Goal: Task Accomplishment & Management: Manage account settings

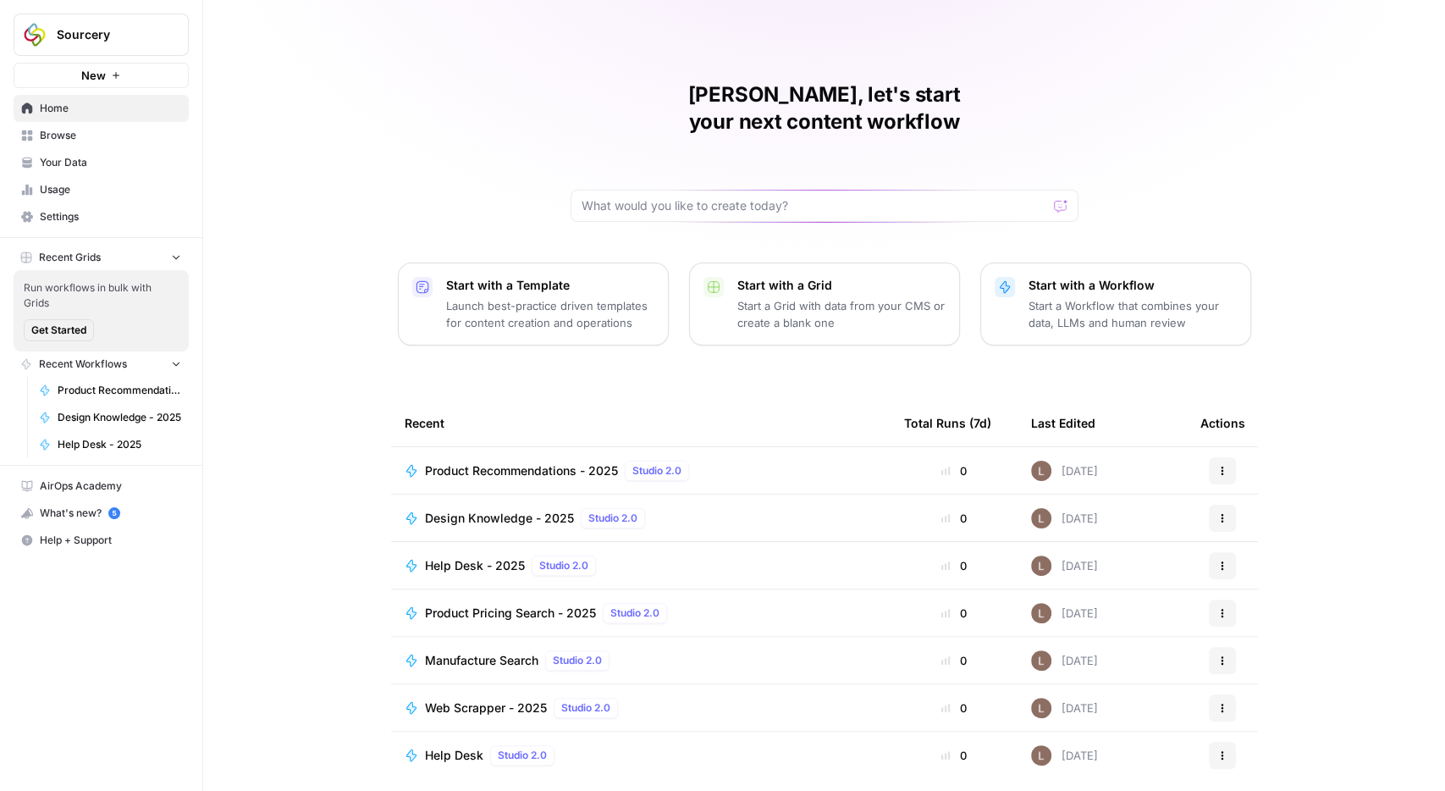
click at [68, 163] on span "Your Data" at bounding box center [110, 162] width 141 height 15
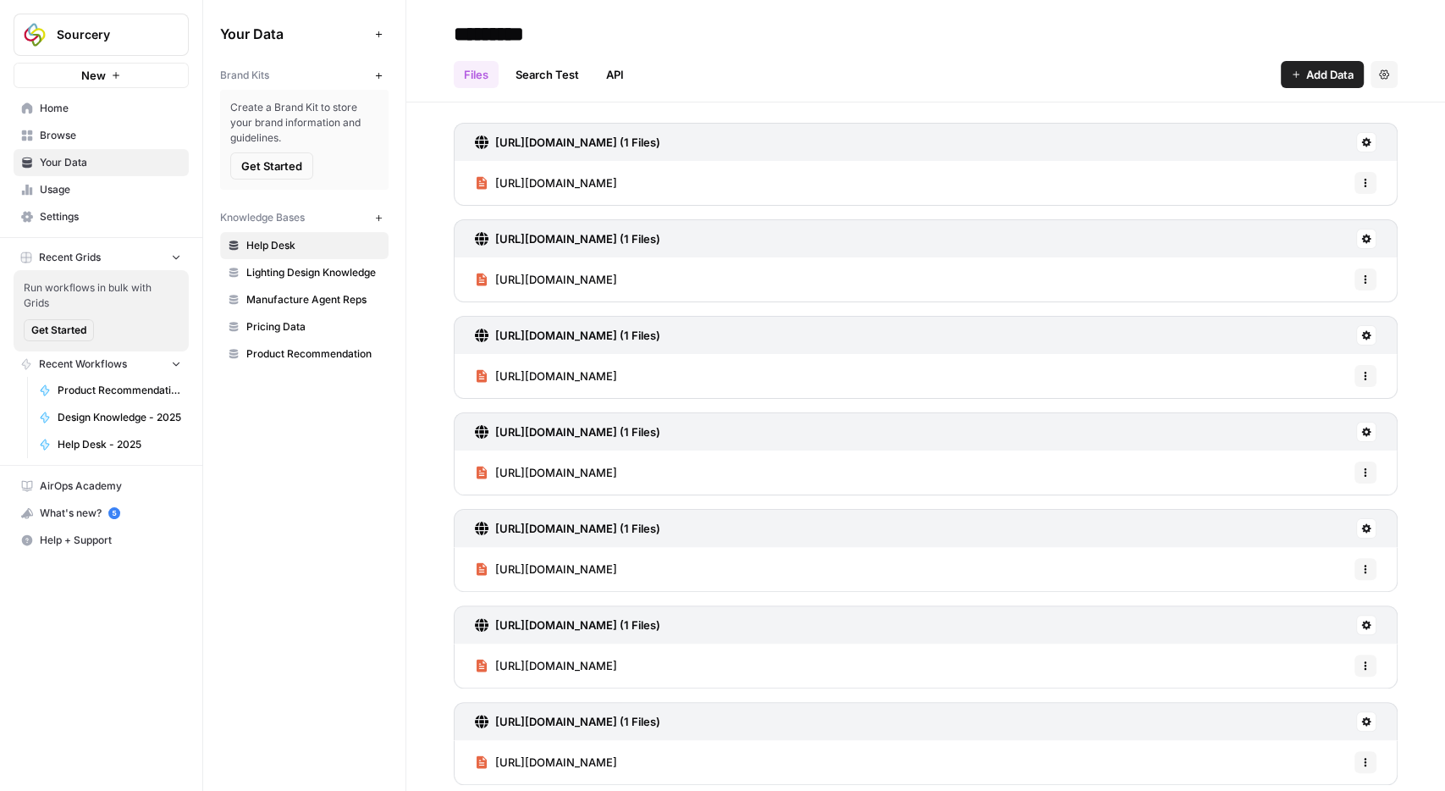
click at [324, 269] on span "Lighting Design Knowledge" at bounding box center [313, 272] width 135 height 15
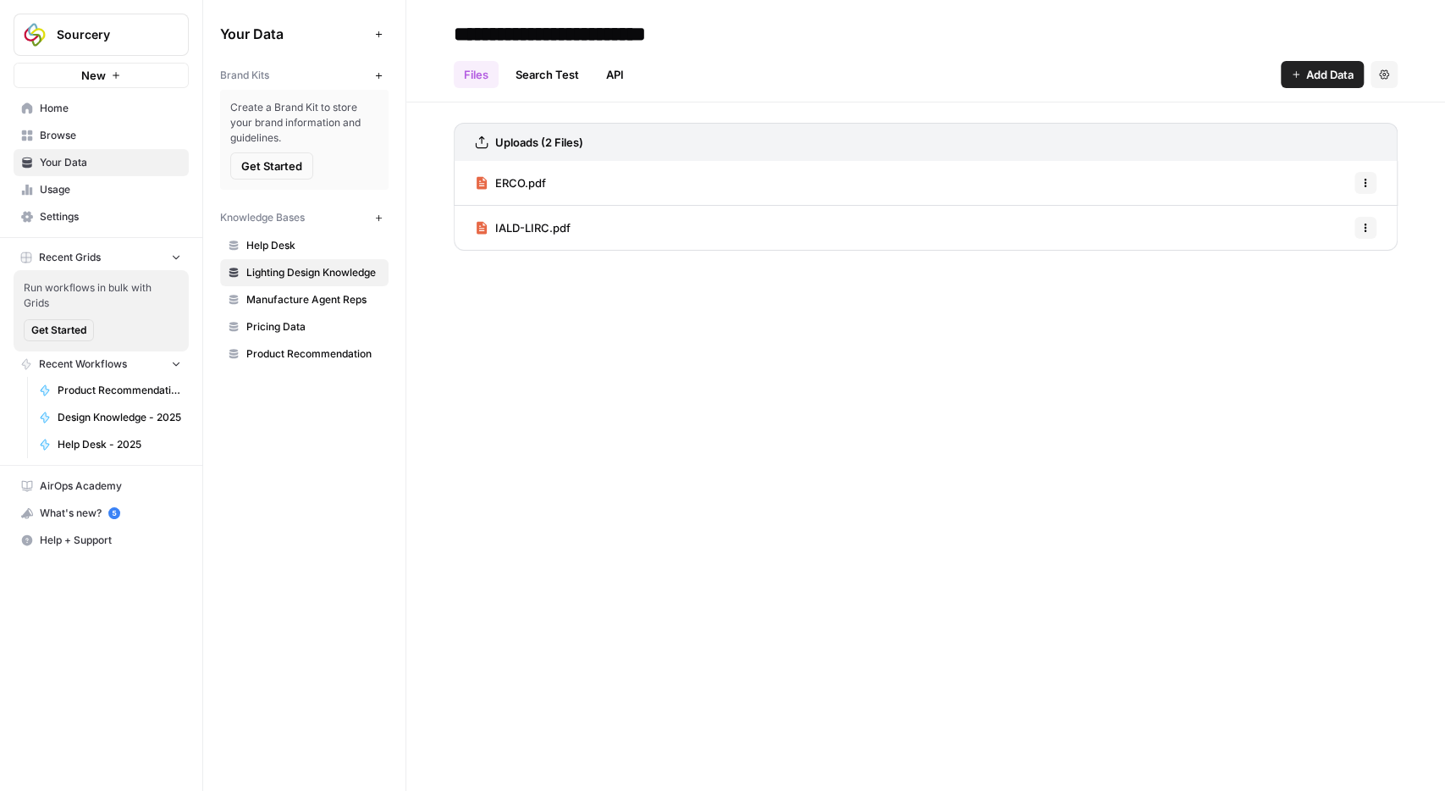
click at [294, 324] on span "Pricing Data" at bounding box center [313, 326] width 135 height 15
click at [309, 356] on span "Product Recommendation" at bounding box center [313, 353] width 135 height 15
click at [553, 179] on span "Collection Data - Verified.csv" at bounding box center [571, 182] width 152 height 17
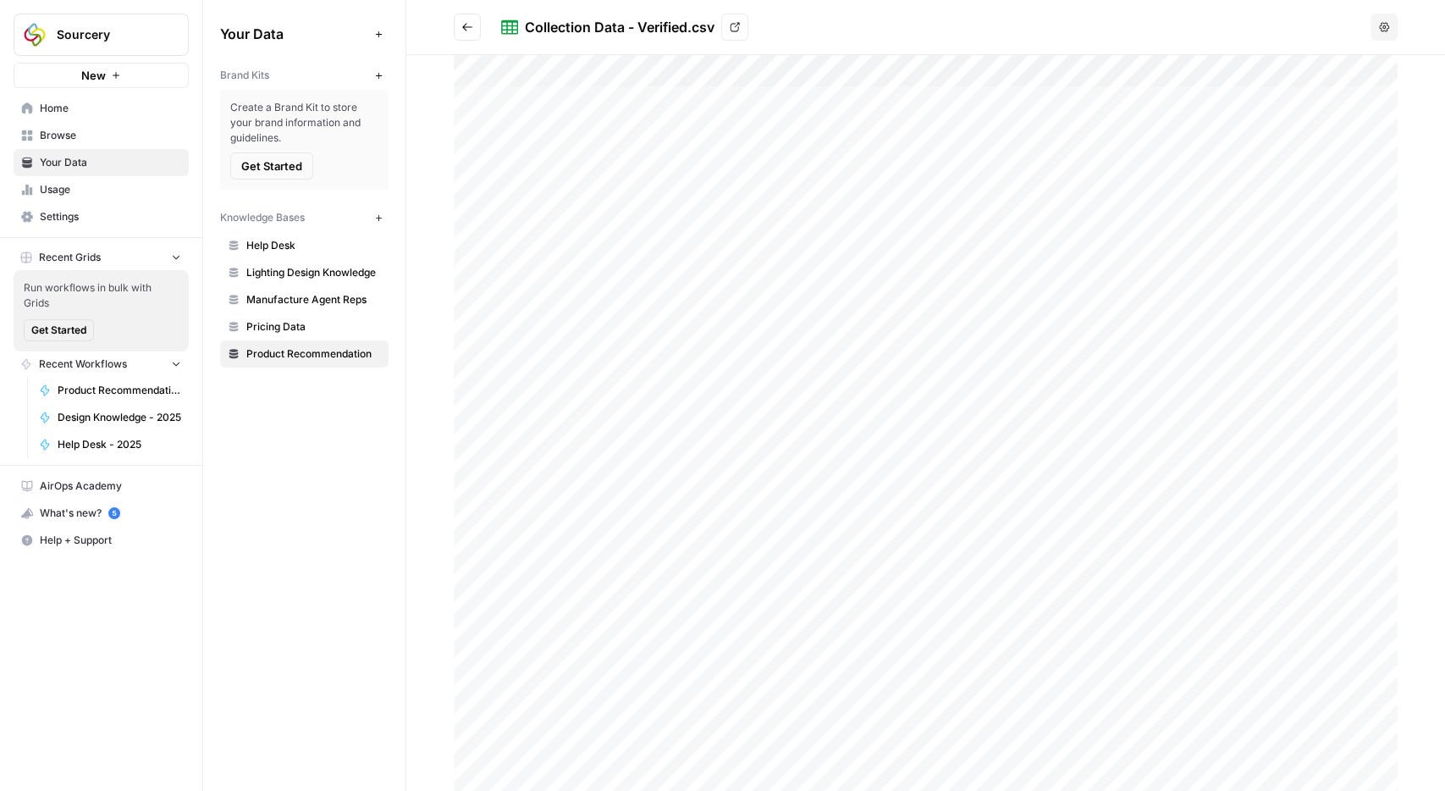
click at [740, 22] on icon at bounding box center [735, 27] width 10 height 10
click at [301, 320] on span "Pricing Data" at bounding box center [313, 326] width 135 height 15
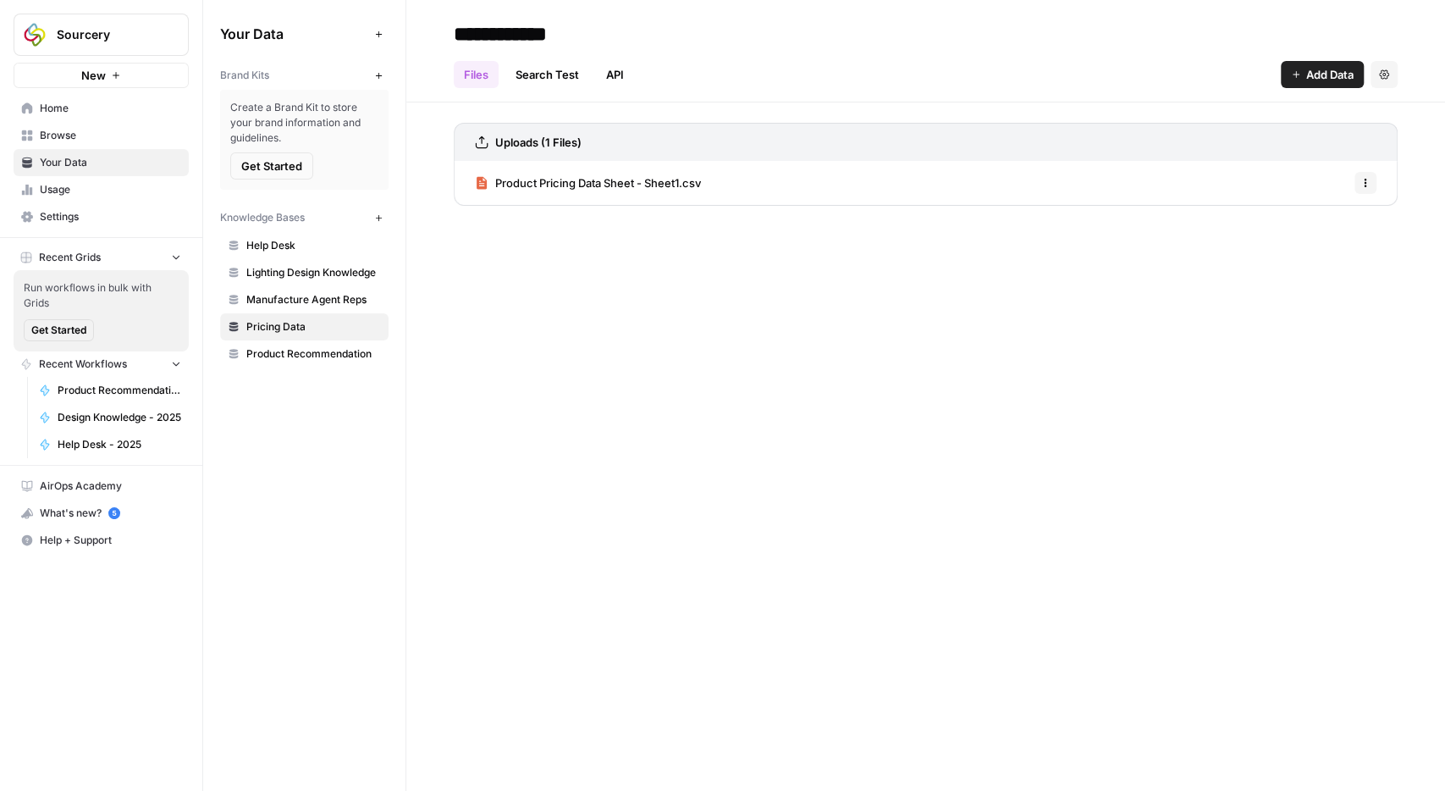
click at [615, 68] on link "API" at bounding box center [615, 74] width 38 height 27
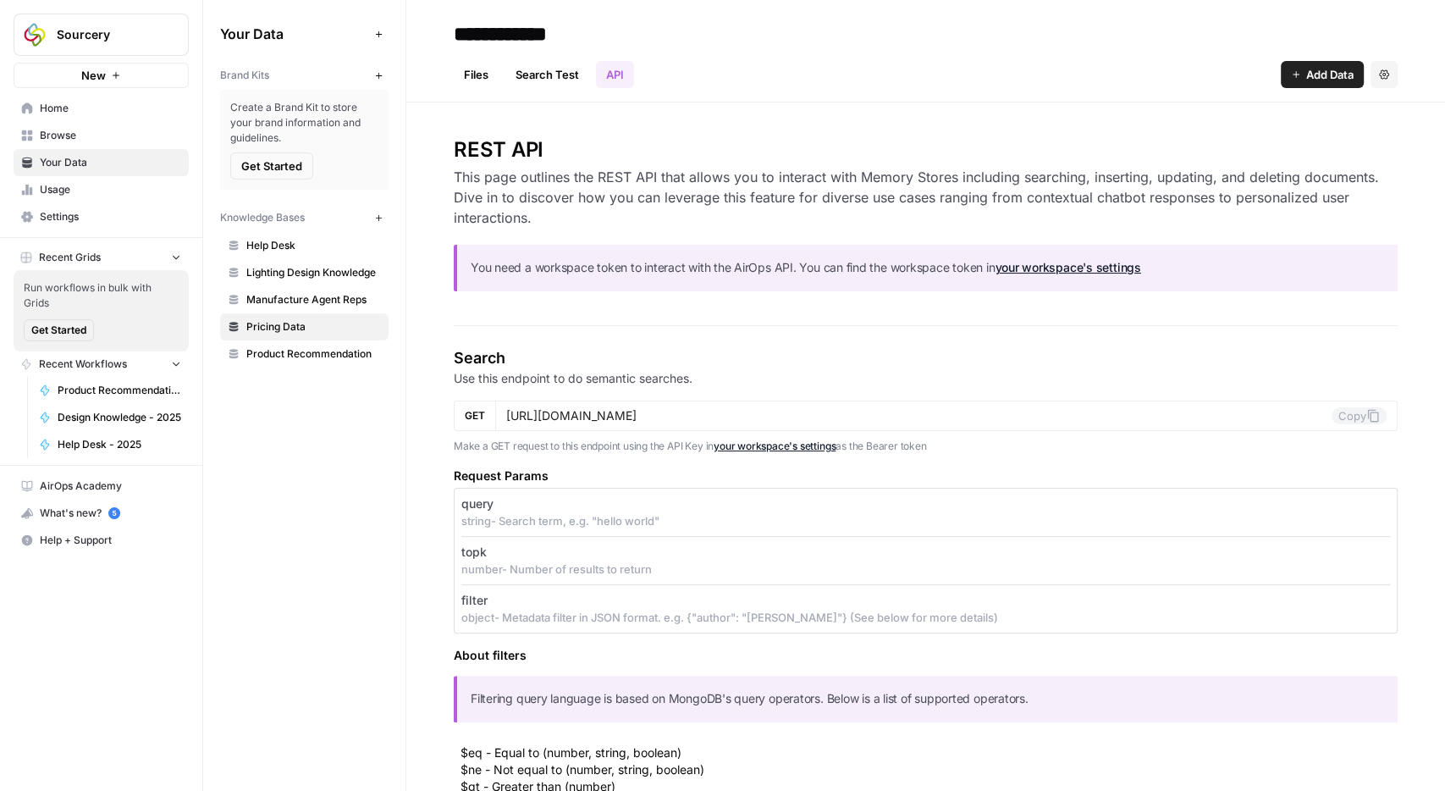
click at [487, 76] on link "Files" at bounding box center [476, 74] width 45 height 27
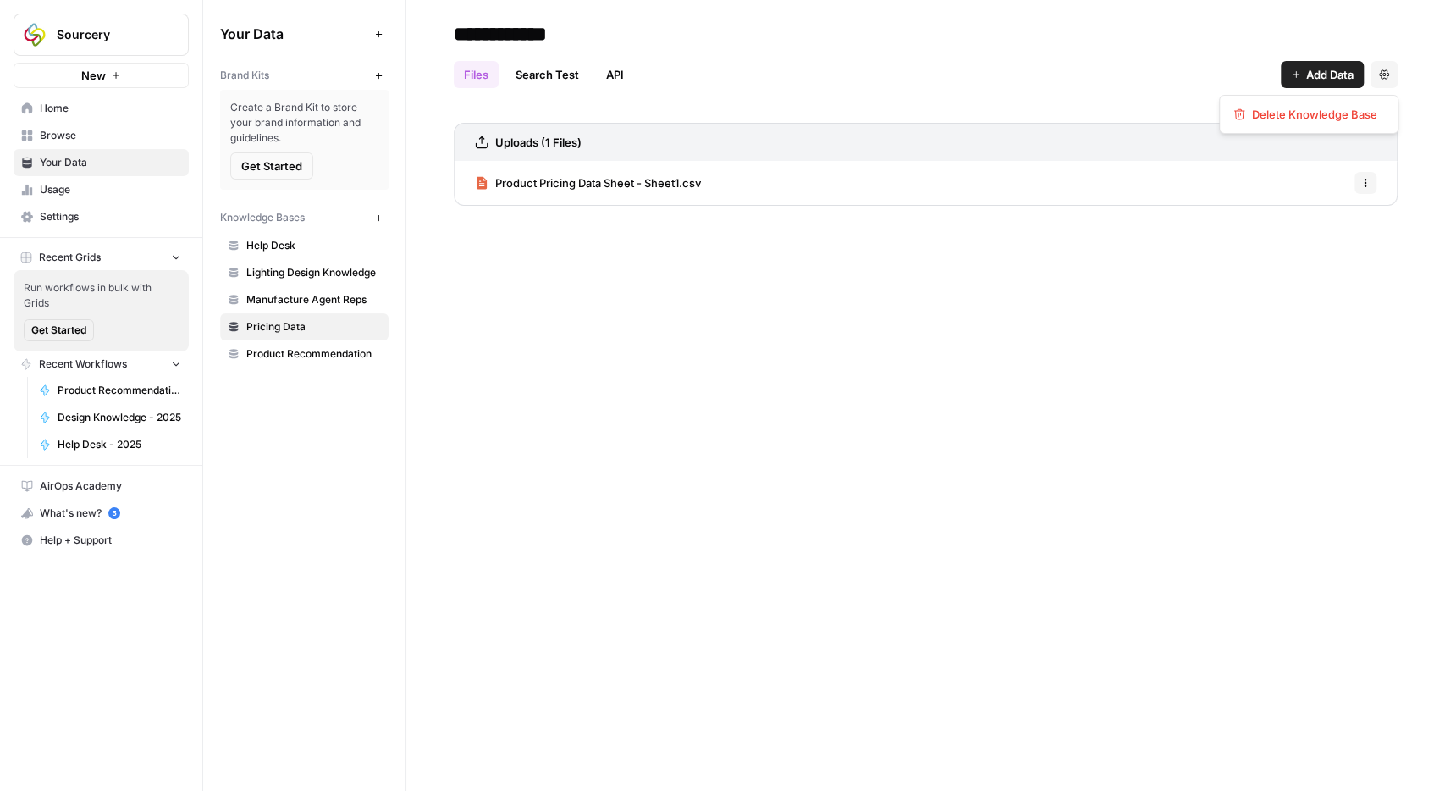
click at [1392, 74] on button "Settings" at bounding box center [1384, 74] width 27 height 27
click at [1369, 182] on icon "button" at bounding box center [1366, 183] width 10 height 10
click at [997, 221] on div "**********" at bounding box center [925, 395] width 1039 height 791
click at [998, 192] on div "Product Pricing Data Sheet - Sheet1.csv Options" at bounding box center [926, 183] width 944 height 44
click at [572, 175] on span "Product Pricing Data Sheet - Sheet1.csv" at bounding box center [598, 182] width 206 height 17
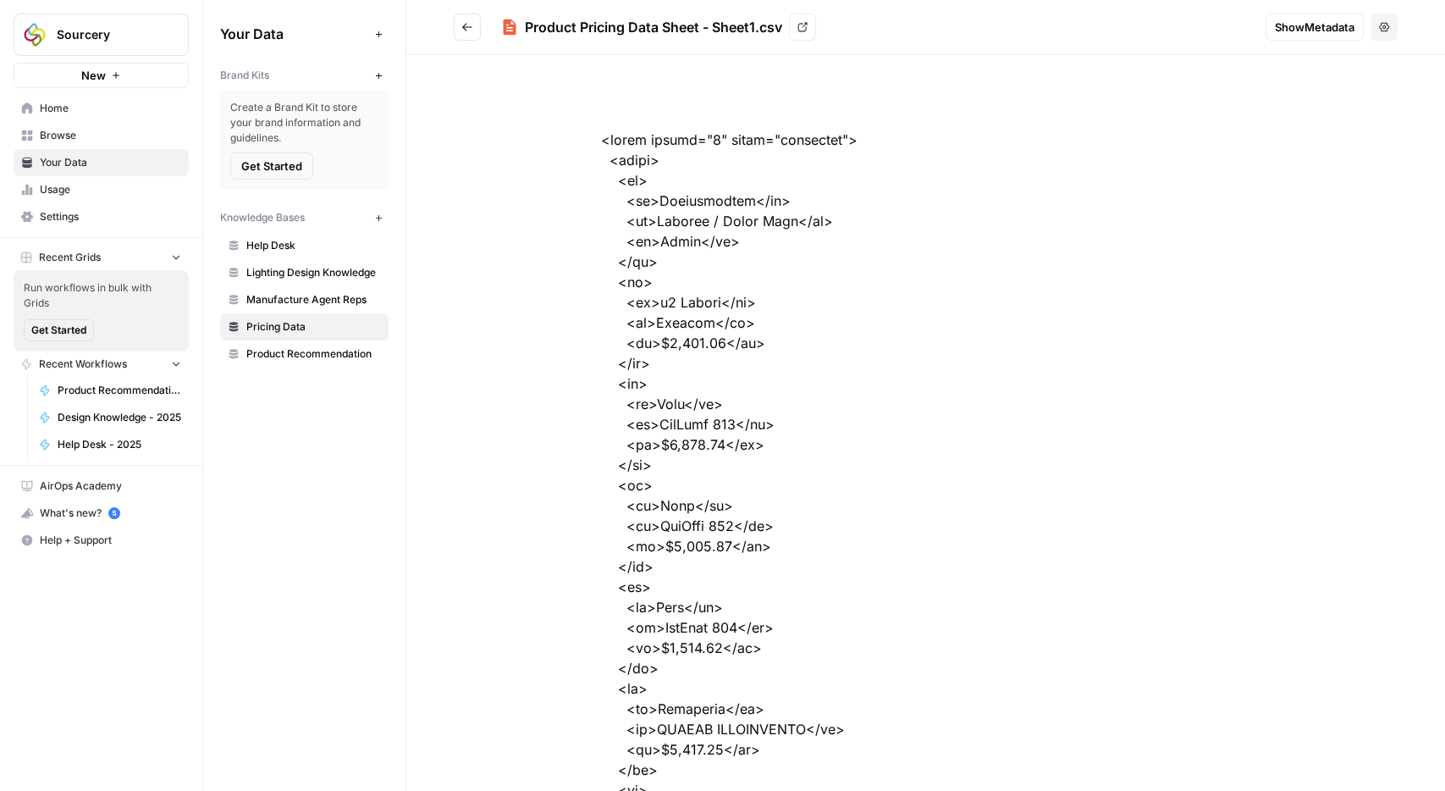
click at [1317, 27] on span "Show Metadata" at bounding box center [1315, 27] width 80 height 17
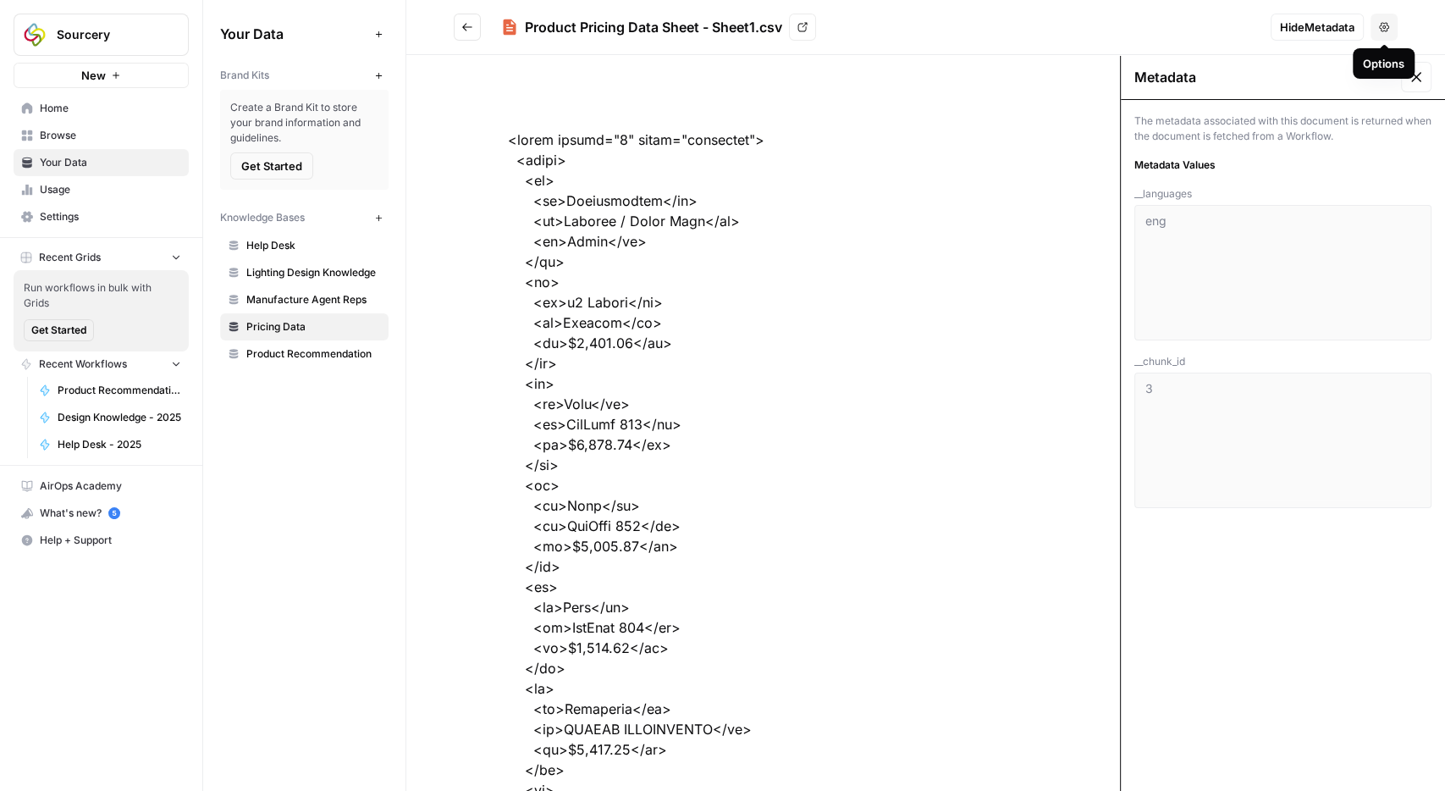
click at [1385, 21] on button "Options" at bounding box center [1384, 27] width 27 height 27
click at [325, 350] on span "Product Recommendation" at bounding box center [313, 353] width 135 height 15
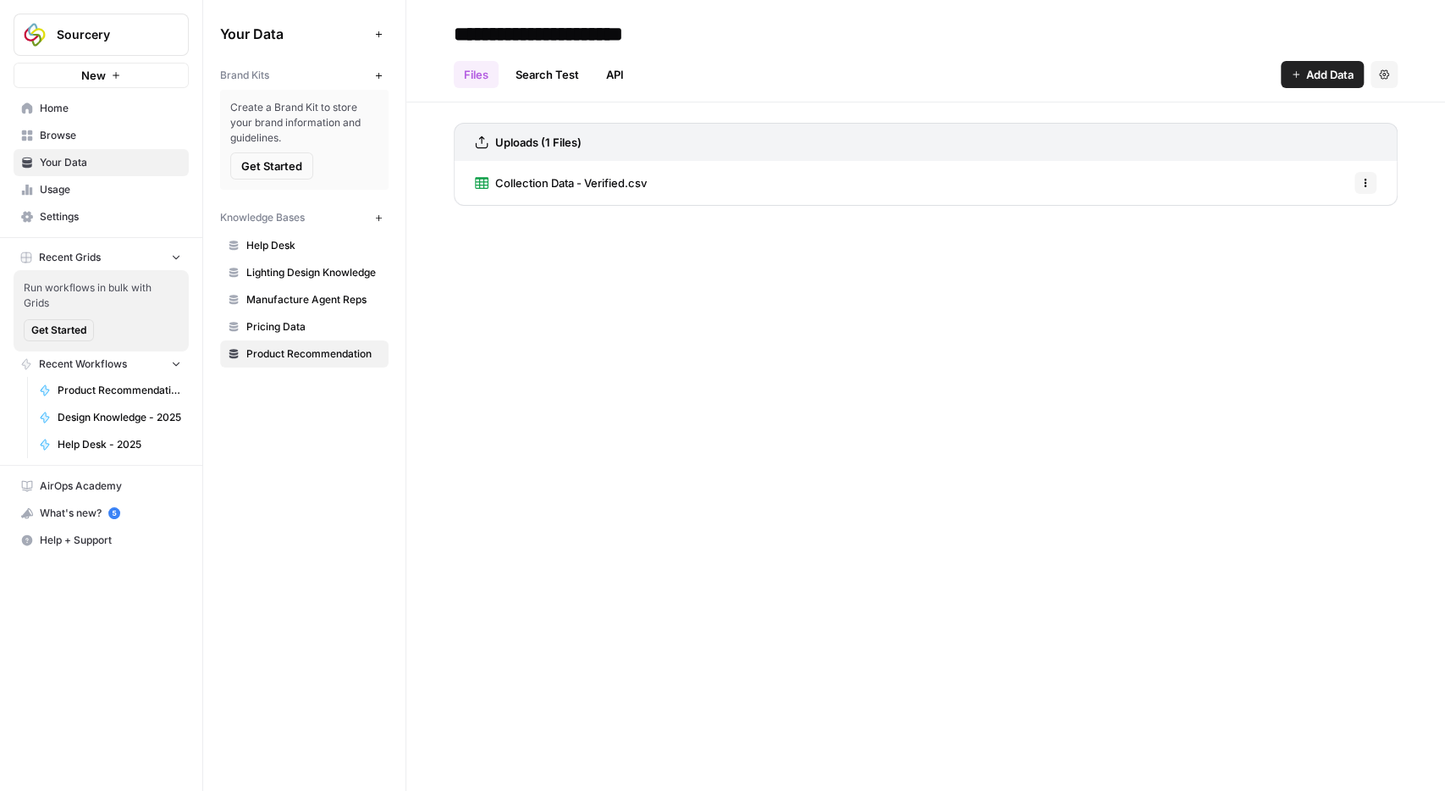
click at [594, 182] on span "Collection Data - Verified.csv" at bounding box center [571, 182] width 152 height 17
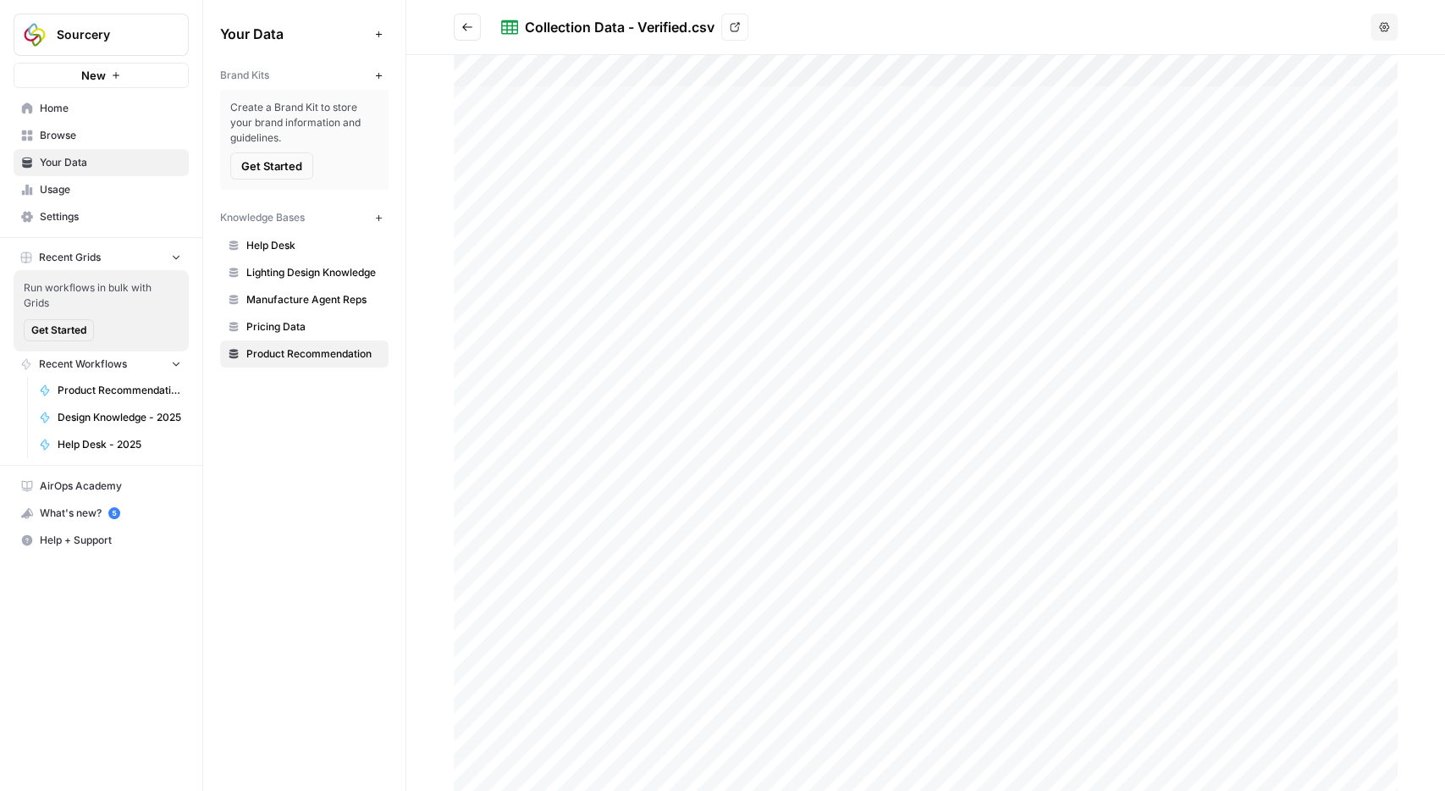
click at [1390, 26] on button "Options" at bounding box center [1384, 27] width 27 height 27
click at [268, 323] on span "Pricing Data" at bounding box center [313, 326] width 135 height 15
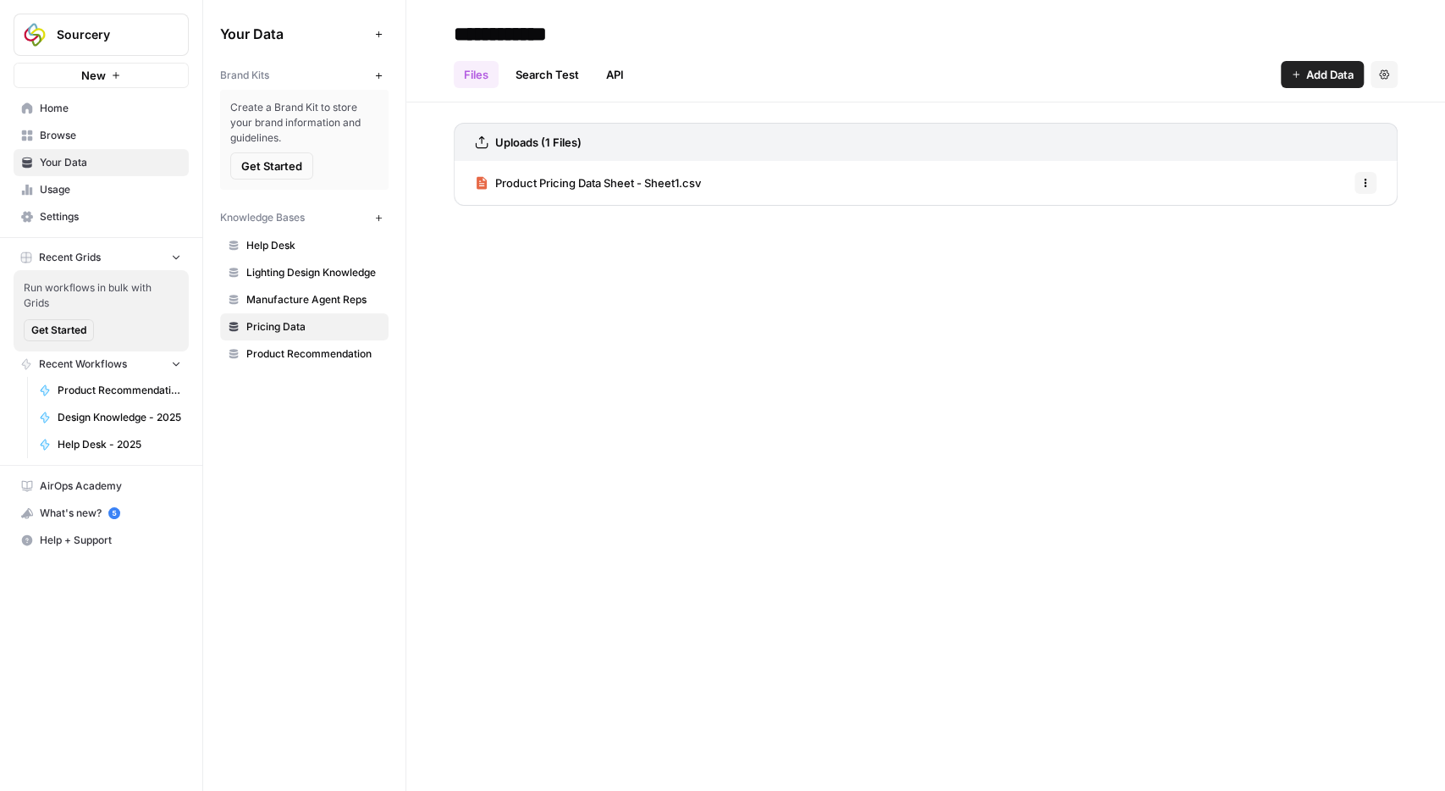
click at [644, 173] on link "Product Pricing Data Sheet - Sheet1.csv" at bounding box center [588, 183] width 226 height 44
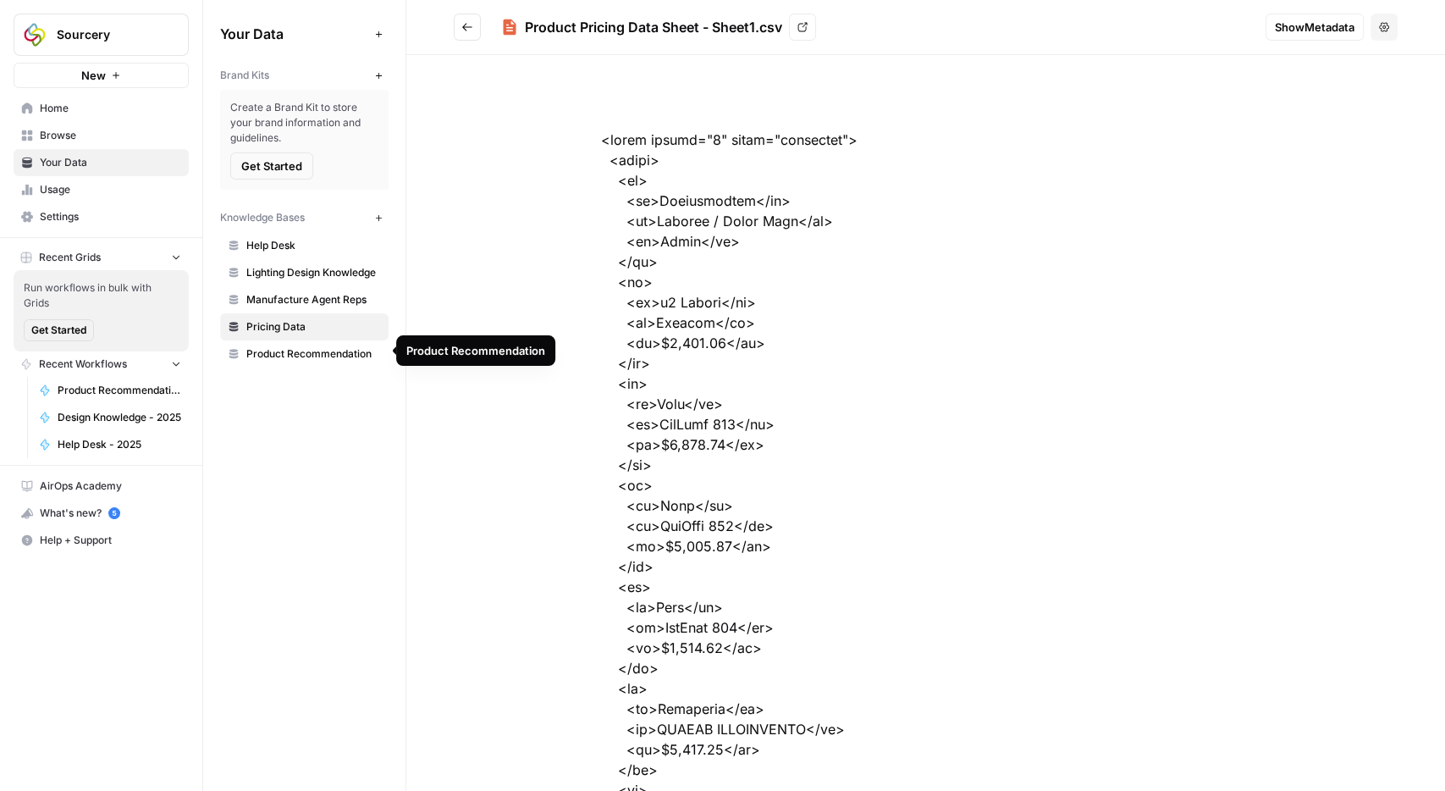
click at [260, 346] on span "Product Recommendation" at bounding box center [313, 353] width 135 height 15
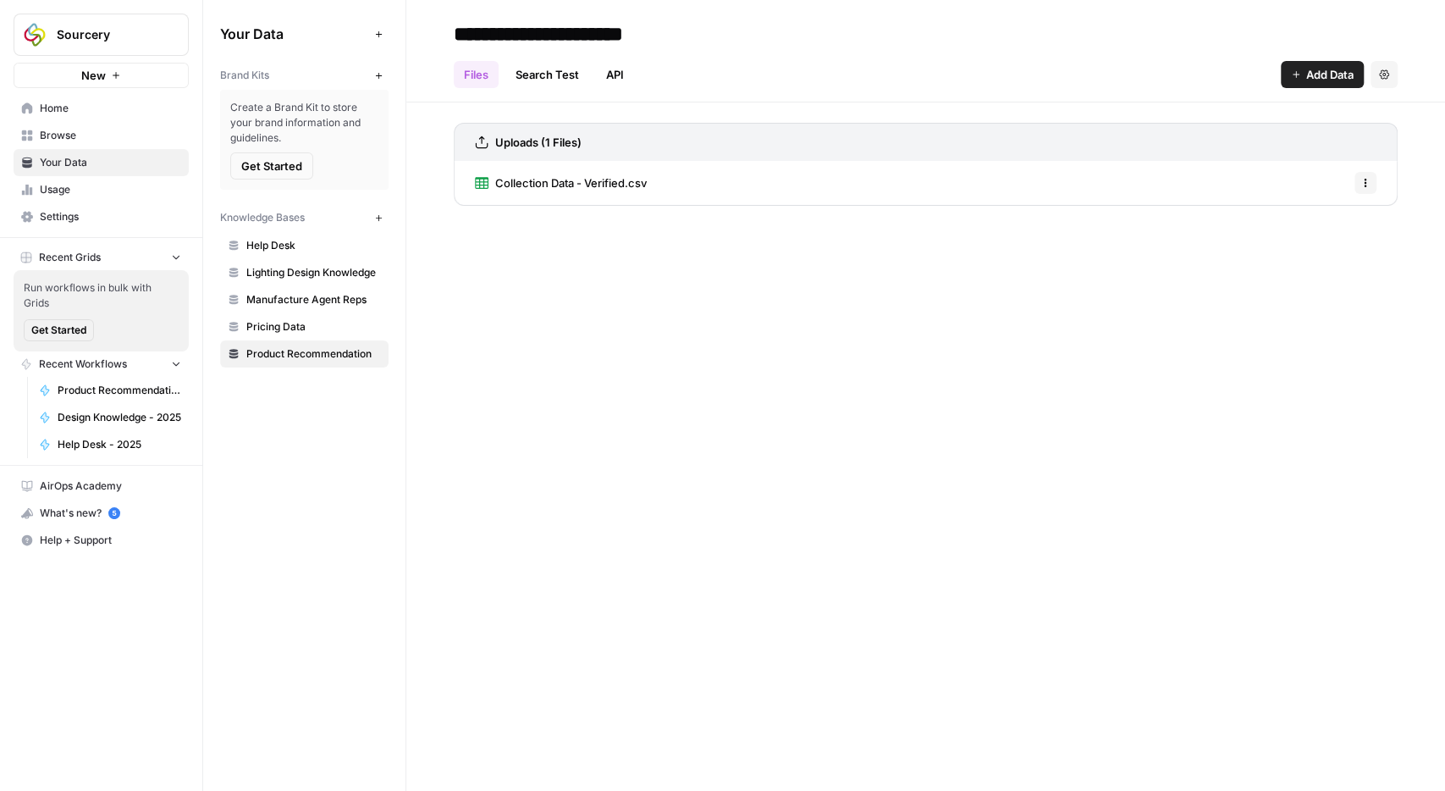
click at [1379, 75] on icon "button" at bounding box center [1384, 73] width 10 height 9
click at [724, 70] on div "Files Search Test API Add Data Settings" at bounding box center [926, 67] width 944 height 41
click at [553, 66] on link "Search Test" at bounding box center [548, 74] width 84 height 27
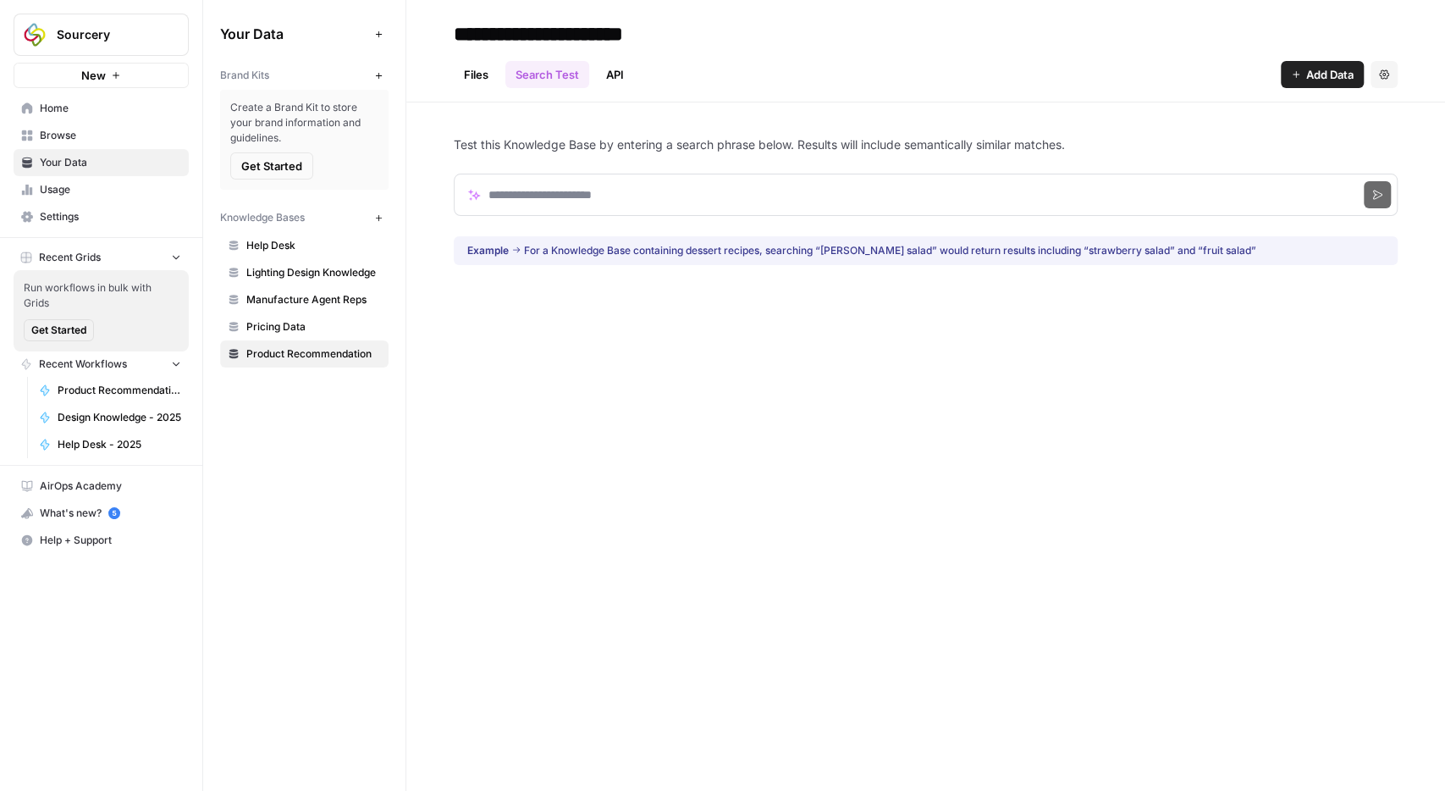
click at [620, 66] on link "API" at bounding box center [615, 74] width 38 height 27
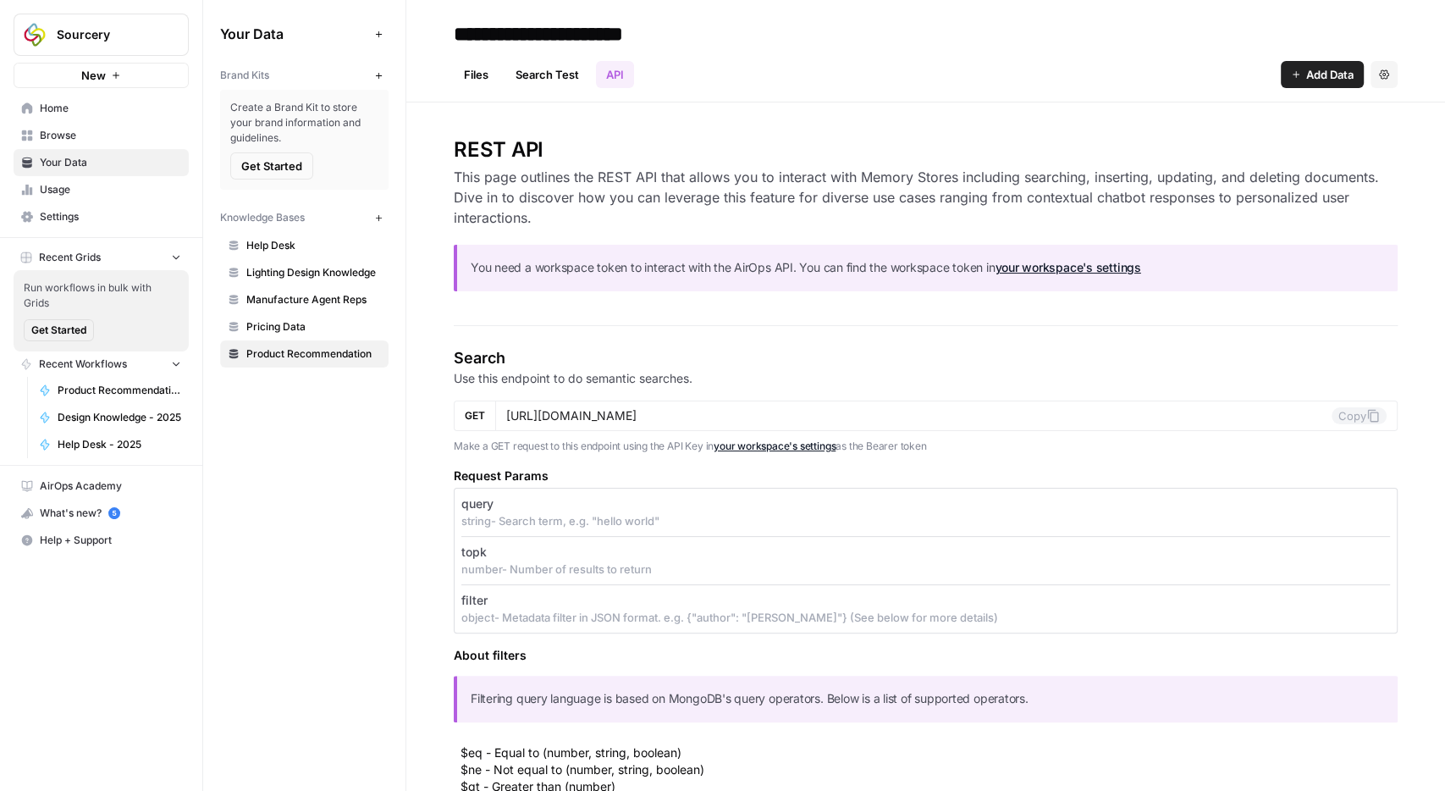
click at [563, 70] on link "Search Test" at bounding box center [548, 74] width 84 height 27
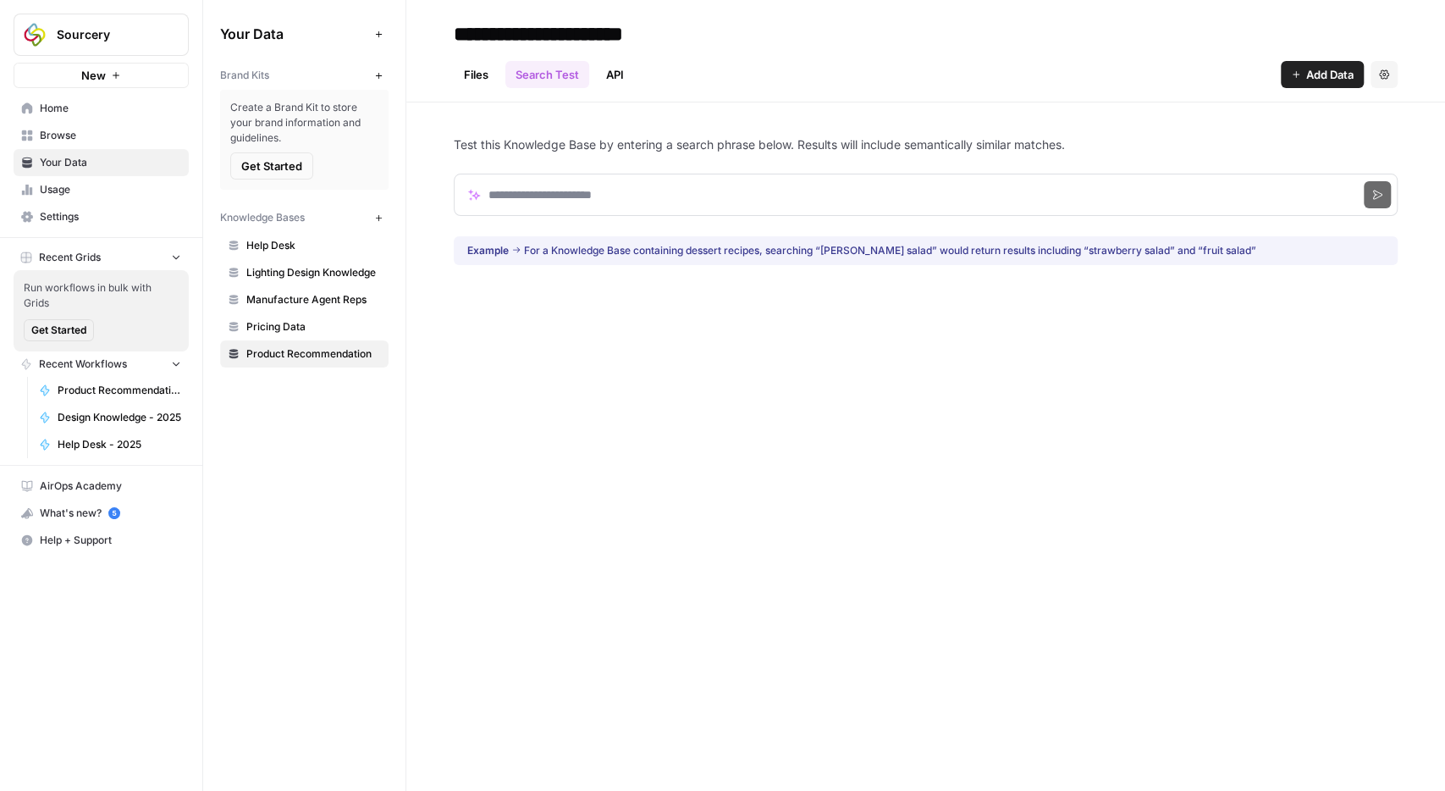
click at [481, 57] on div "Files Search Test API Add Data Settings" at bounding box center [926, 67] width 944 height 41
click at [475, 59] on div "Files Search Test API Add Data Settings" at bounding box center [926, 67] width 944 height 41
click at [478, 70] on link "Files" at bounding box center [476, 74] width 45 height 27
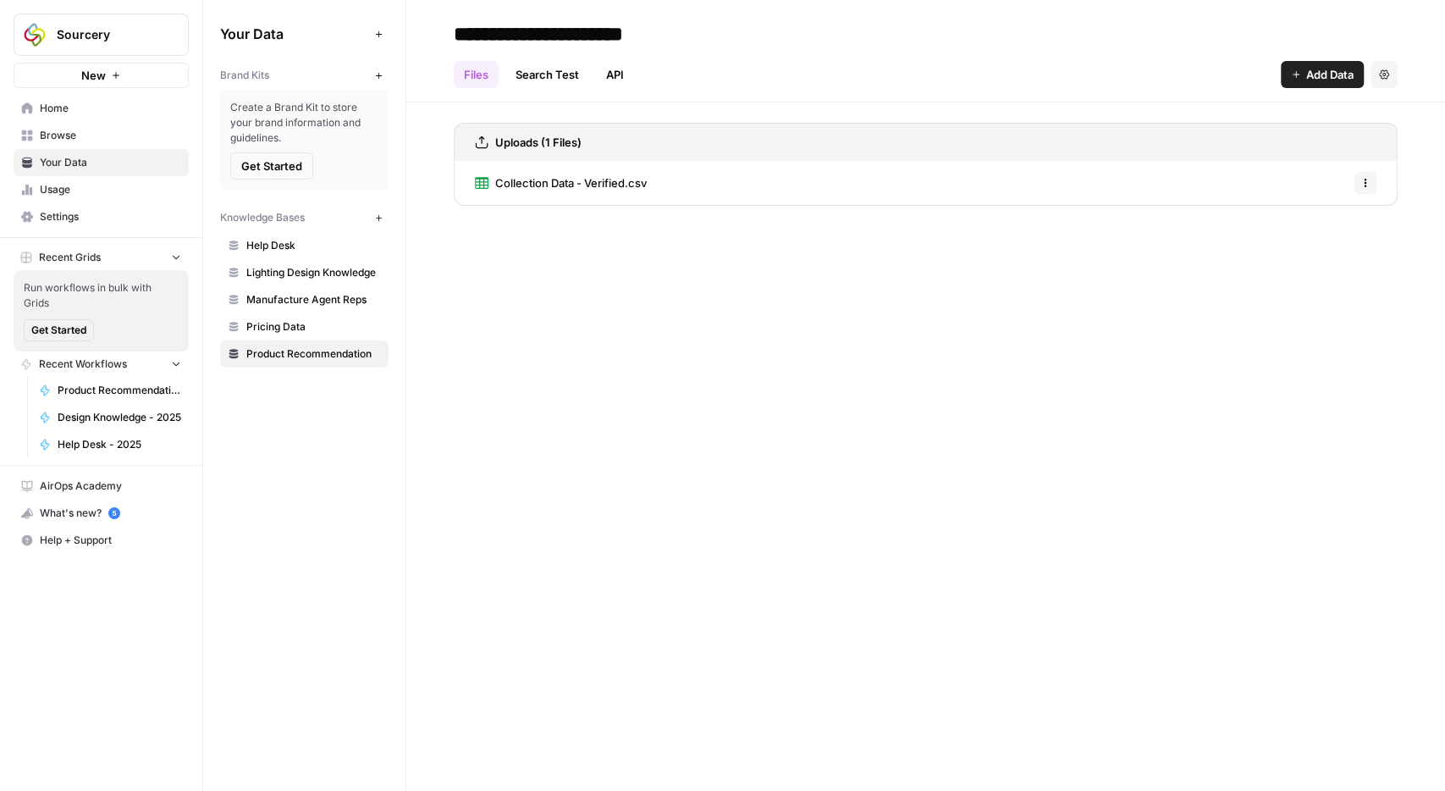
click at [548, 182] on span "Collection Data - Verified.csv" at bounding box center [571, 182] width 152 height 17
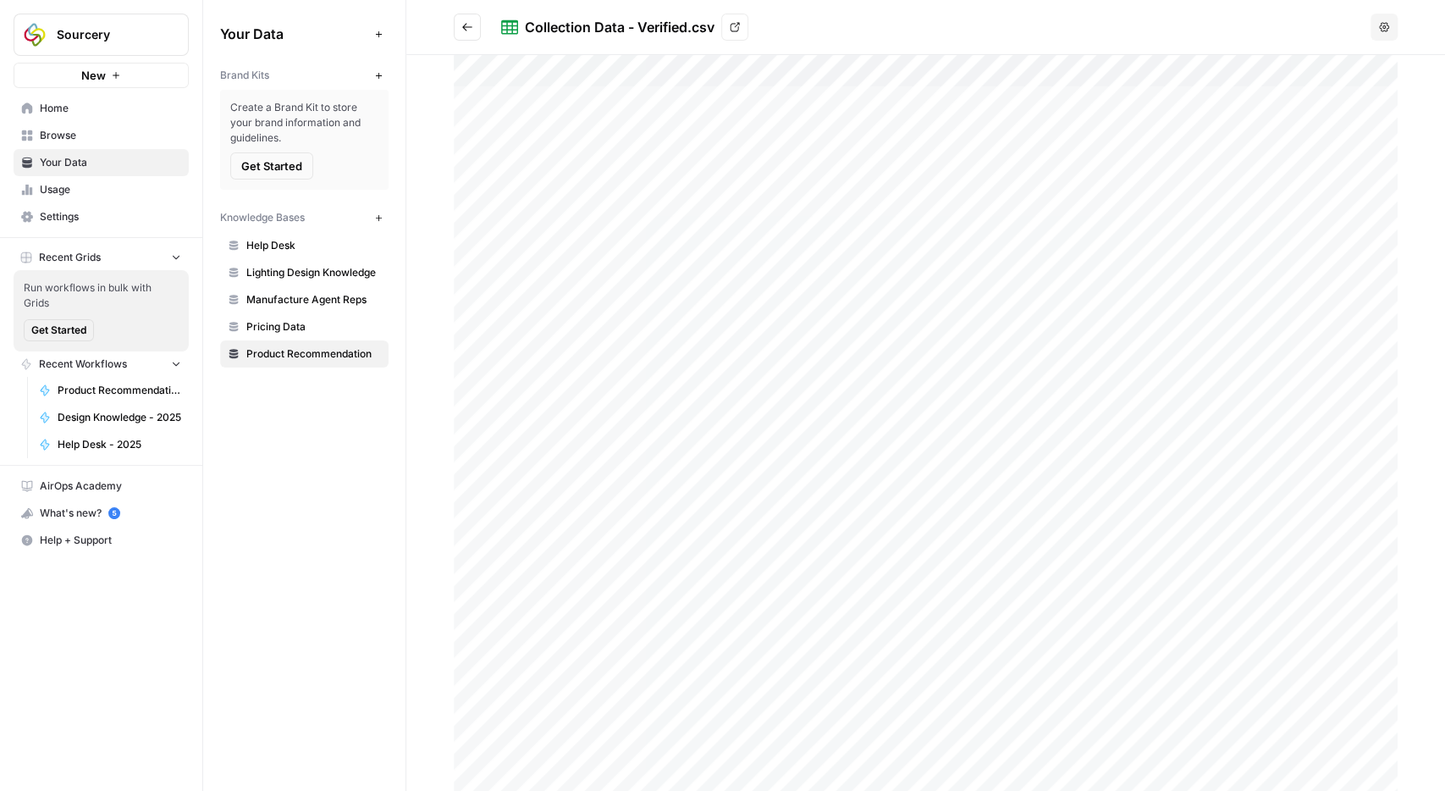
click at [469, 32] on icon "Go back" at bounding box center [467, 27] width 12 height 12
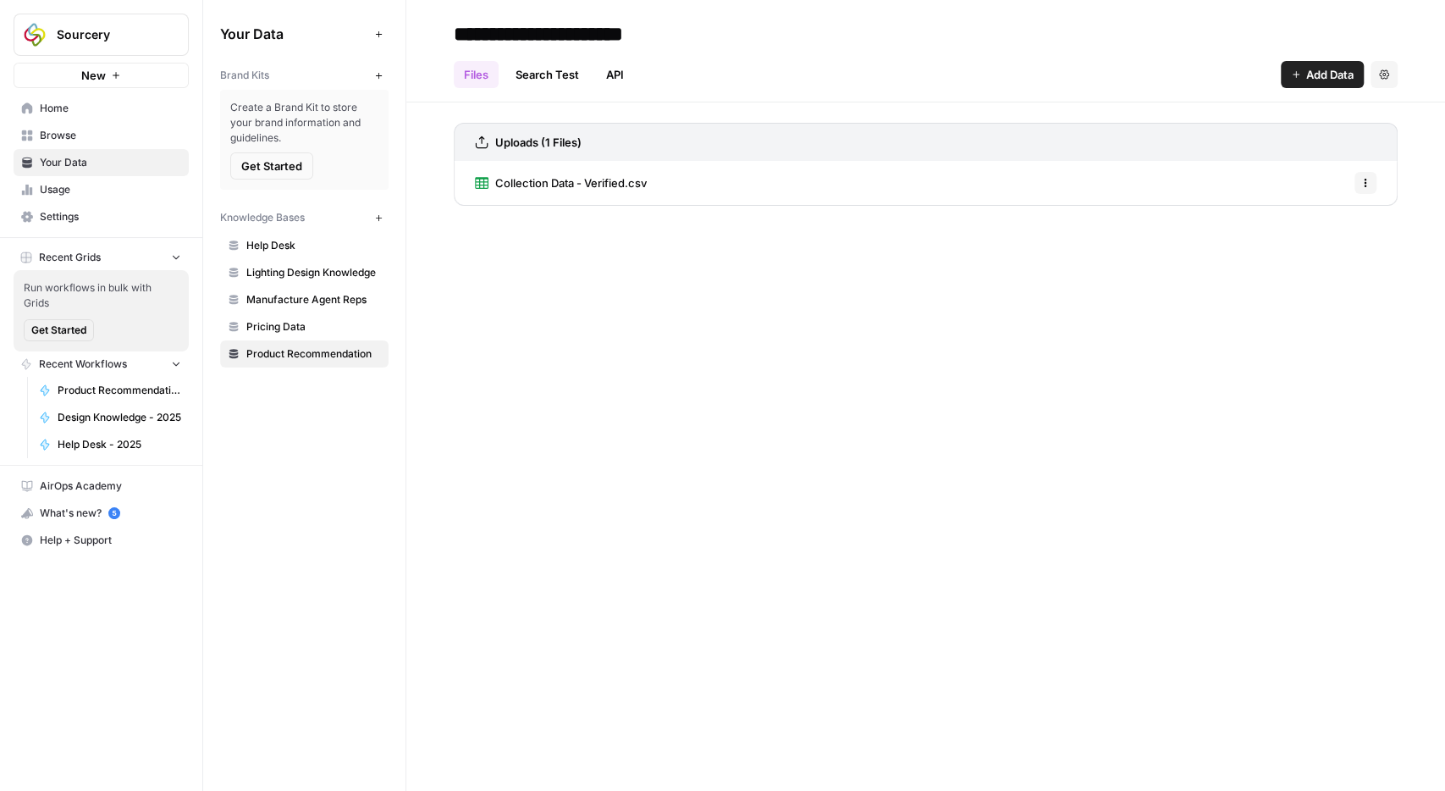
click at [550, 82] on link "Search Test" at bounding box center [548, 74] width 84 height 27
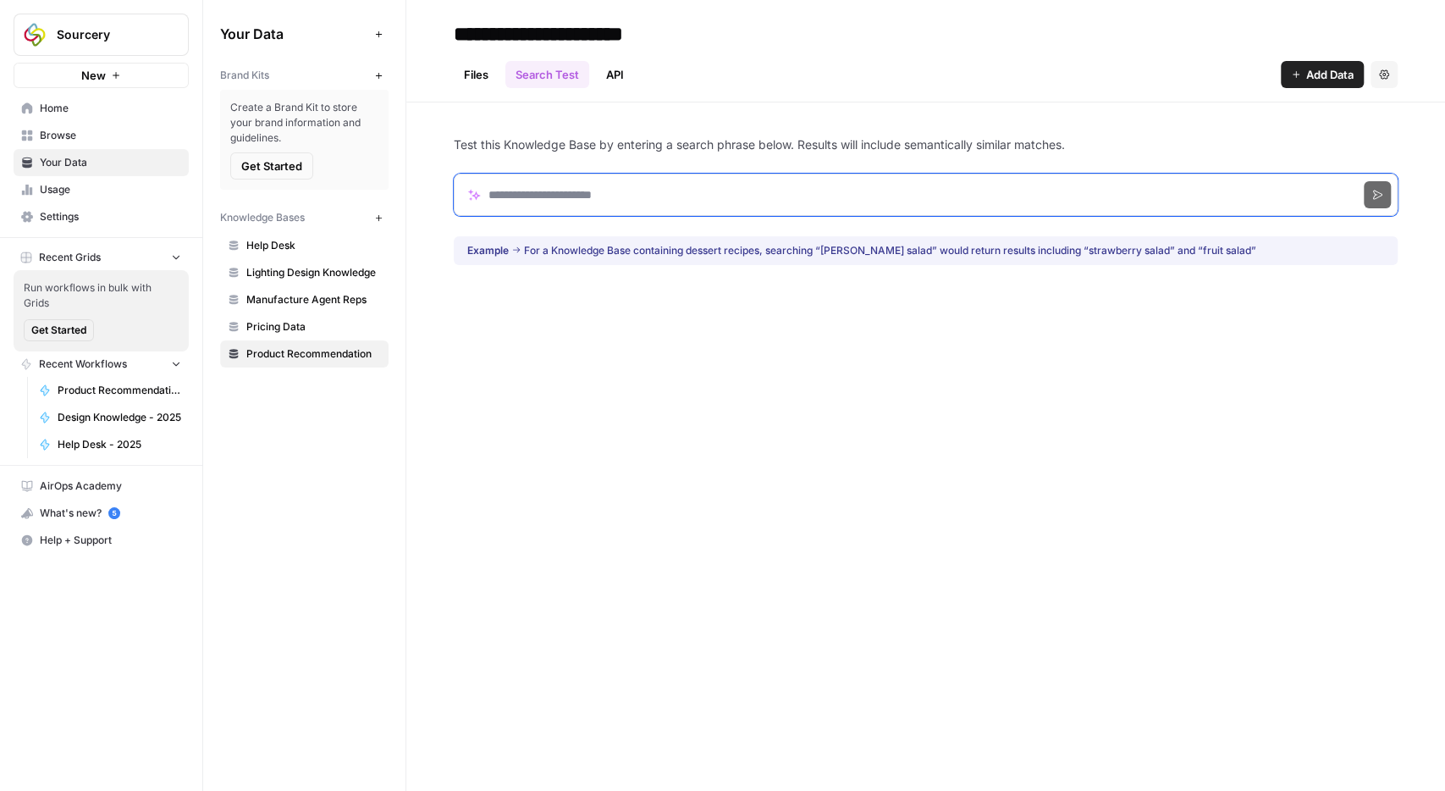
click at [599, 189] on input "Search phrase" at bounding box center [926, 195] width 944 height 42
type input "*"
type input "**********"
click button "Search" at bounding box center [1377, 194] width 27 height 27
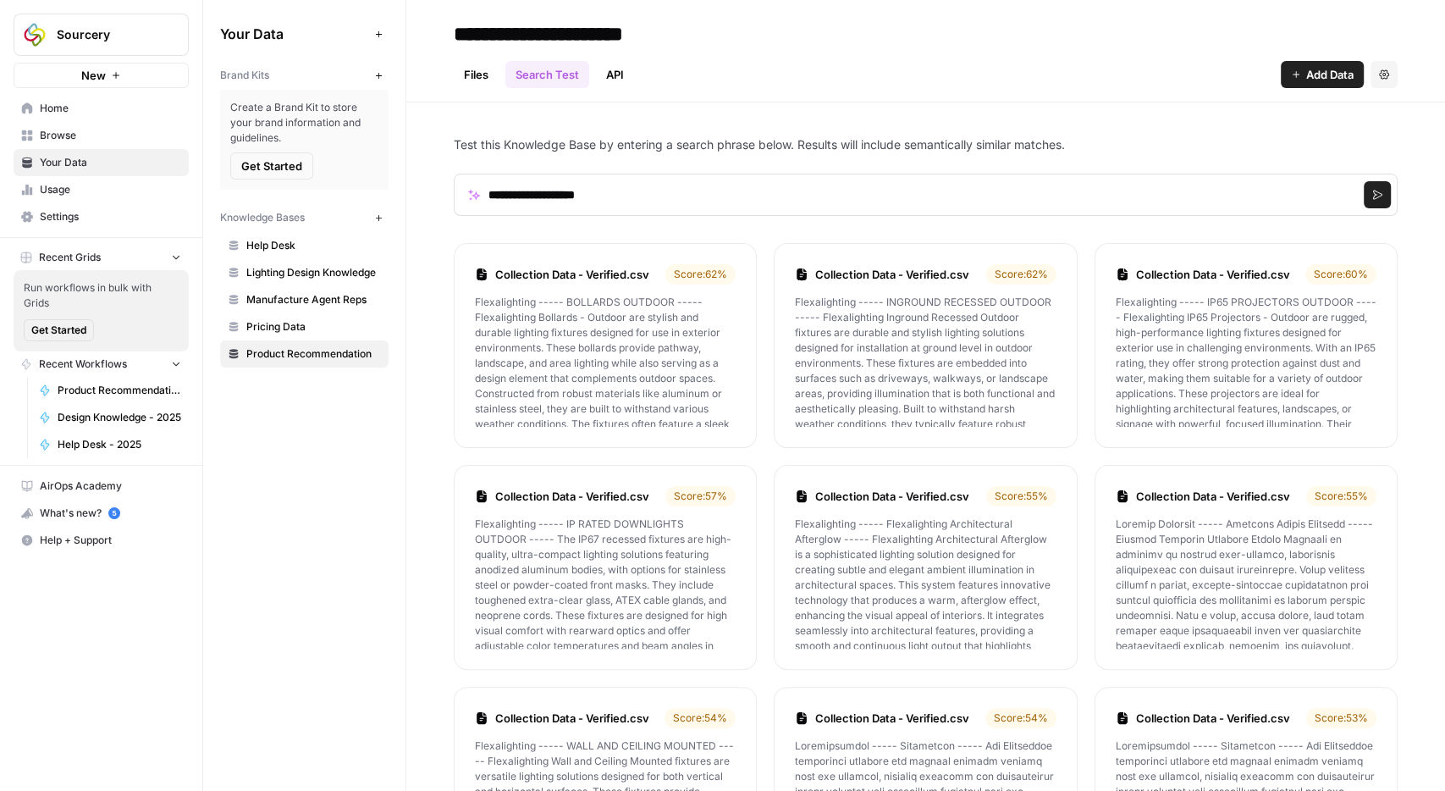
click at [467, 70] on link "Files" at bounding box center [476, 74] width 45 height 27
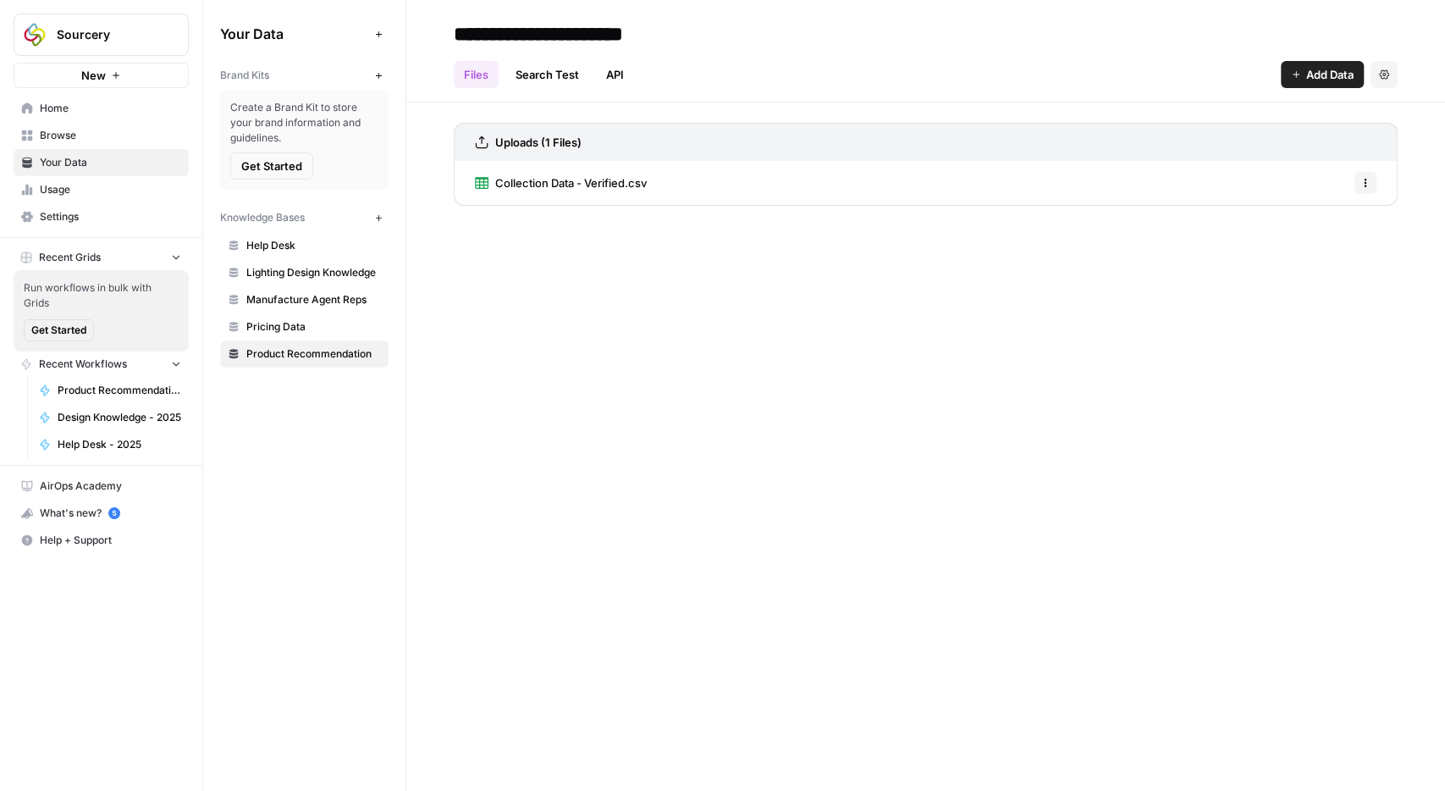
click at [587, 180] on span "Collection Data - Verified.csv" at bounding box center [571, 182] width 152 height 17
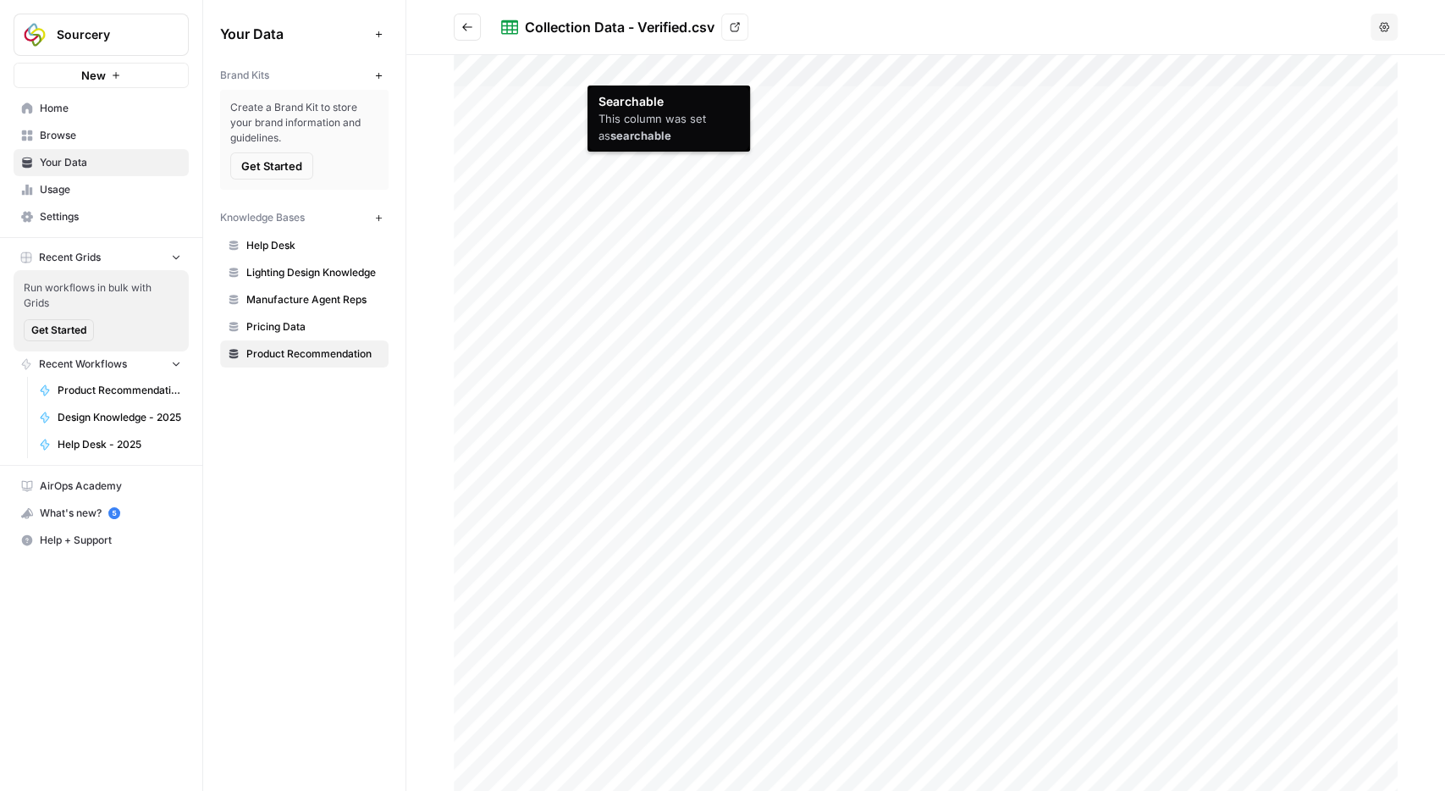
click at [633, 62] on div at bounding box center [926, 423] width 944 height 736
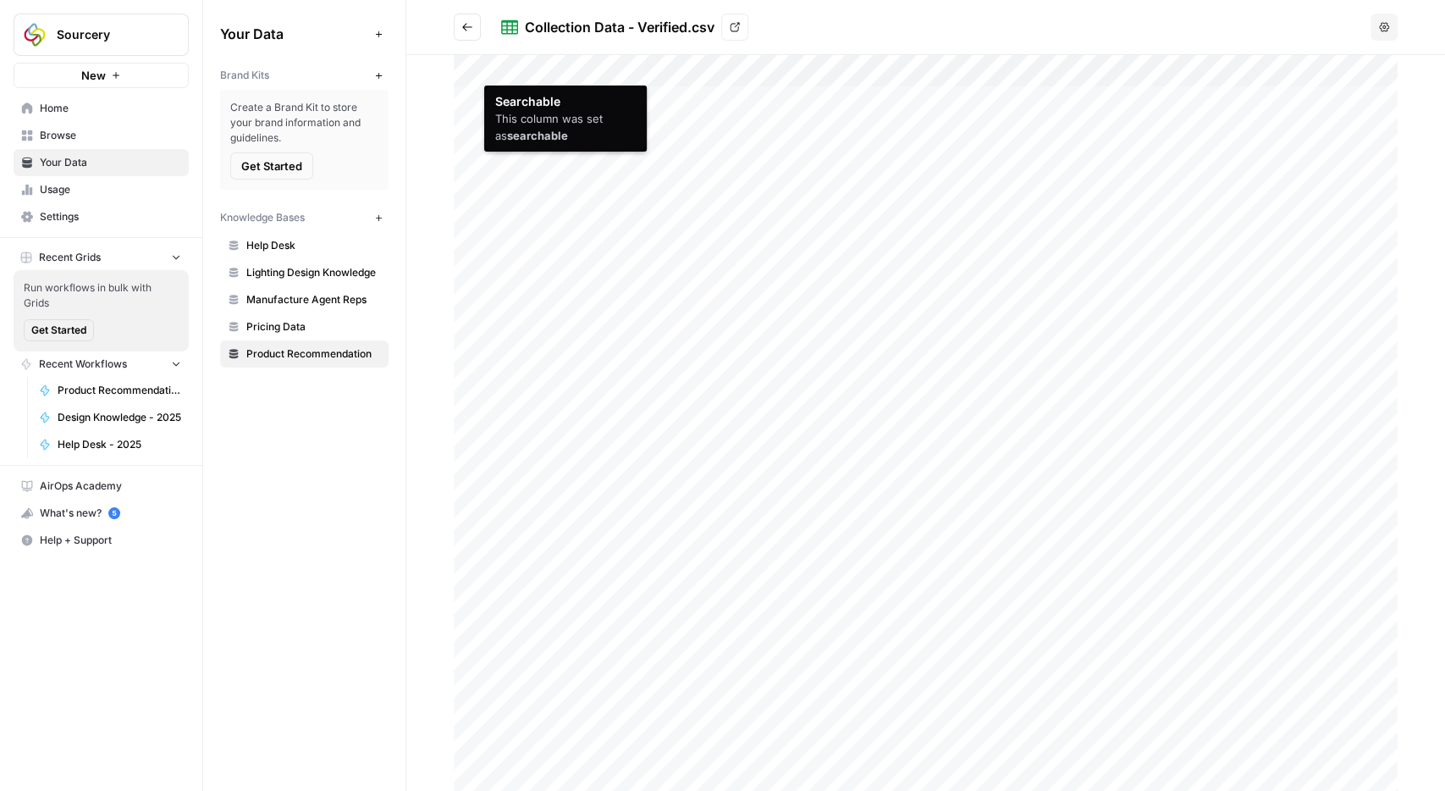
click at [505, 68] on div at bounding box center [926, 423] width 944 height 736
click at [74, 534] on span "Help + Support" at bounding box center [110, 540] width 141 height 15
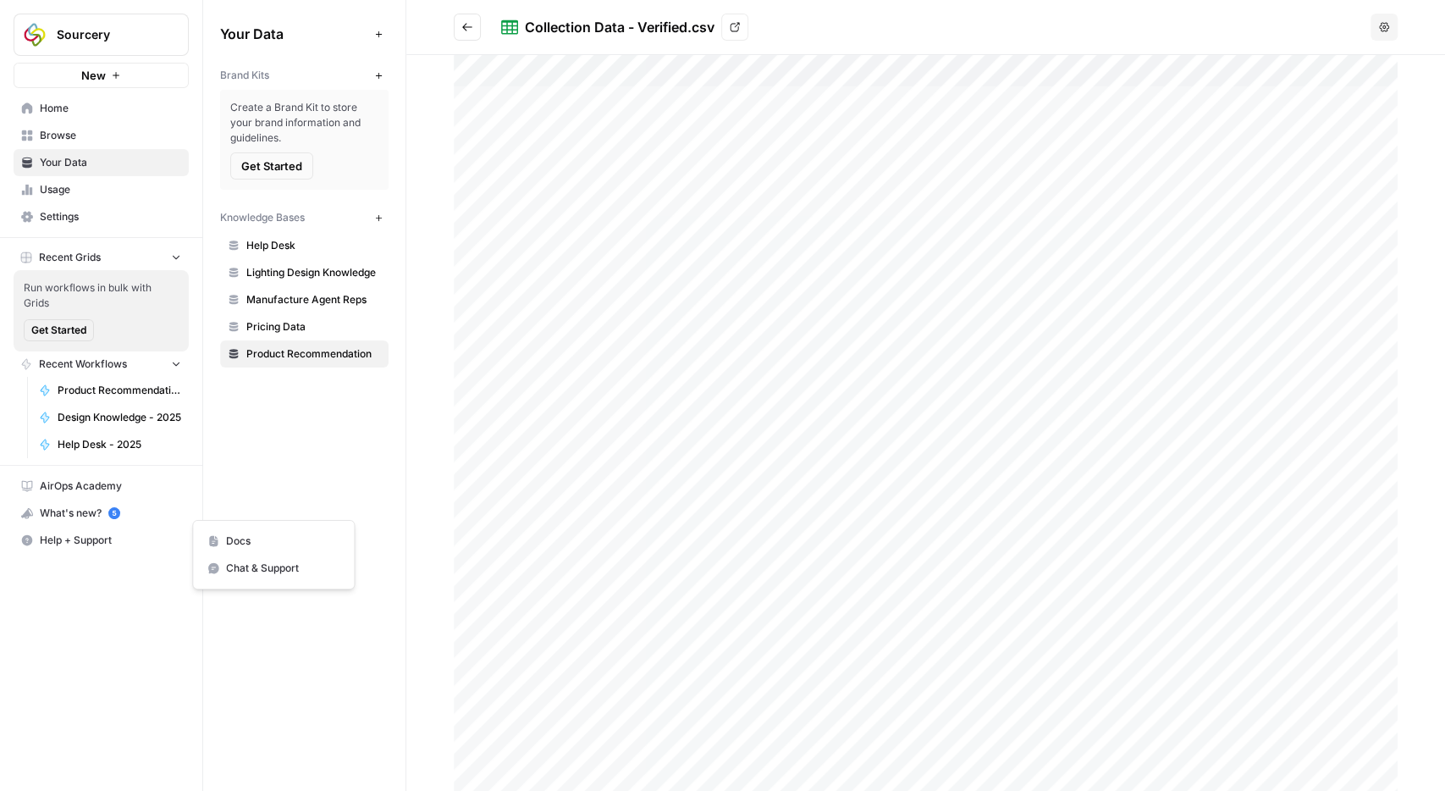
click at [249, 567] on span "Chat & Support" at bounding box center [282, 568] width 113 height 15
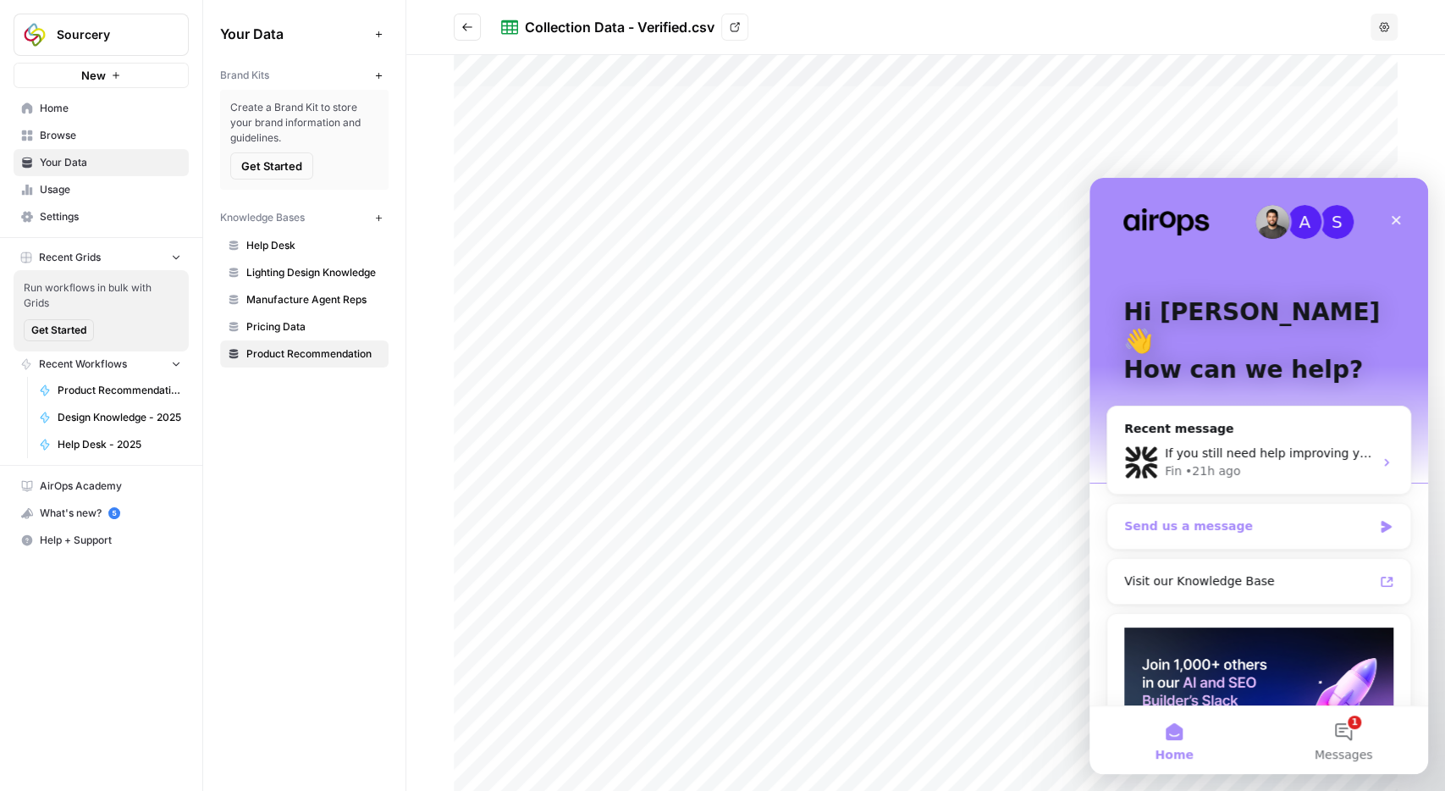
click at [1246, 517] on div "Send us a message" at bounding box center [1249, 526] width 248 height 18
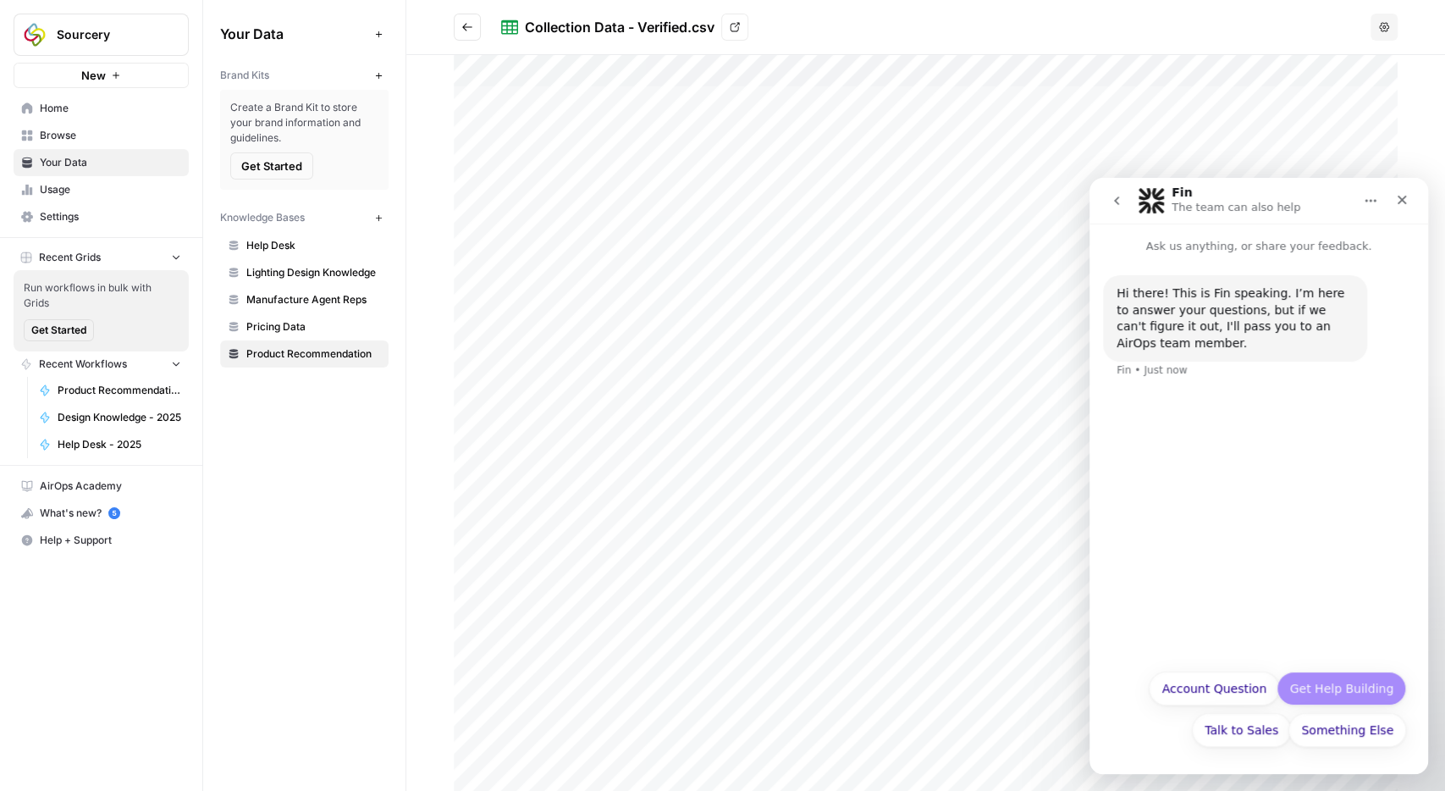
click at [1343, 691] on button "Get Help Building" at bounding box center [1342, 689] width 130 height 34
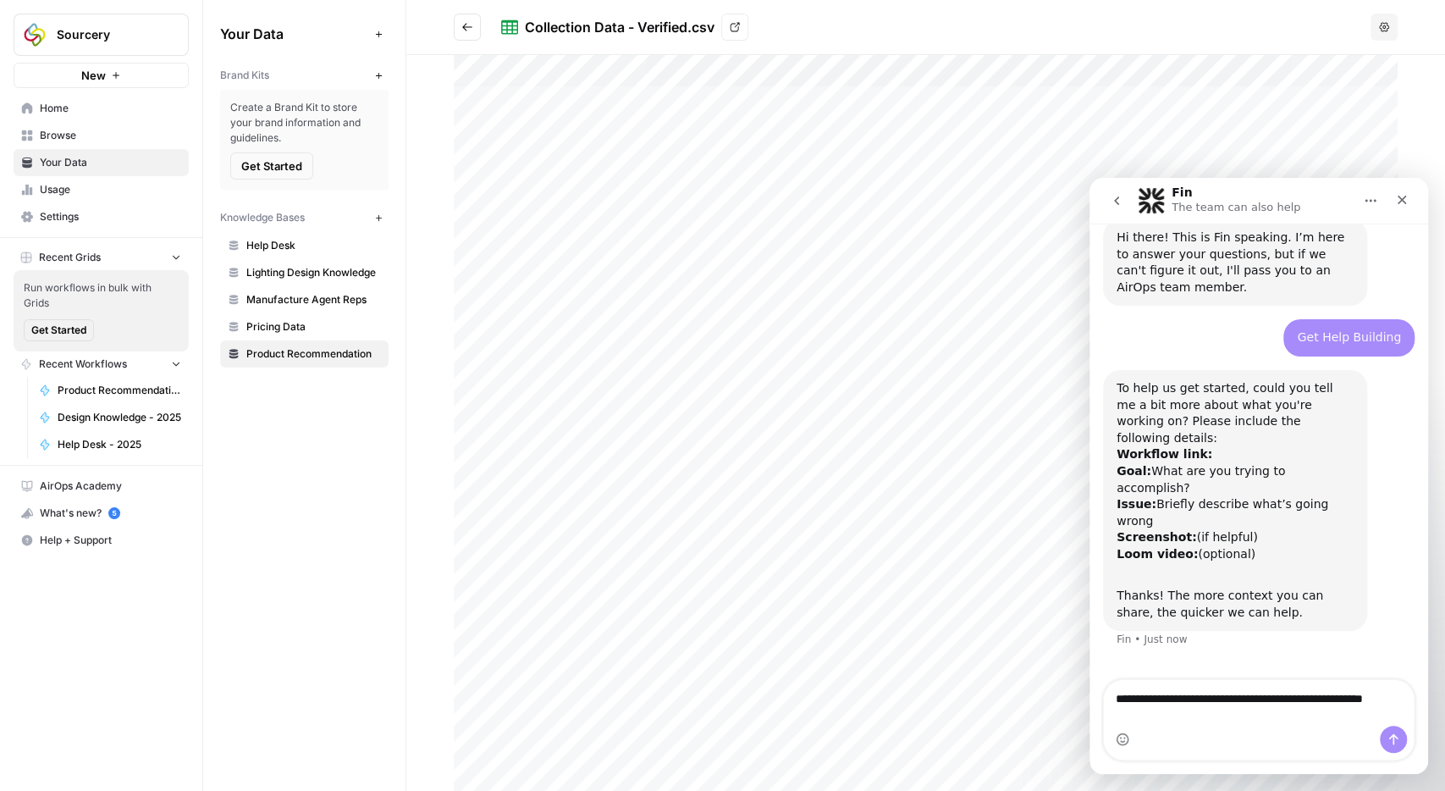
scroll to position [56, 0]
click at [1321, 712] on textarea "**********" at bounding box center [1259, 703] width 311 height 46
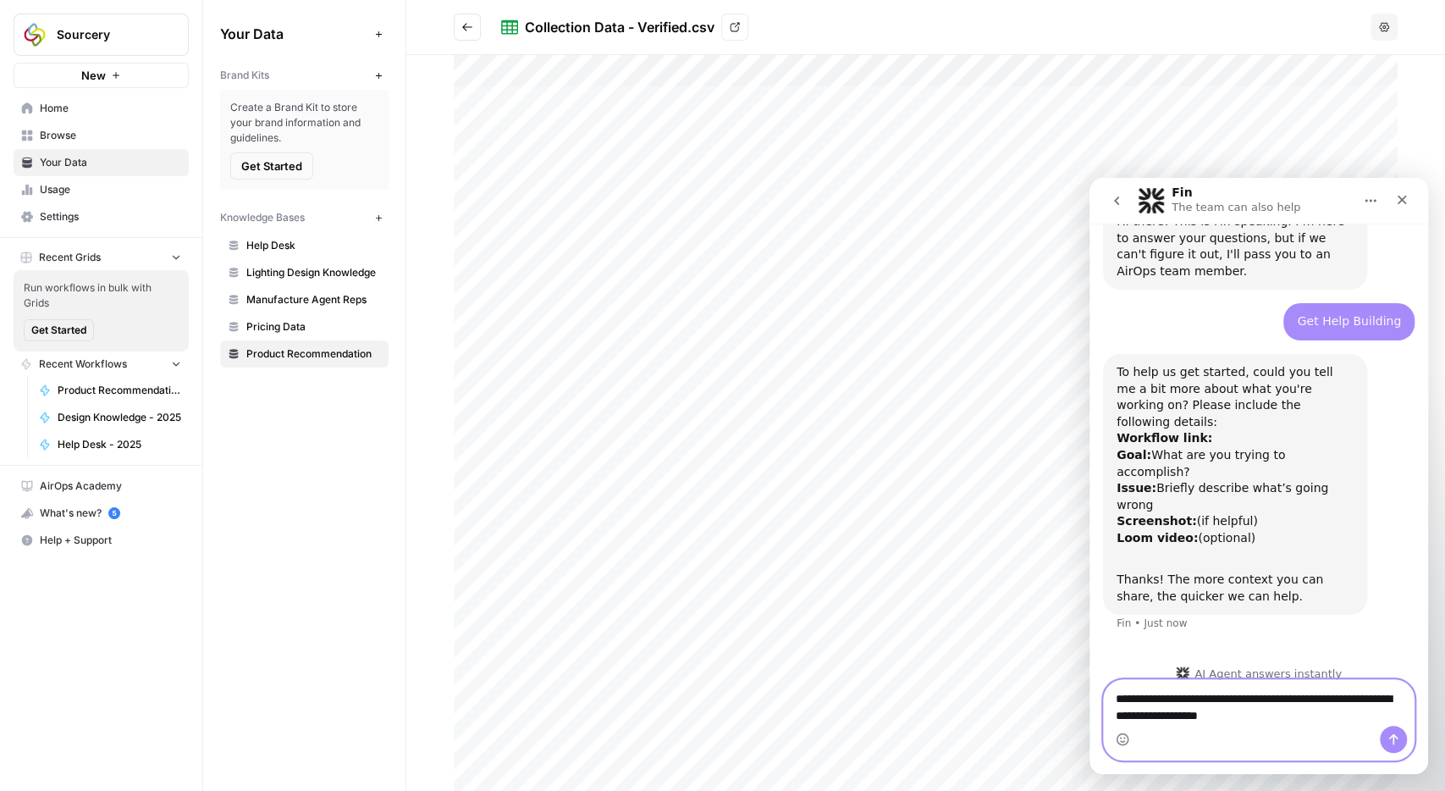
paste textarea "**********"
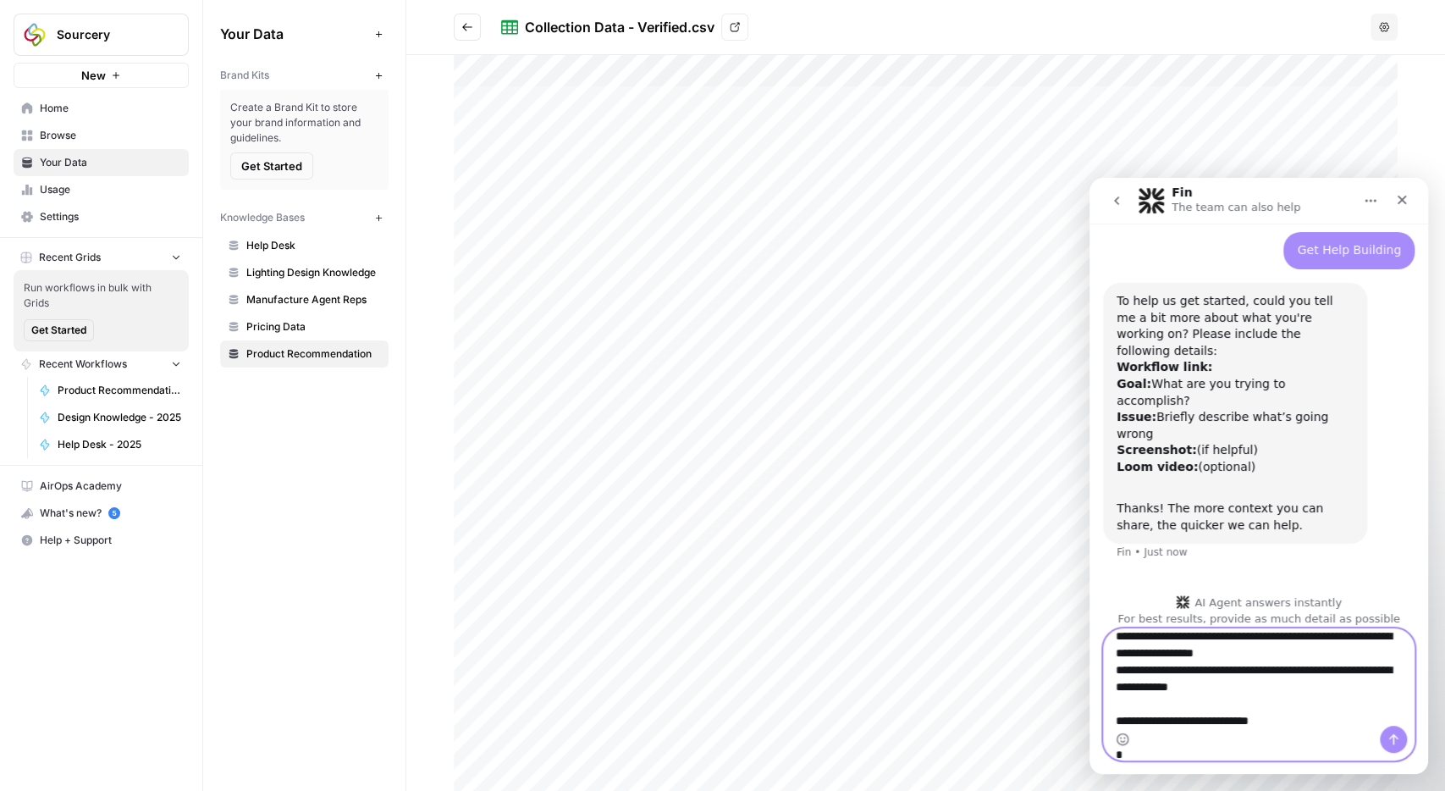
scroll to position [144, 0]
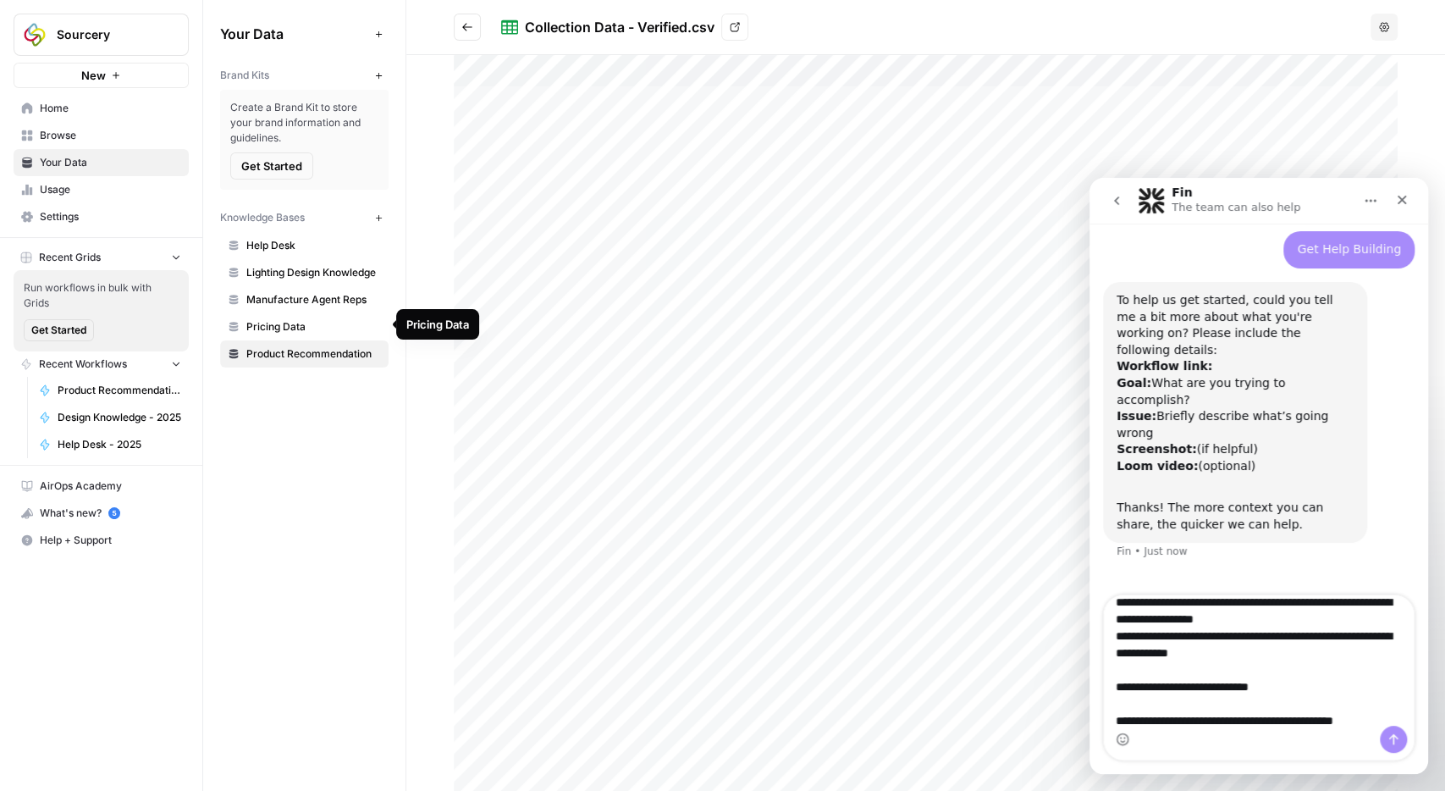
click at [287, 325] on span "Pricing Data" at bounding box center [313, 326] width 135 height 15
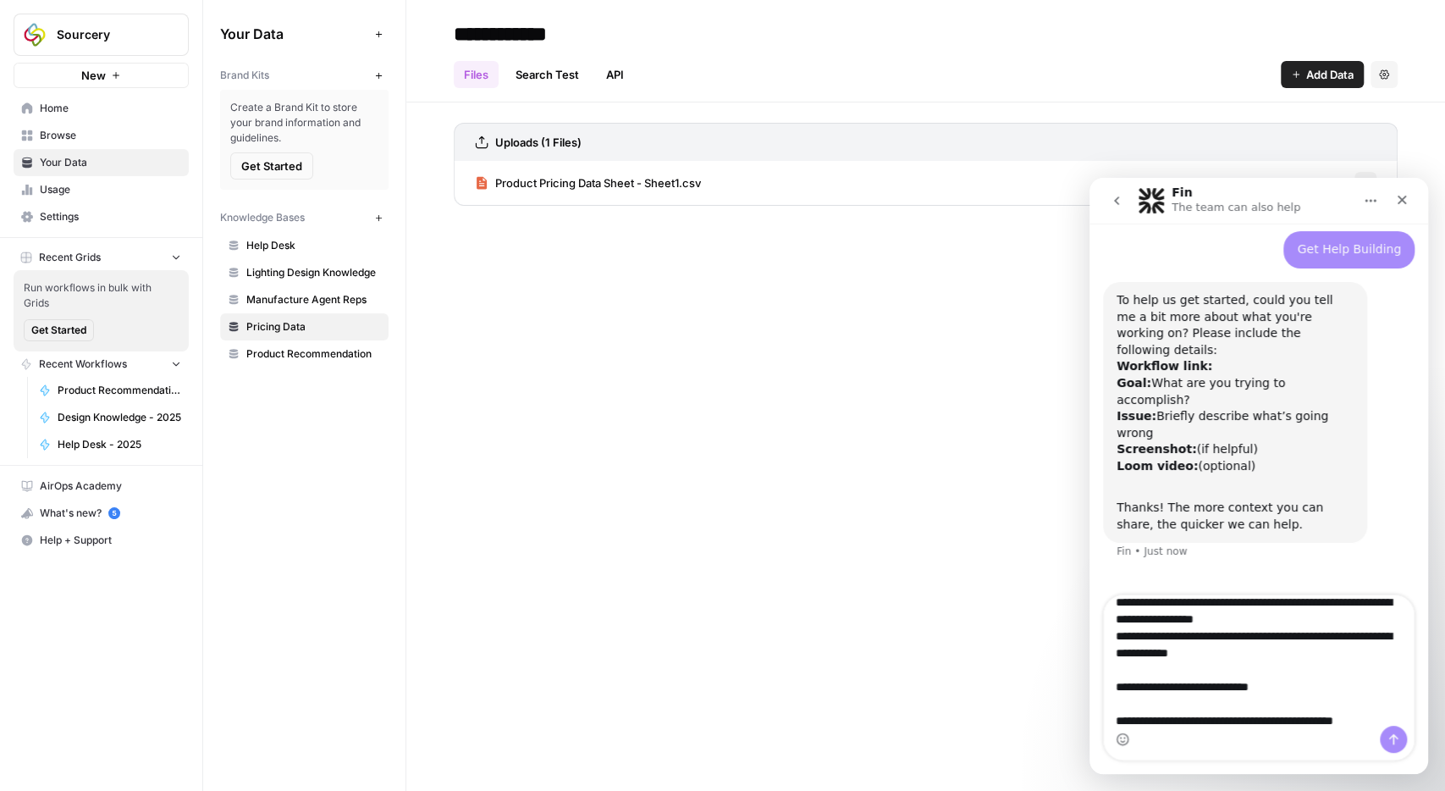
click at [627, 184] on span "Product Pricing Data Sheet - Sheet1.csv" at bounding box center [598, 182] width 206 height 17
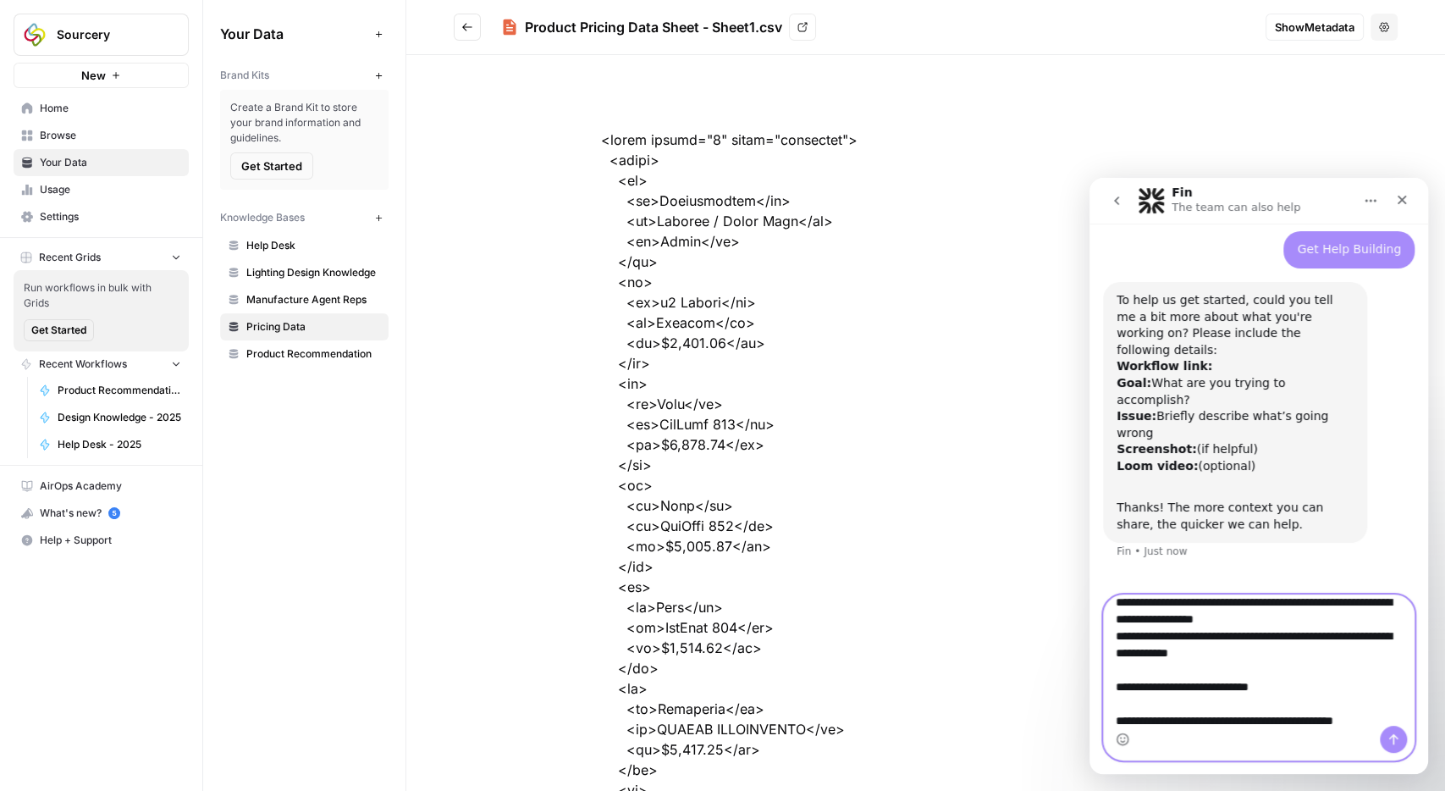
click at [1385, 714] on textarea "**********" at bounding box center [1259, 662] width 311 height 134
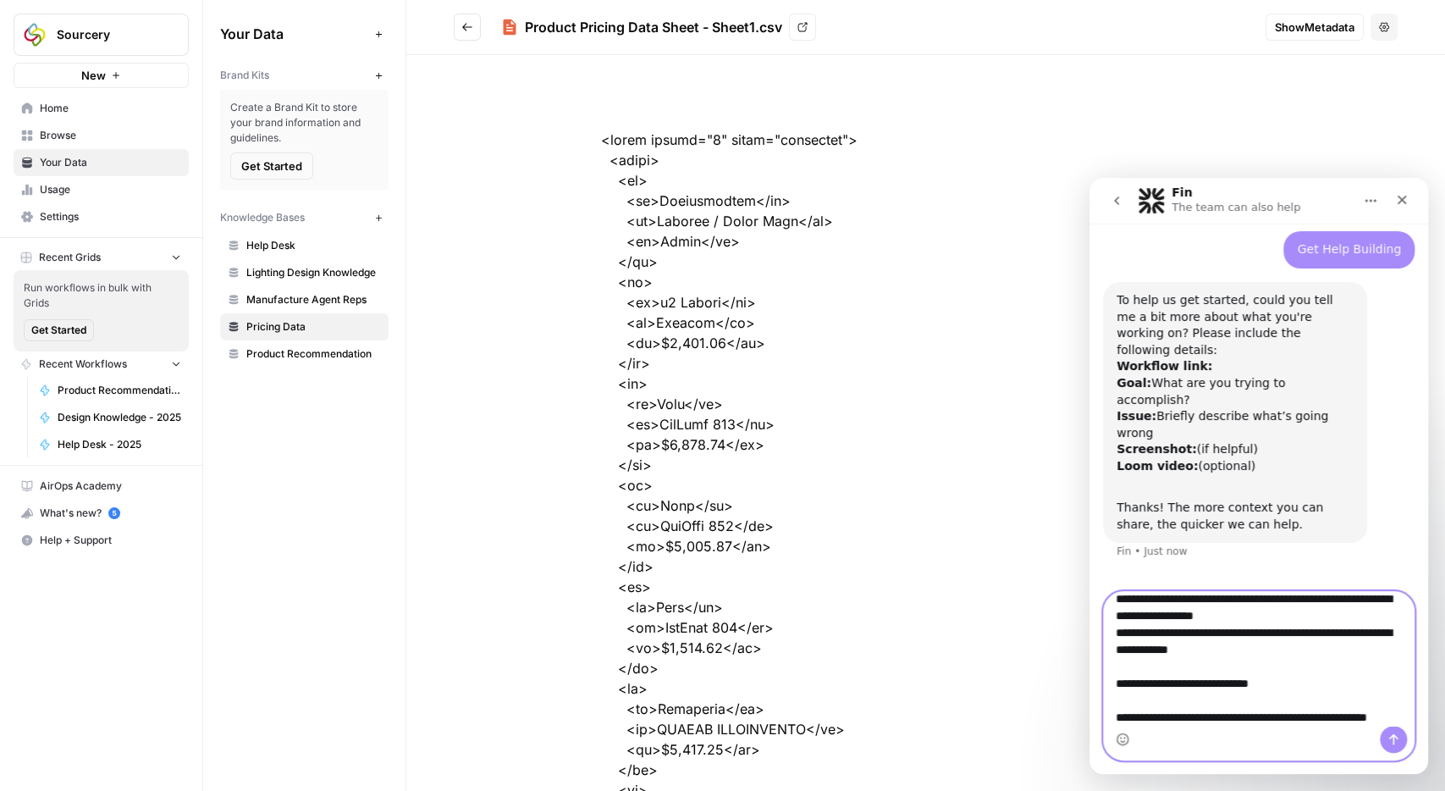
scroll to position [28, 0]
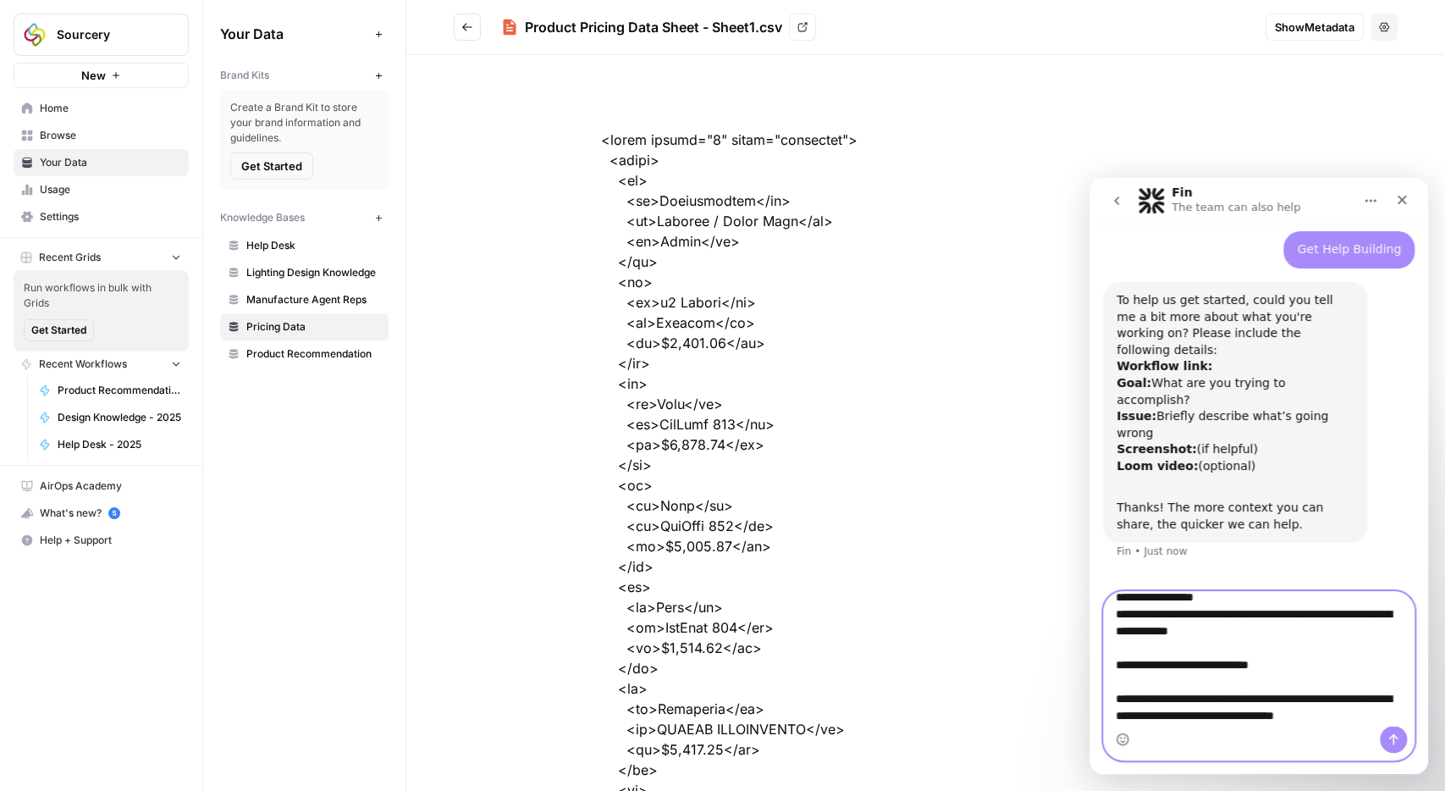
paste textarea "**********"
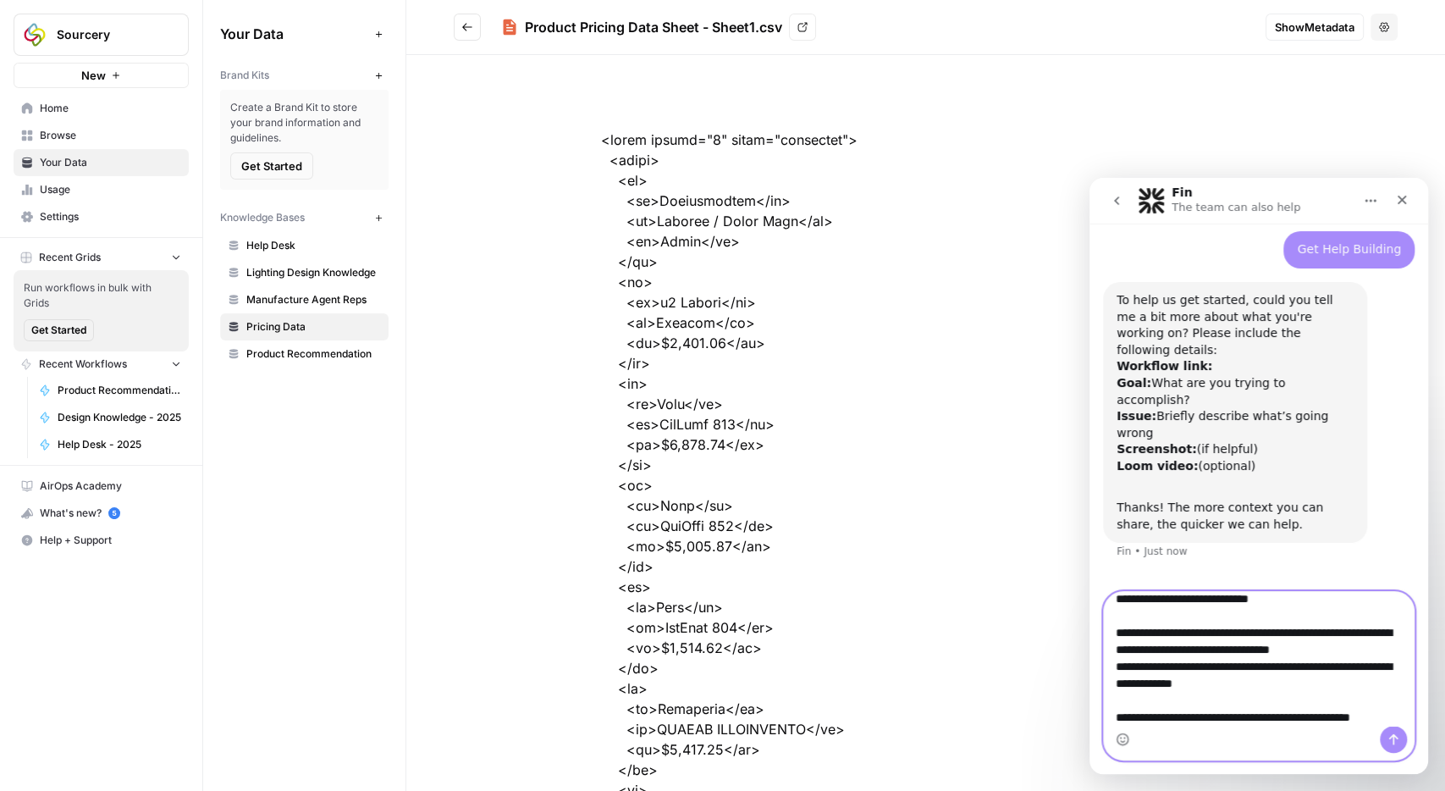
scroll to position [113, 0]
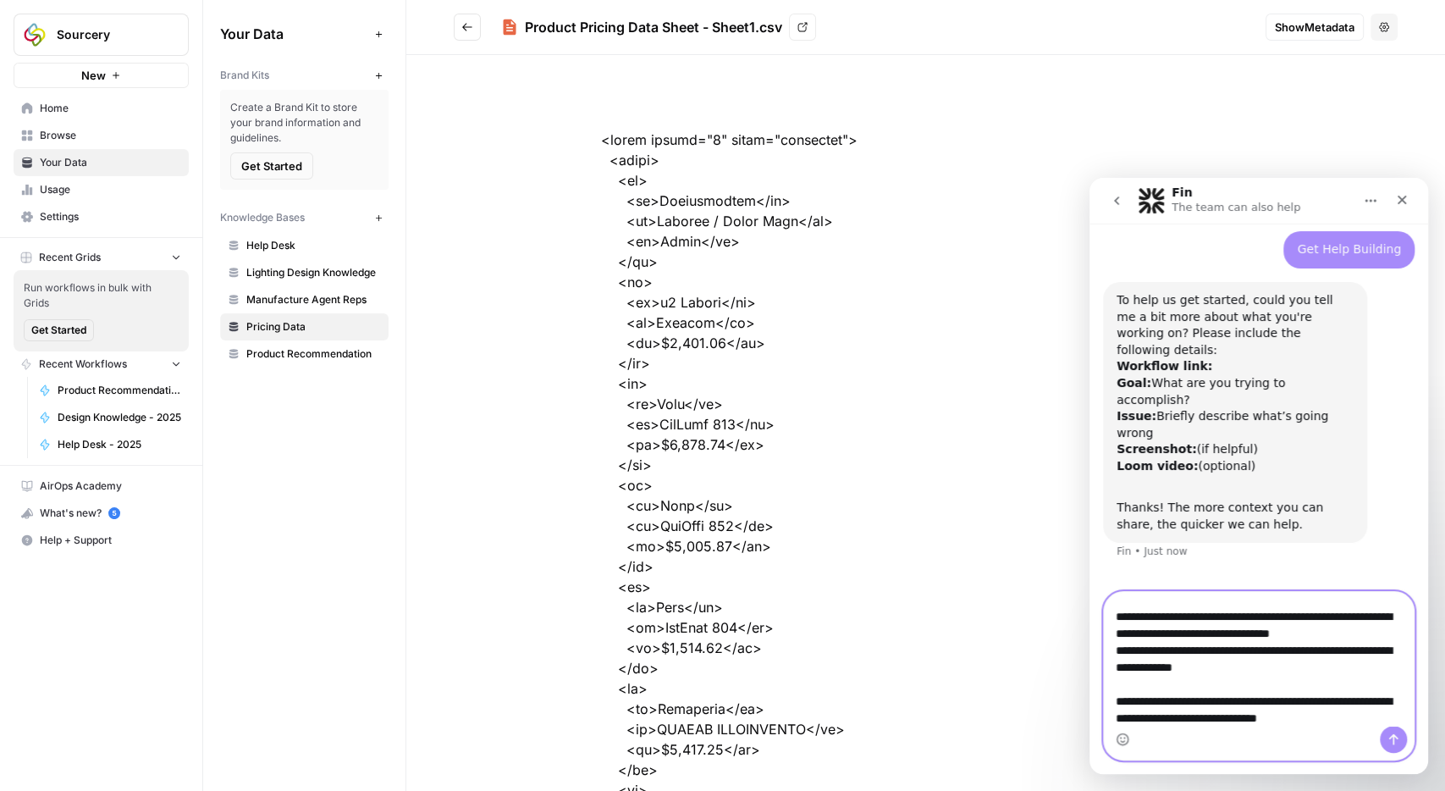
type textarea "**********"
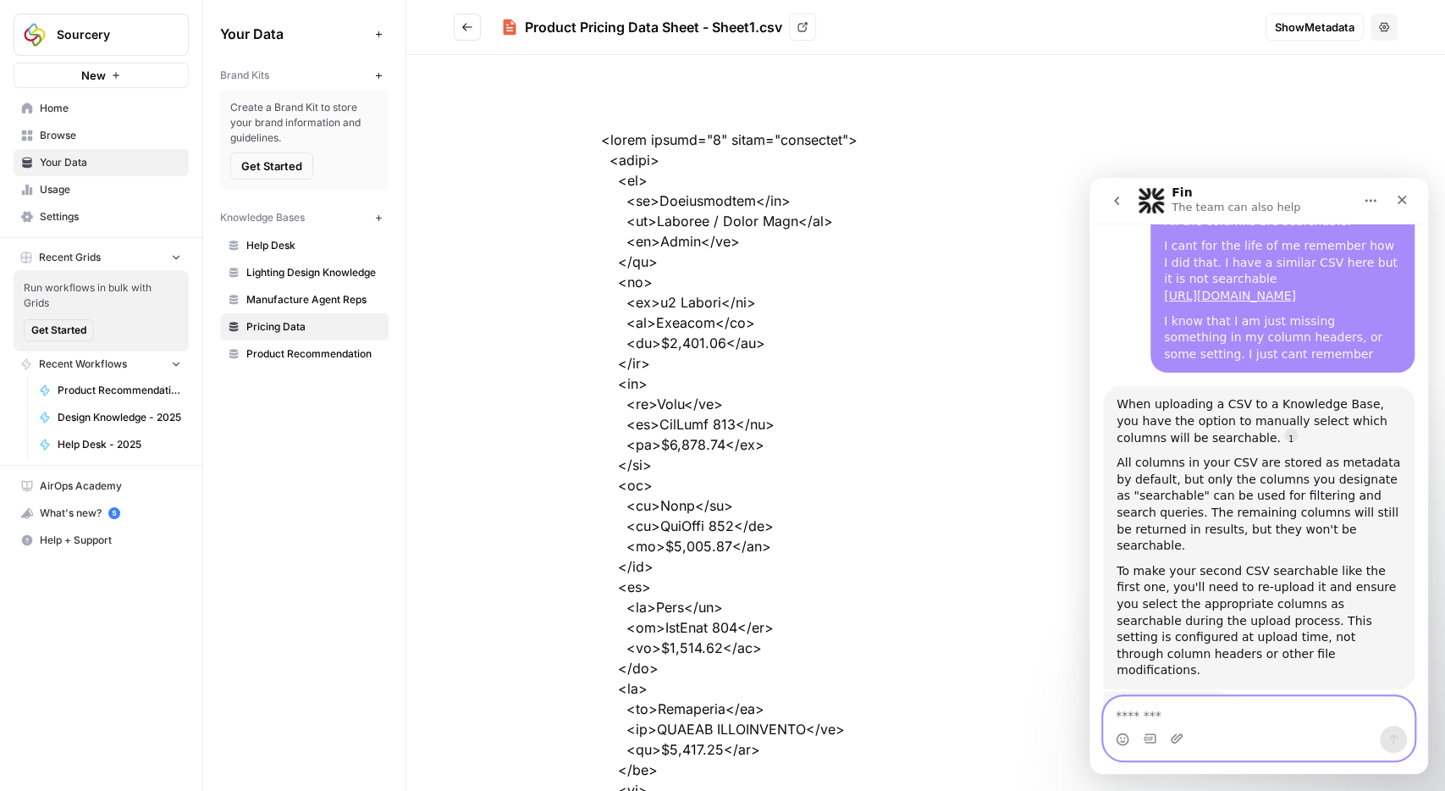
scroll to position [572, 0]
click at [464, 24] on icon "Go back" at bounding box center [467, 27] width 12 height 12
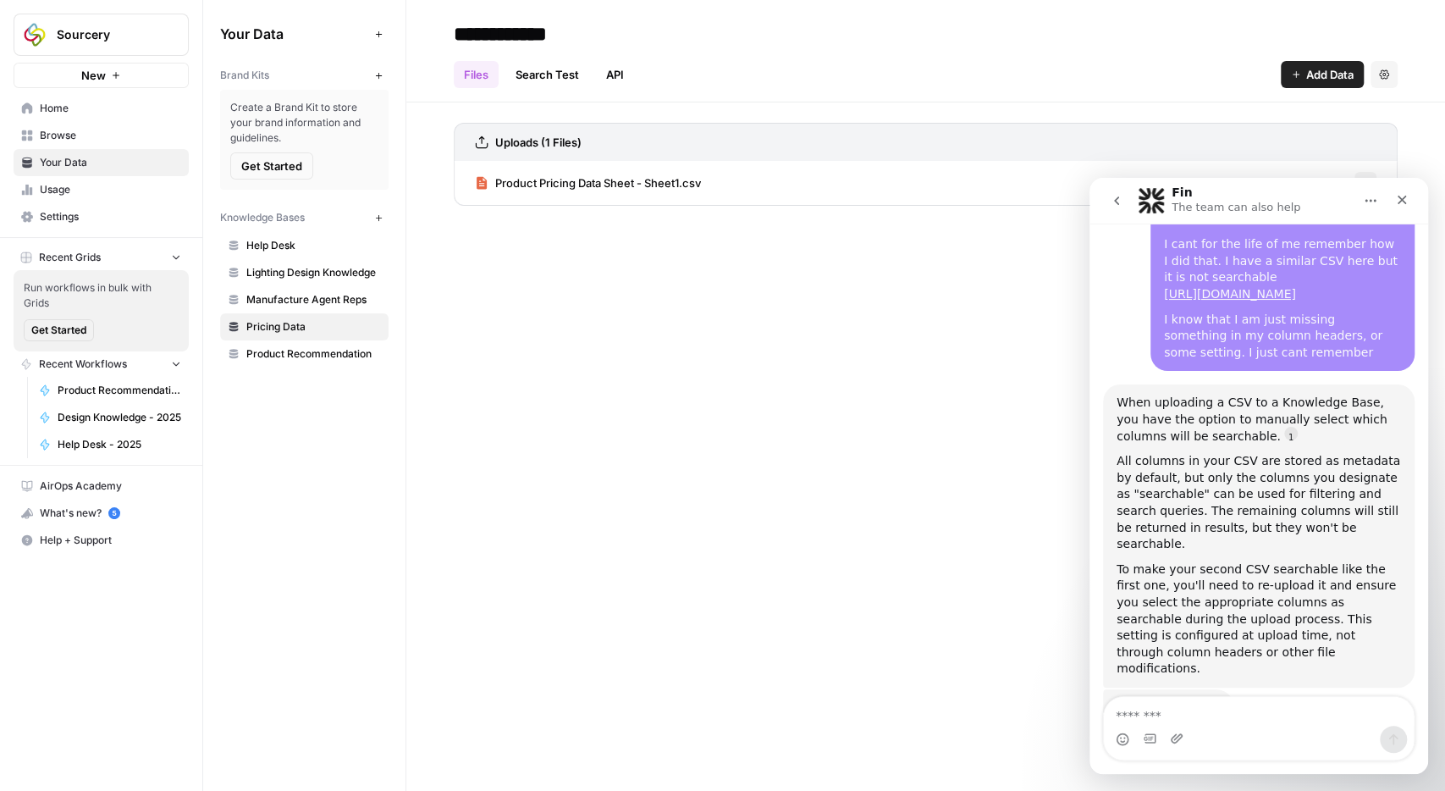
click at [1362, 173] on button "Options" at bounding box center [1366, 183] width 22 height 22
click at [1366, 192] on button "Home" at bounding box center [1371, 201] width 32 height 32
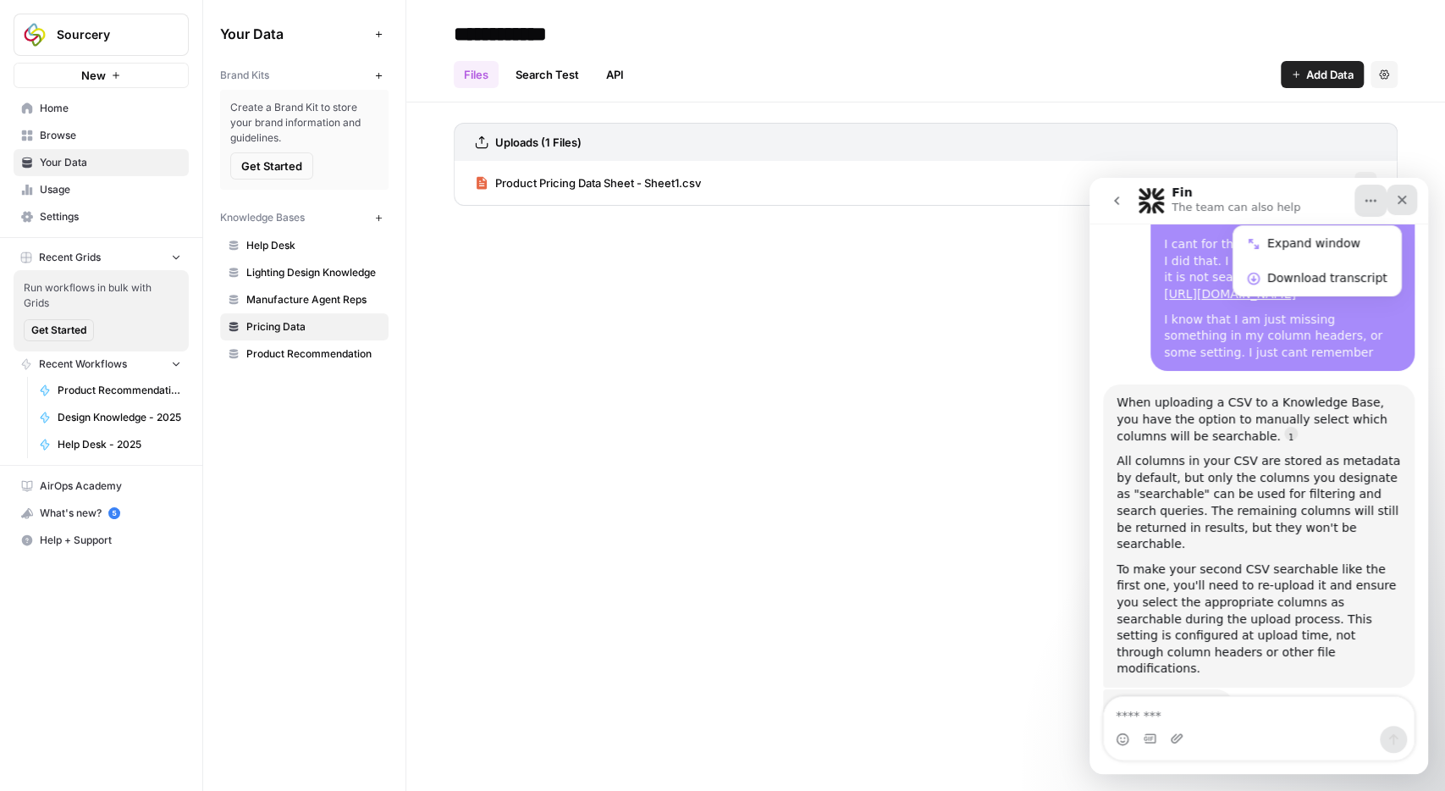
click at [1412, 201] on div "Close" at bounding box center [1402, 200] width 30 height 30
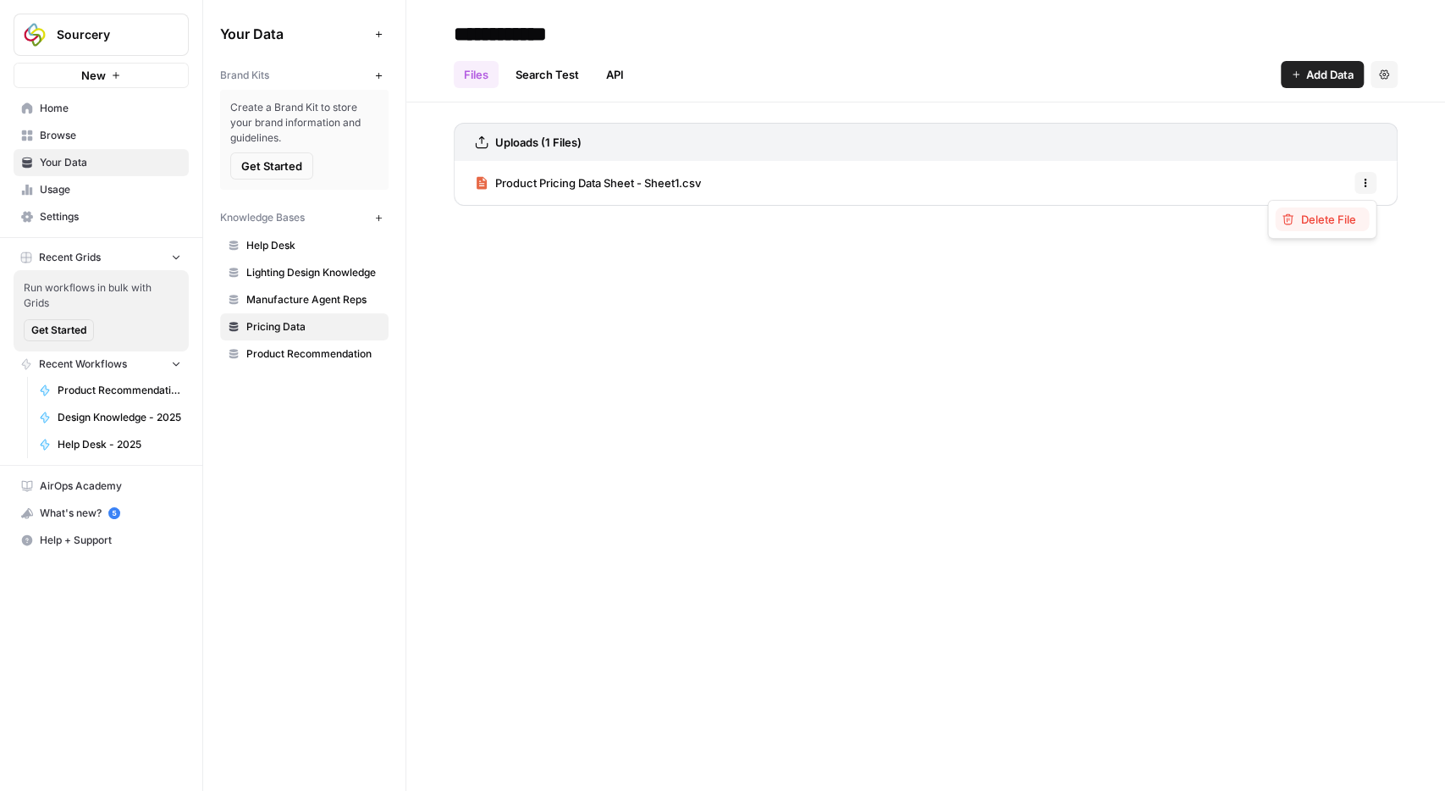
click at [1324, 224] on span "Delete File" at bounding box center [1328, 219] width 55 height 17
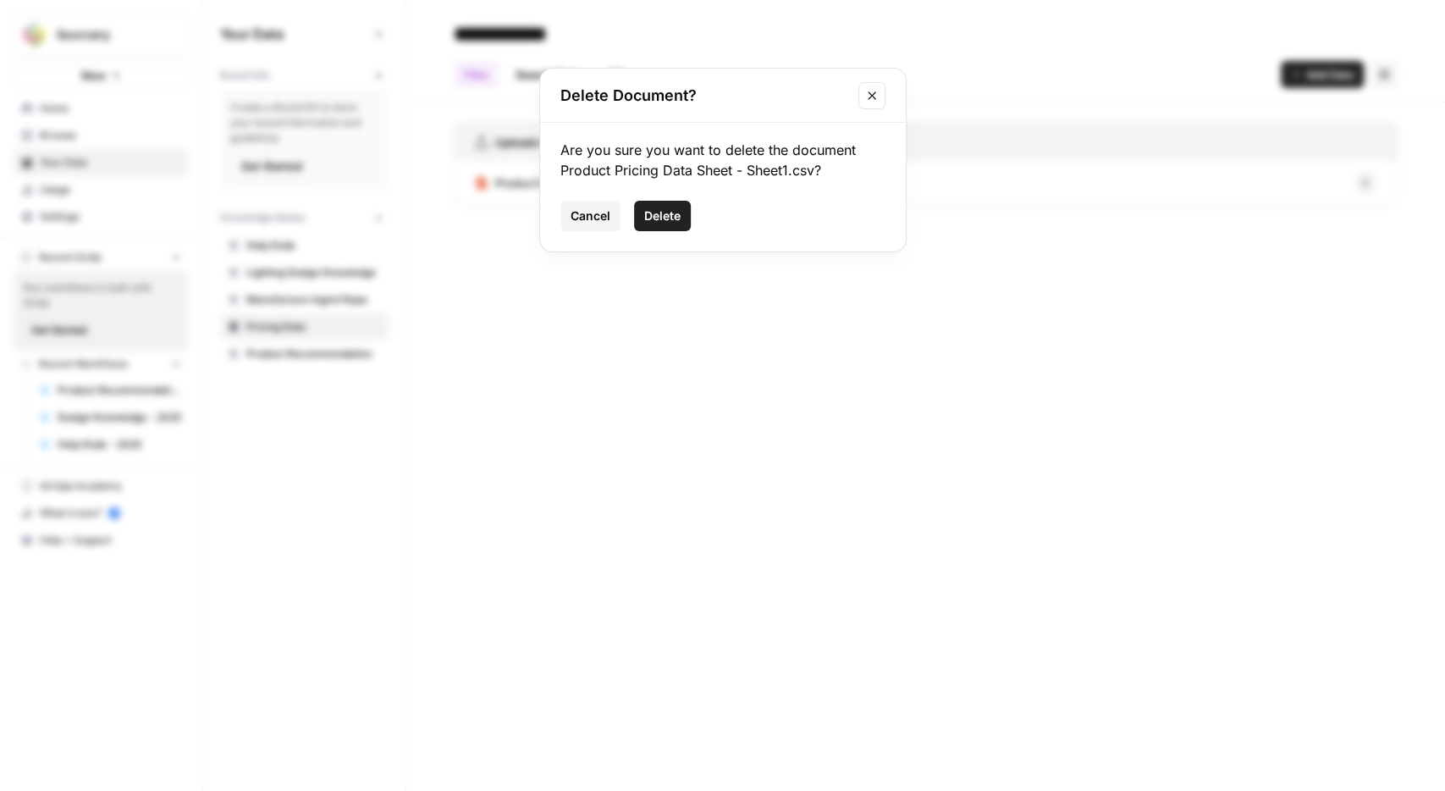
click at [673, 214] on span "Delete" at bounding box center [662, 215] width 36 height 17
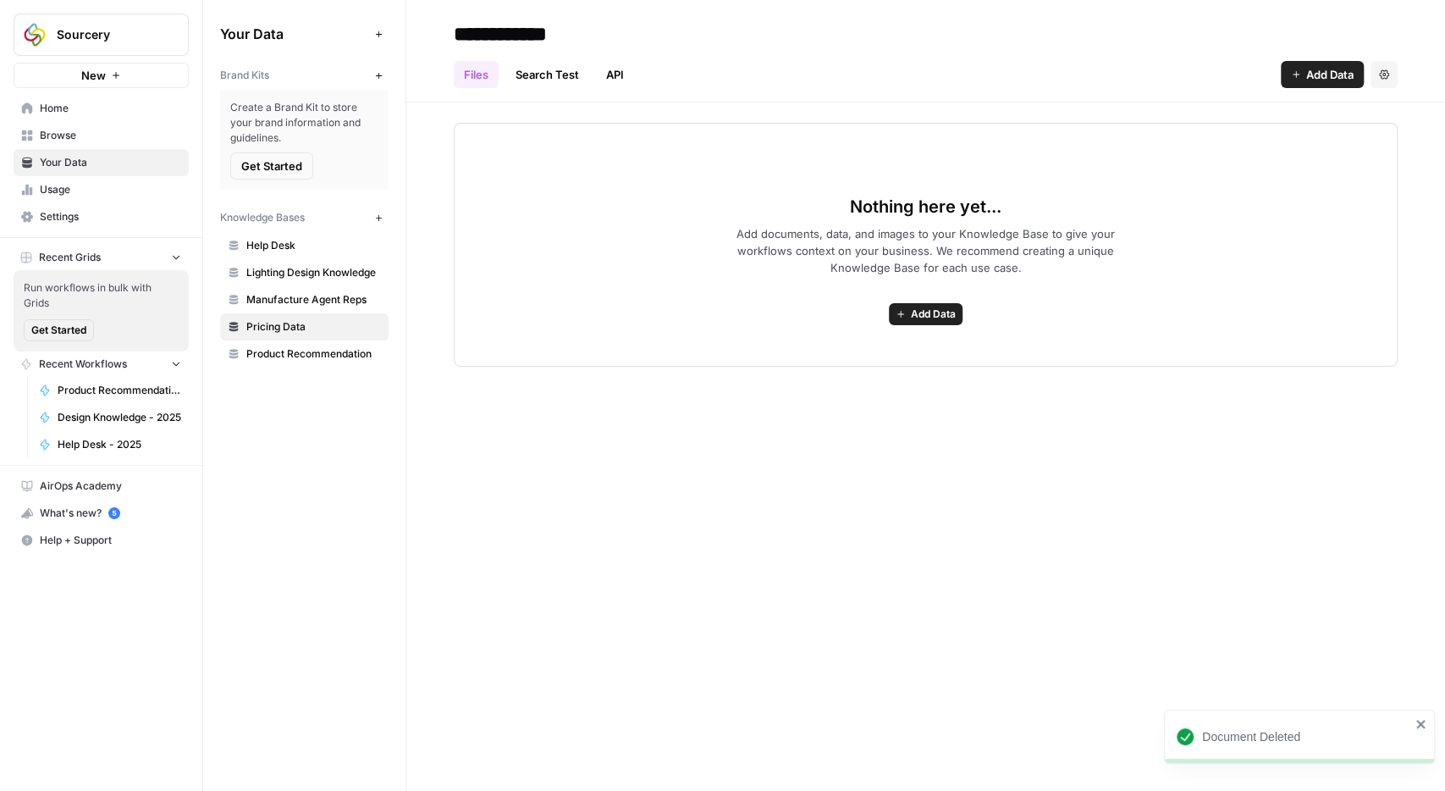
click at [923, 314] on span "Add Data" at bounding box center [933, 314] width 45 height 15
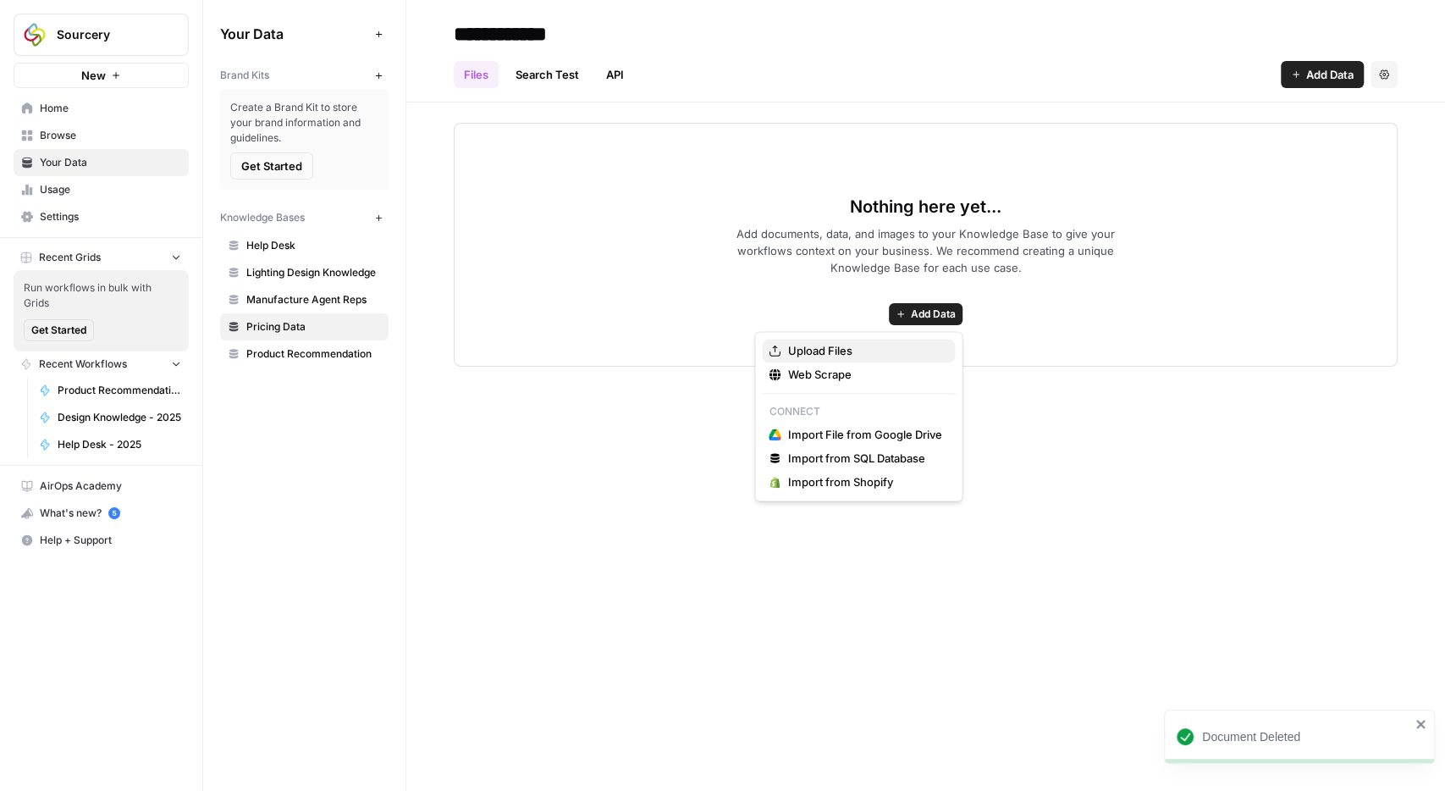
click at [848, 352] on span "Upload Files" at bounding box center [865, 350] width 154 height 17
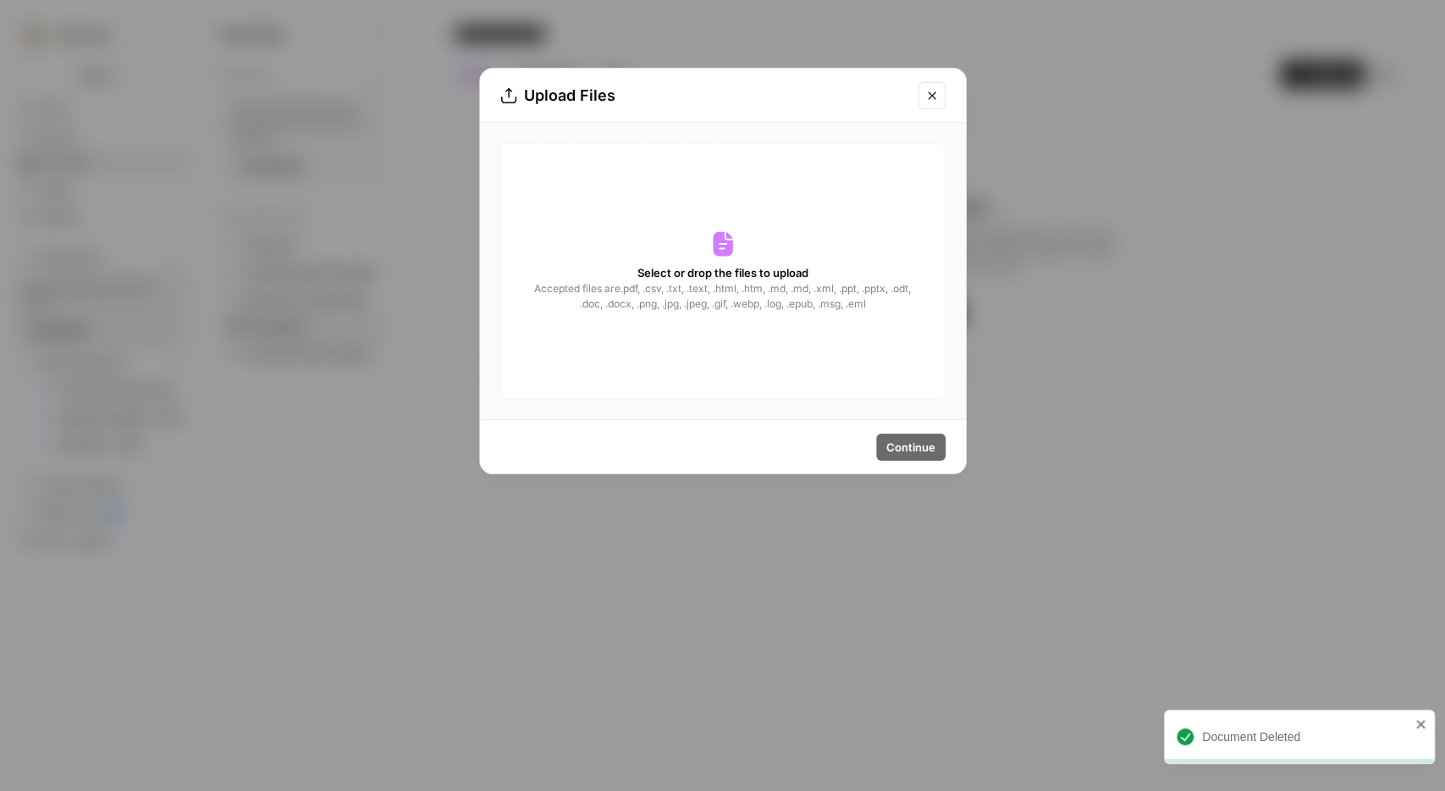
click at [837, 296] on span "Accepted files are .pdf, .csv, .txt, .text, .html, .htm, .md, .md, .xml, .ppt, …" at bounding box center [722, 296] width 379 height 30
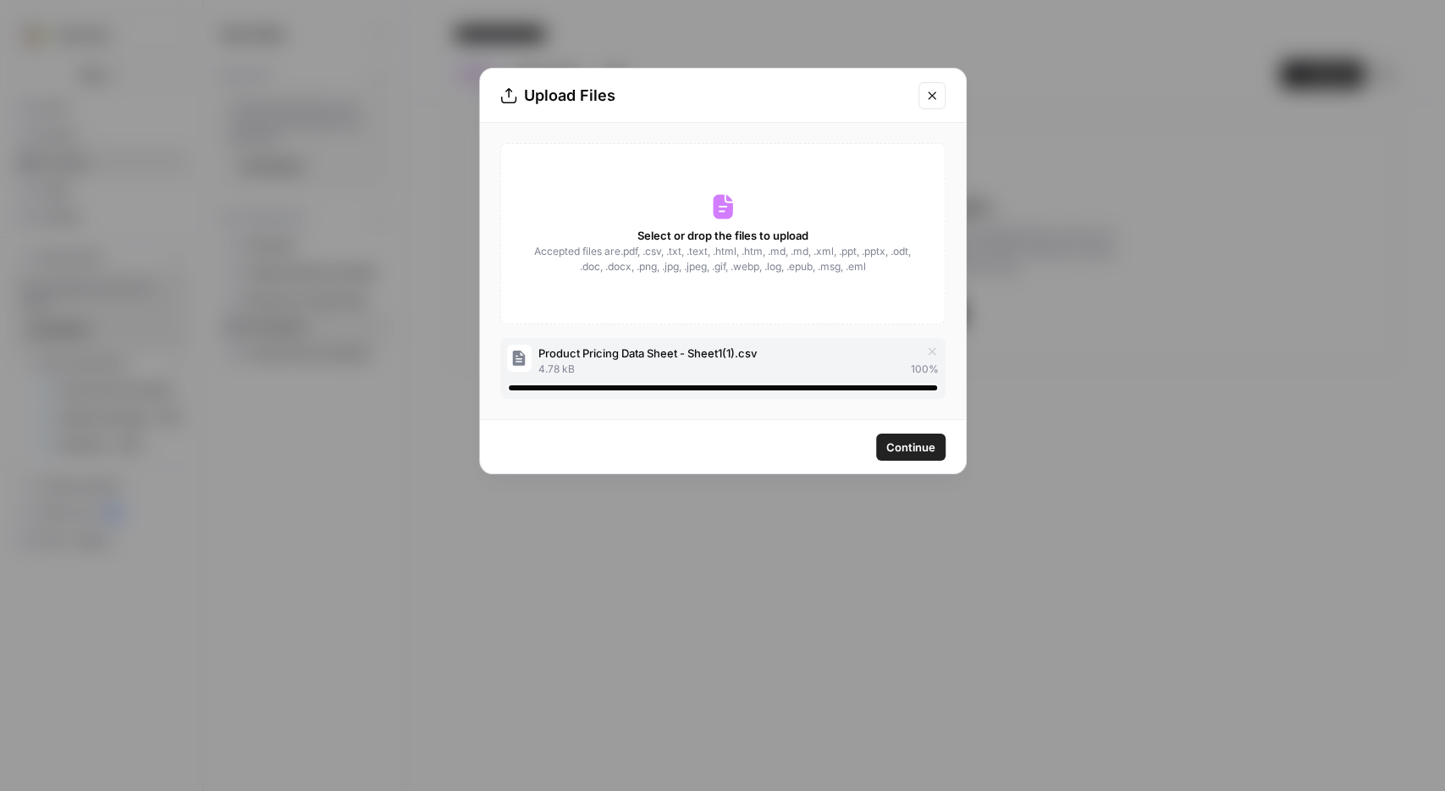
click at [905, 449] on span "Continue" at bounding box center [911, 447] width 49 height 17
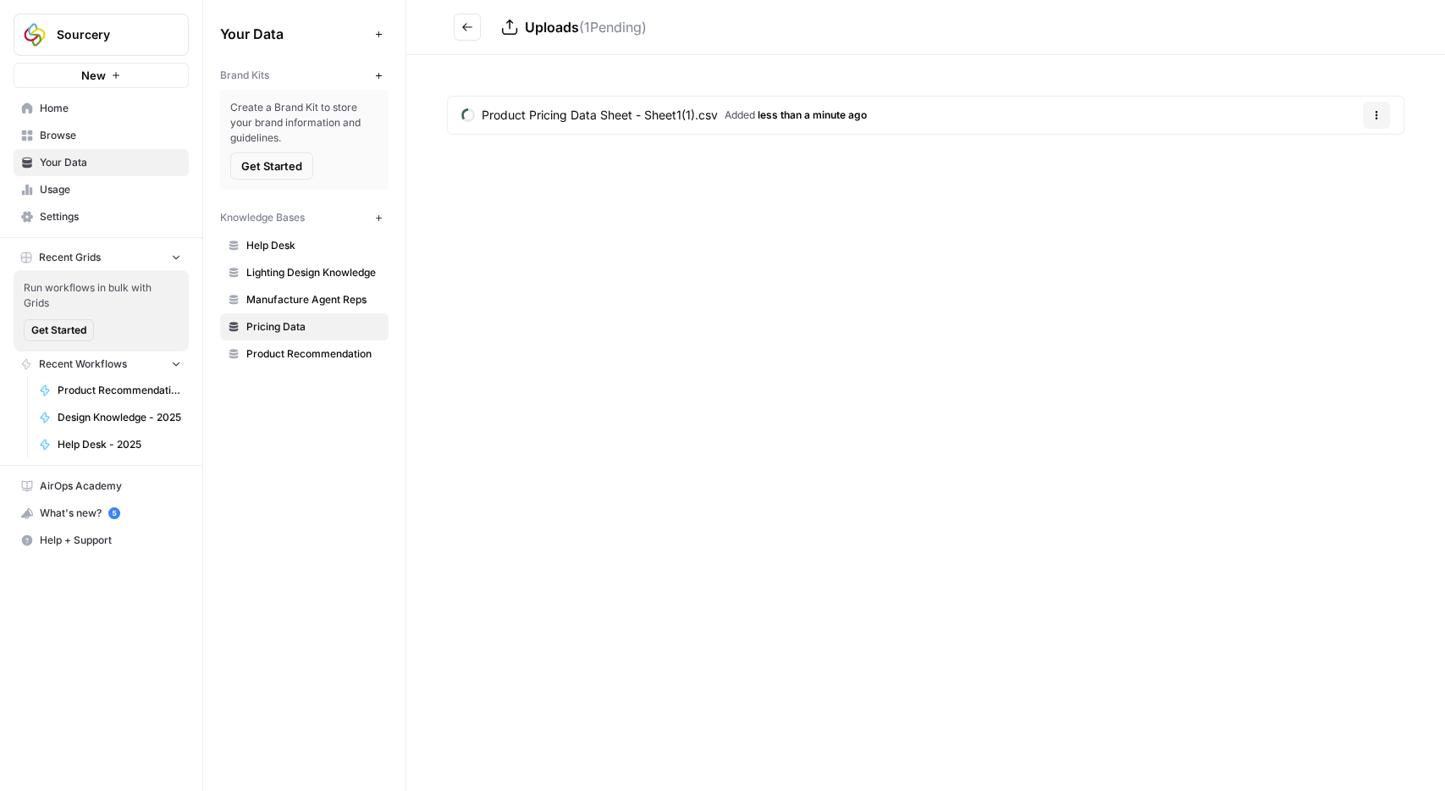
click at [675, 119] on span "Product Pricing Data Sheet - Sheet1(1).csv" at bounding box center [600, 115] width 236 height 17
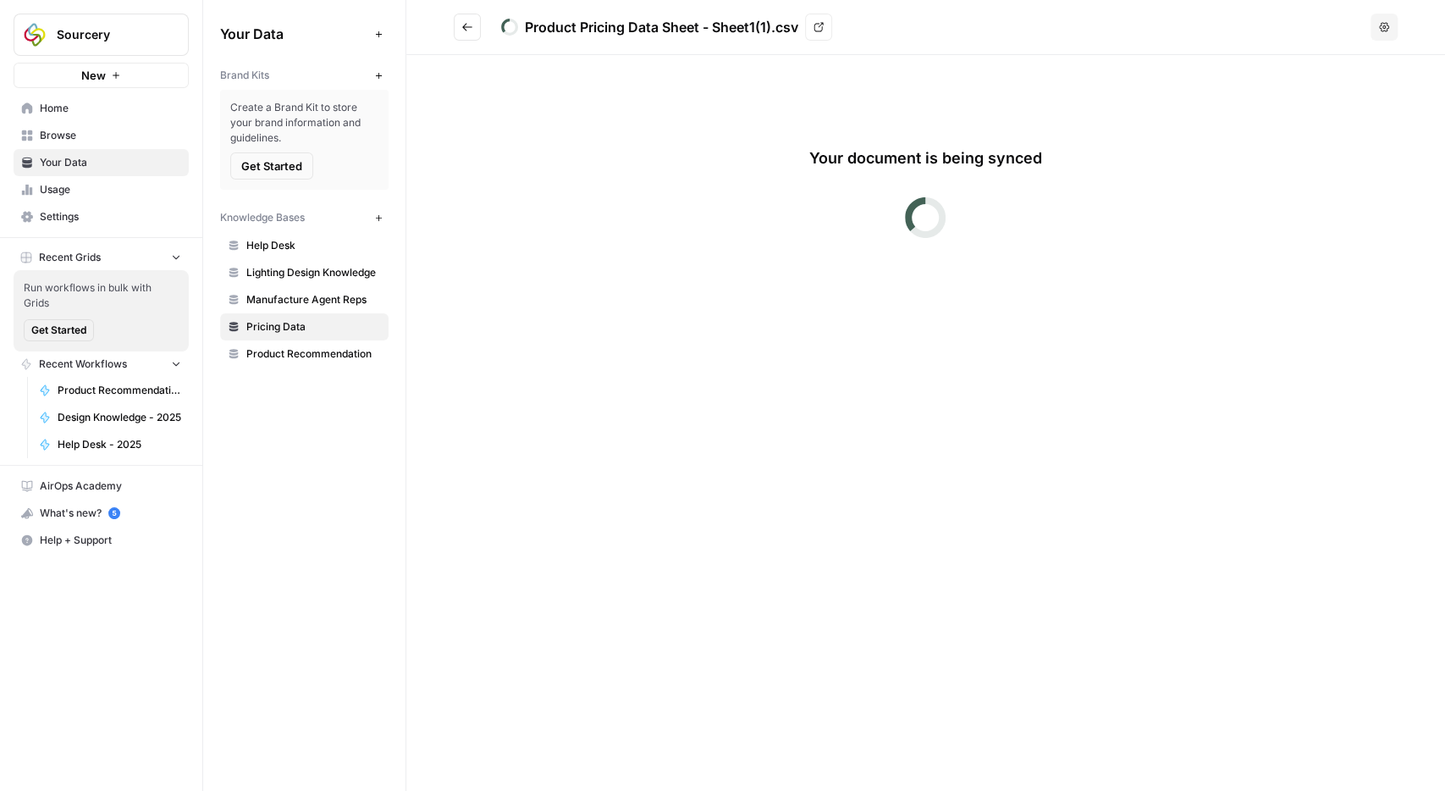
click at [465, 25] on icon "Go back" at bounding box center [467, 27] width 10 height 8
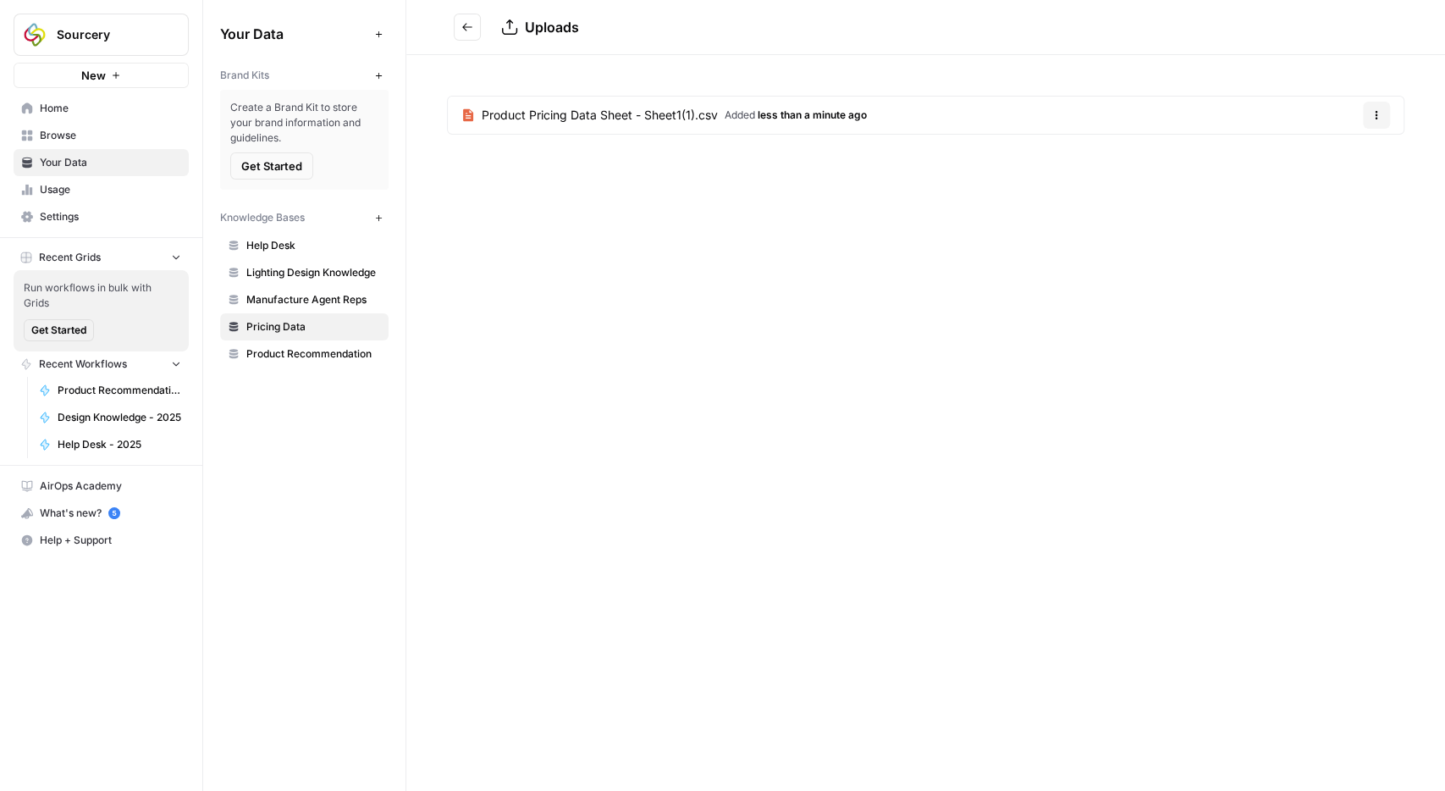
click at [79, 533] on span "Help + Support" at bounding box center [110, 540] width 141 height 15
click at [247, 572] on span "Chat & Support" at bounding box center [282, 568] width 113 height 15
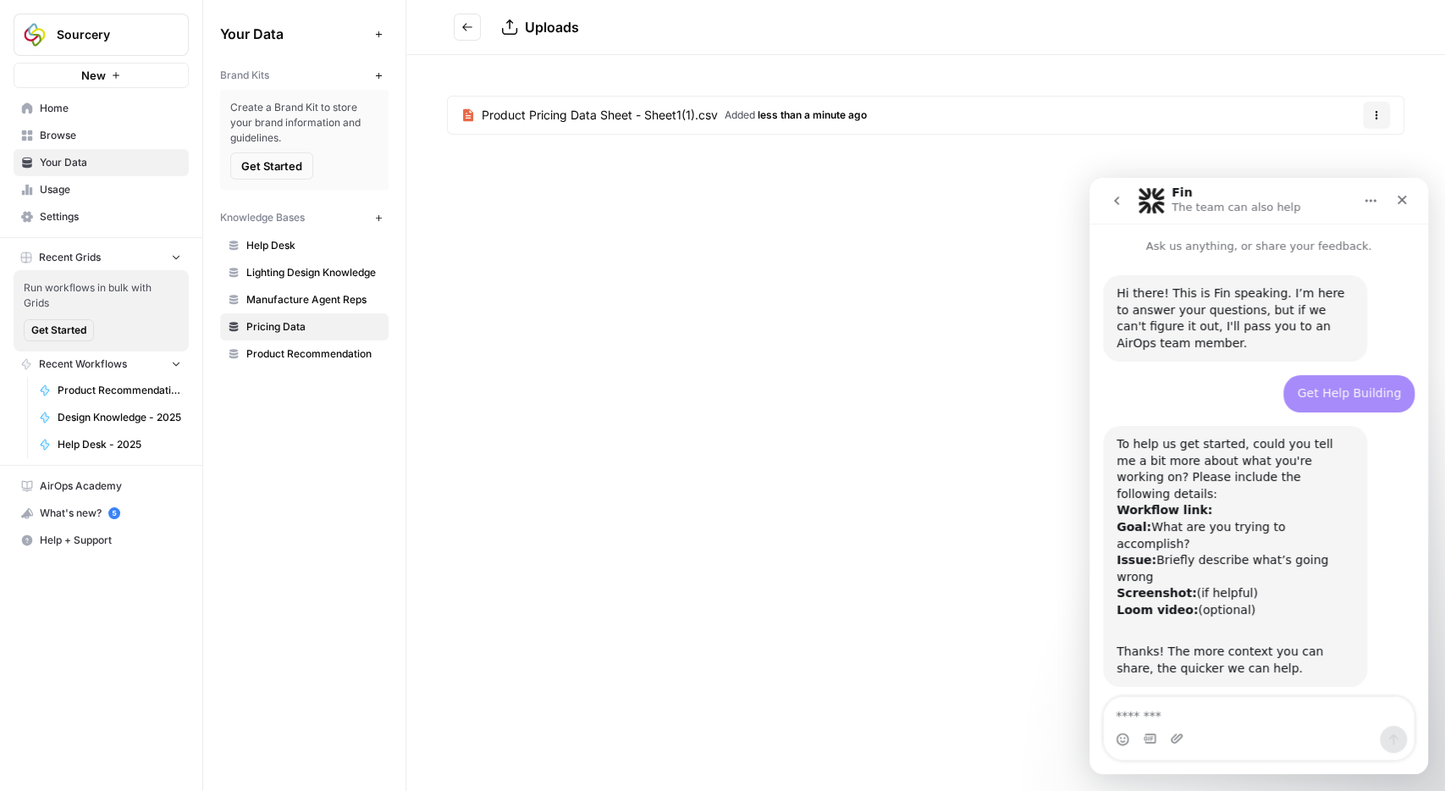
scroll to position [572, 0]
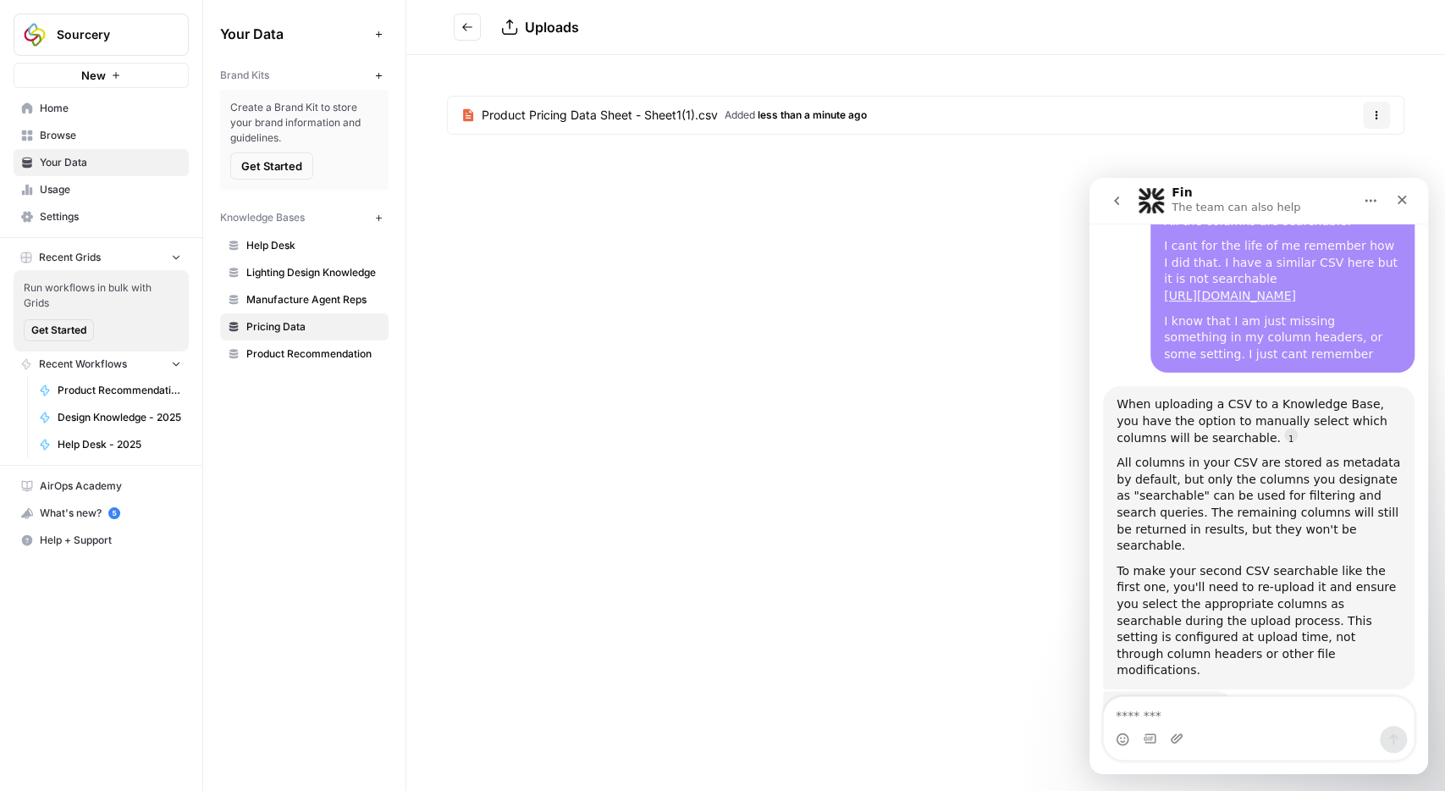
click at [1176, 710] on textarea "Message…" at bounding box center [1259, 711] width 310 height 29
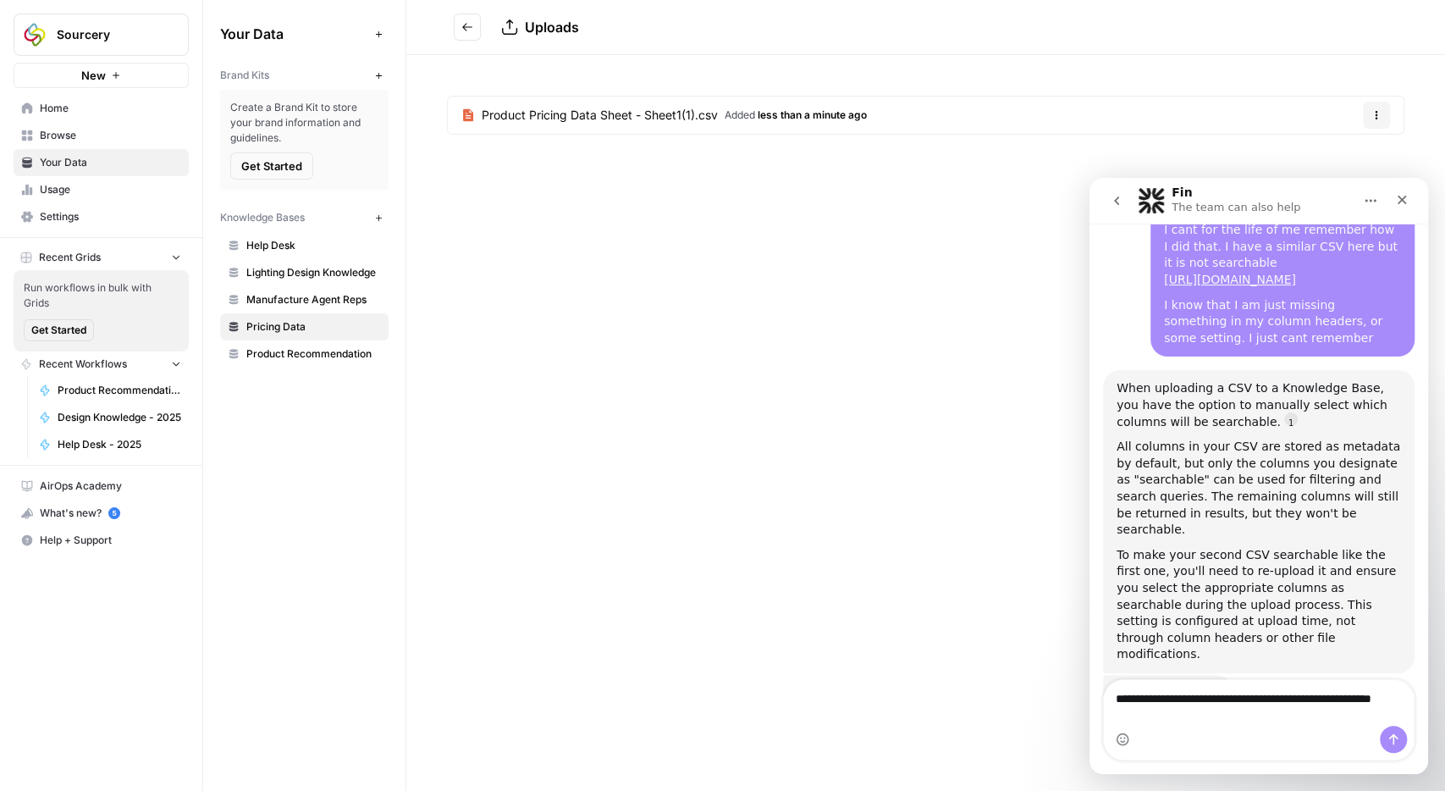
scroll to position [589, 0]
type textarea "**********"
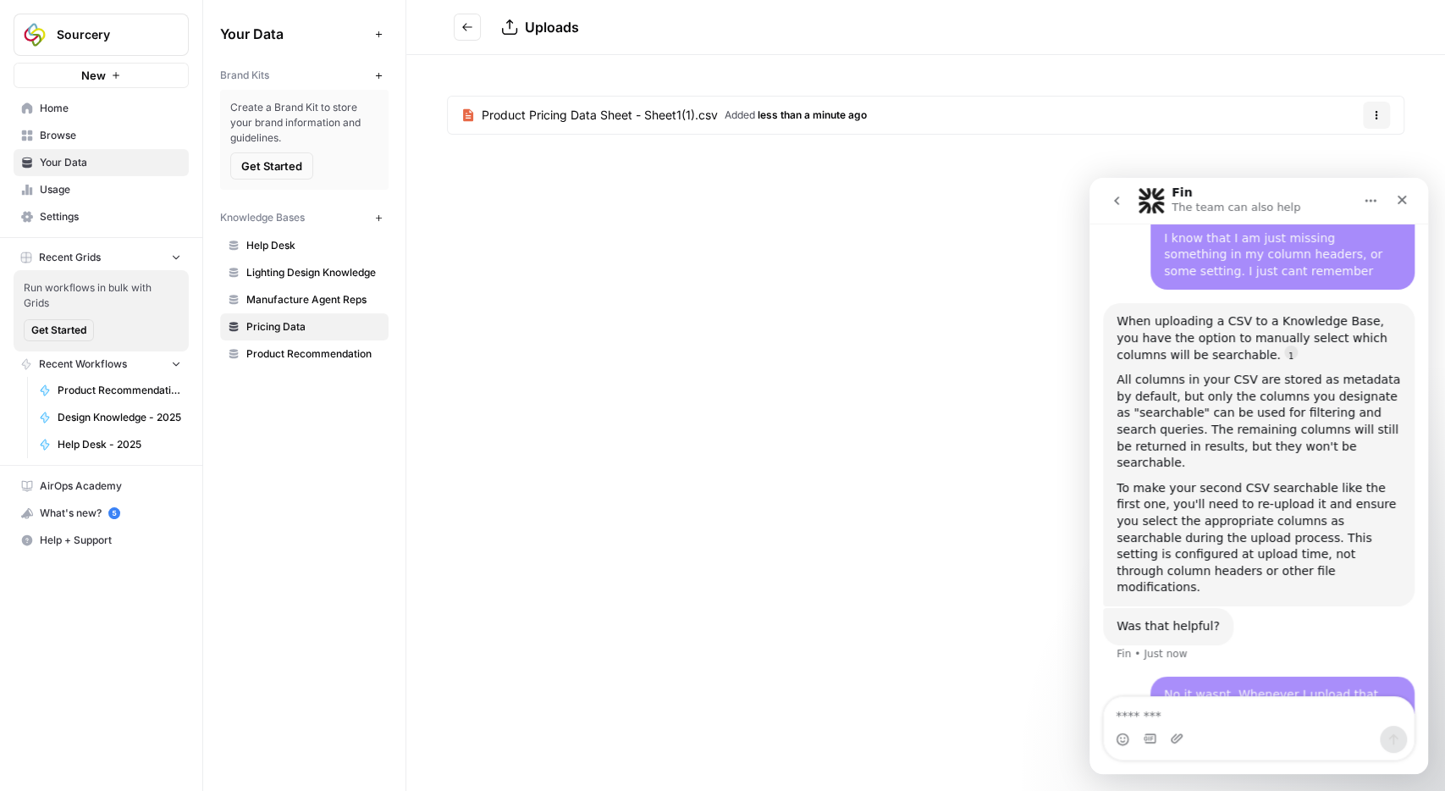
scroll to position [710, 0]
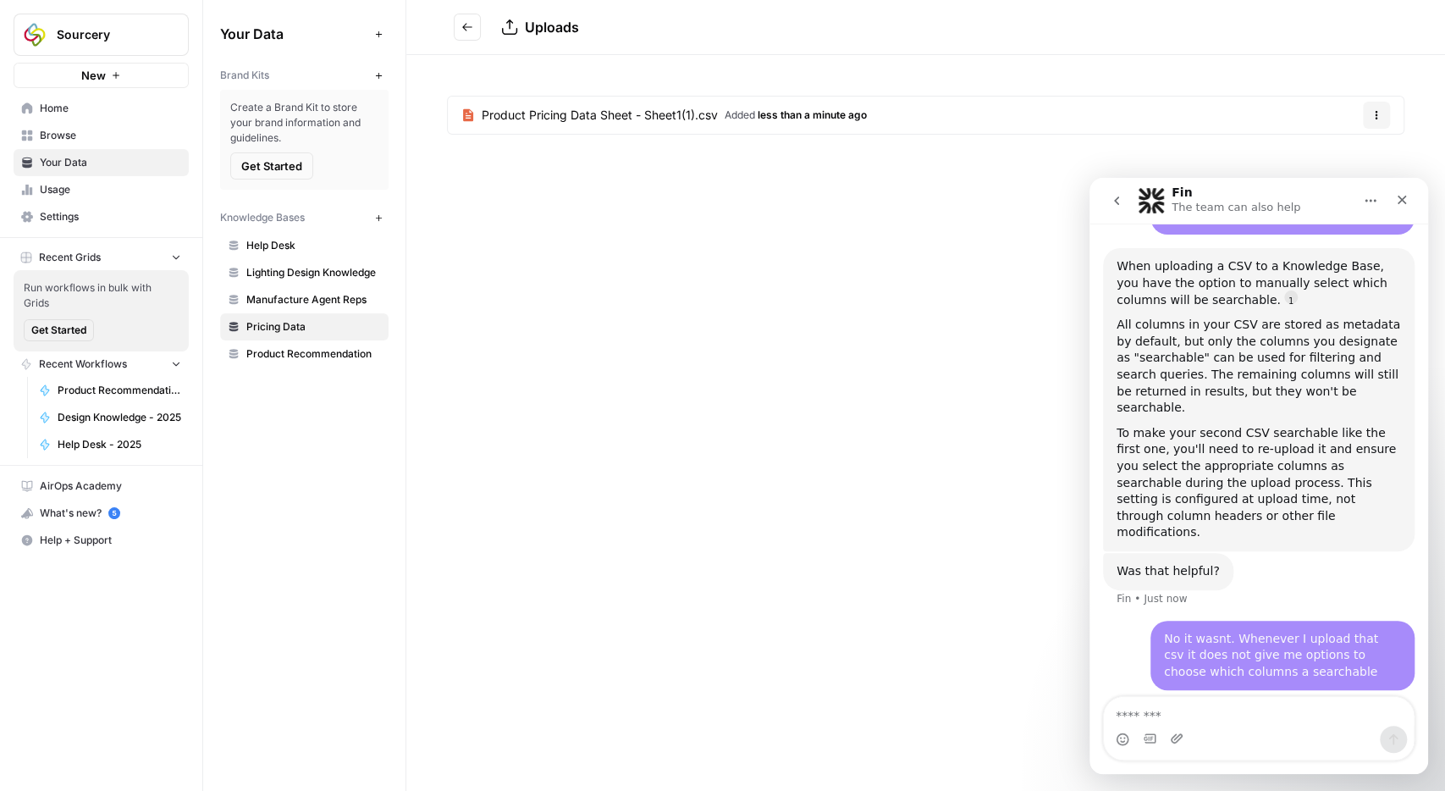
click at [644, 118] on span "Product Pricing Data Sheet - Sheet1(1).csv" at bounding box center [600, 115] width 236 height 17
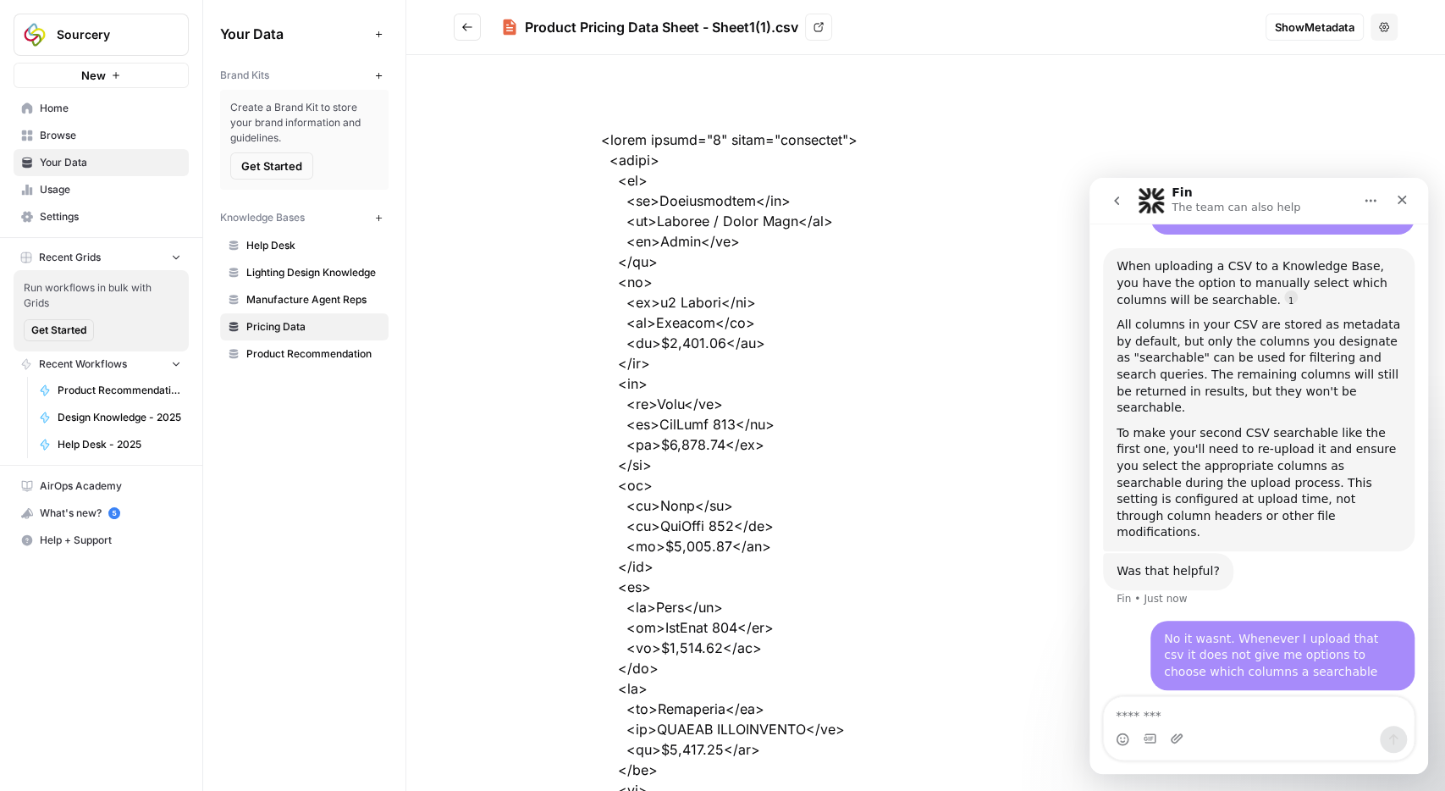
click at [465, 25] on icon "Go back" at bounding box center [467, 27] width 12 height 12
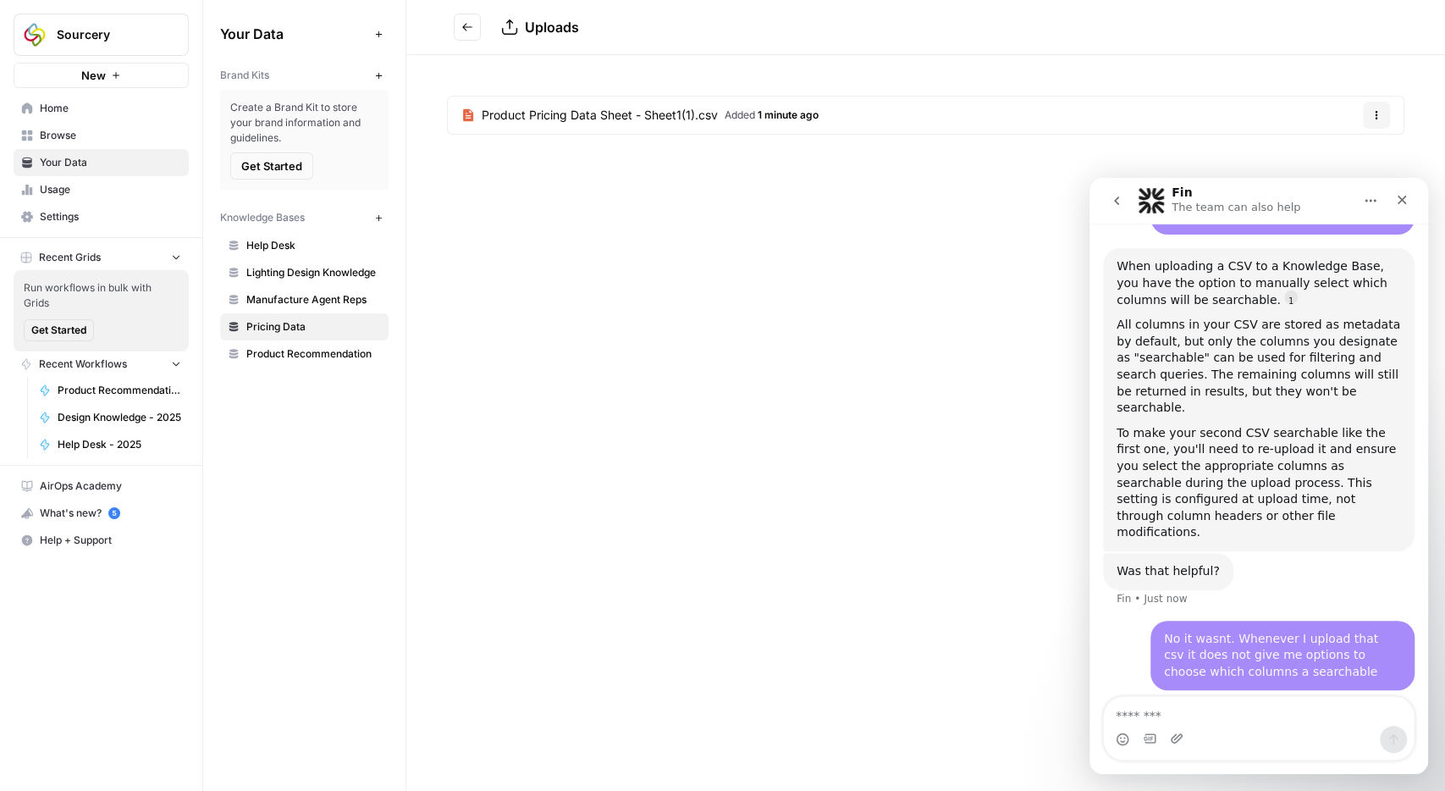
click at [465, 25] on icon "Go back" at bounding box center [467, 27] width 12 height 12
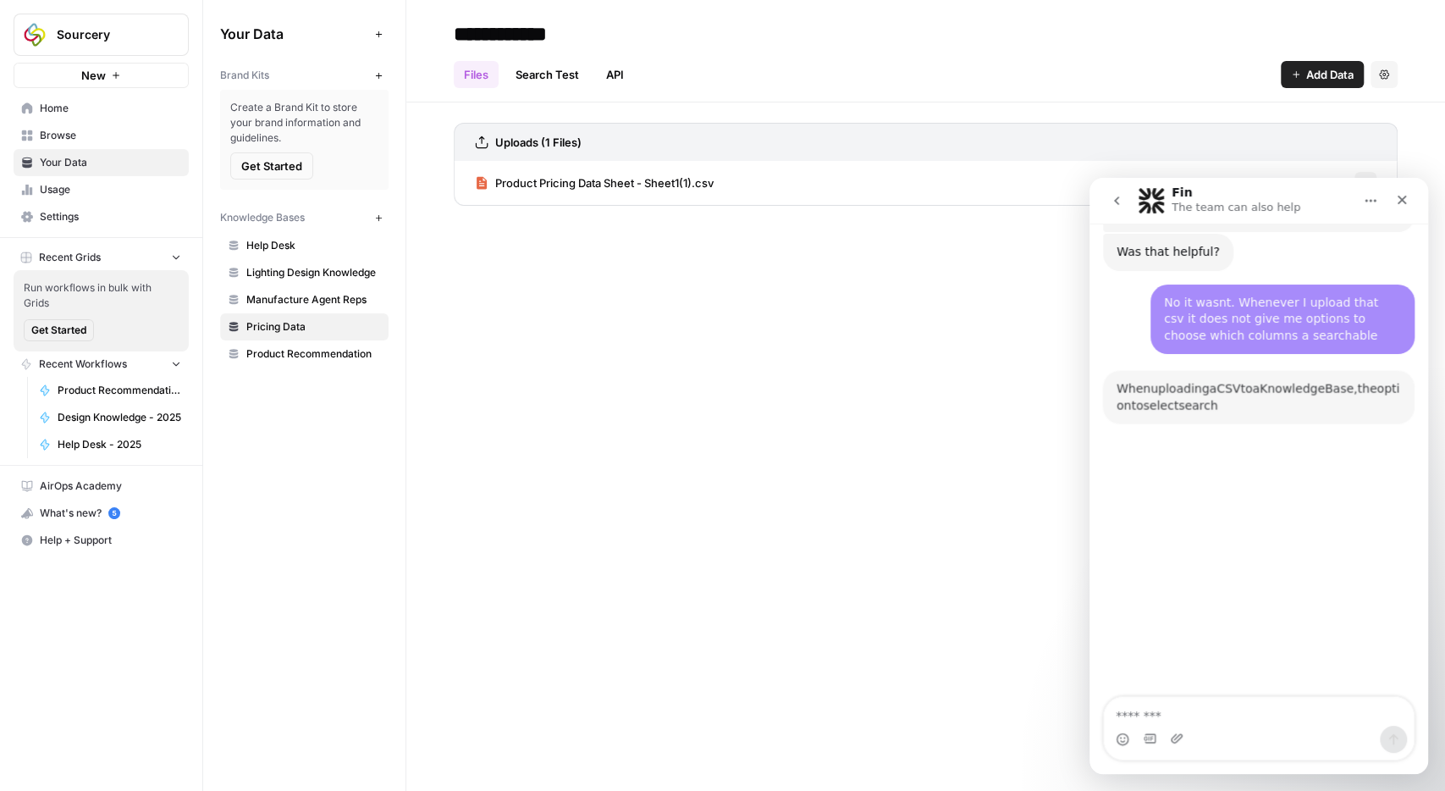
scroll to position [3, 0]
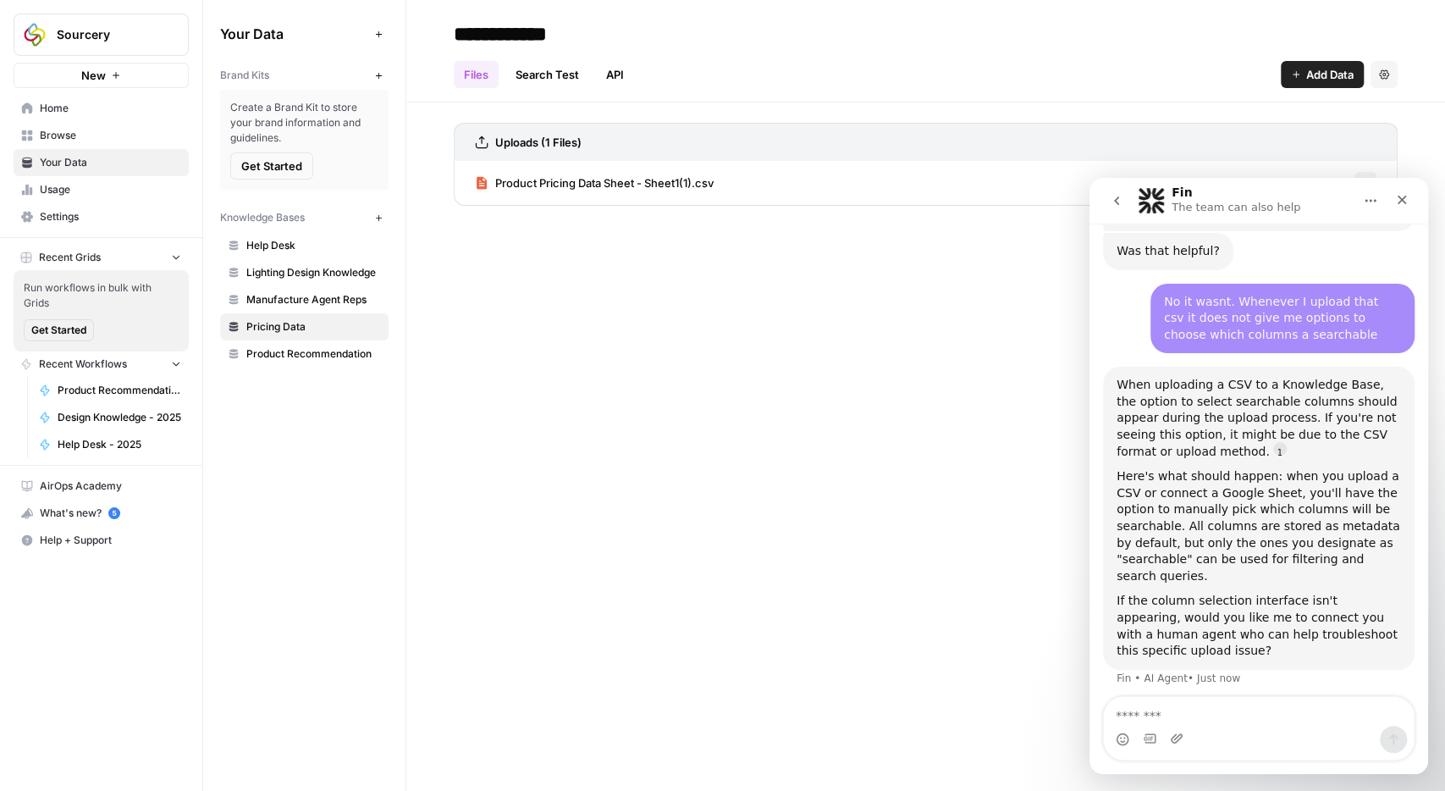
drag, startPoint x: 1354, startPoint y: 163, endPoint x: 279, endPoint y: 8, distance: 1085.8
click at [1354, 163] on div "Product Pricing Data Sheet - Sheet1(1).csv Options" at bounding box center [926, 183] width 944 height 44
click at [1397, 201] on icon "Close" at bounding box center [1403, 200] width 14 height 14
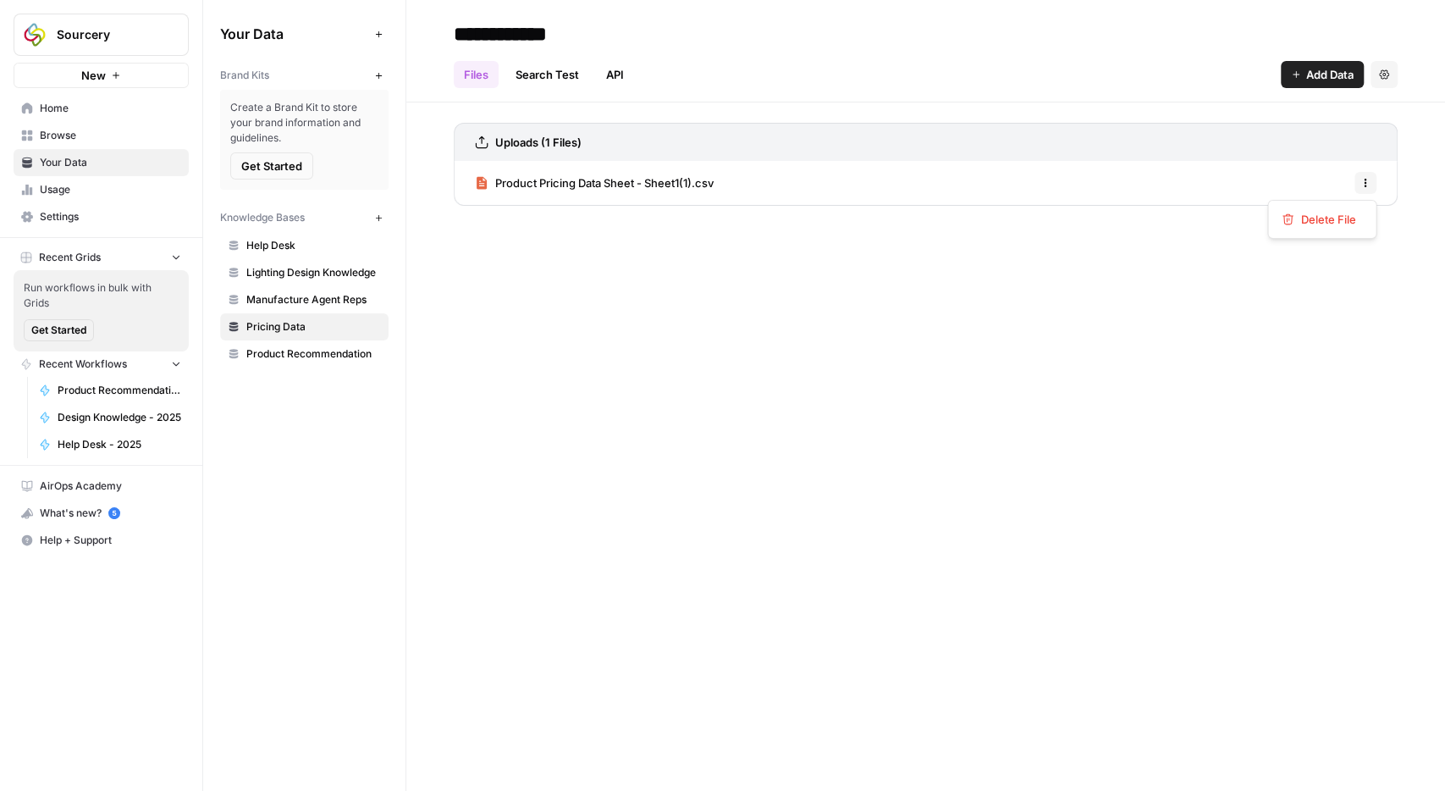
click at [1364, 184] on icon "button" at bounding box center [1366, 183] width 10 height 10
click at [1321, 224] on span "Delete File" at bounding box center [1328, 219] width 55 height 17
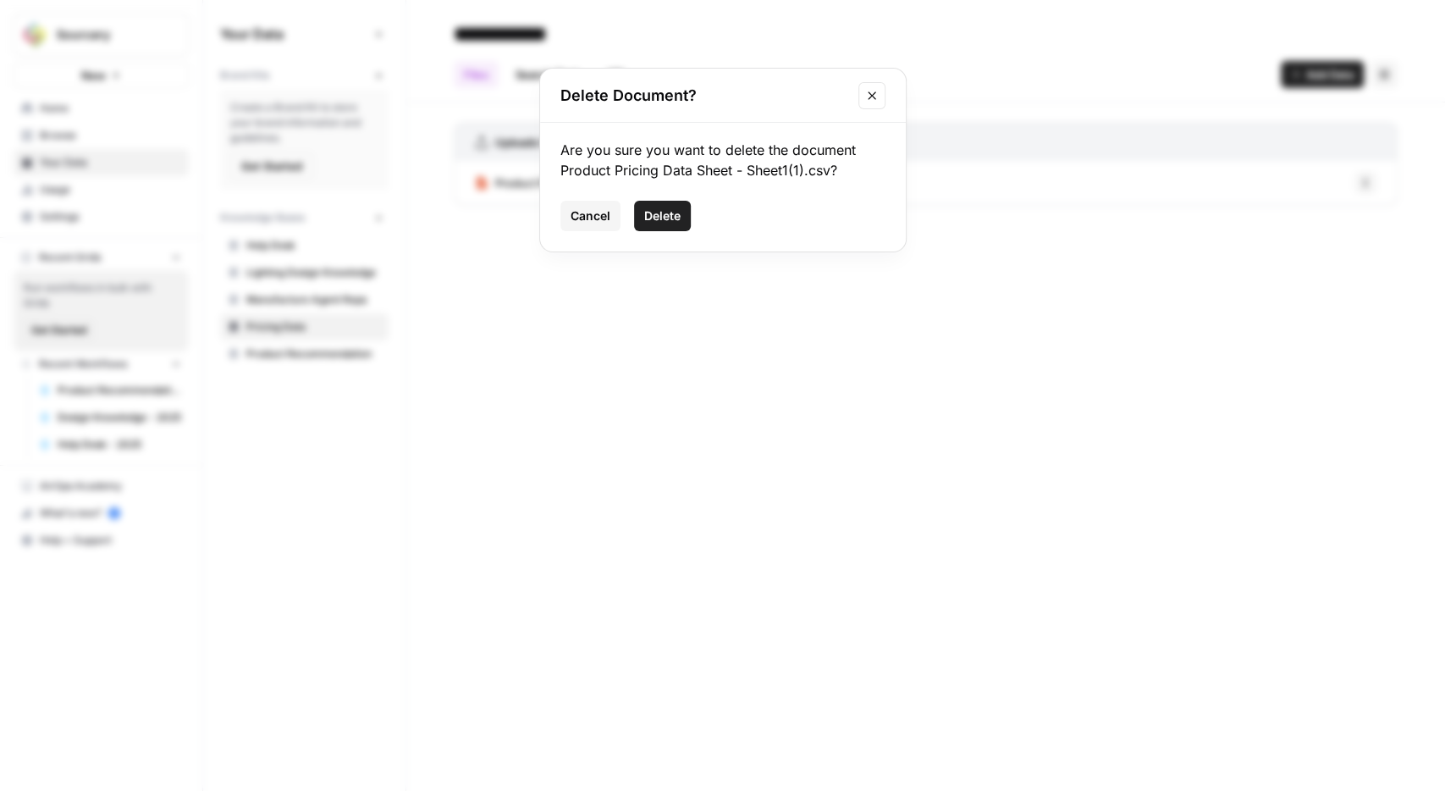
click at [686, 221] on button "Delete" at bounding box center [662, 216] width 57 height 30
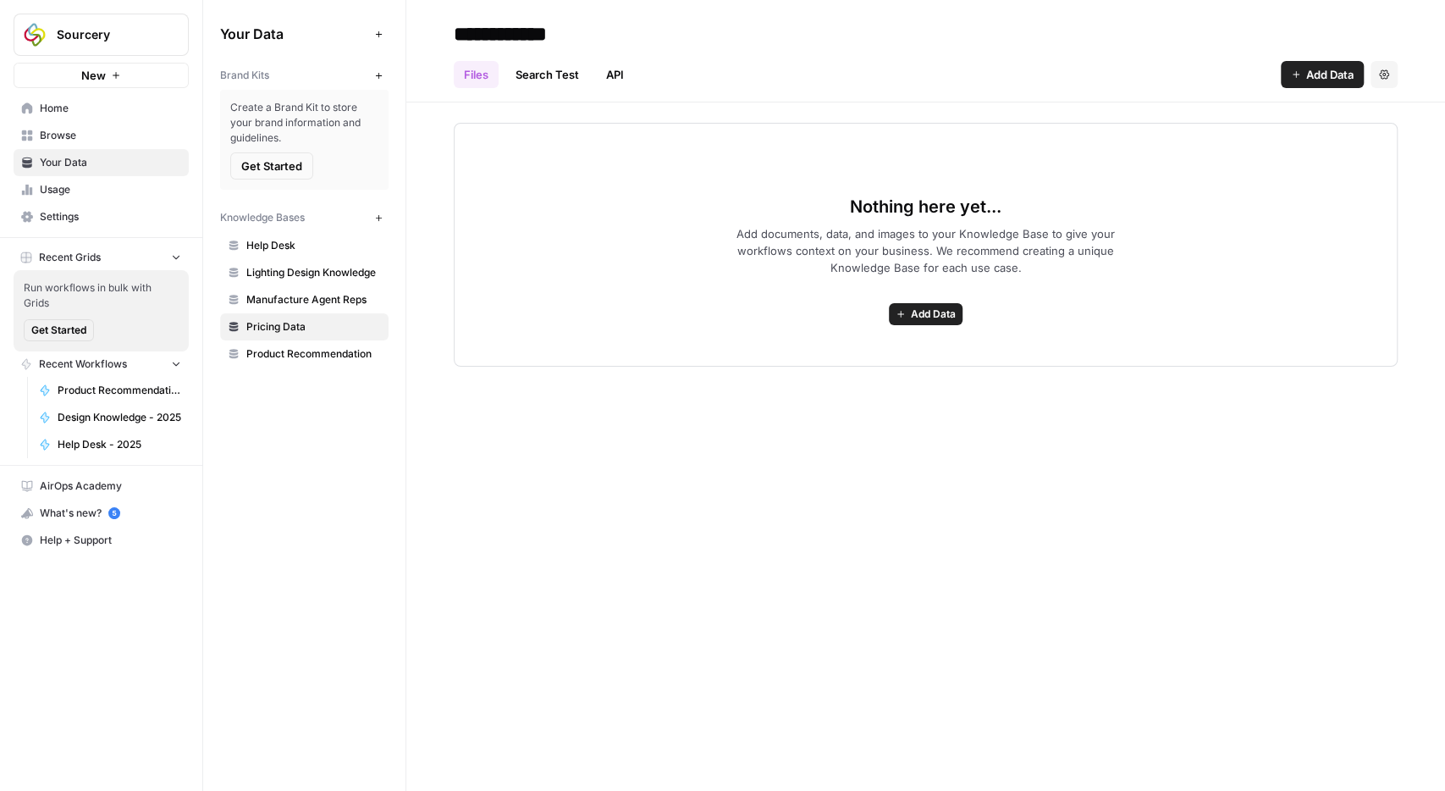
click at [947, 316] on span "Add Data" at bounding box center [933, 314] width 45 height 15
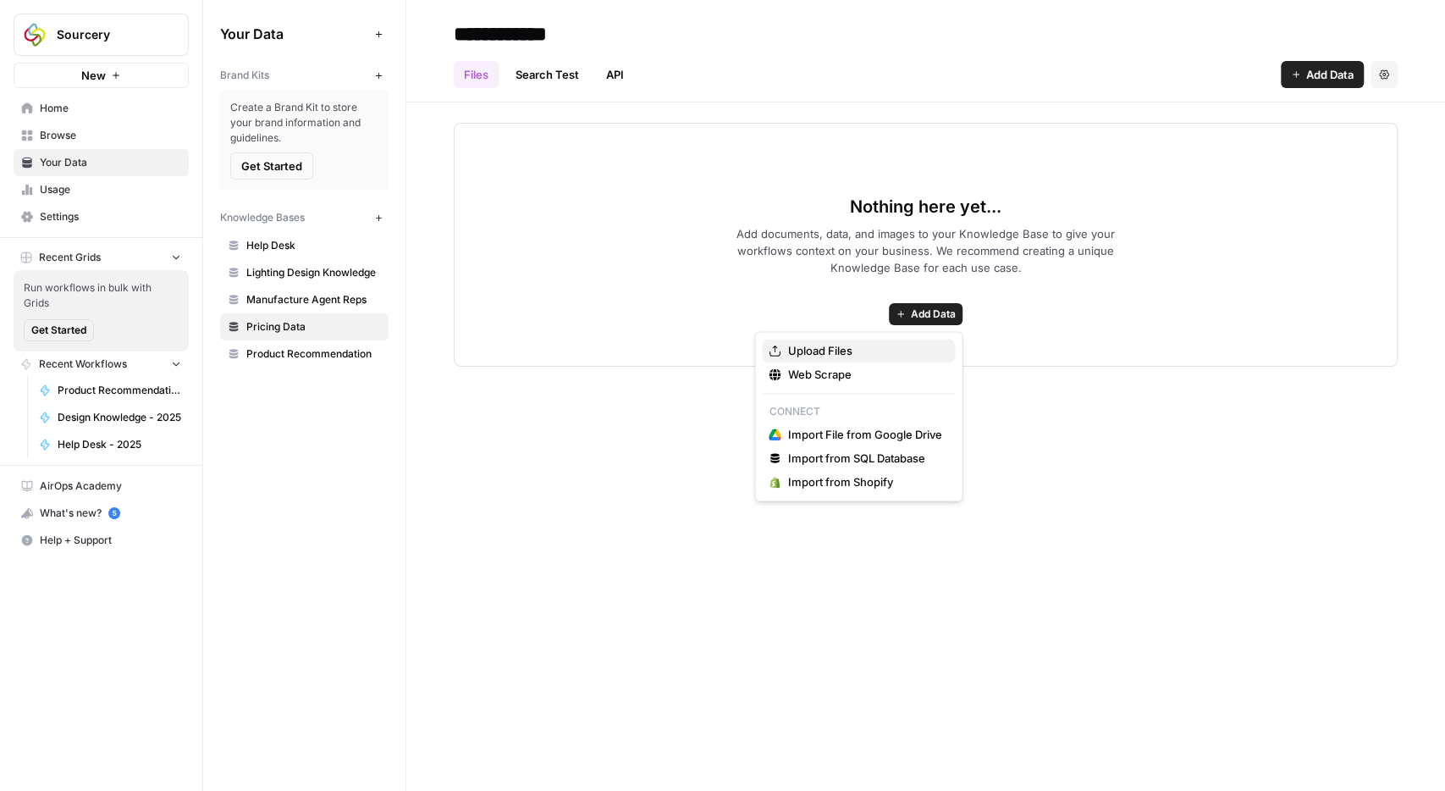
click at [834, 350] on span "Upload Files" at bounding box center [865, 350] width 154 height 17
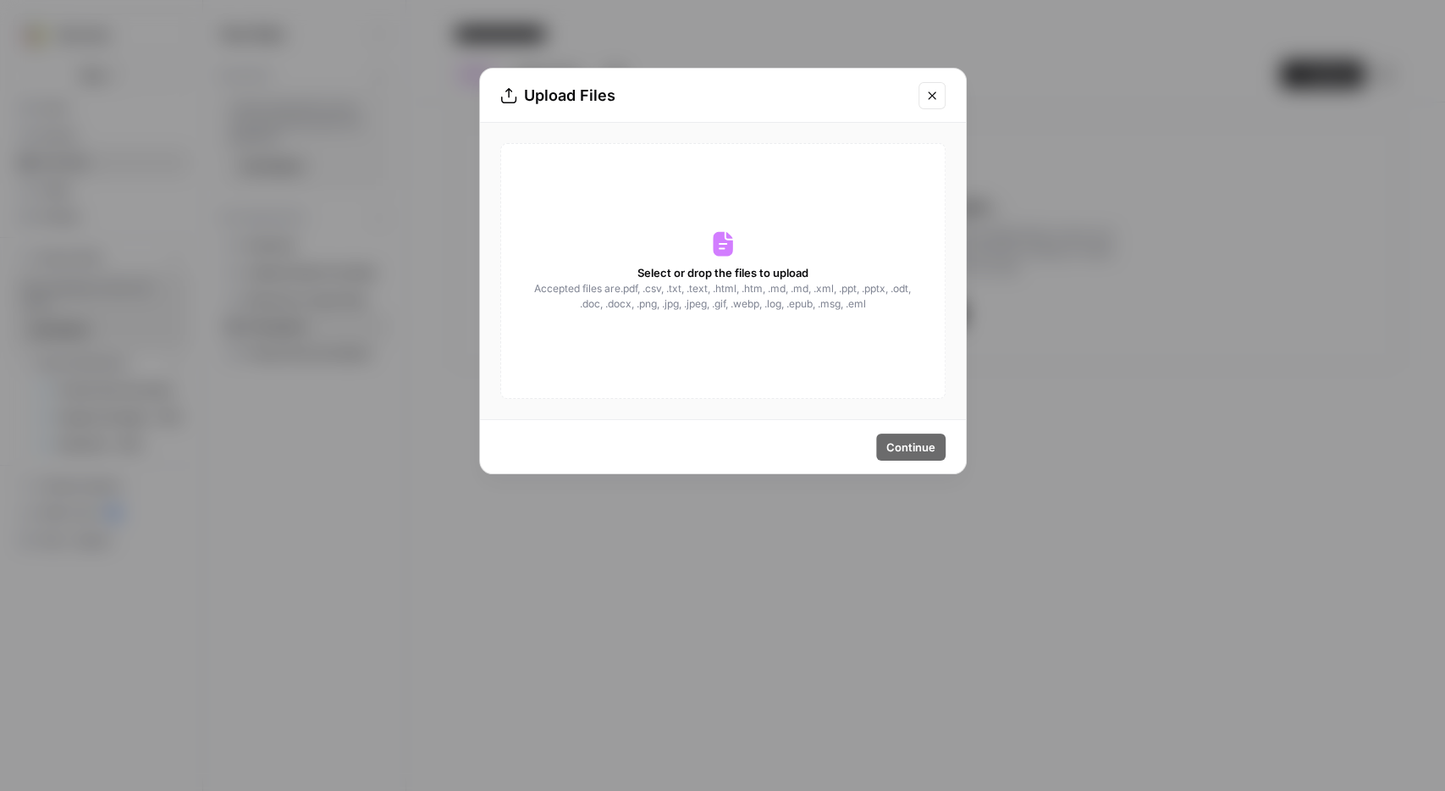
click at [708, 247] on div "Select or drop the files to upload Accepted files are .pdf, .csv, .txt, .text, …" at bounding box center [722, 271] width 445 height 256
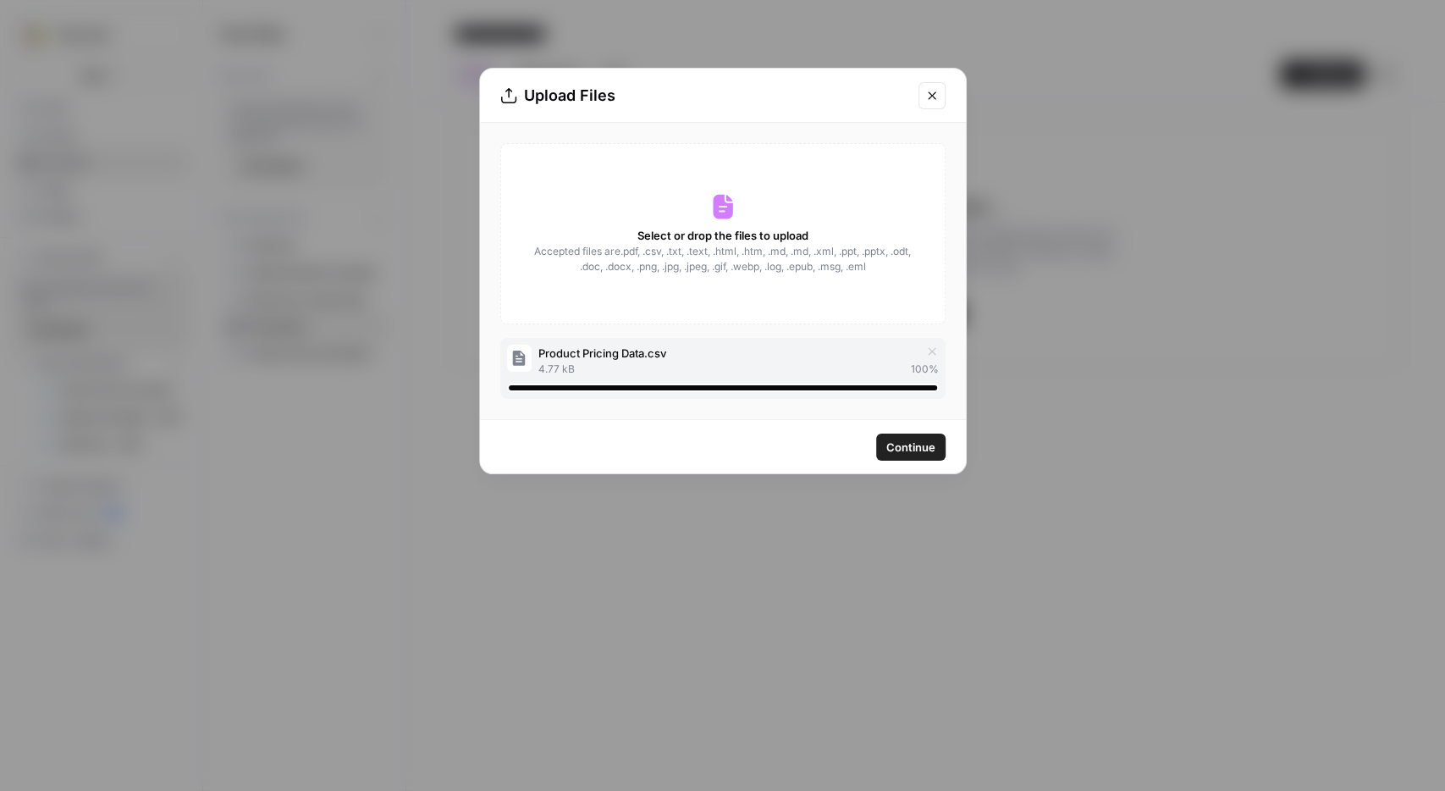
click at [626, 361] on span "Product Pricing Data.csv" at bounding box center [603, 353] width 128 height 17
click at [587, 351] on span "Product Pricing Data.csv" at bounding box center [603, 353] width 128 height 17
click at [930, 449] on span "Continue" at bounding box center [911, 447] width 49 height 17
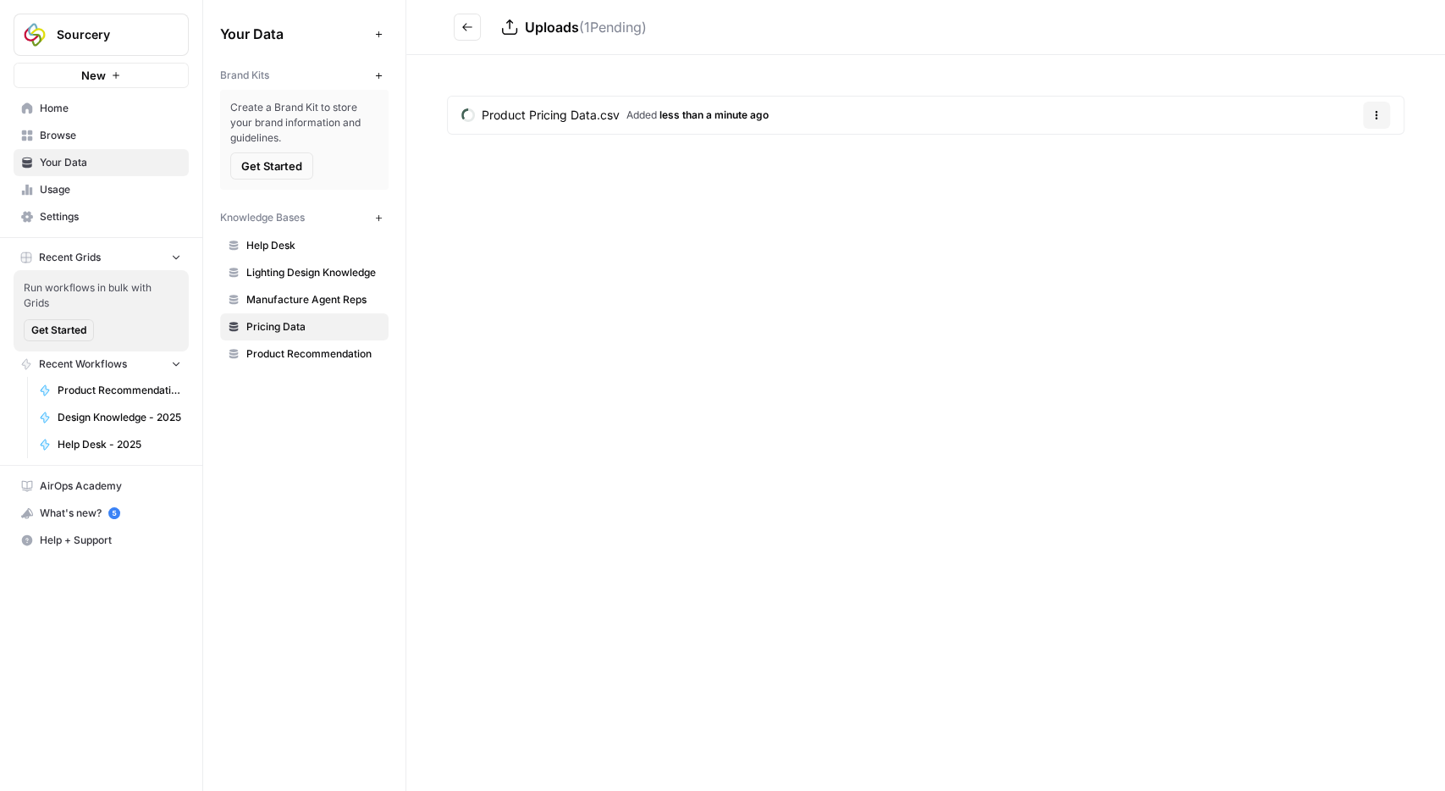
click at [70, 533] on span "Help + Support" at bounding box center [110, 540] width 141 height 15
click at [265, 573] on span "Chat & Support" at bounding box center [282, 568] width 113 height 15
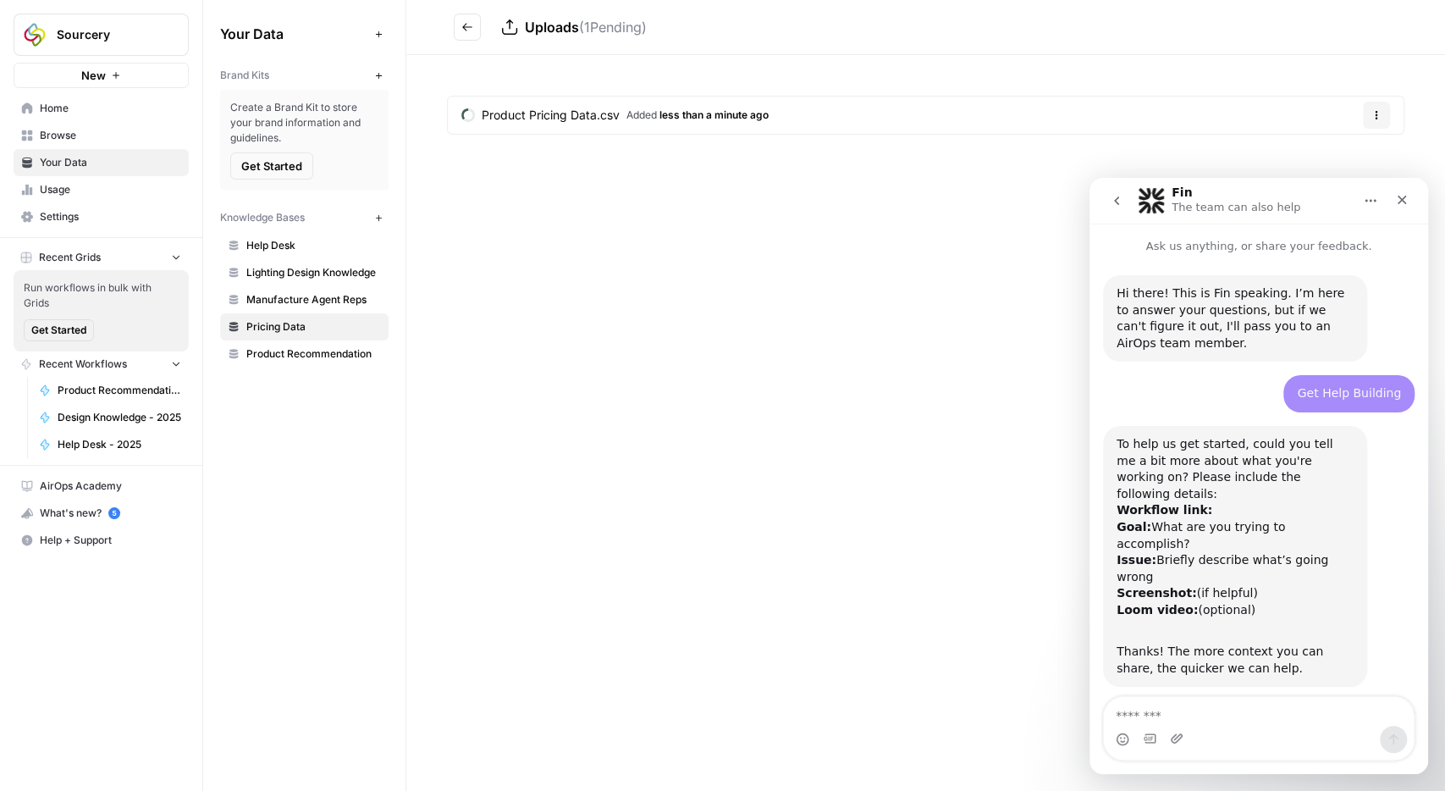
scroll to position [938, 0]
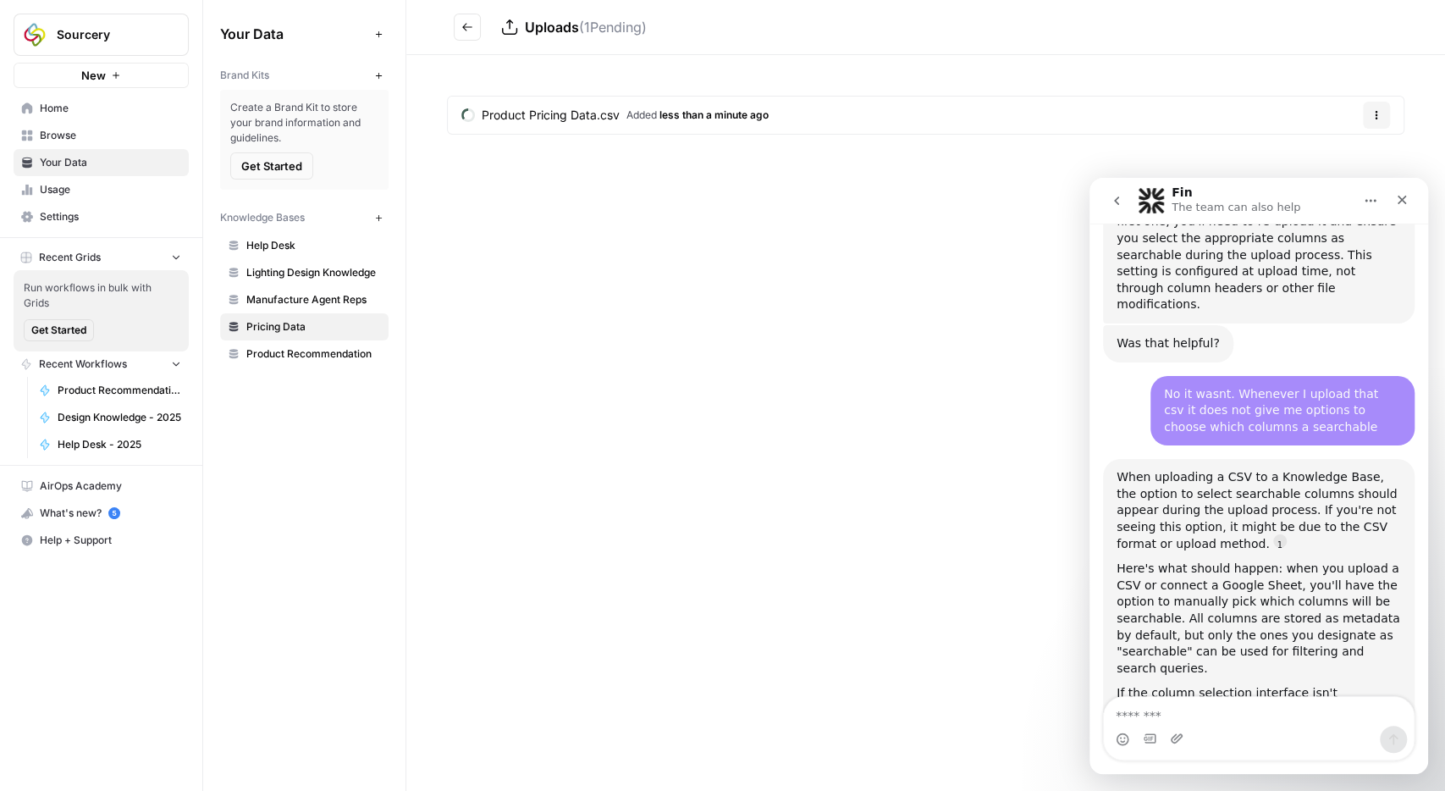
click at [1218, 721] on textarea "Message…" at bounding box center [1259, 711] width 310 height 29
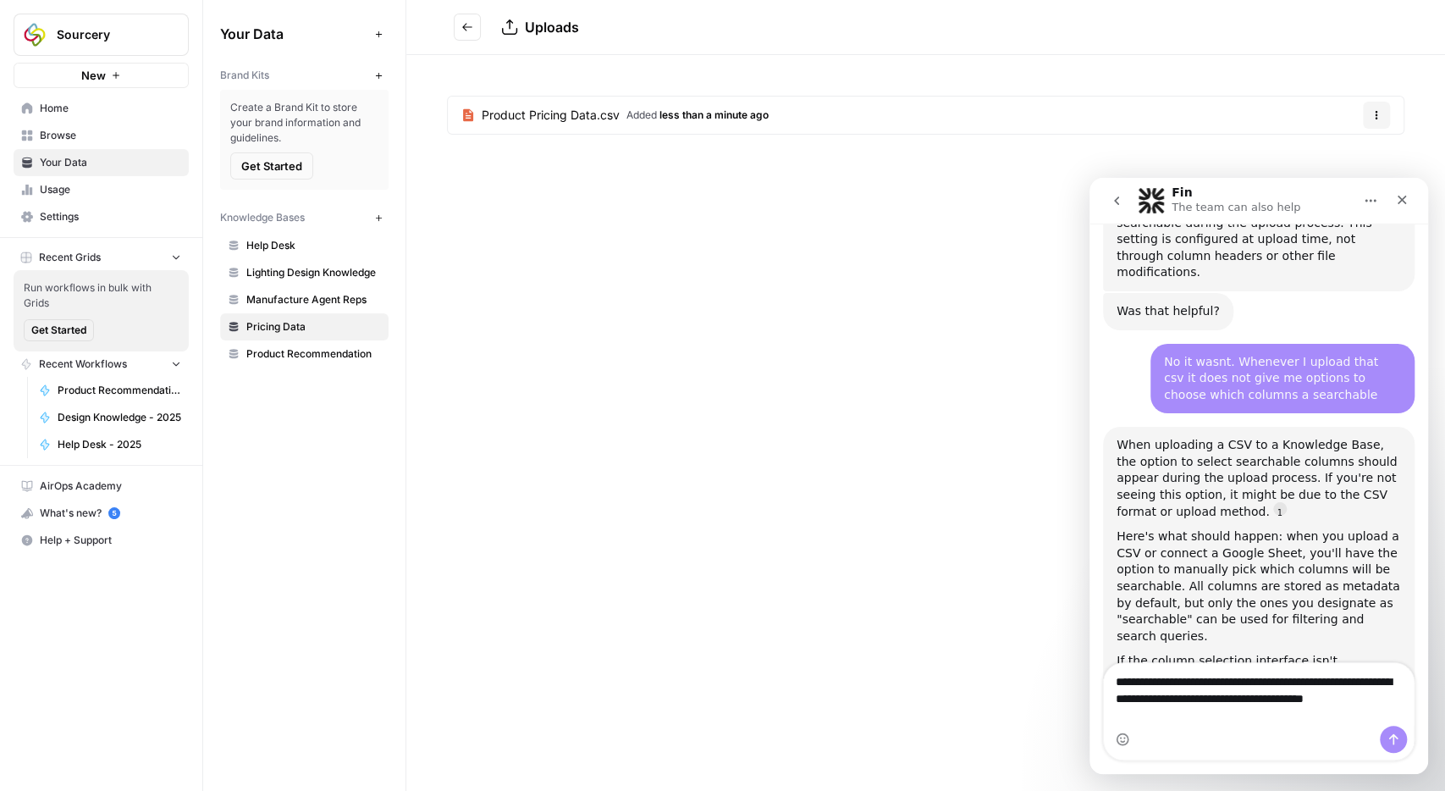
scroll to position [972, 0]
type textarea "**********"
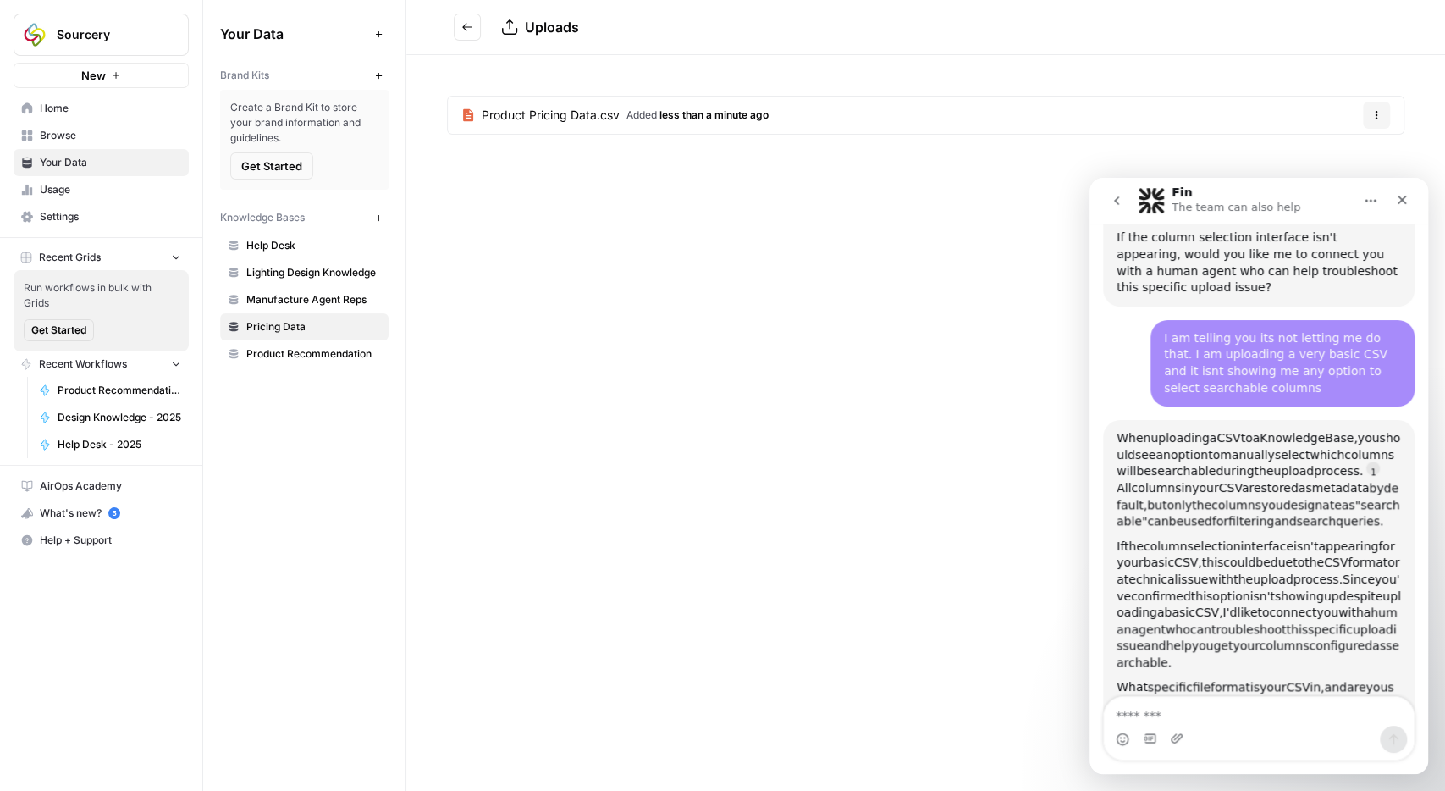
scroll to position [0, 0]
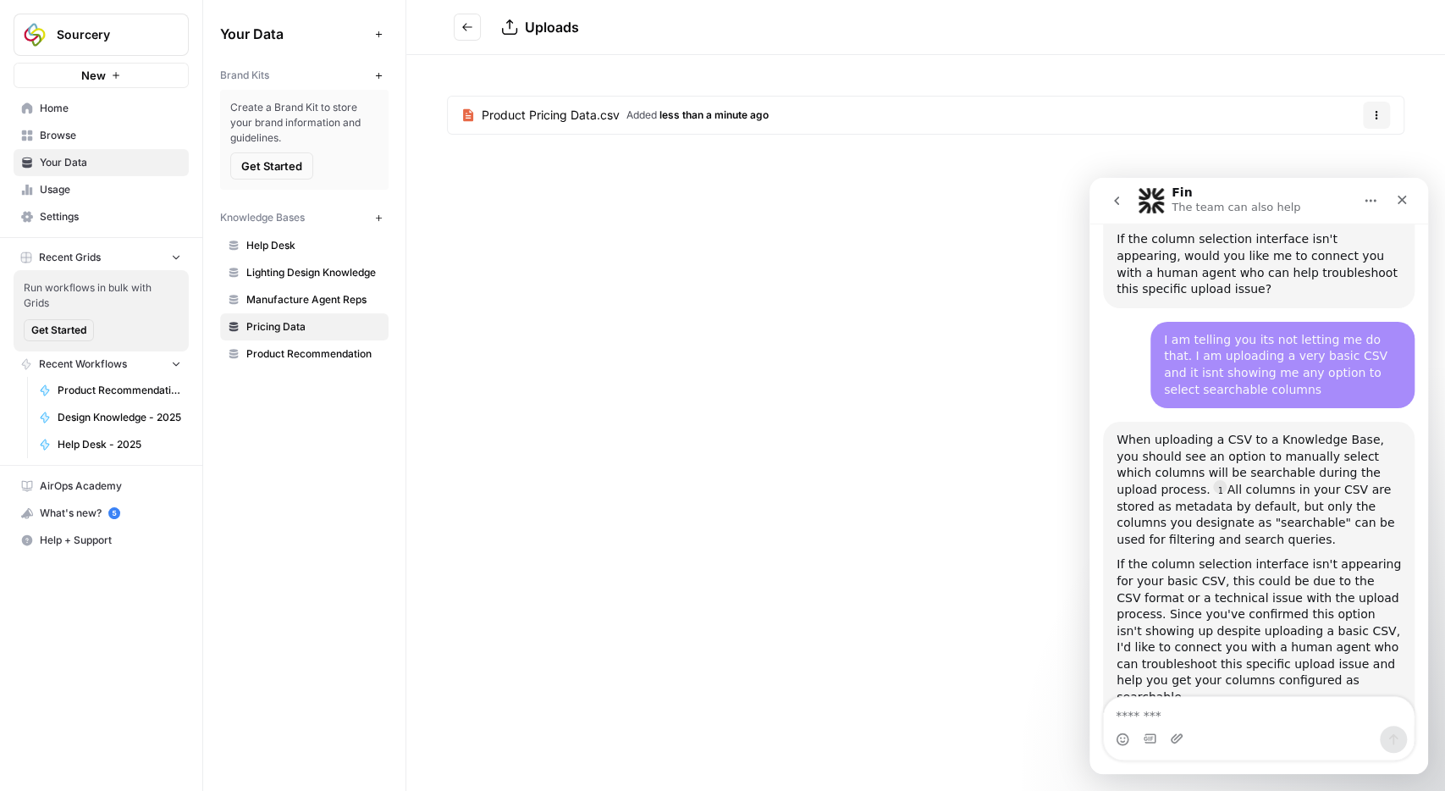
click at [1242, 716] on textarea "Message…" at bounding box center [1259, 711] width 311 height 29
click at [1172, 741] on icon "Upload attachment" at bounding box center [1177, 737] width 12 height 9
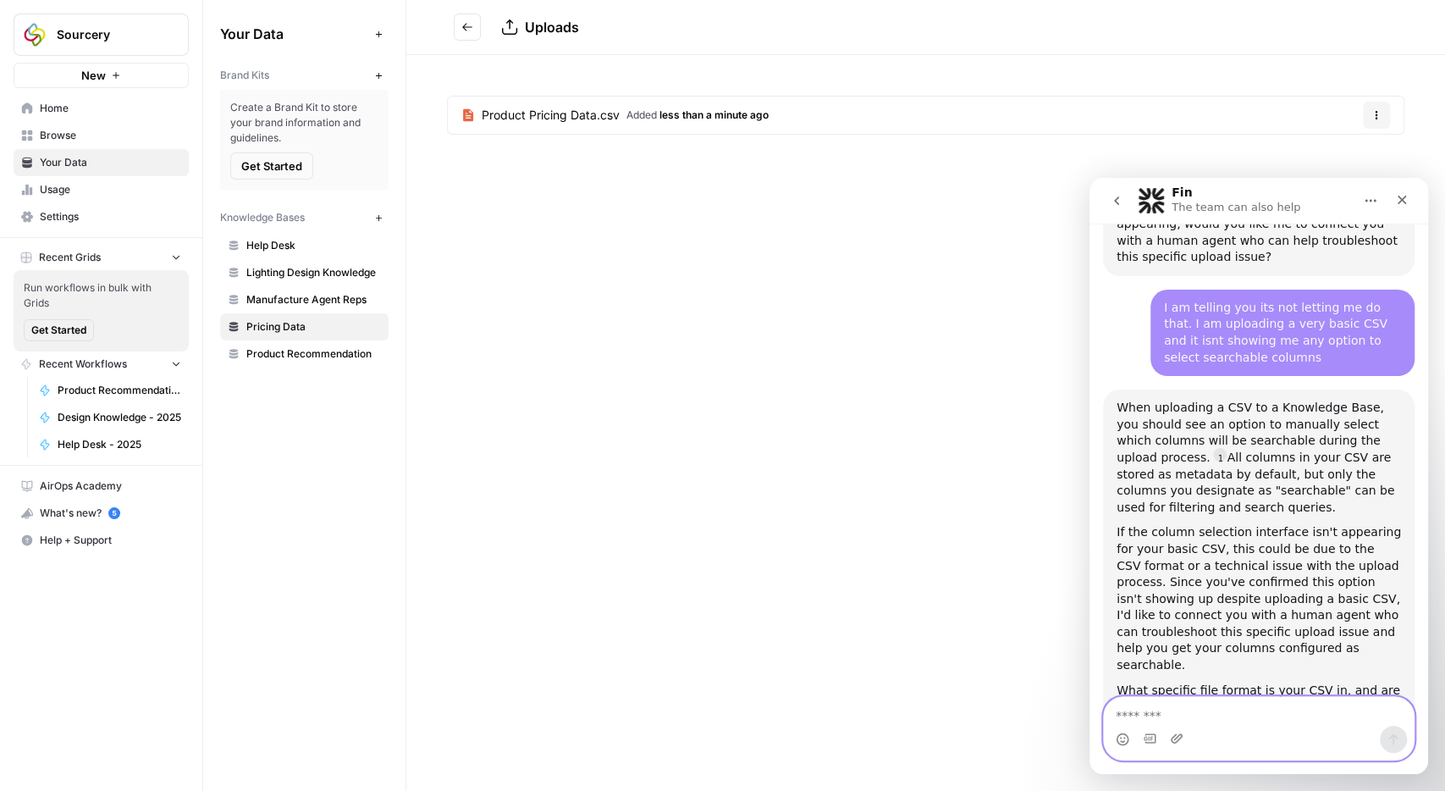
click at [1217, 714] on textarea "Message…" at bounding box center [1259, 711] width 311 height 29
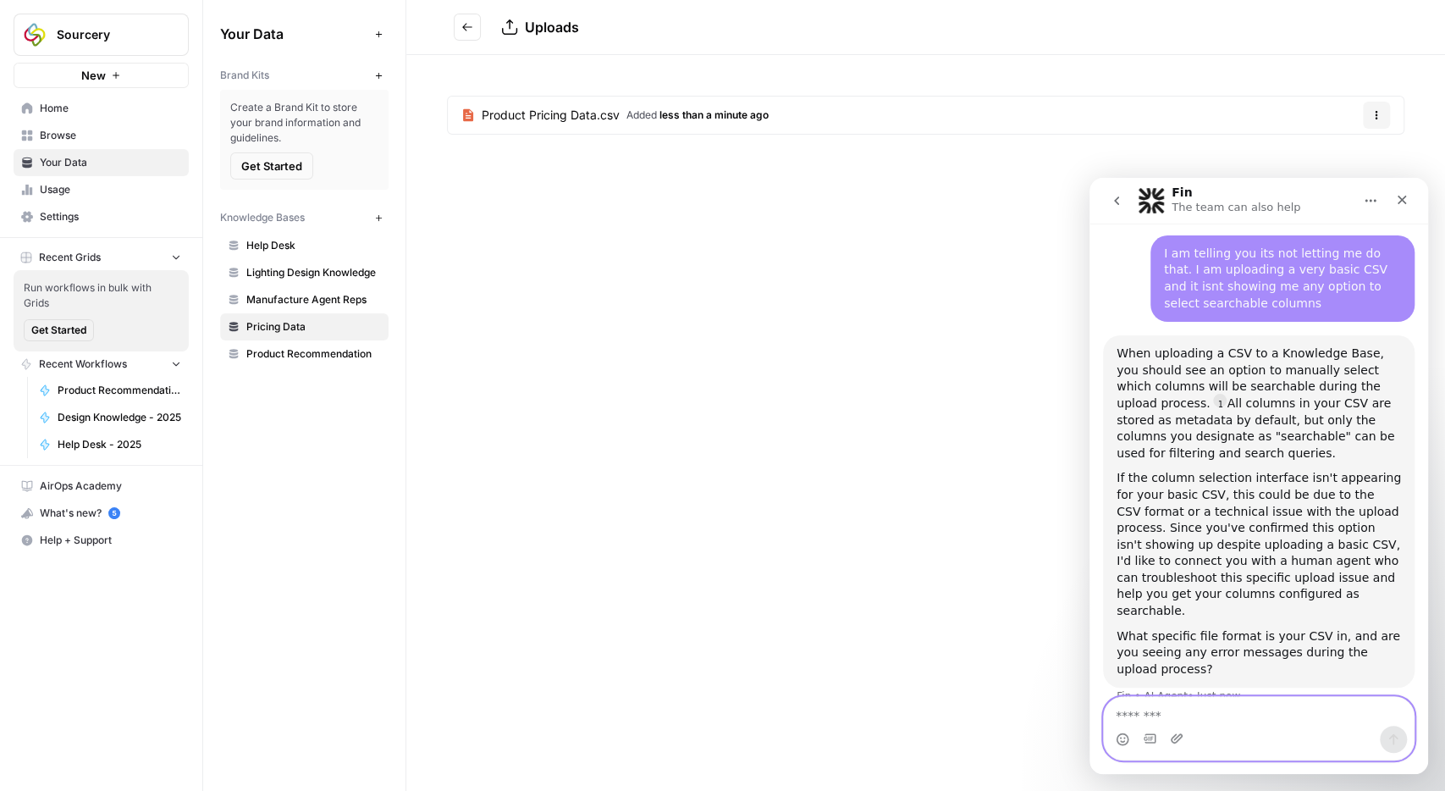
scroll to position [1479, 0]
type textarea "**********"
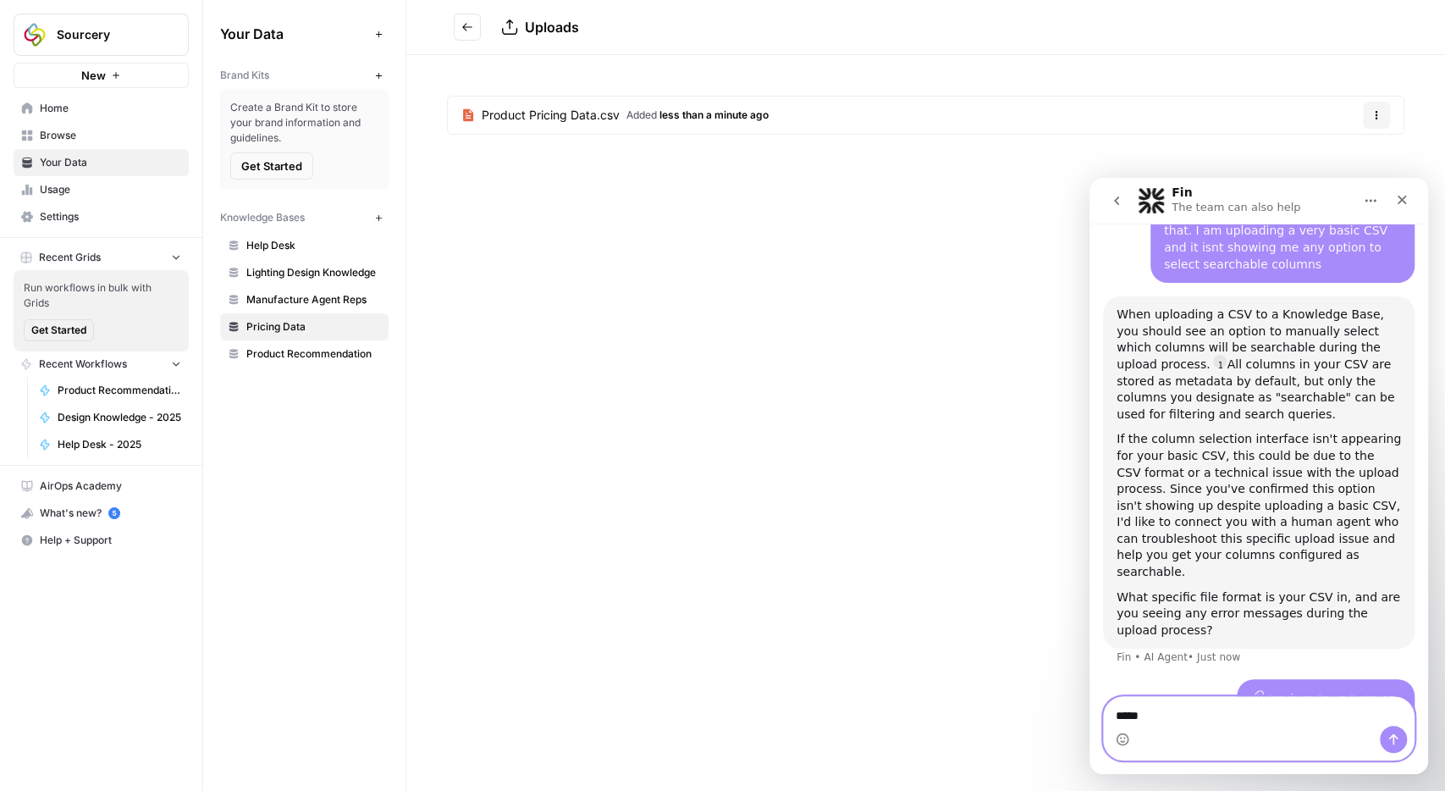
scroll to position [1518, 0]
type textarea "**********"
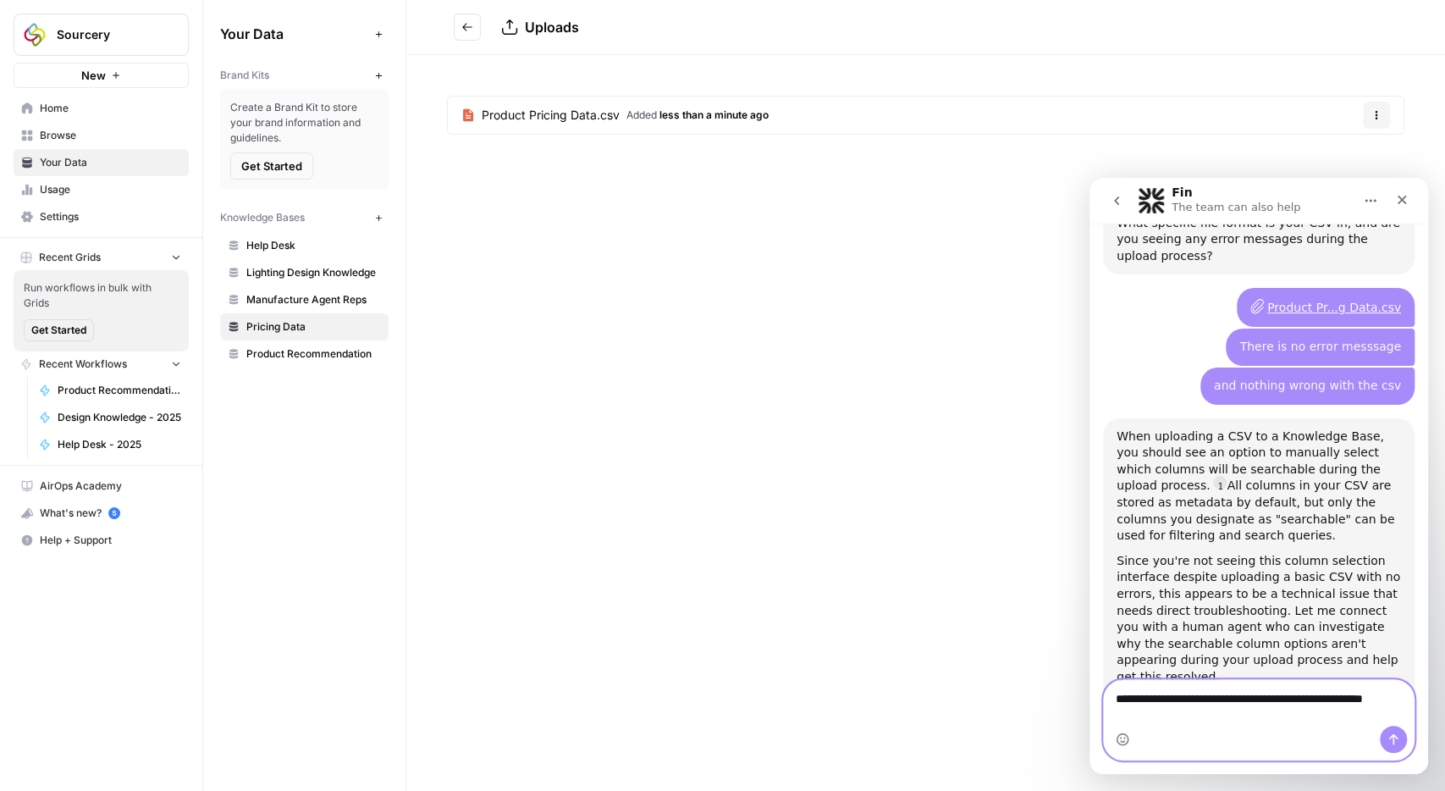
scroll to position [2, 0]
type textarea "**********"
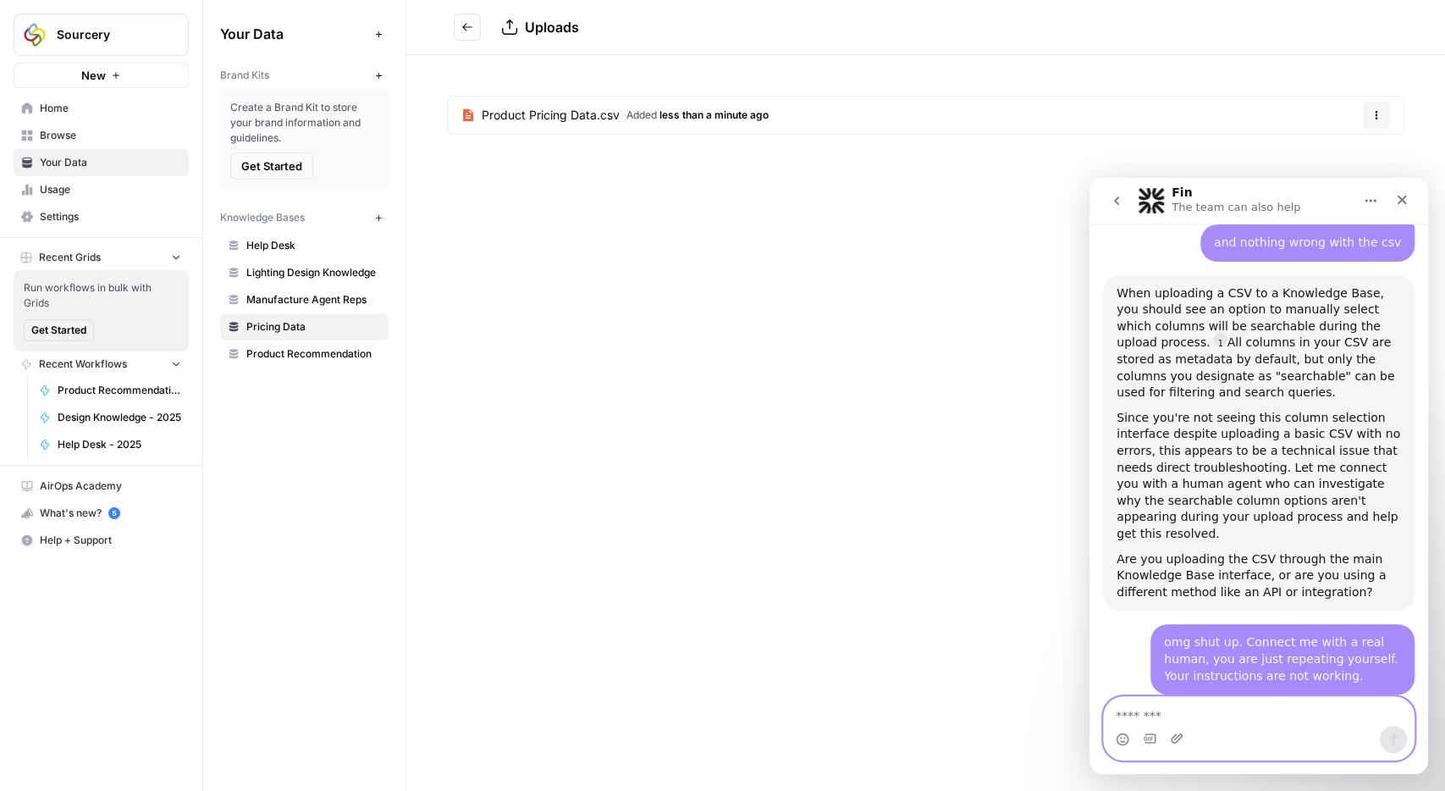
scroll to position [2036, 0]
click at [1204, 704] on textarea "Message…" at bounding box center [1259, 711] width 311 height 29
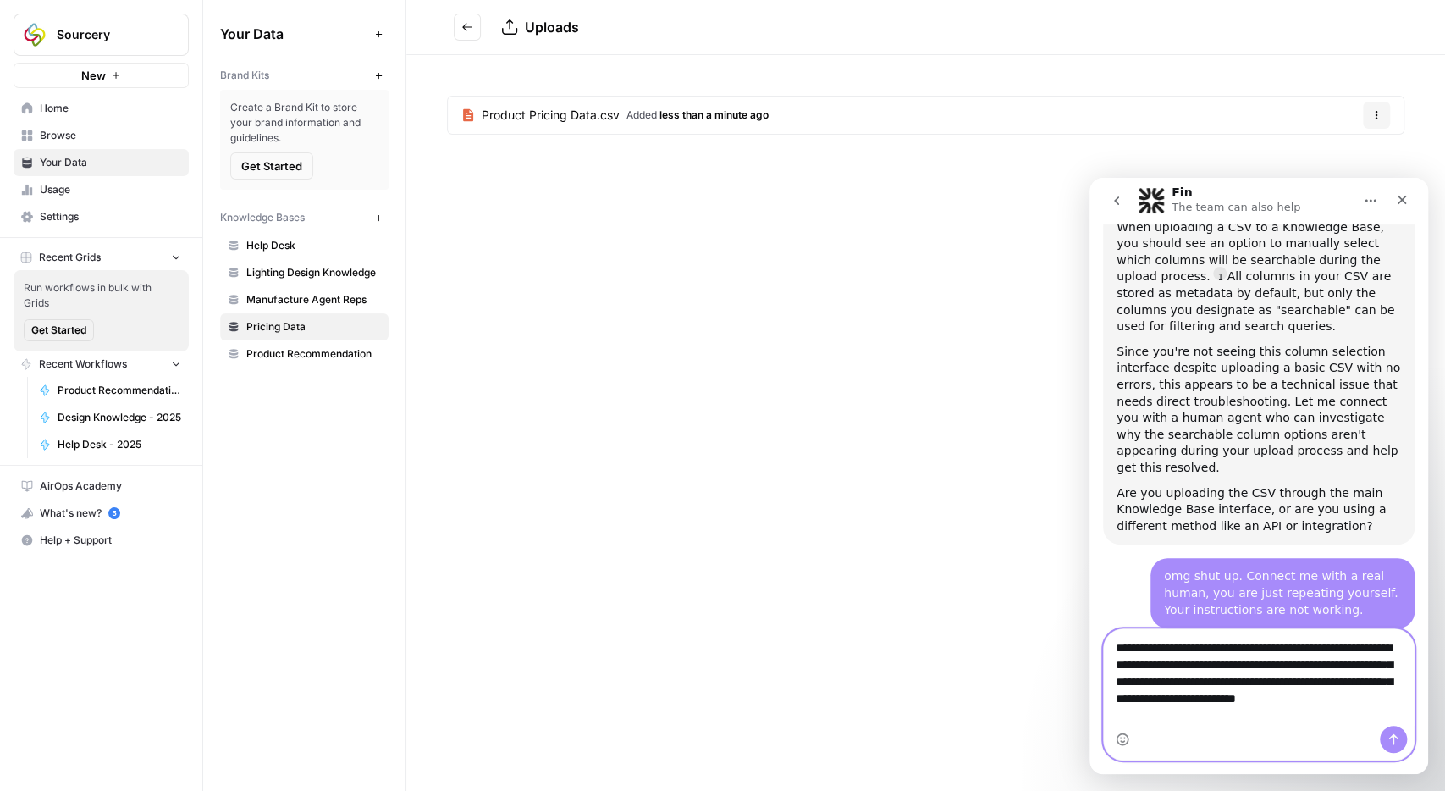
scroll to position [2103, 0]
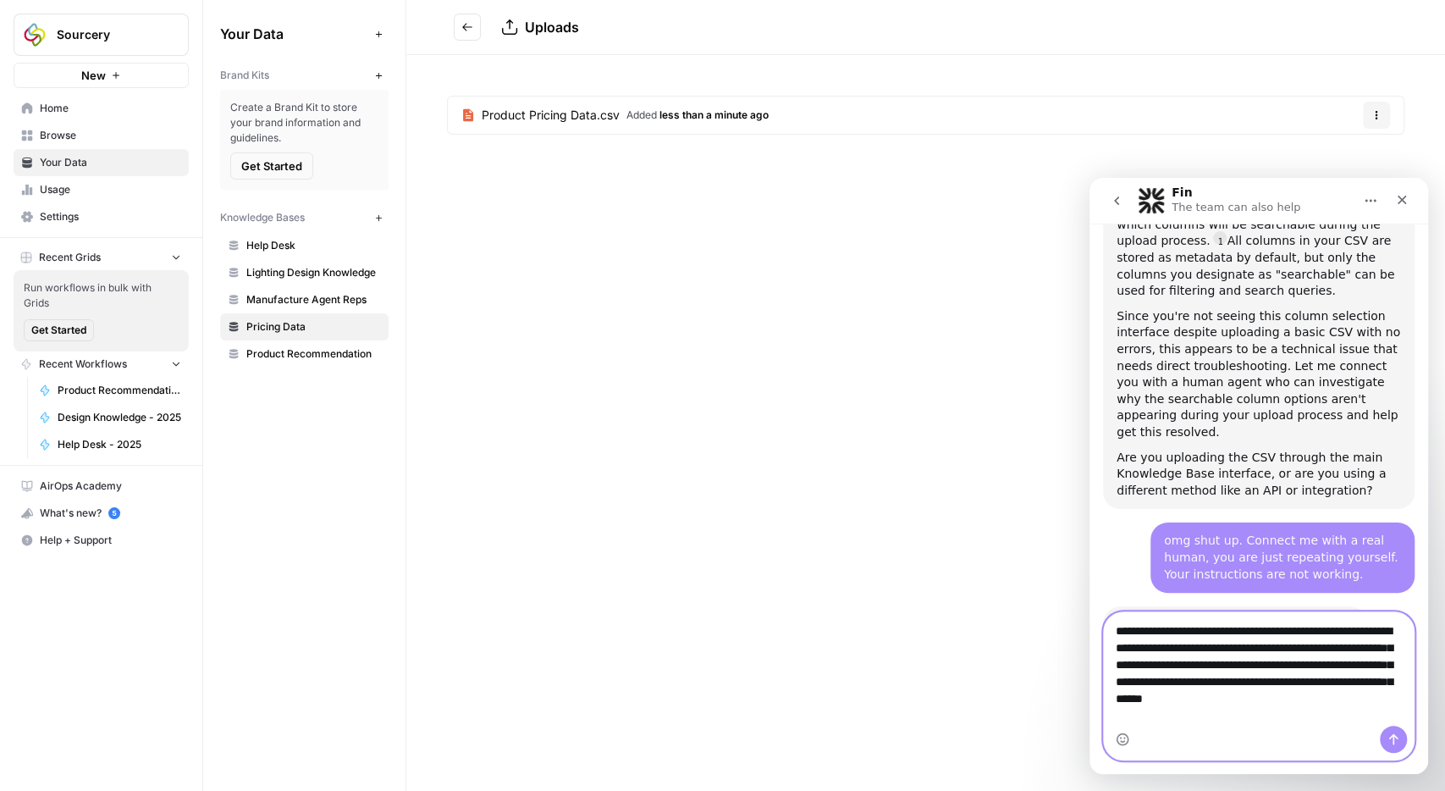
paste textarea "**********"
type textarea "**********"
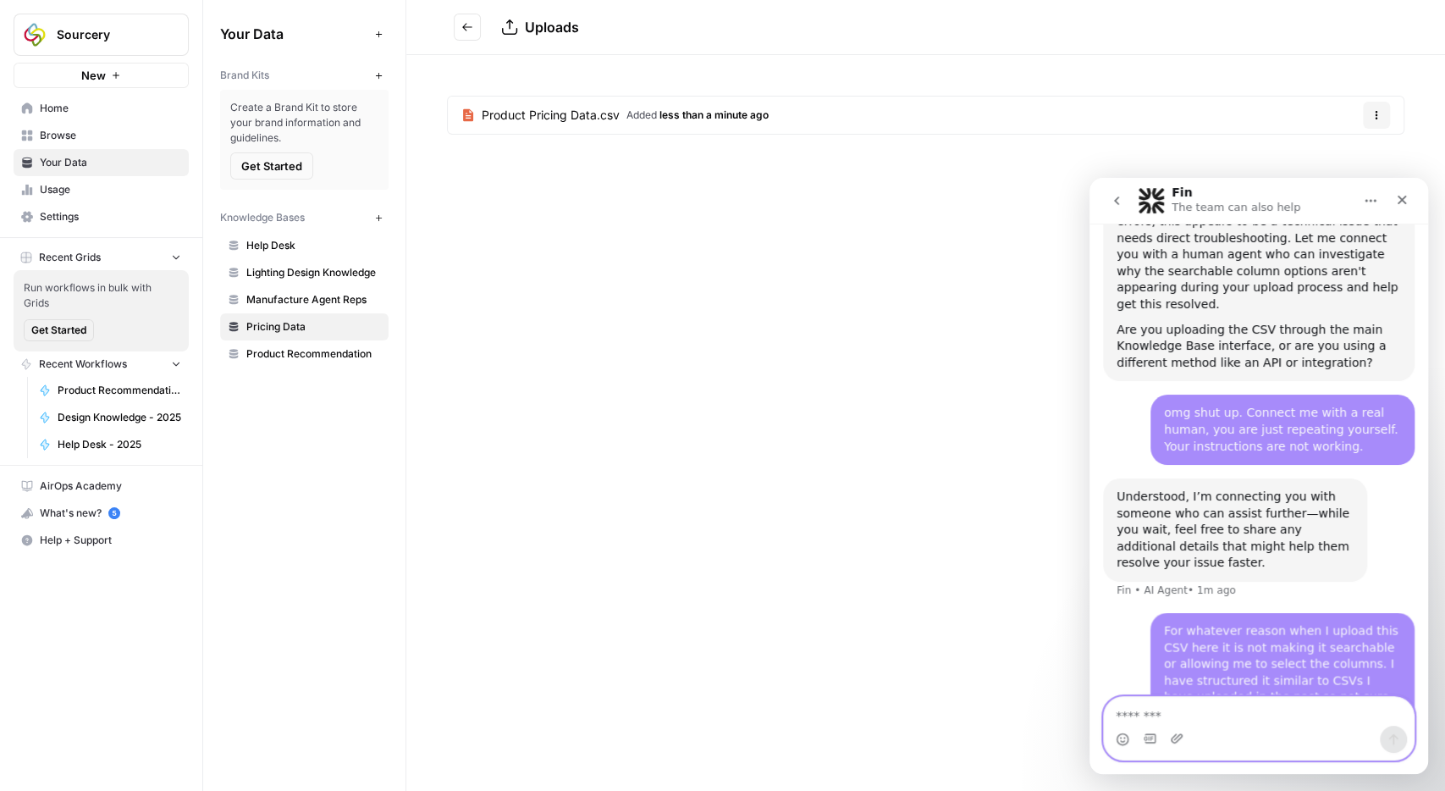
scroll to position [2265, 0]
click at [468, 38] on button "Go back" at bounding box center [467, 27] width 27 height 27
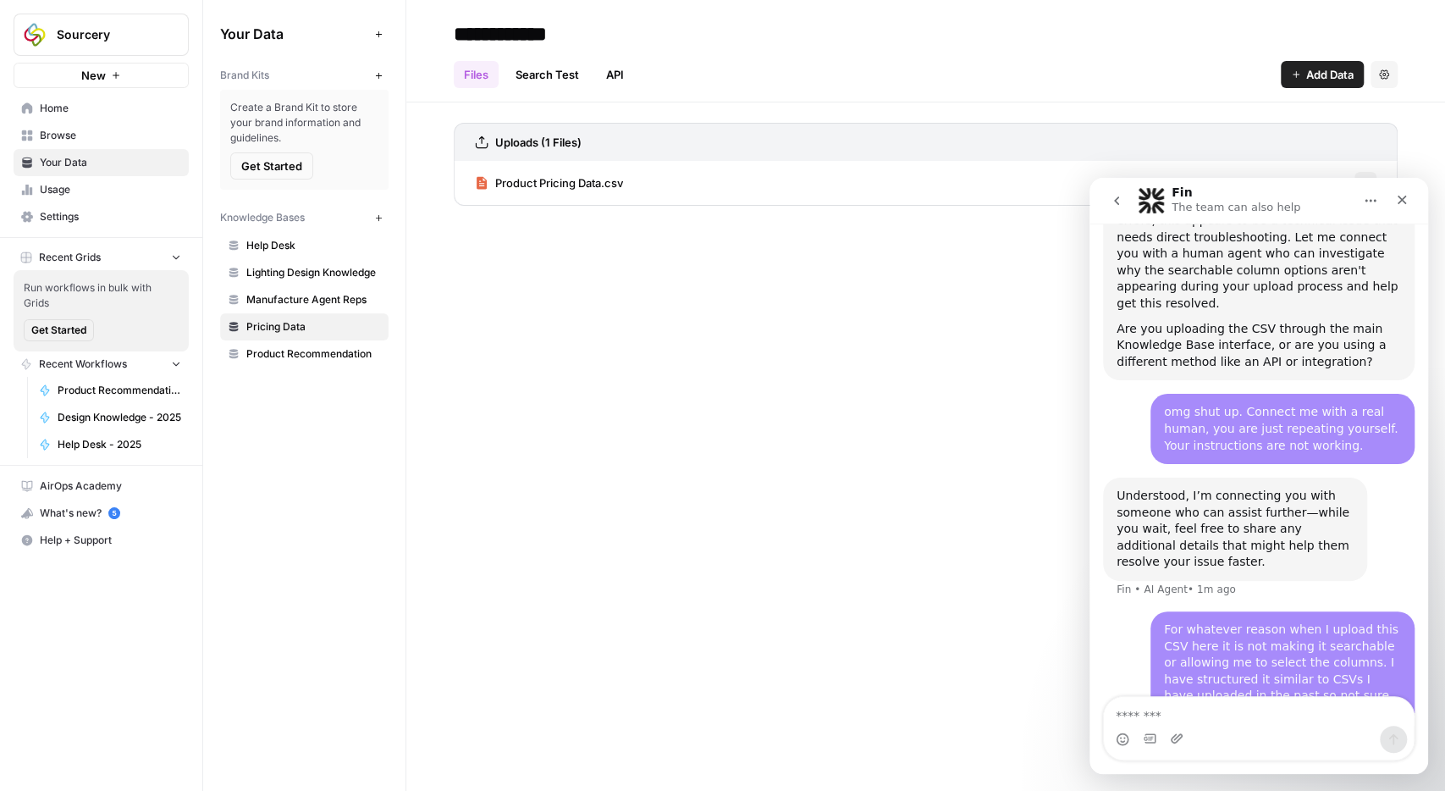
click at [1296, 747] on link "[URL][DOMAIN_NAME]" at bounding box center [1230, 754] width 132 height 14
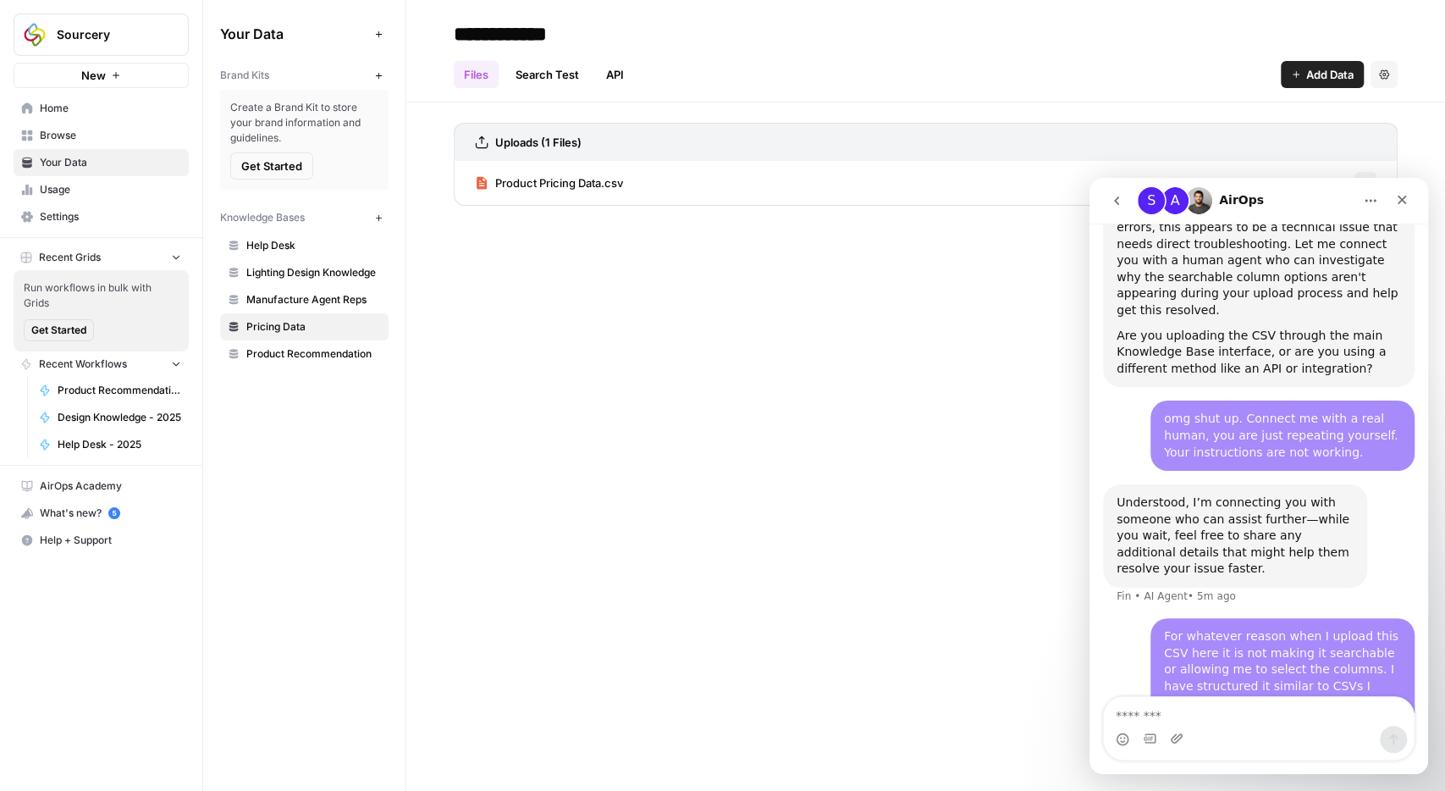
drag, startPoint x: 2525, startPoint y: 880, endPoint x: 1428, endPoint y: 721, distance: 1108.8
click at [970, 528] on div "**********" at bounding box center [925, 395] width 1039 height 791
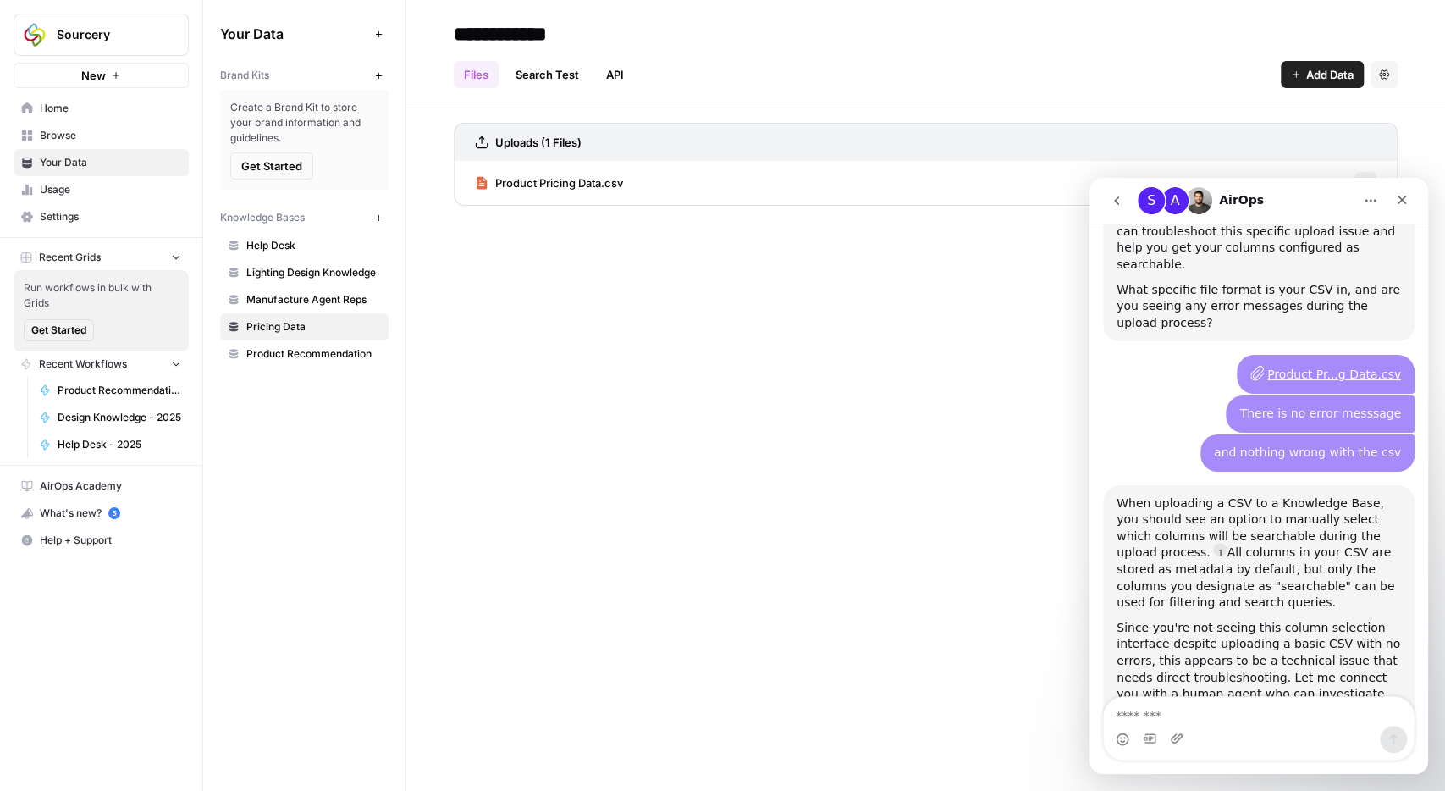
scroll to position [1283, 0]
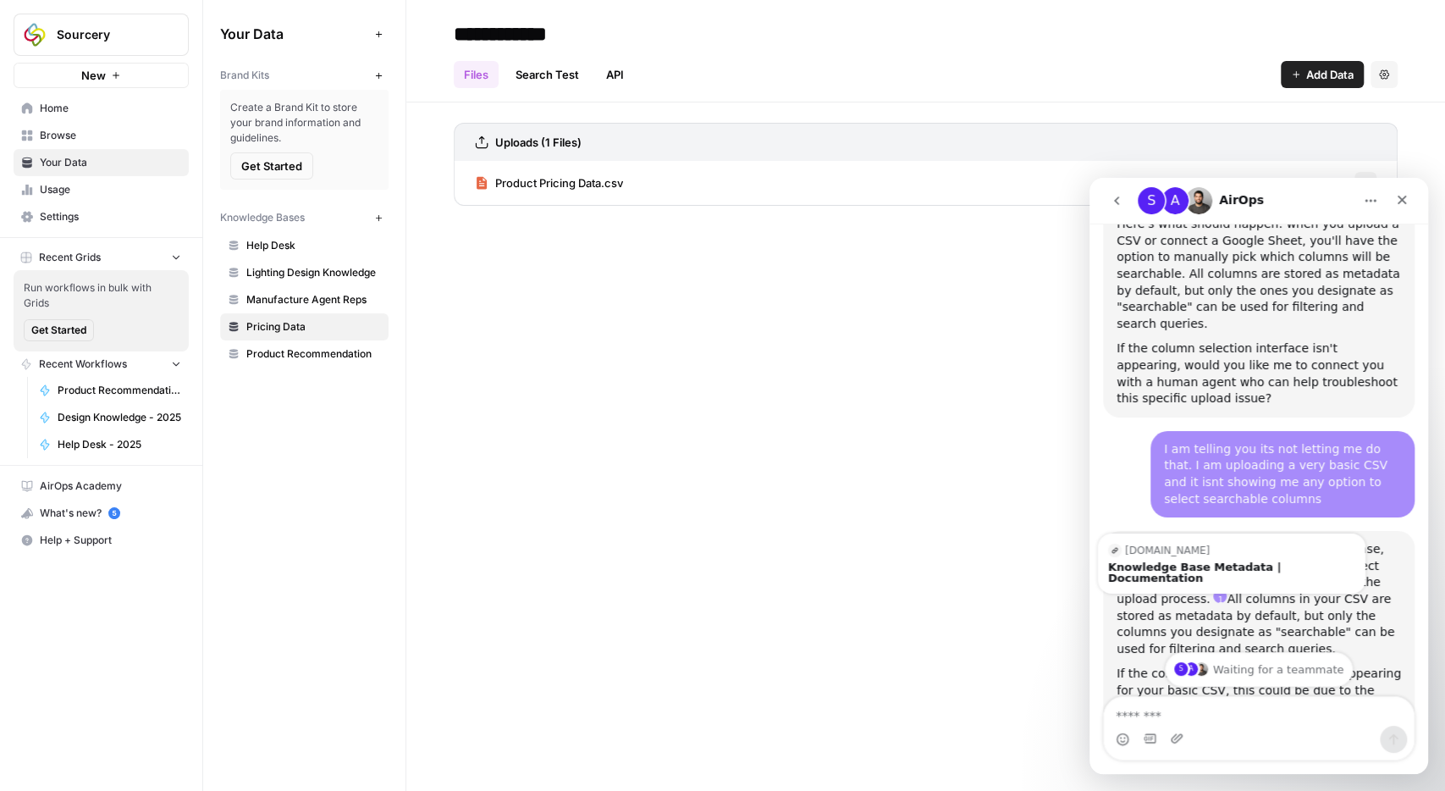
click at [1213, 589] on link "Source reference 115595218:" at bounding box center [1220, 596] width 14 height 14
click at [1148, 561] on div "Knowledge Base Metadata | Documentation" at bounding box center [1231, 572] width 247 height 22
click at [1370, 197] on icon "Home" at bounding box center [1371, 201] width 14 height 14
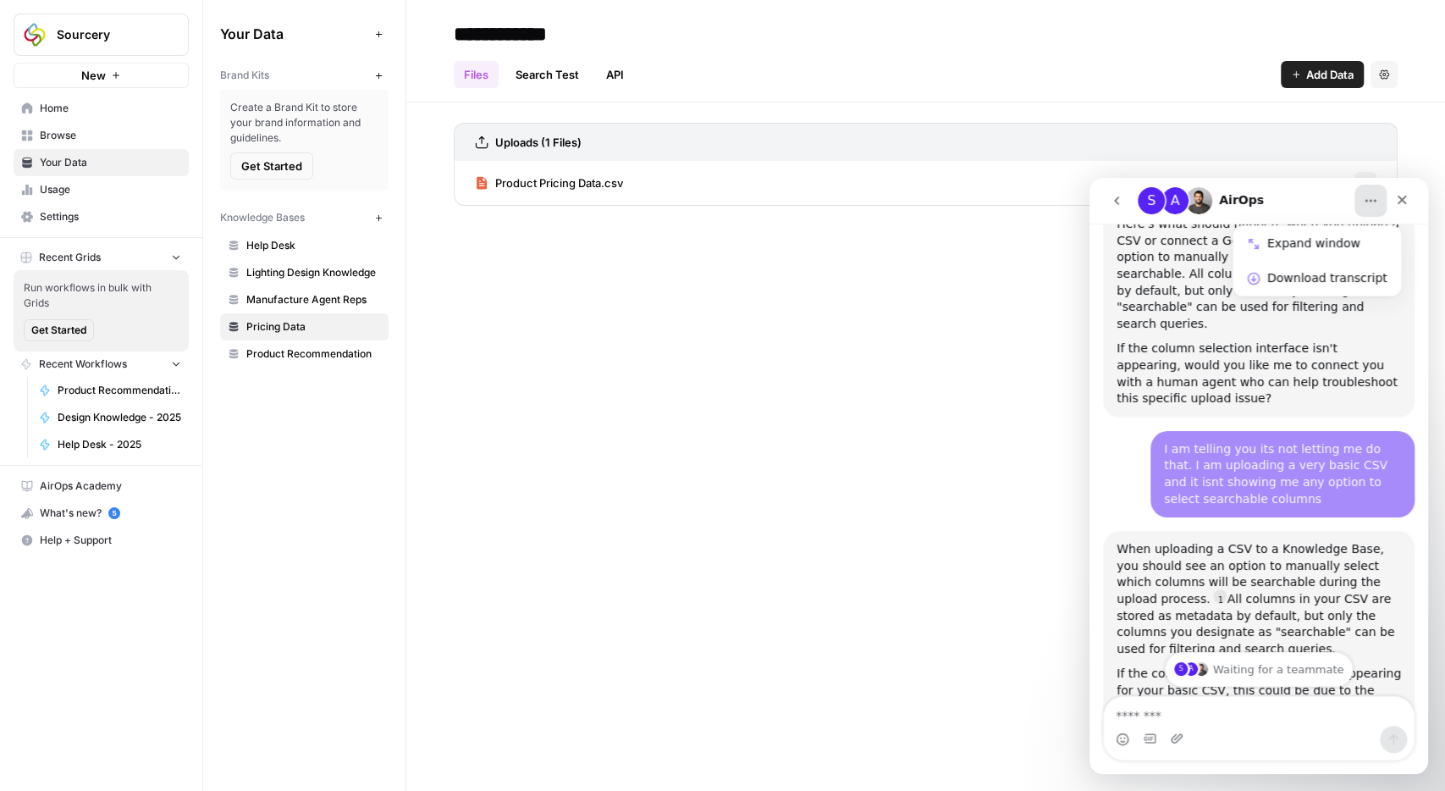
click at [1362, 169] on div "Product Pricing Data.csv Options" at bounding box center [926, 183] width 944 height 44
click at [674, 138] on div "Uploads (1 Files)" at bounding box center [926, 142] width 944 height 38
click at [639, 192] on div "Product Pricing Data.csv Options" at bounding box center [926, 183] width 944 height 44
click at [600, 185] on span "Product Pricing Data.csv" at bounding box center [559, 182] width 128 height 17
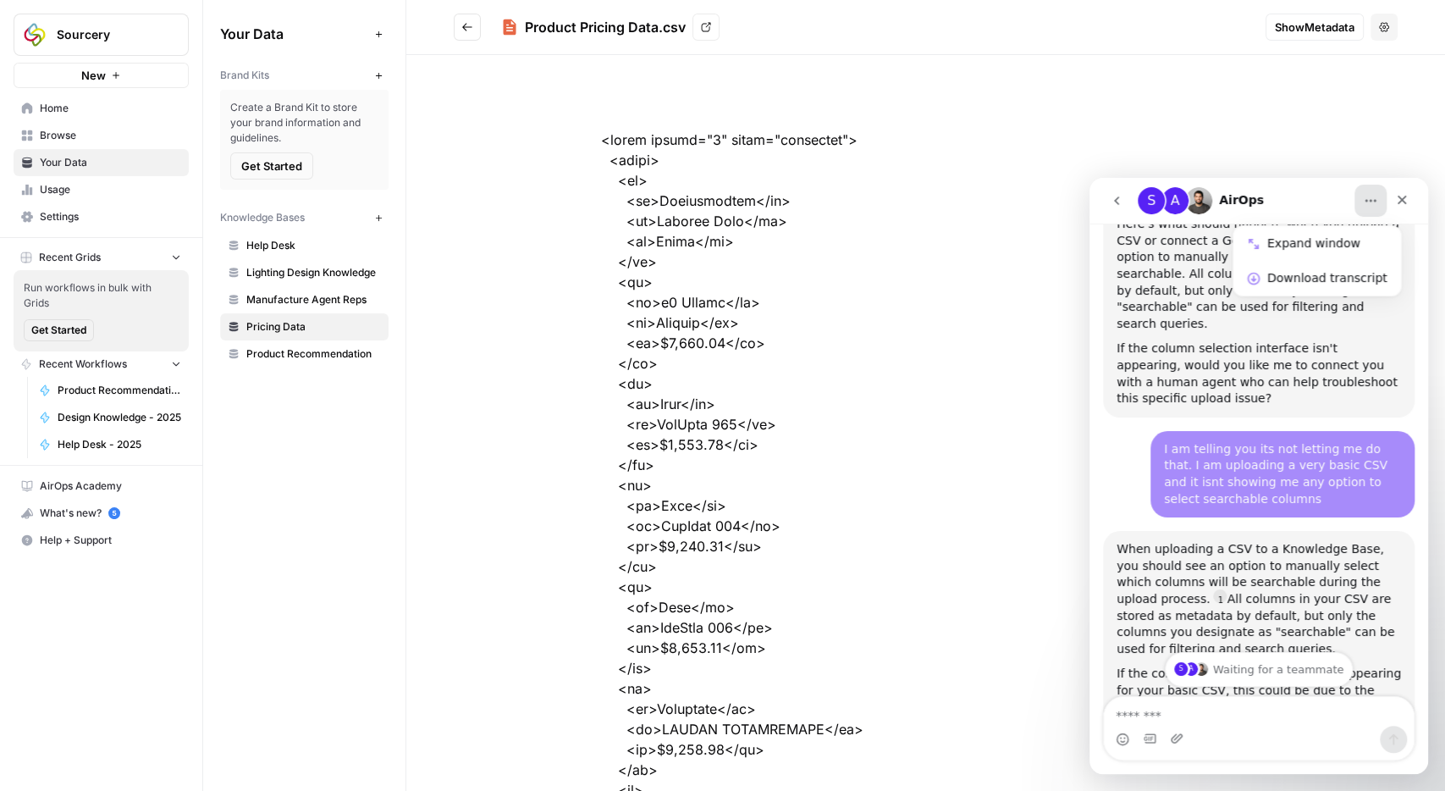
click at [1284, 22] on span "Show Metadata" at bounding box center [1315, 27] width 80 height 17
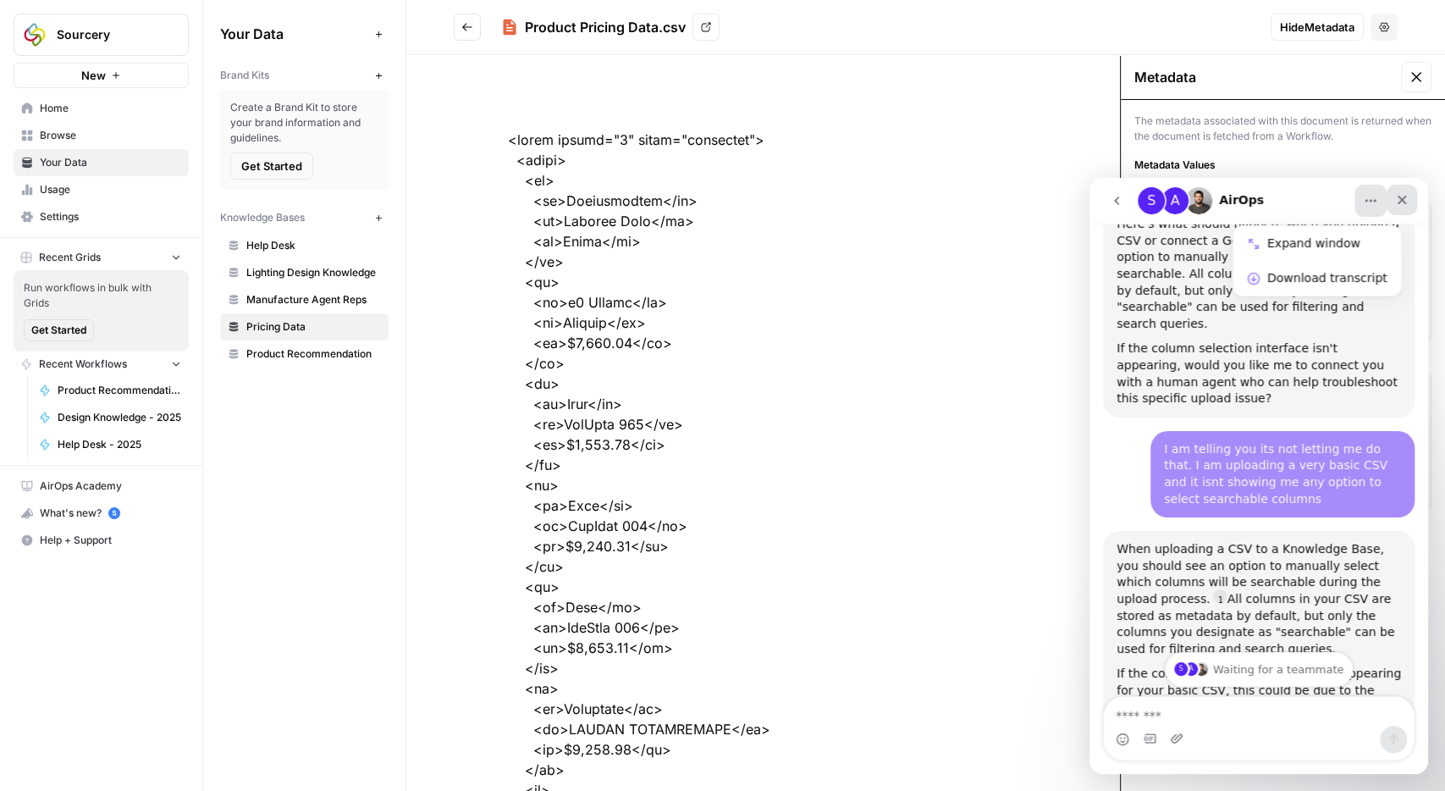
click at [1407, 202] on icon "Close" at bounding box center [1403, 200] width 14 height 14
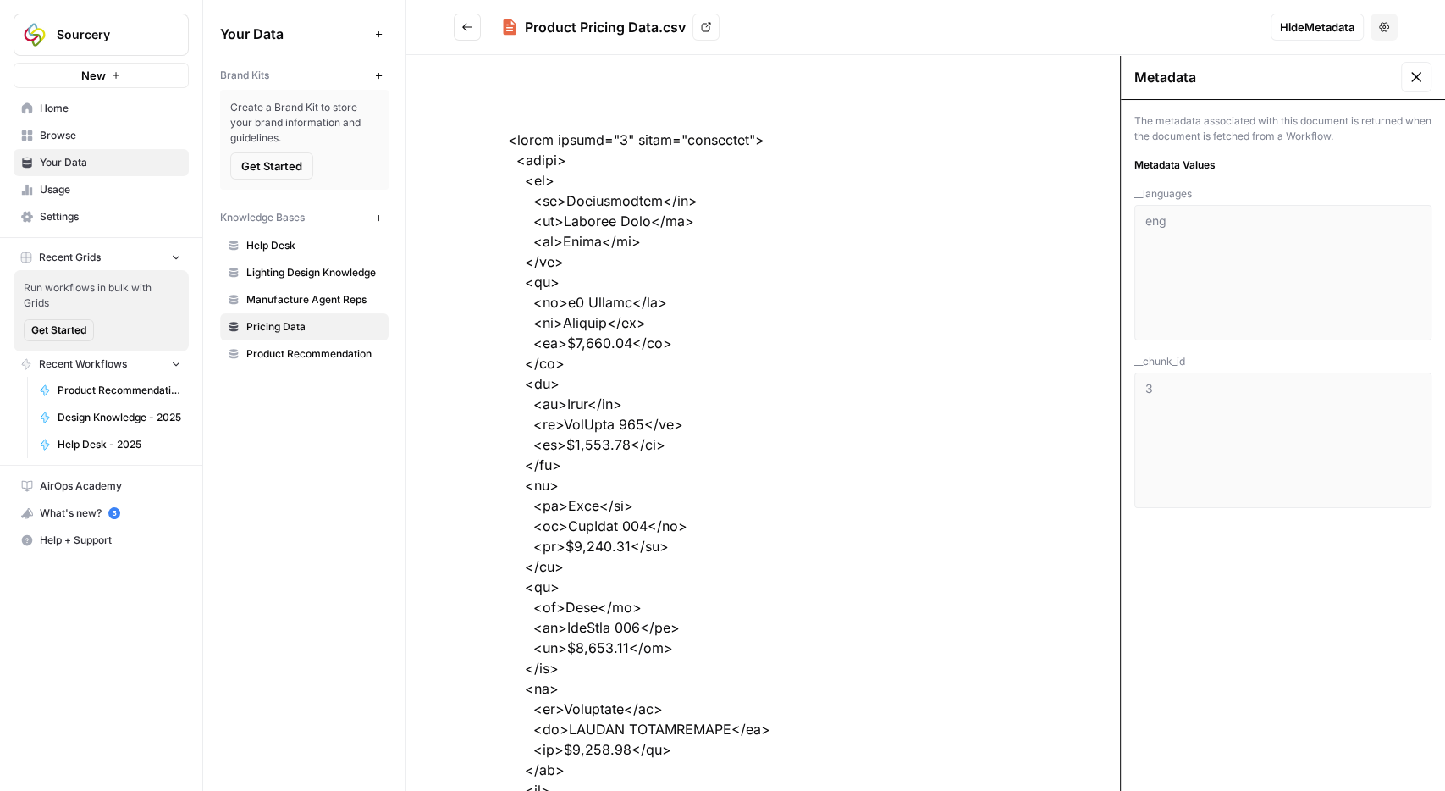
drag, startPoint x: 519, startPoint y: 168, endPoint x: 615, endPoint y: 185, distance: 97.3
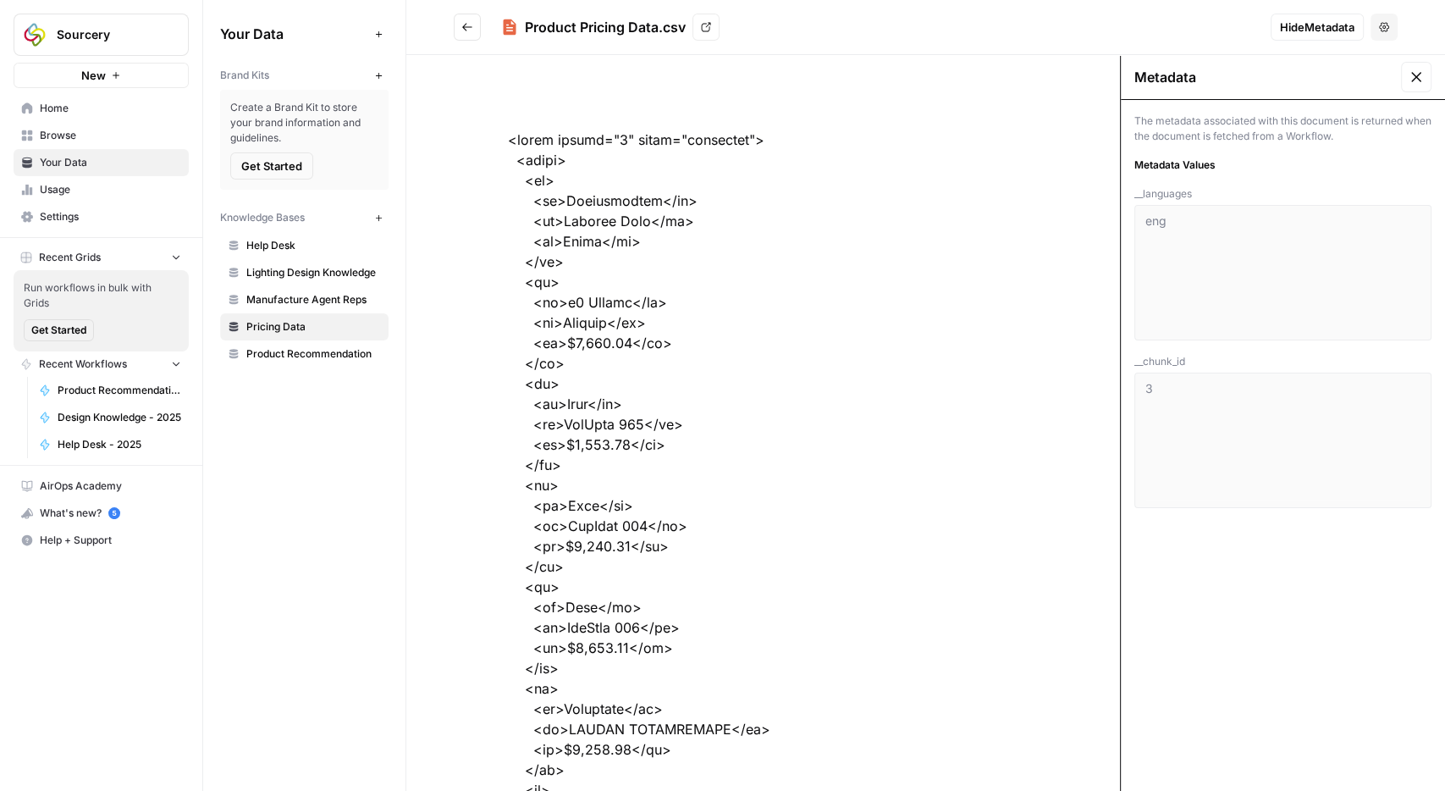
click at [1417, 82] on icon at bounding box center [1416, 77] width 17 height 17
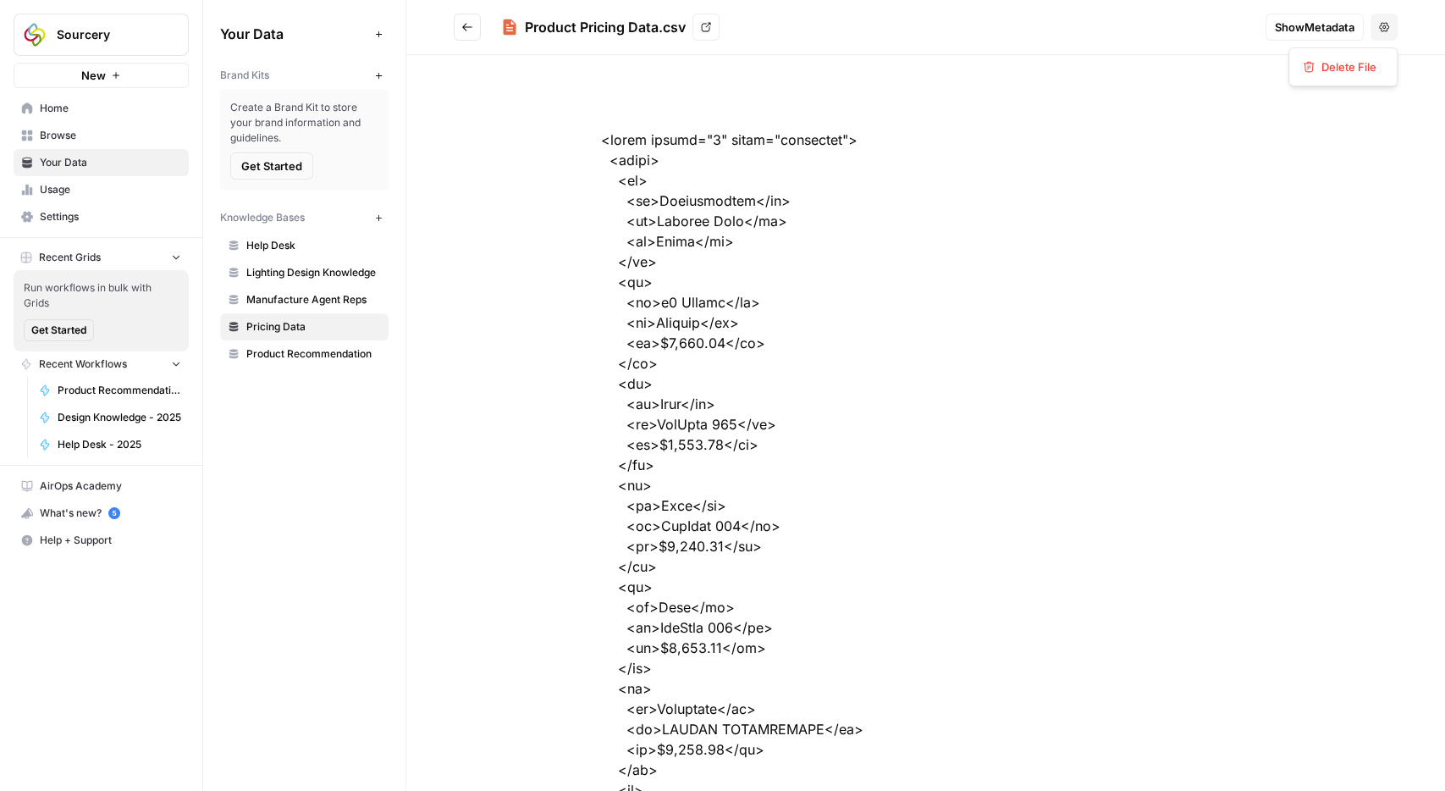
click at [1379, 31] on button "Options" at bounding box center [1384, 27] width 27 height 27
click at [463, 26] on icon "Go back" at bounding box center [467, 27] width 12 height 12
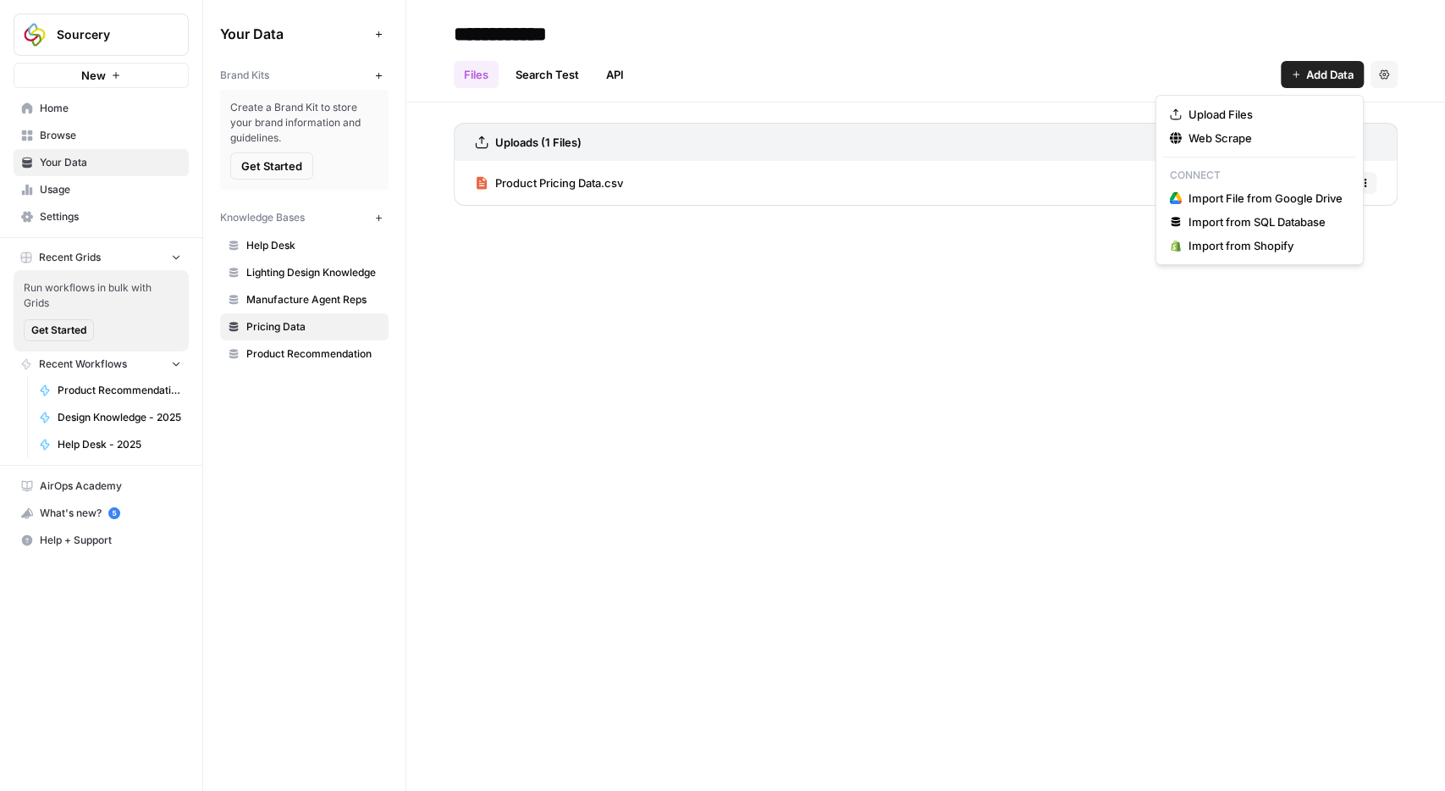
click at [1340, 72] on span "Add Data" at bounding box center [1330, 74] width 47 height 17
click at [1283, 112] on span "Upload Files" at bounding box center [1266, 114] width 154 height 17
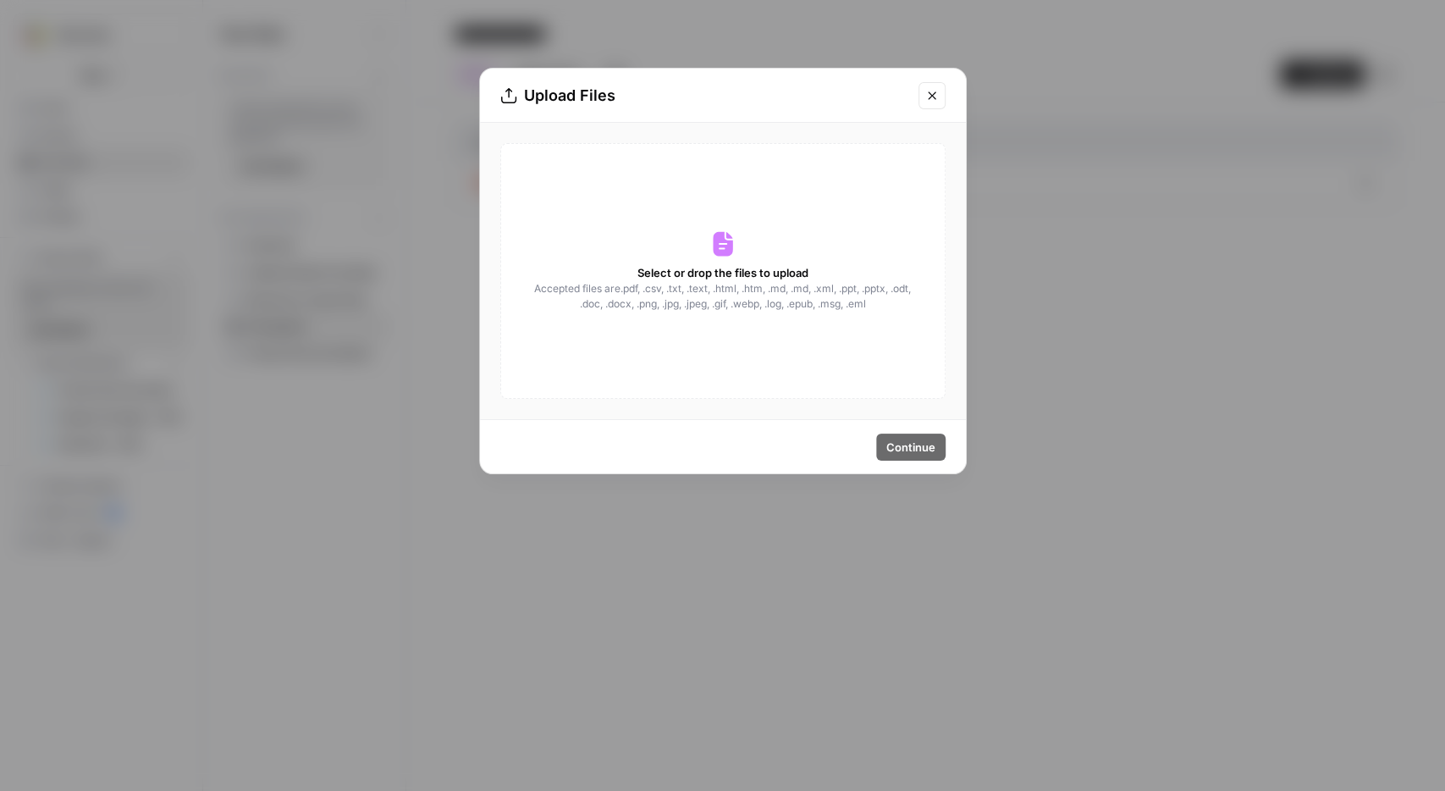
click at [929, 97] on icon "Close modal" at bounding box center [933, 96] width 14 height 14
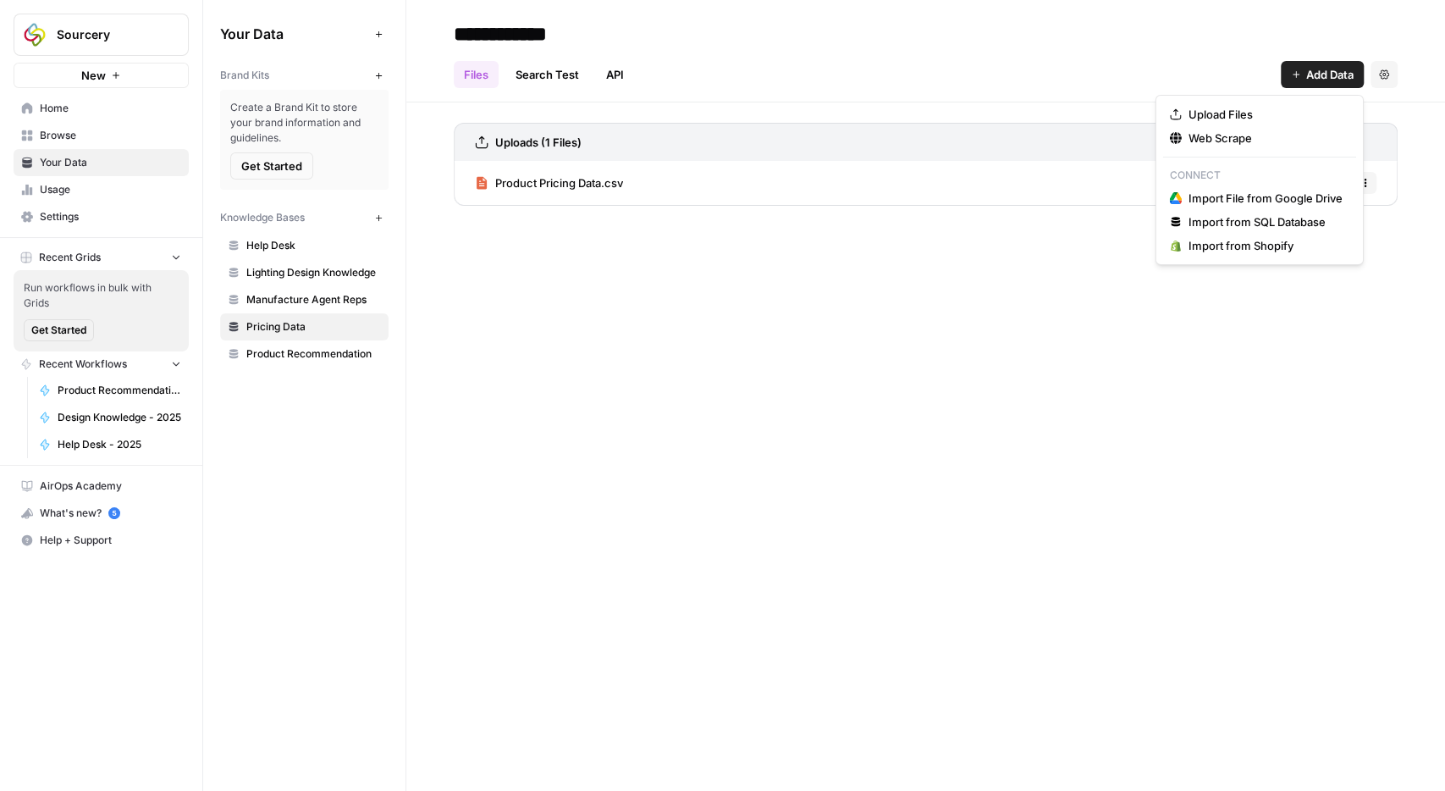
click at [1307, 78] on span "Add Data" at bounding box center [1330, 74] width 47 height 17
click at [1279, 117] on span "Upload Files" at bounding box center [1266, 114] width 154 height 17
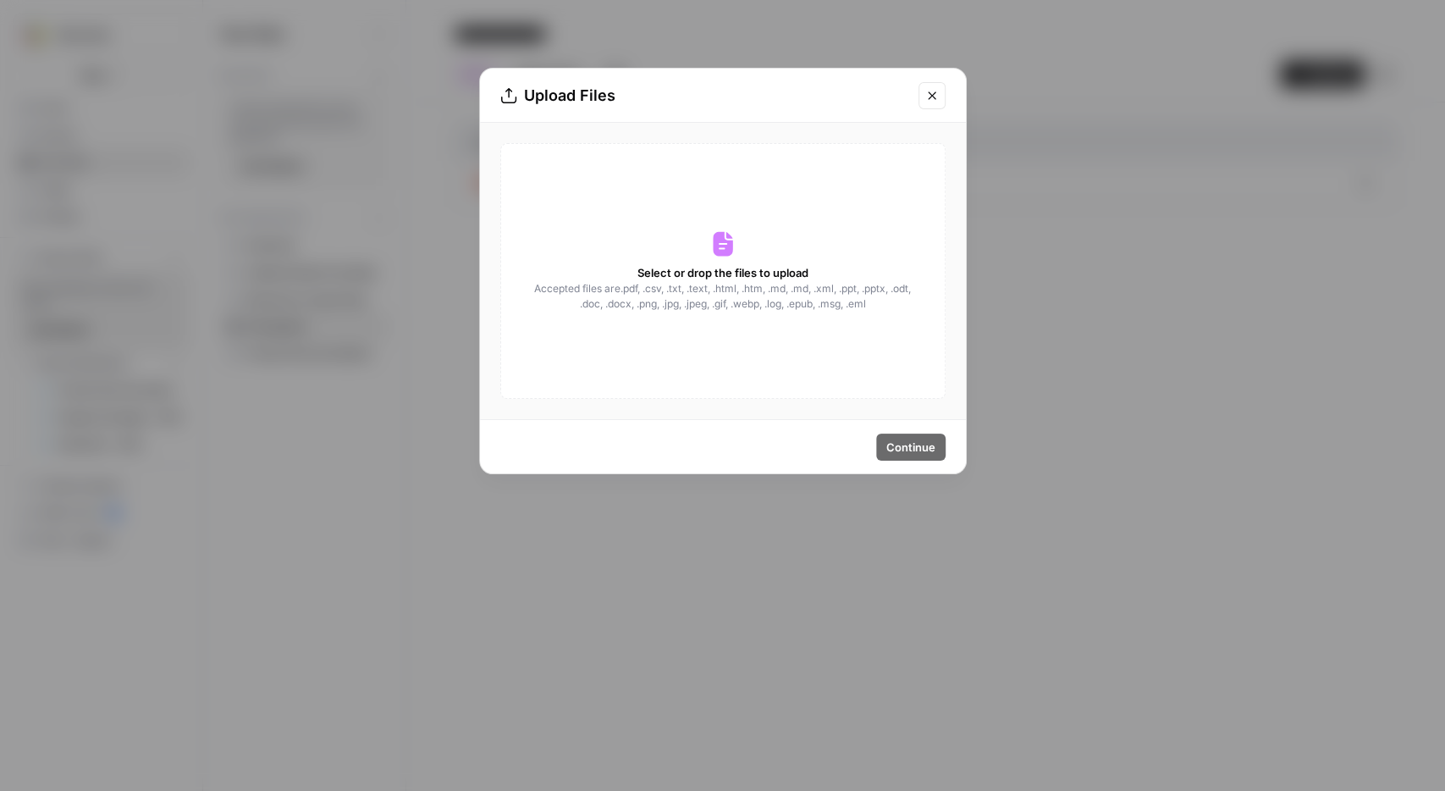
click at [931, 86] on button "Close modal" at bounding box center [932, 95] width 27 height 27
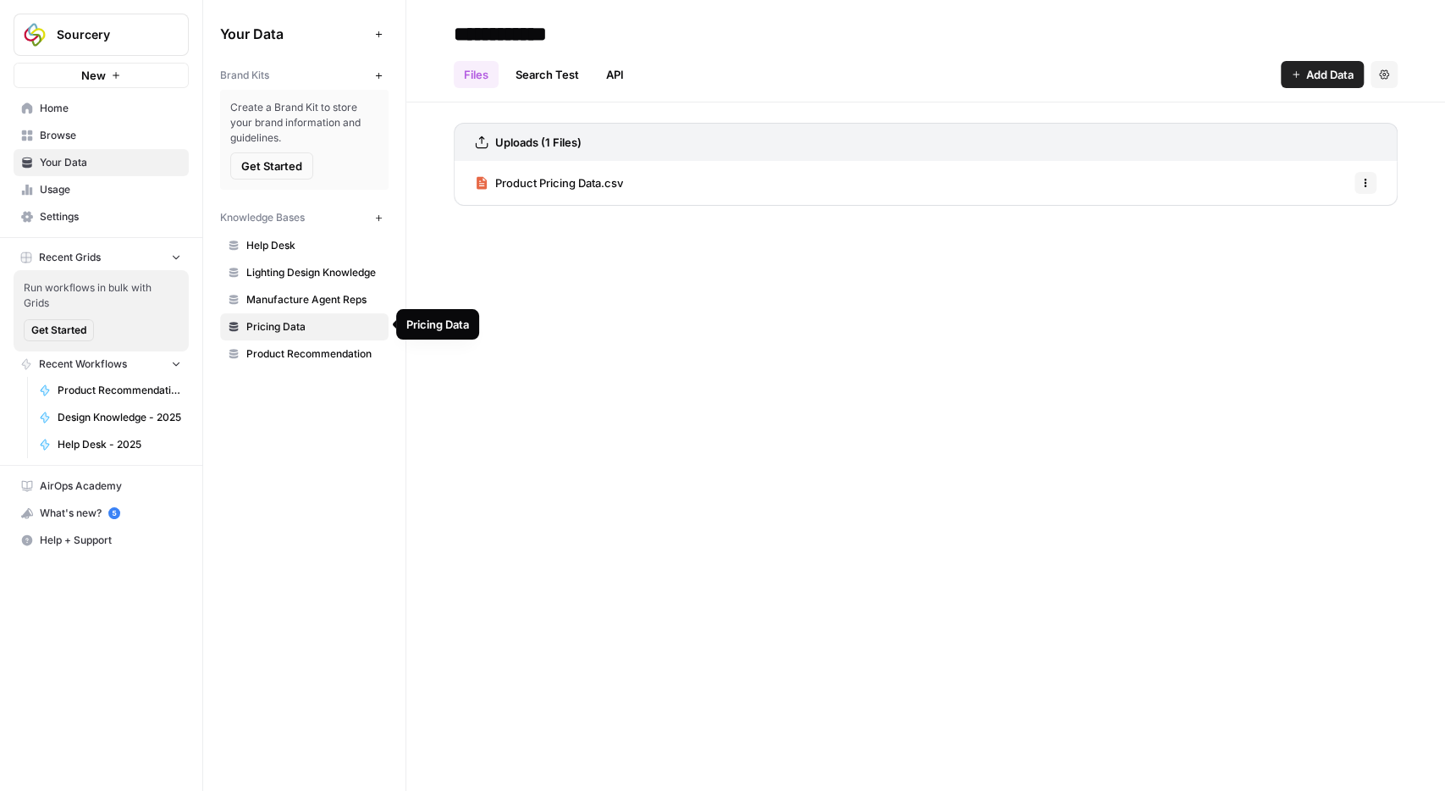
click at [282, 350] on span "Product Recommendation" at bounding box center [313, 353] width 135 height 15
click at [287, 327] on span "Pricing Data" at bounding box center [313, 326] width 135 height 15
click at [292, 351] on span "Product Recommendation" at bounding box center [313, 353] width 135 height 15
click at [292, 340] on link "Product Recommendation" at bounding box center [304, 353] width 169 height 27
click at [292, 329] on span "Pricing Data" at bounding box center [313, 326] width 135 height 15
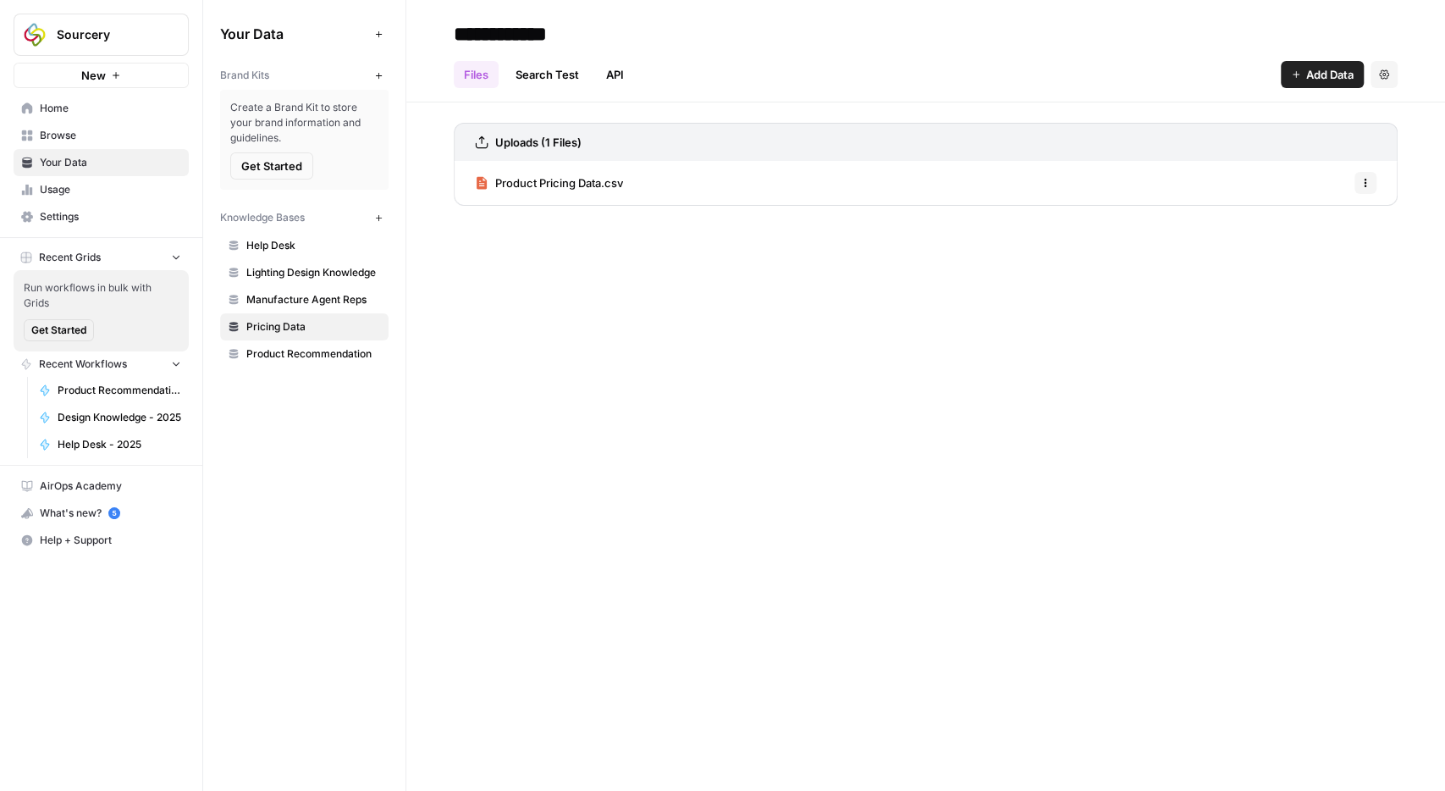
click at [480, 180] on icon at bounding box center [482, 183] width 10 height 13
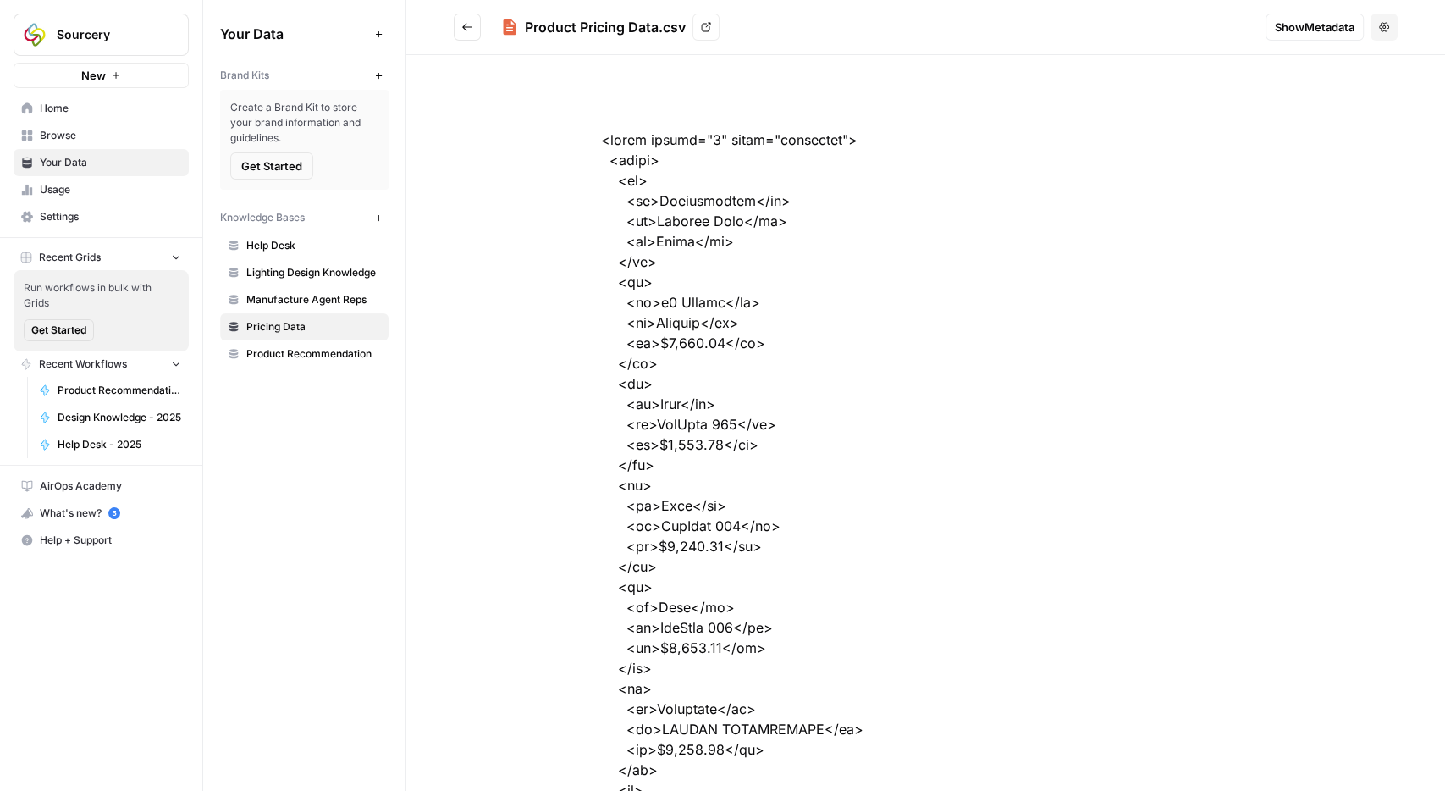
click at [75, 533] on span "Help + Support" at bounding box center [110, 540] width 141 height 15
click at [237, 575] on button "Chat & Support" at bounding box center [273, 568] width 147 height 27
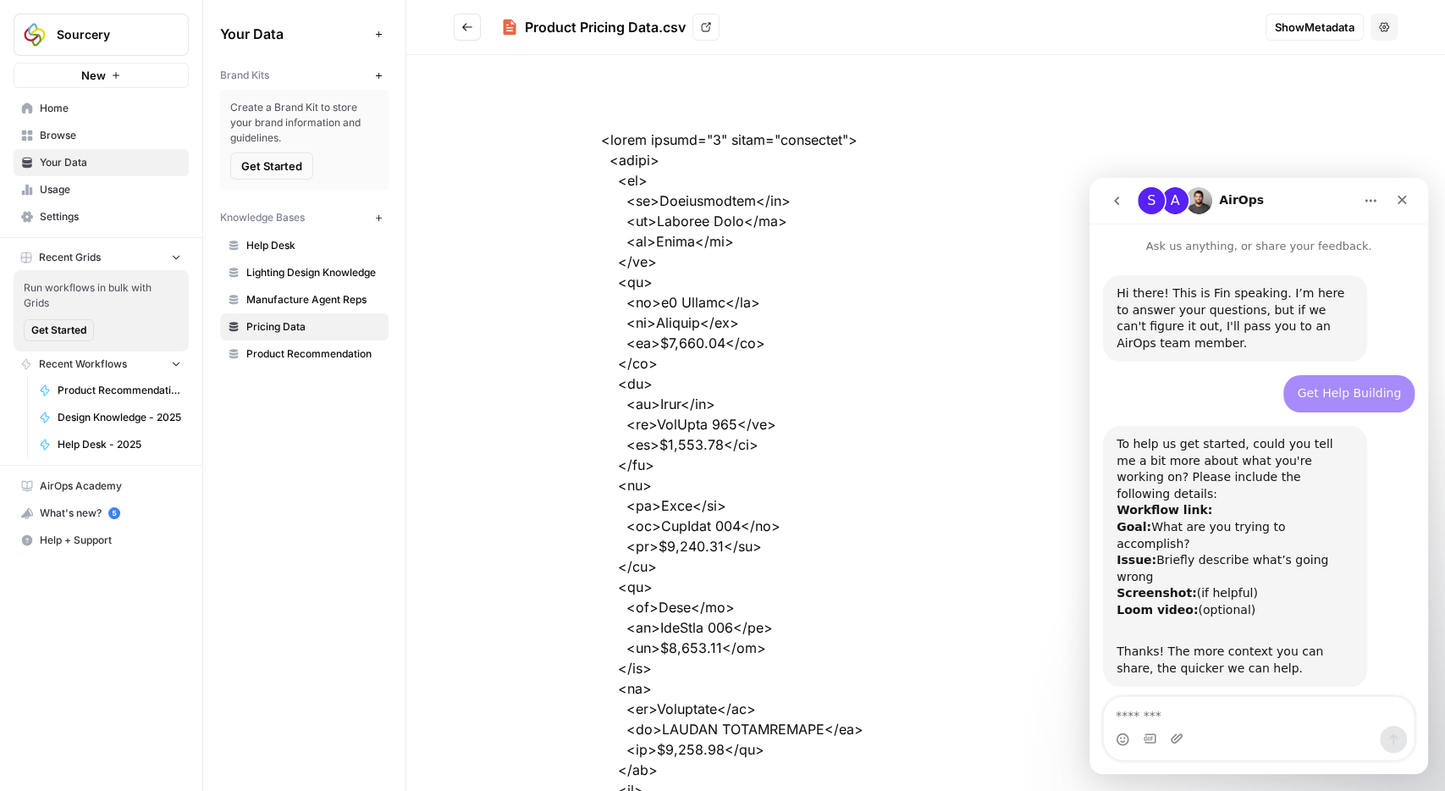
scroll to position [2258, 0]
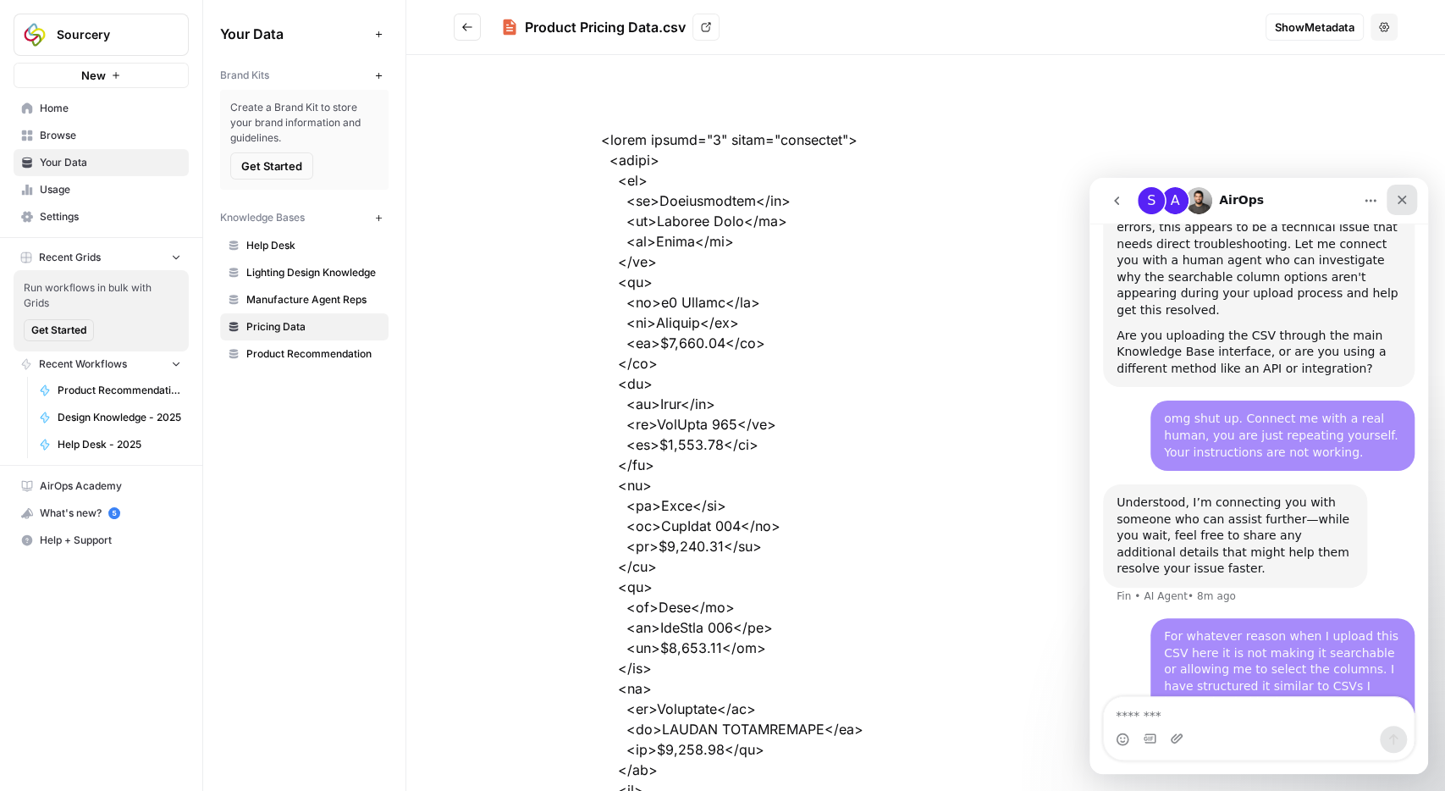
click at [1401, 208] on div "Close" at bounding box center [1402, 200] width 30 height 30
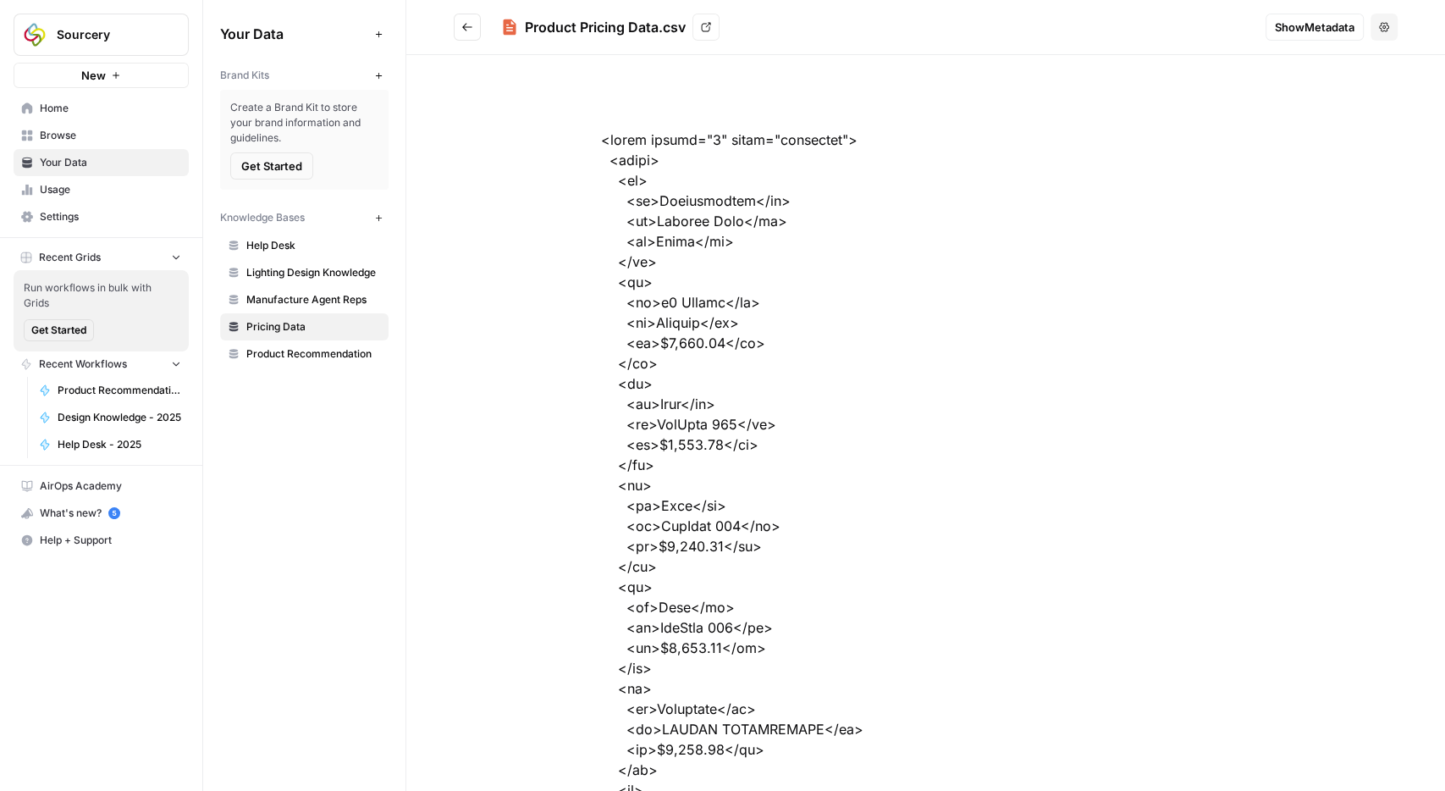
click at [290, 356] on span "Product Recommendation" at bounding box center [313, 353] width 135 height 15
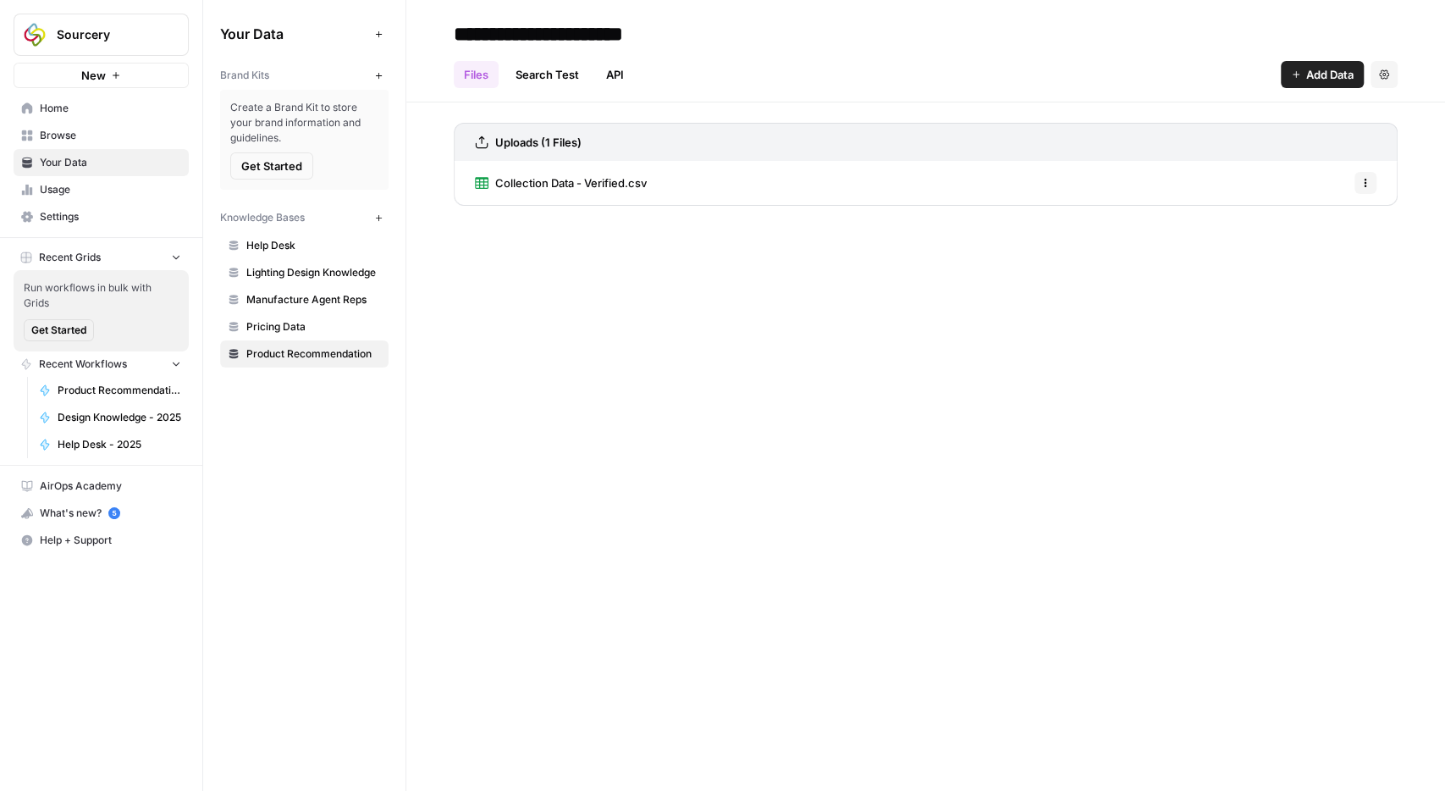
click at [276, 328] on span "Pricing Data" at bounding box center [313, 326] width 135 height 15
click at [97, 506] on div "What's new? 5" at bounding box center [101, 512] width 174 height 25
click at [278, 355] on span "Product Recommendation" at bounding box center [313, 353] width 135 height 15
click at [334, 329] on span "Pricing Data" at bounding box center [313, 326] width 135 height 15
click at [534, 175] on span "Product Pricing Data.csv" at bounding box center [559, 182] width 128 height 17
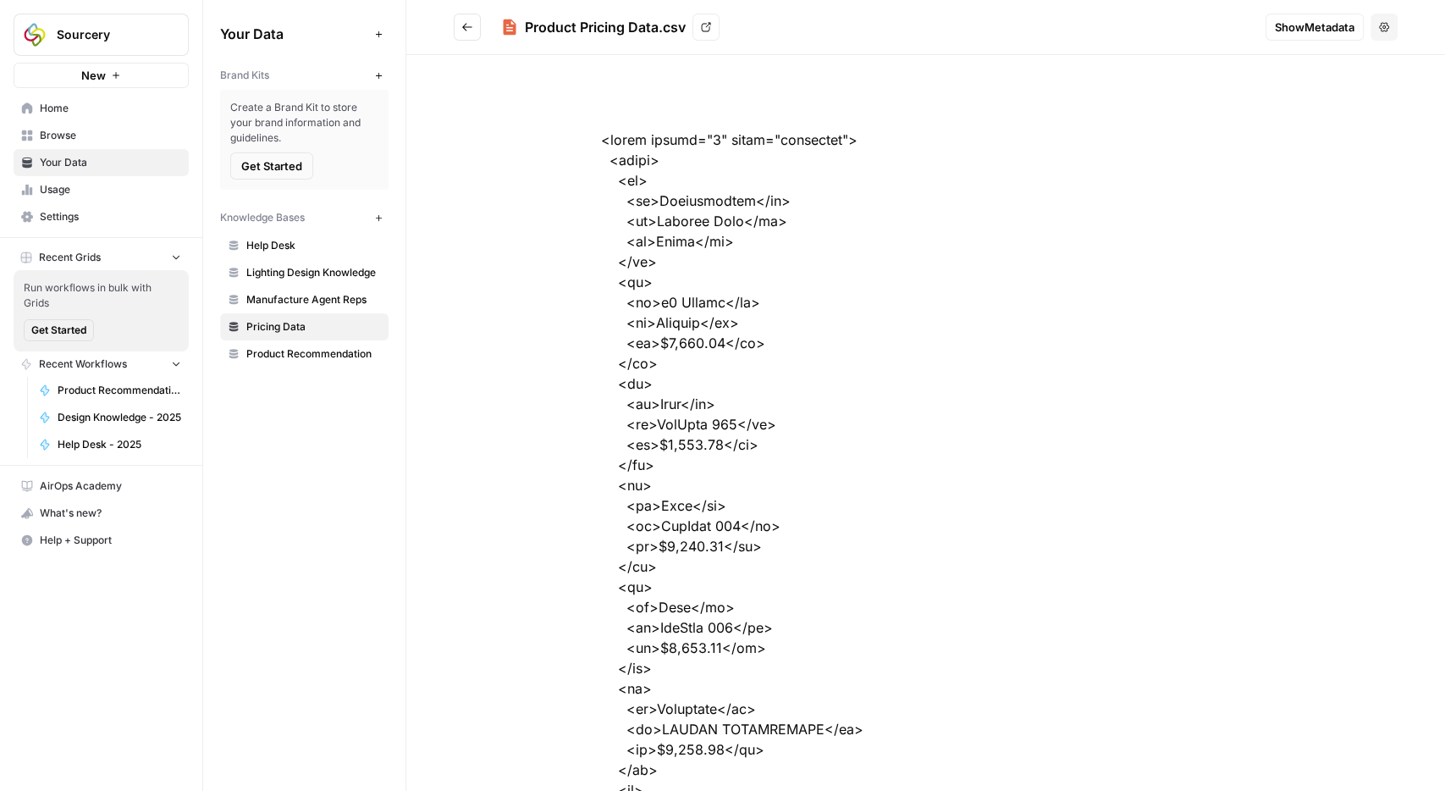
click at [101, 504] on div "What's new? 5" at bounding box center [101, 512] width 174 height 25
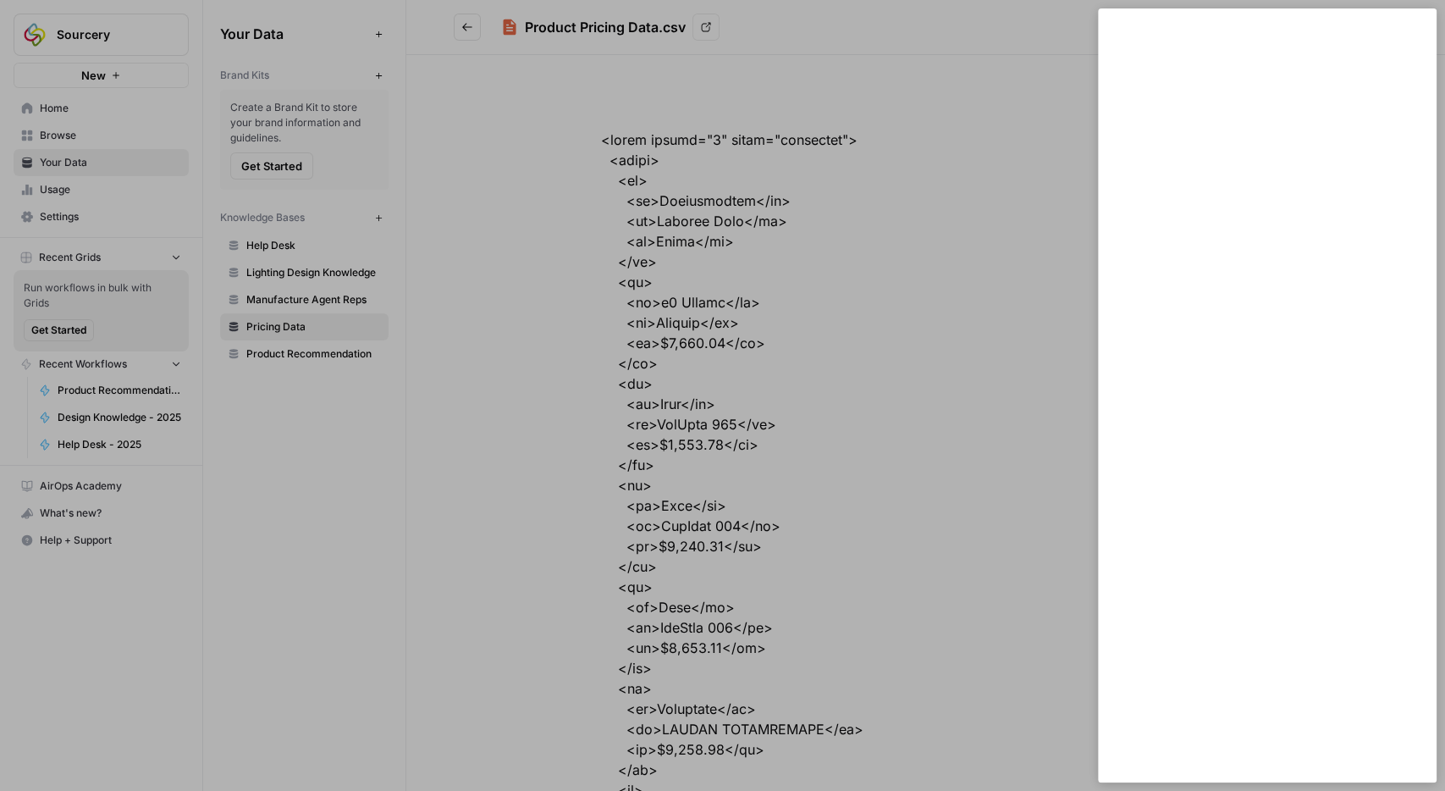
click at [90, 534] on div at bounding box center [722, 395] width 1445 height 791
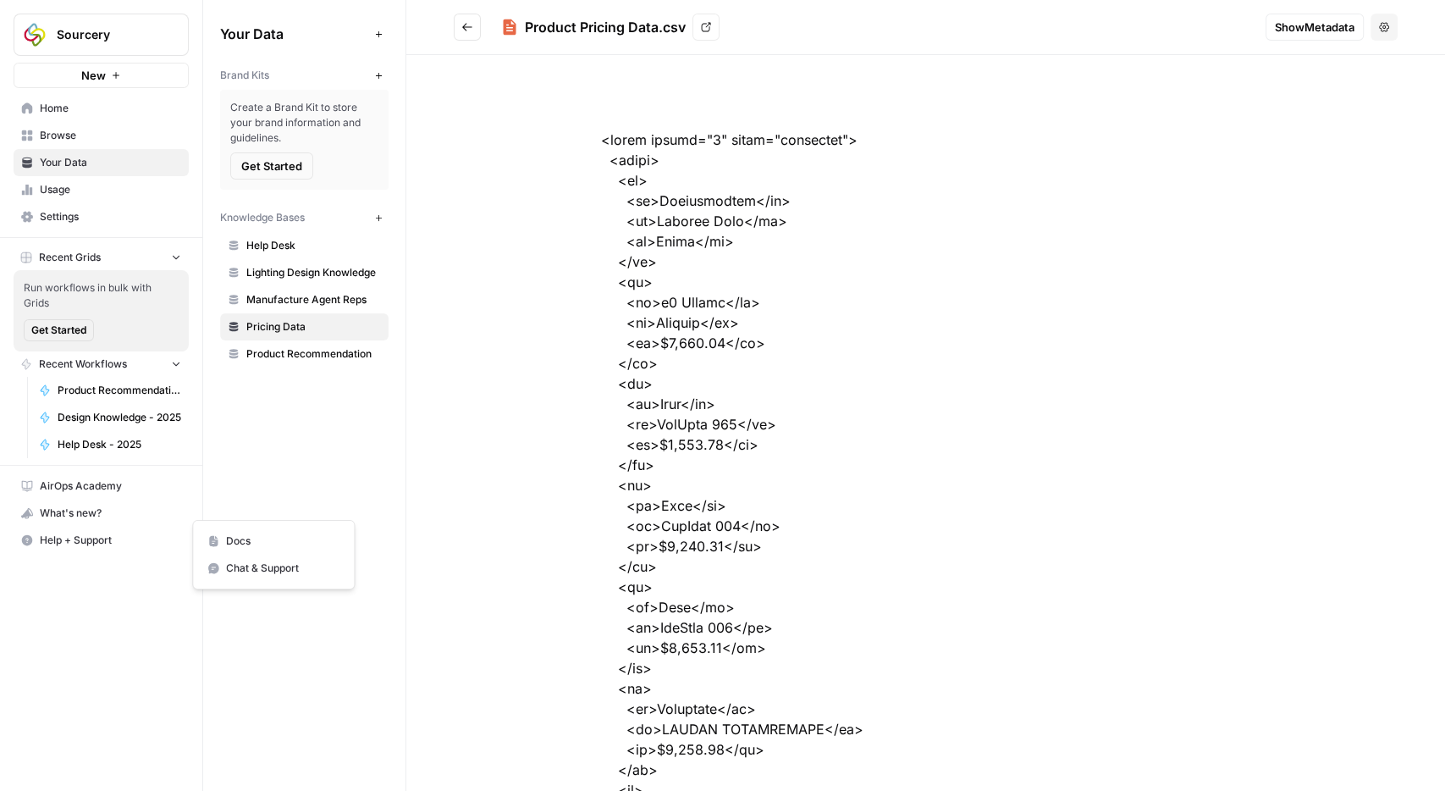
click at [90, 536] on span "Help + Support" at bounding box center [110, 540] width 141 height 15
click at [277, 563] on span "Chat & Support" at bounding box center [282, 568] width 113 height 15
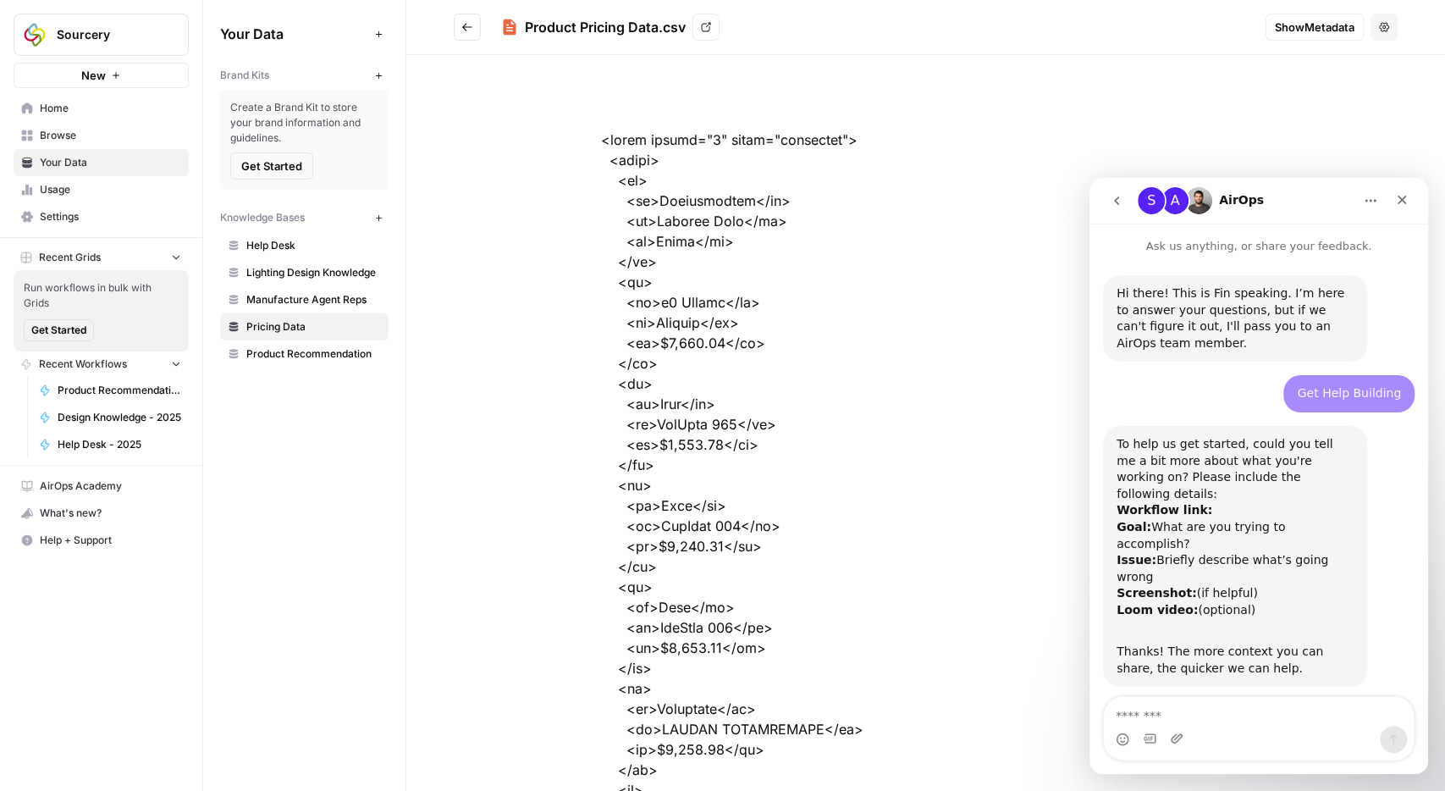
scroll to position [2258, 0]
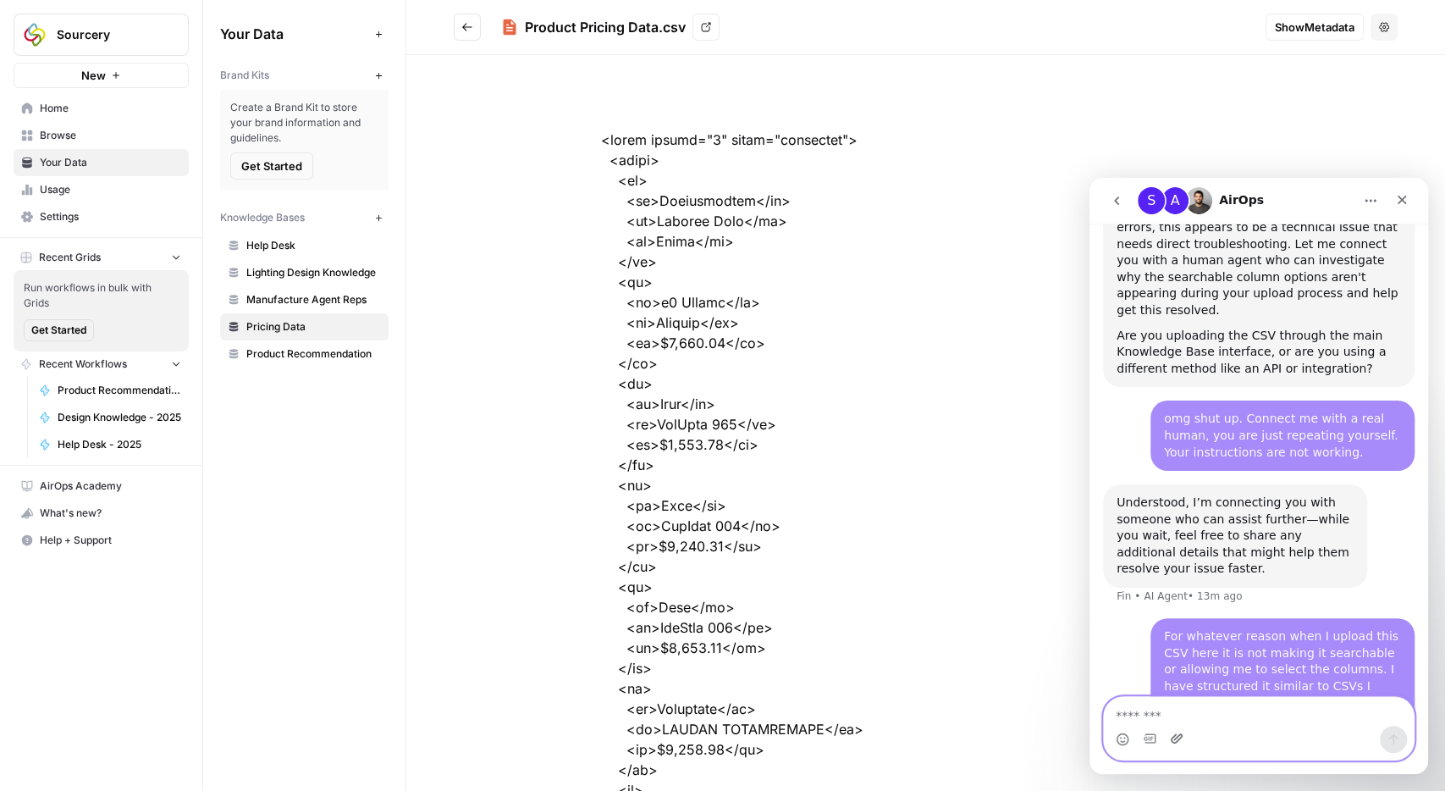
click at [1179, 740] on icon "Upload attachment" at bounding box center [1177, 737] width 12 height 9
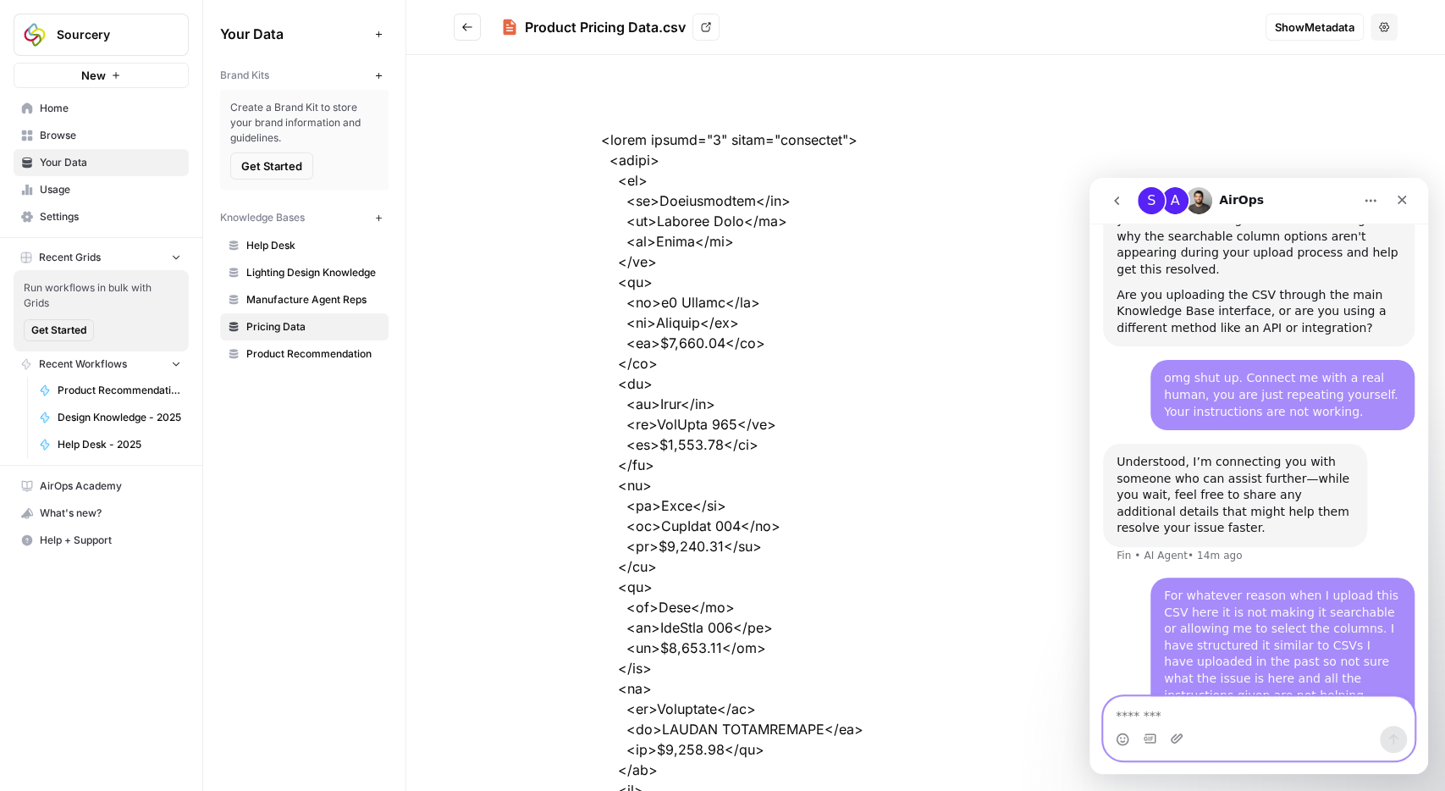
click at [1244, 710] on textarea "Message…" at bounding box center [1259, 711] width 310 height 29
type textarea "**********"
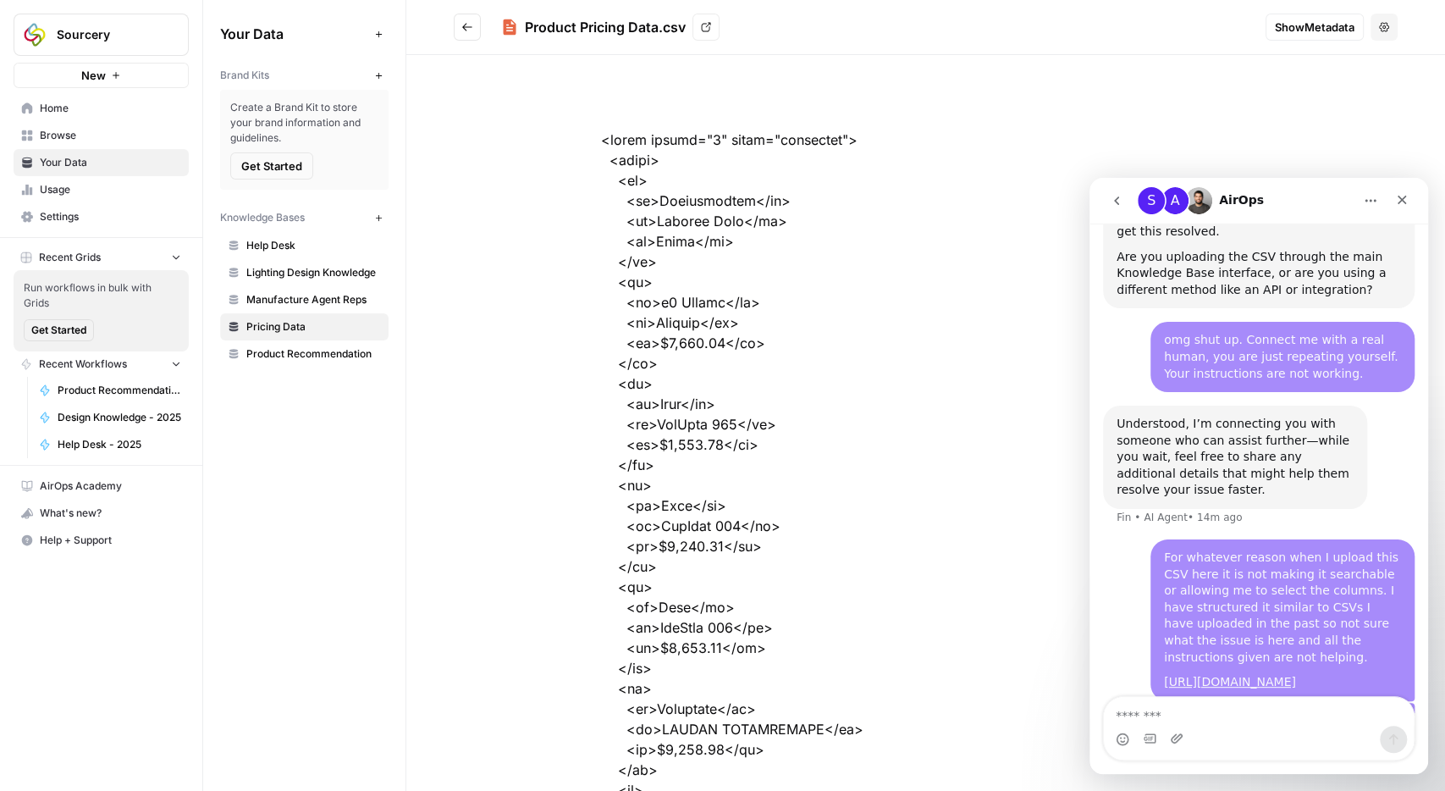
click at [460, 30] on button "Go back" at bounding box center [467, 27] width 27 height 27
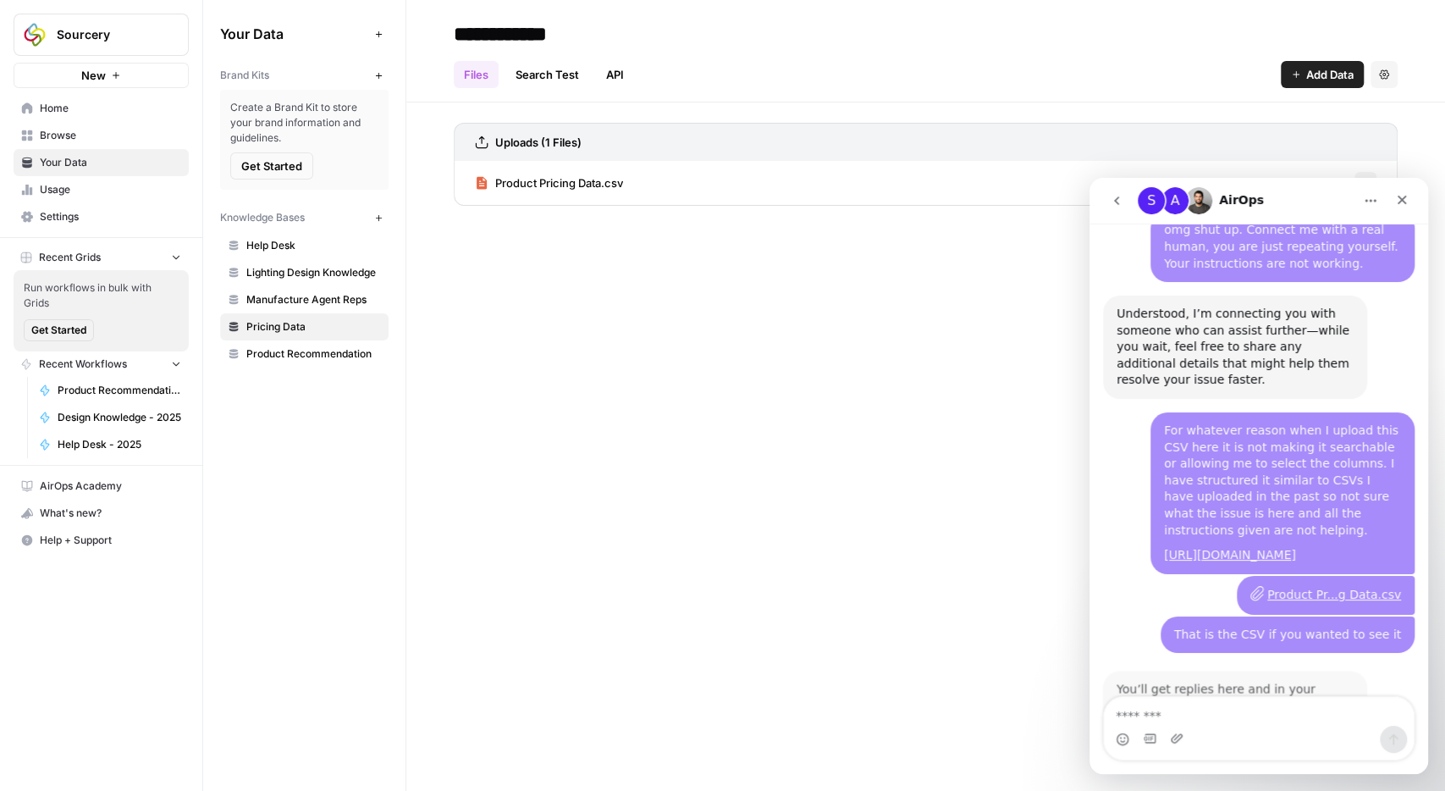
scroll to position [2446, 0]
click at [1330, 77] on span "Add Data" at bounding box center [1330, 74] width 47 height 17
click at [1235, 112] on span "Upload Files" at bounding box center [1266, 114] width 154 height 17
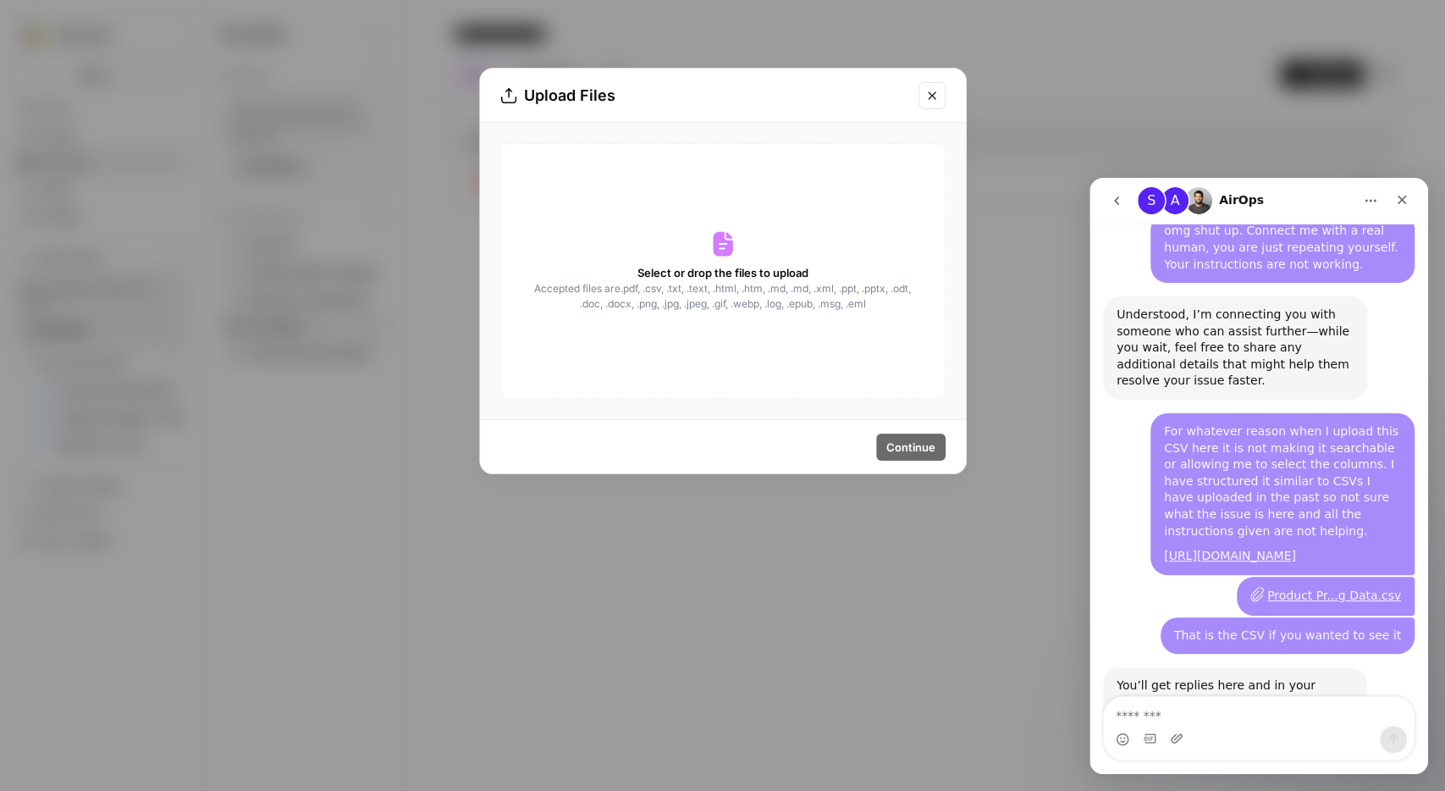
click at [707, 233] on div "Select or drop the files to upload Accepted files are .pdf, .csv, .txt, .text, …" at bounding box center [722, 271] width 445 height 256
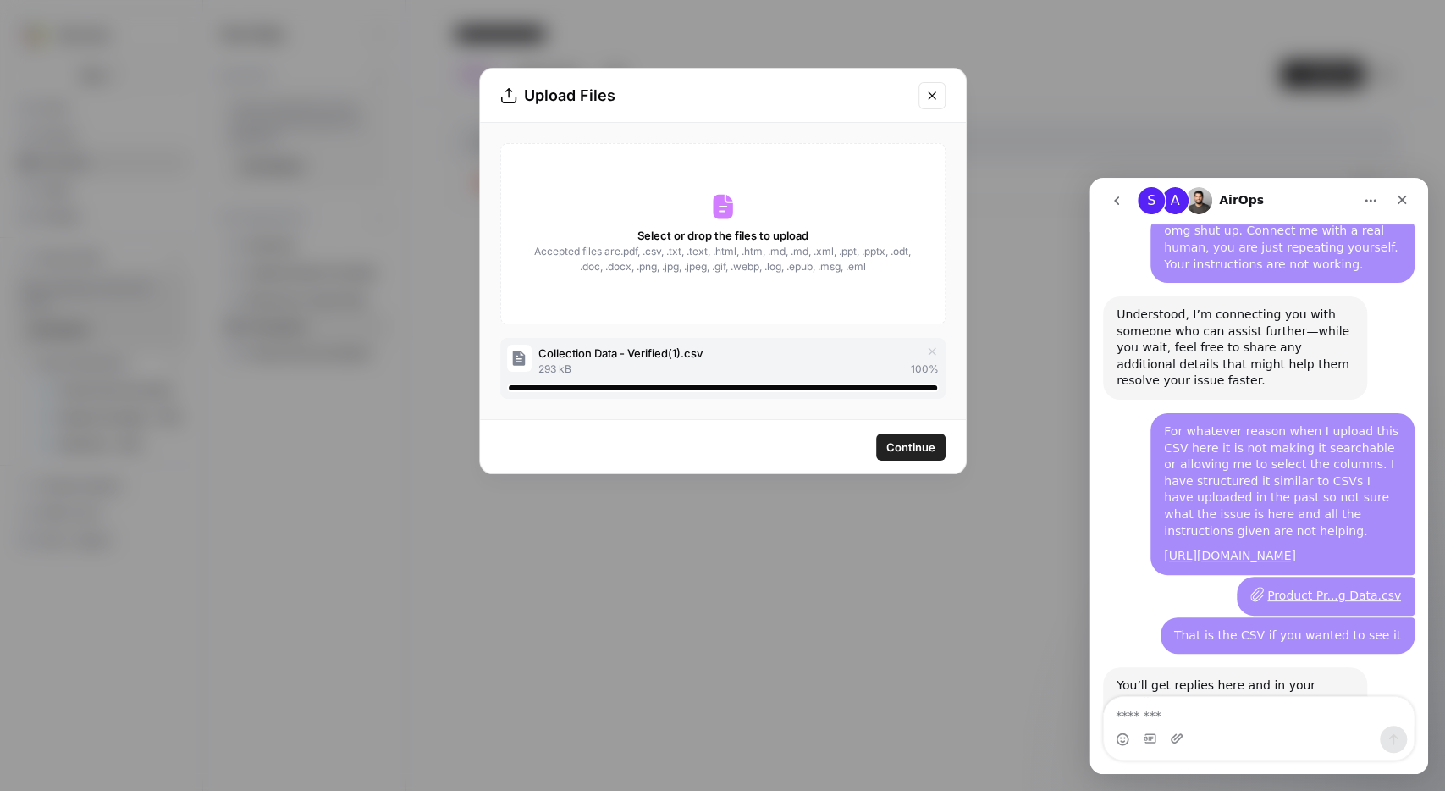
click at [916, 450] on span "Continue" at bounding box center [911, 447] width 49 height 17
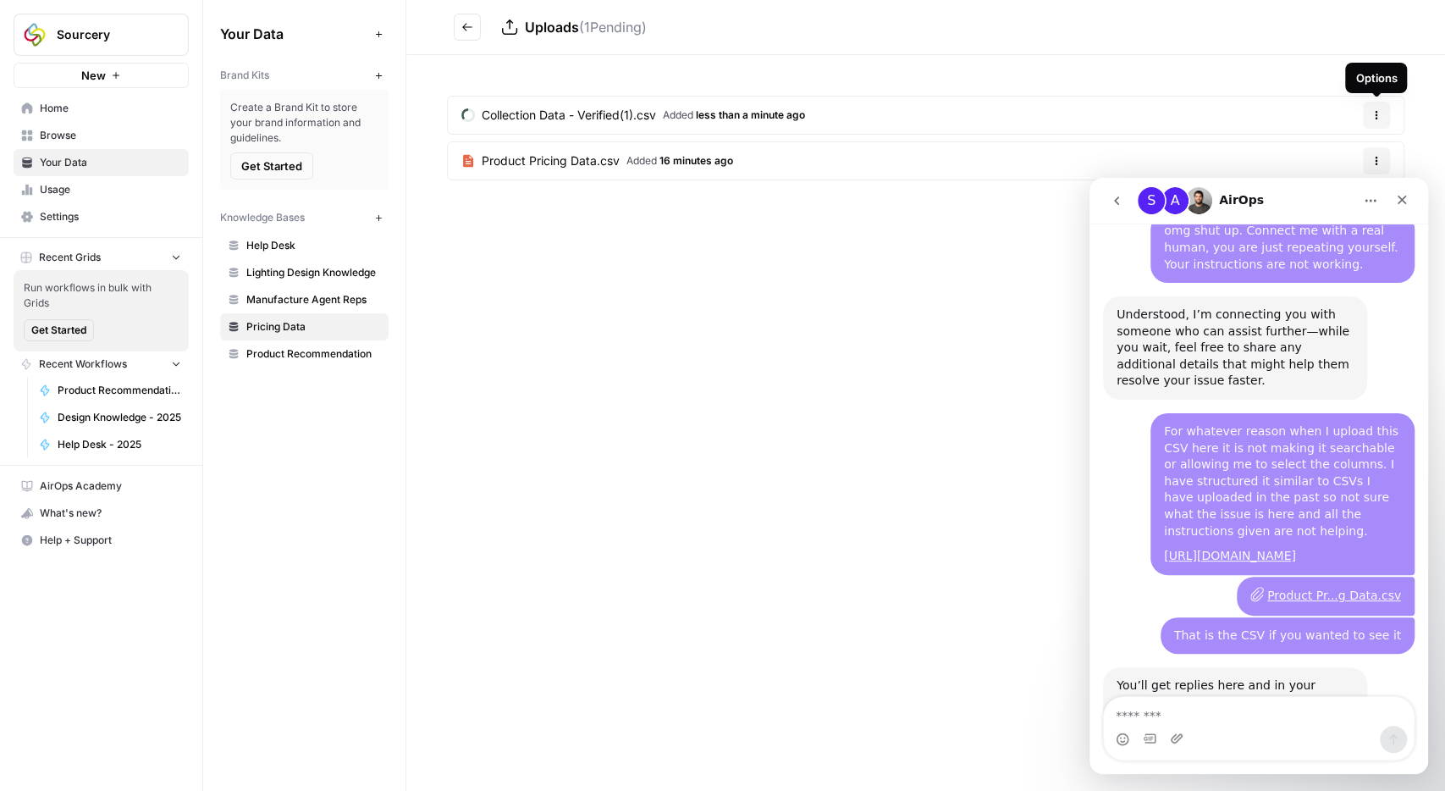
click at [1378, 113] on icon "button" at bounding box center [1377, 115] width 10 height 10
drag, startPoint x: 1348, startPoint y: 160, endPoint x: 1336, endPoint y: 116, distance: 45.6
click at [1270, 128] on body "Sourcery New Home Browse Your Data Usage Settings Recent Grids Run workflows in…" at bounding box center [722, 395] width 1445 height 791
click at [1356, 146] on span "Delete File" at bounding box center [1341, 154] width 55 height 17
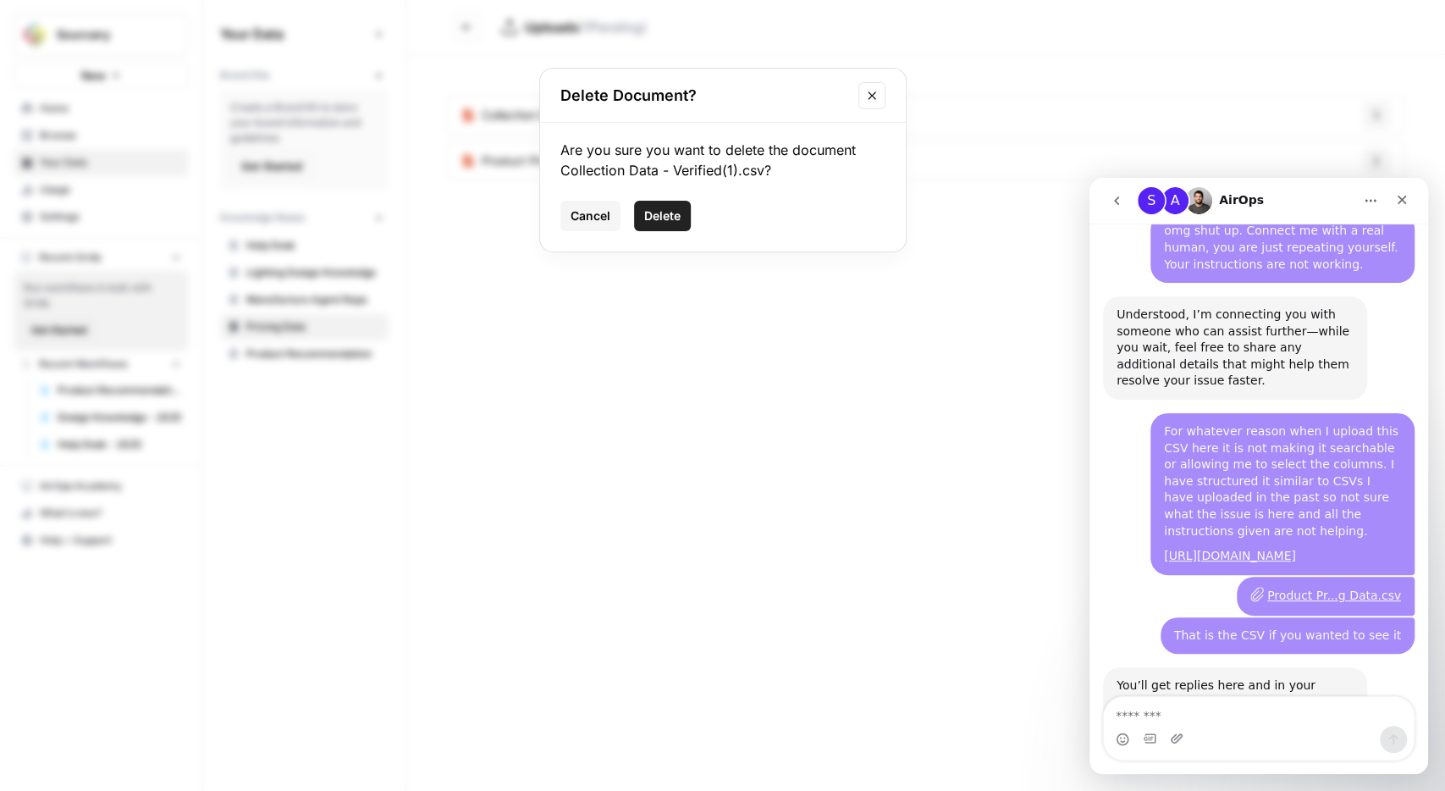
click at [663, 209] on span "Delete" at bounding box center [662, 215] width 36 height 17
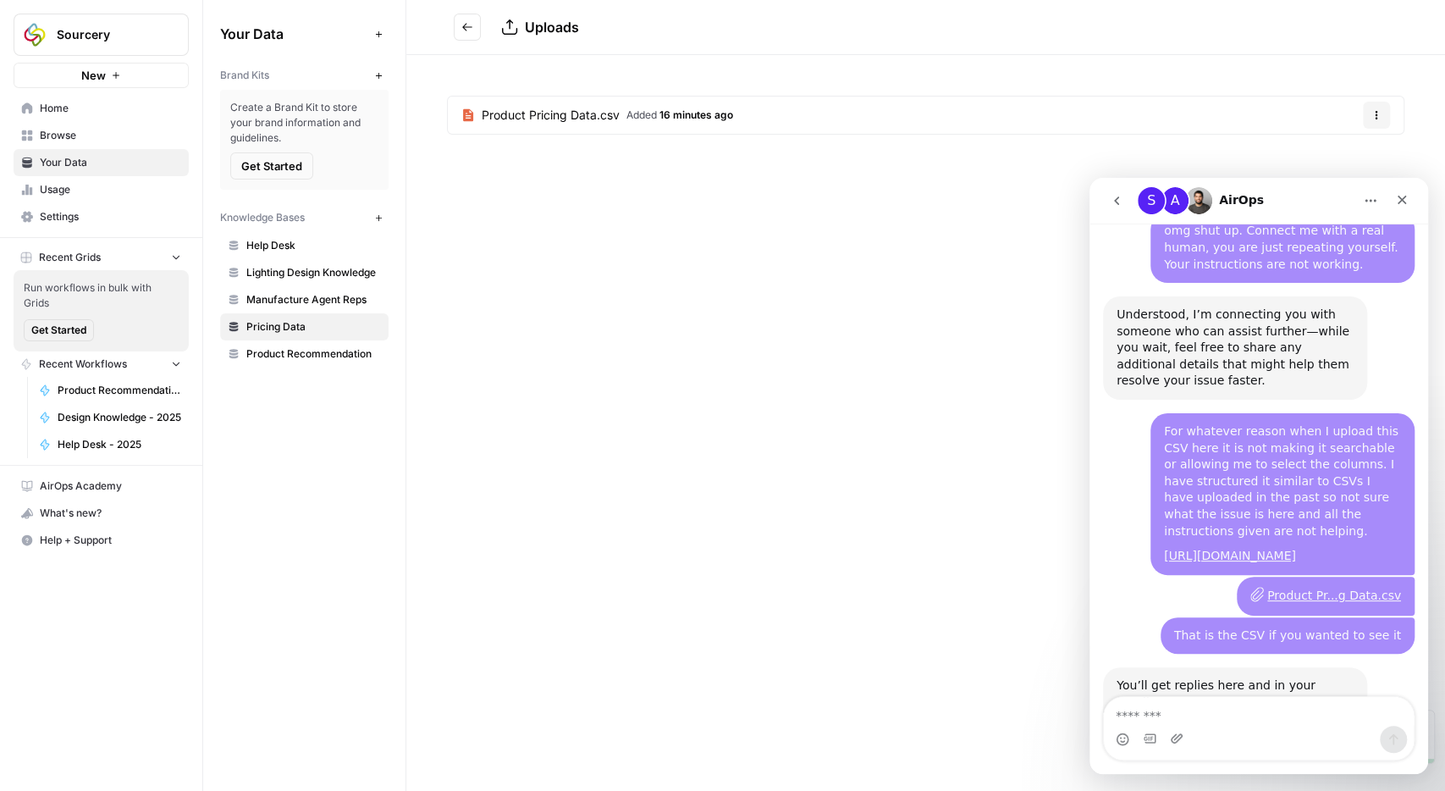
click at [470, 24] on icon "Go back" at bounding box center [467, 27] width 12 height 12
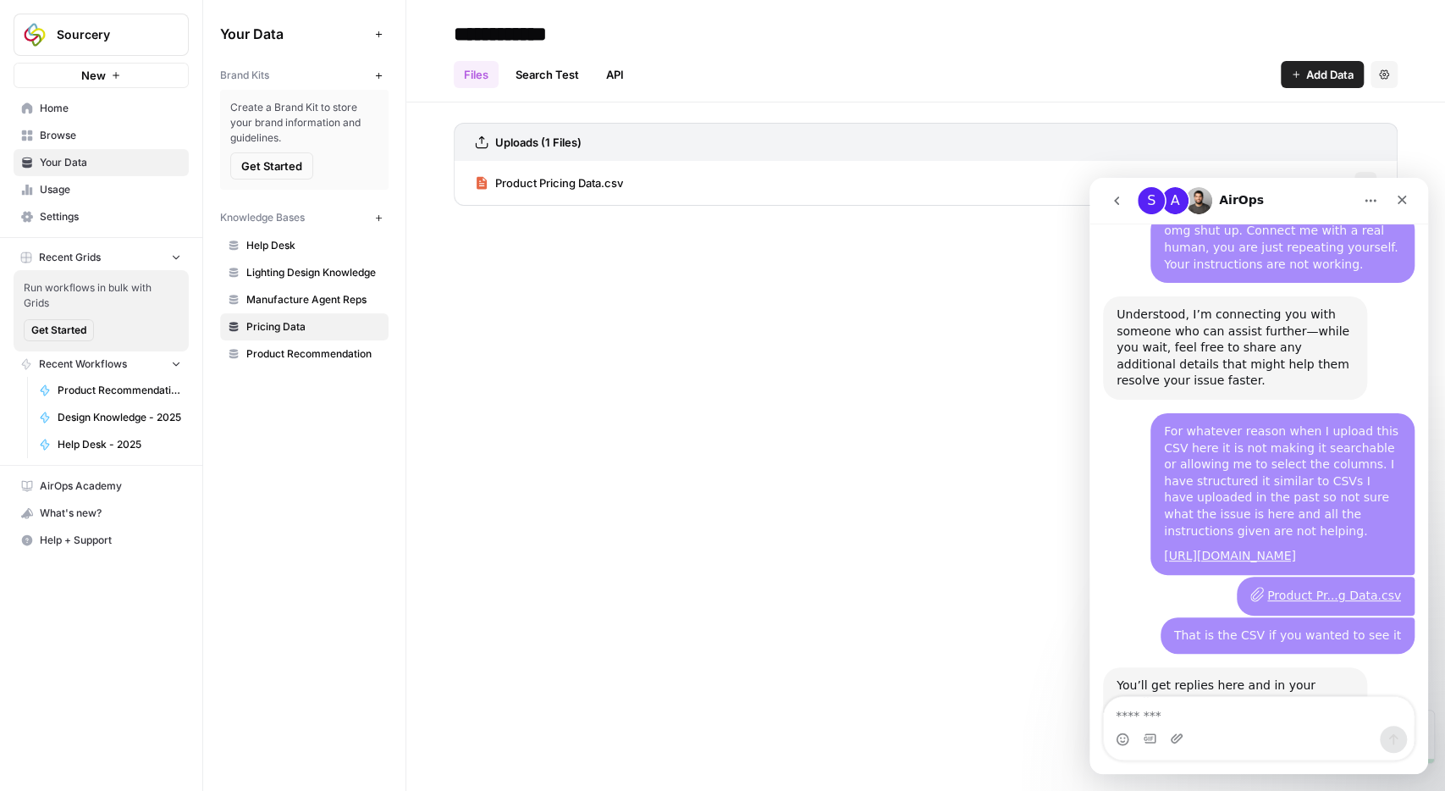
click at [566, 69] on link "Search Test" at bounding box center [548, 74] width 84 height 27
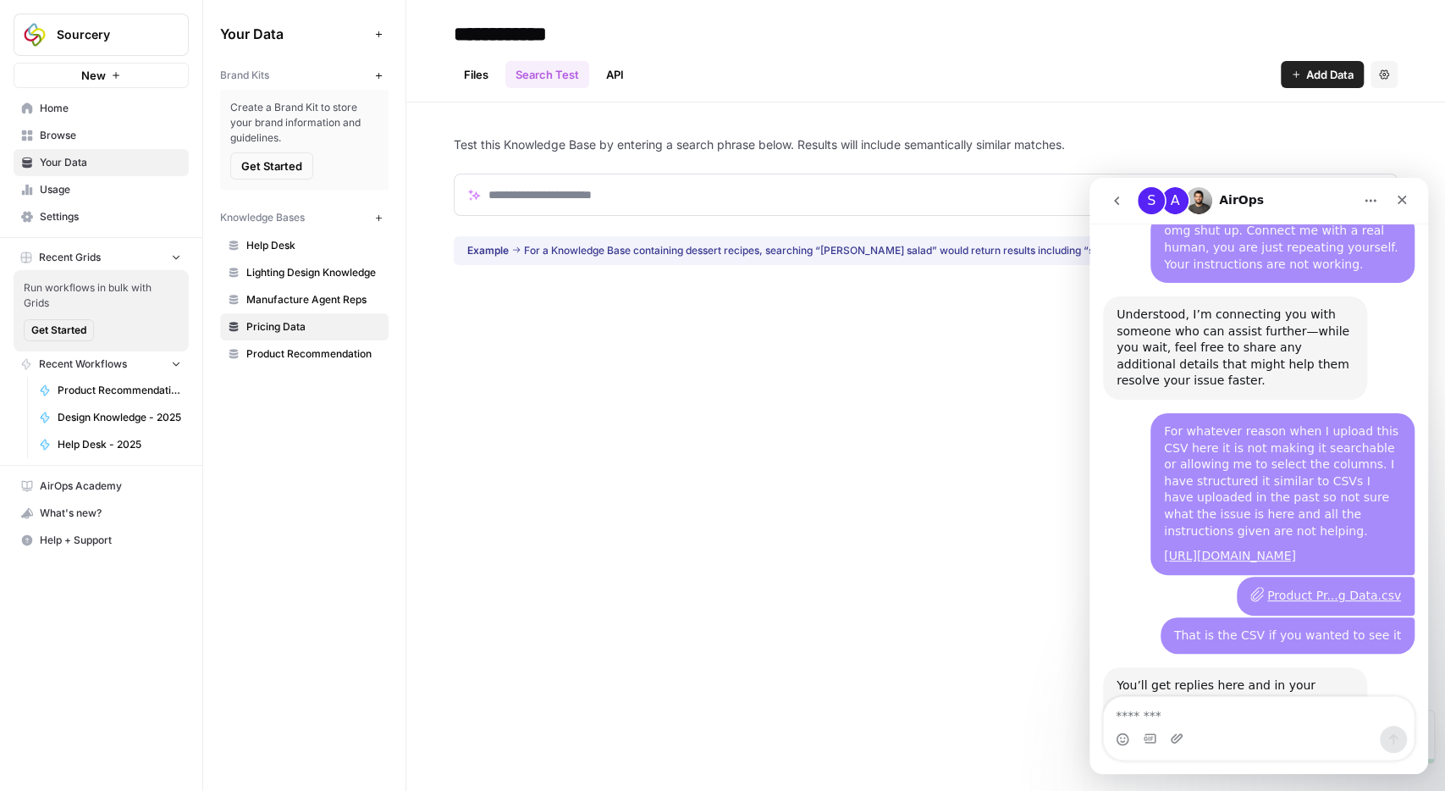
click at [615, 74] on link "API" at bounding box center [615, 74] width 38 height 27
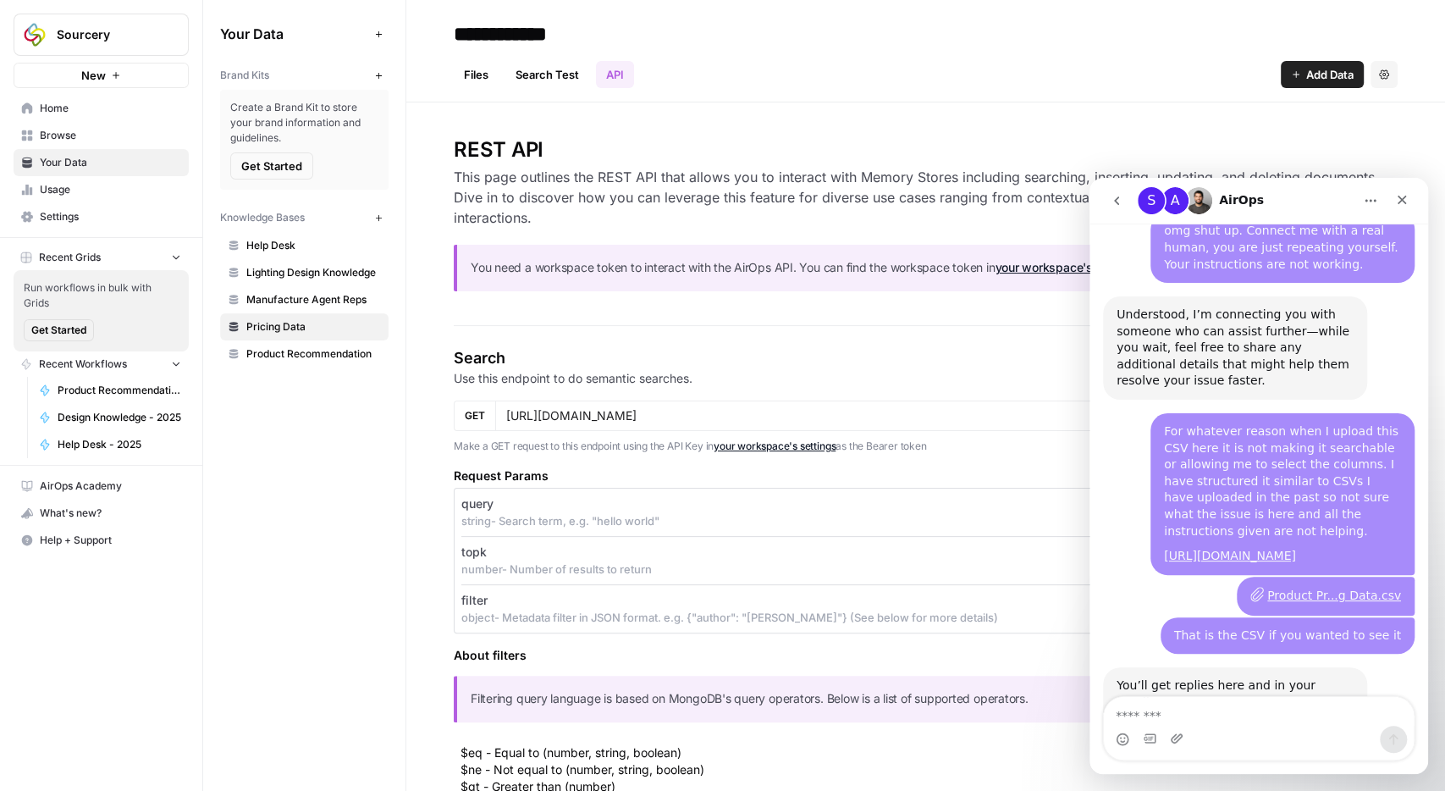
click at [491, 70] on link "Files" at bounding box center [476, 74] width 45 height 27
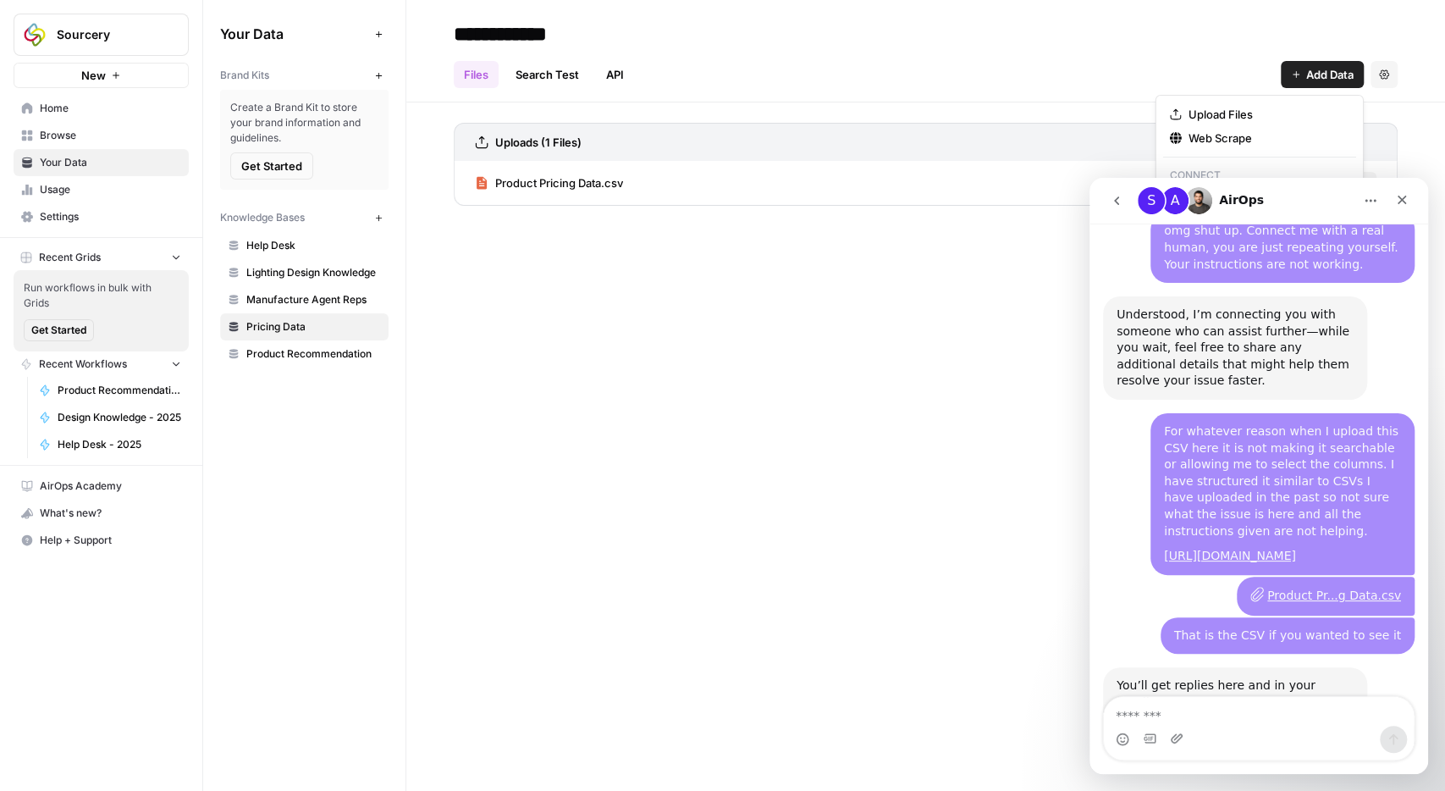
click at [1307, 72] on span "Add Data" at bounding box center [1330, 74] width 47 height 17
click at [1219, 109] on span "Upload Files" at bounding box center [1266, 114] width 154 height 17
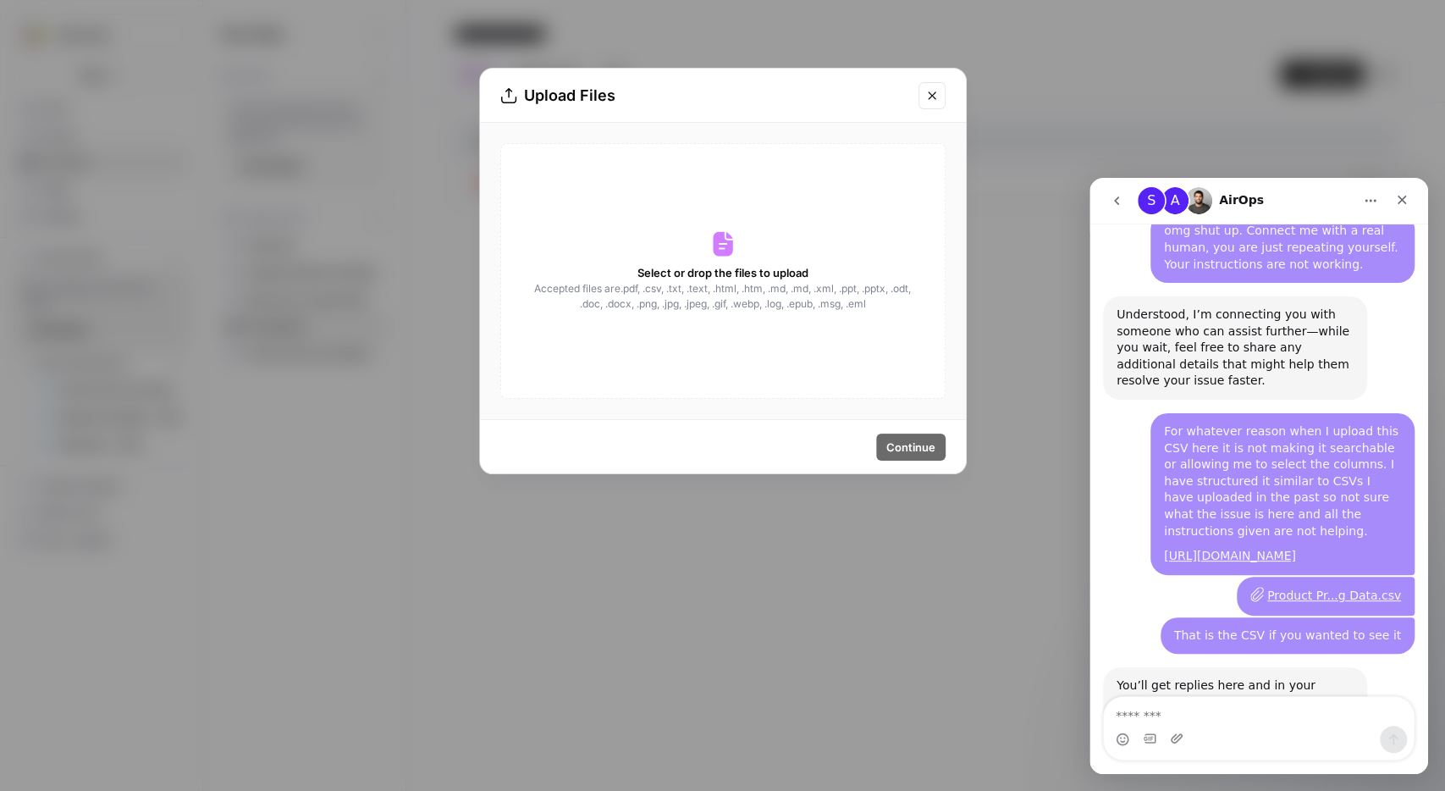
click at [660, 297] on span "Accepted files are .pdf, .csv, .txt, .text, .html, .htm, .md, .md, .xml, .ppt, …" at bounding box center [722, 296] width 379 height 30
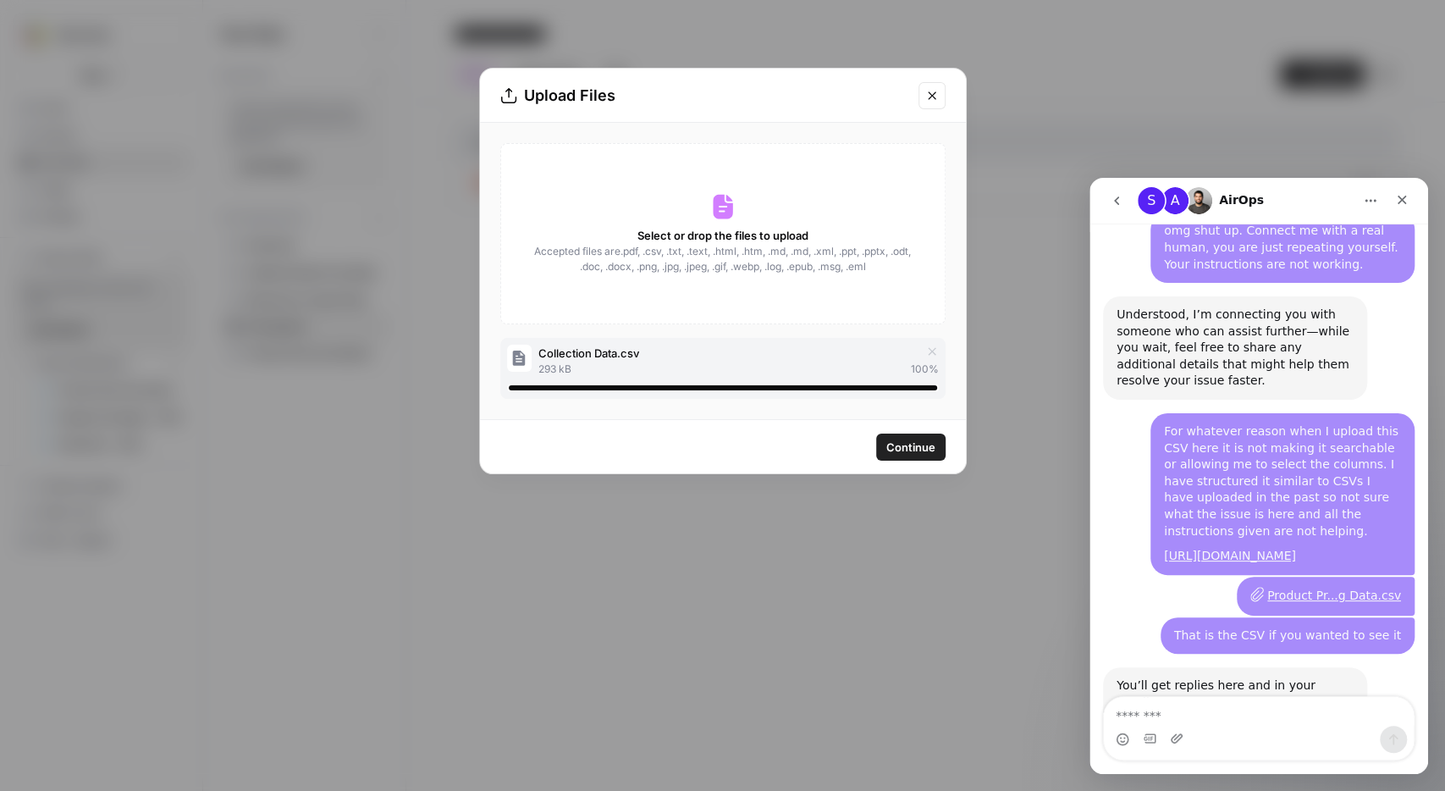
click at [900, 447] on span "Continue" at bounding box center [911, 447] width 49 height 17
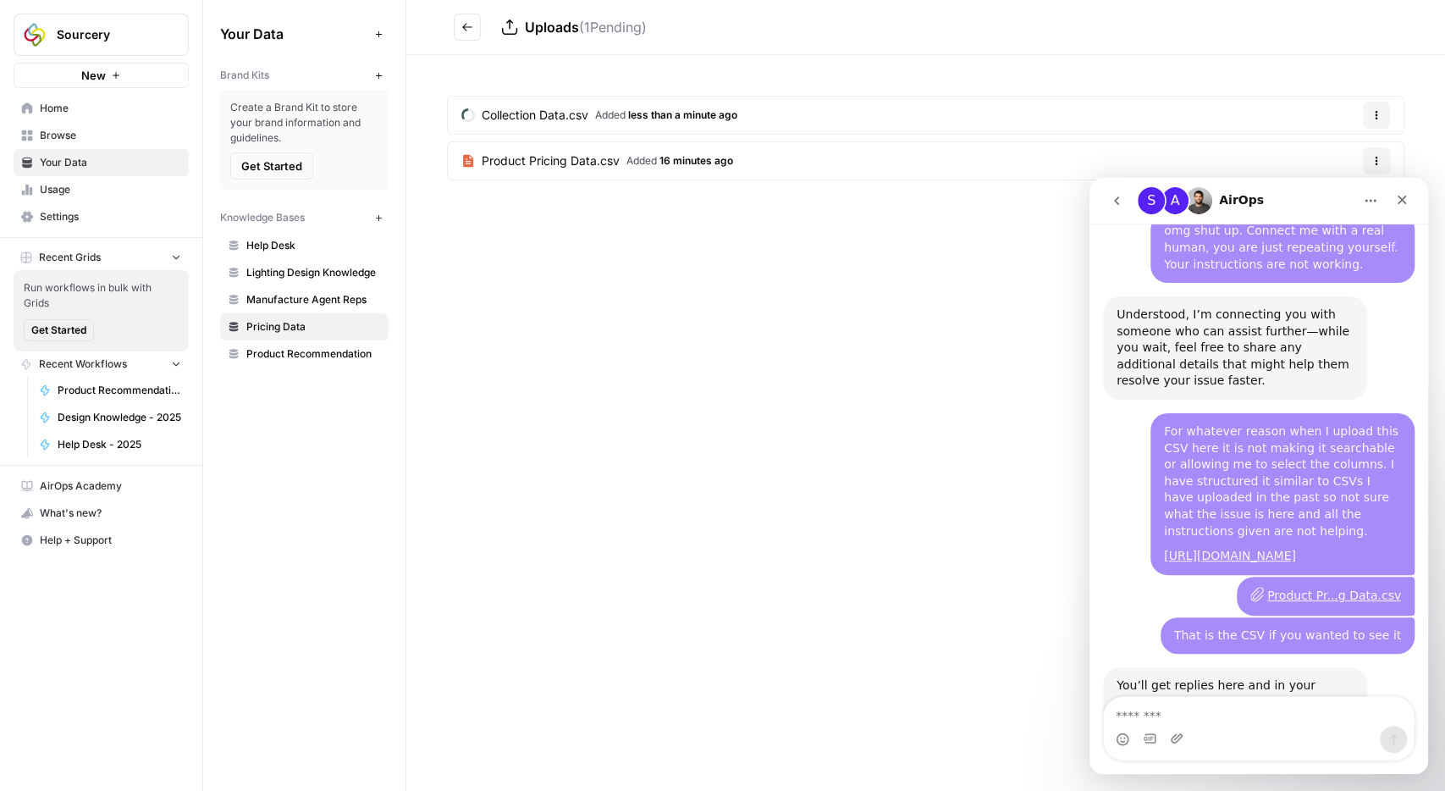
click at [627, 113] on span "Added less than a minute ago" at bounding box center [666, 115] width 142 height 15
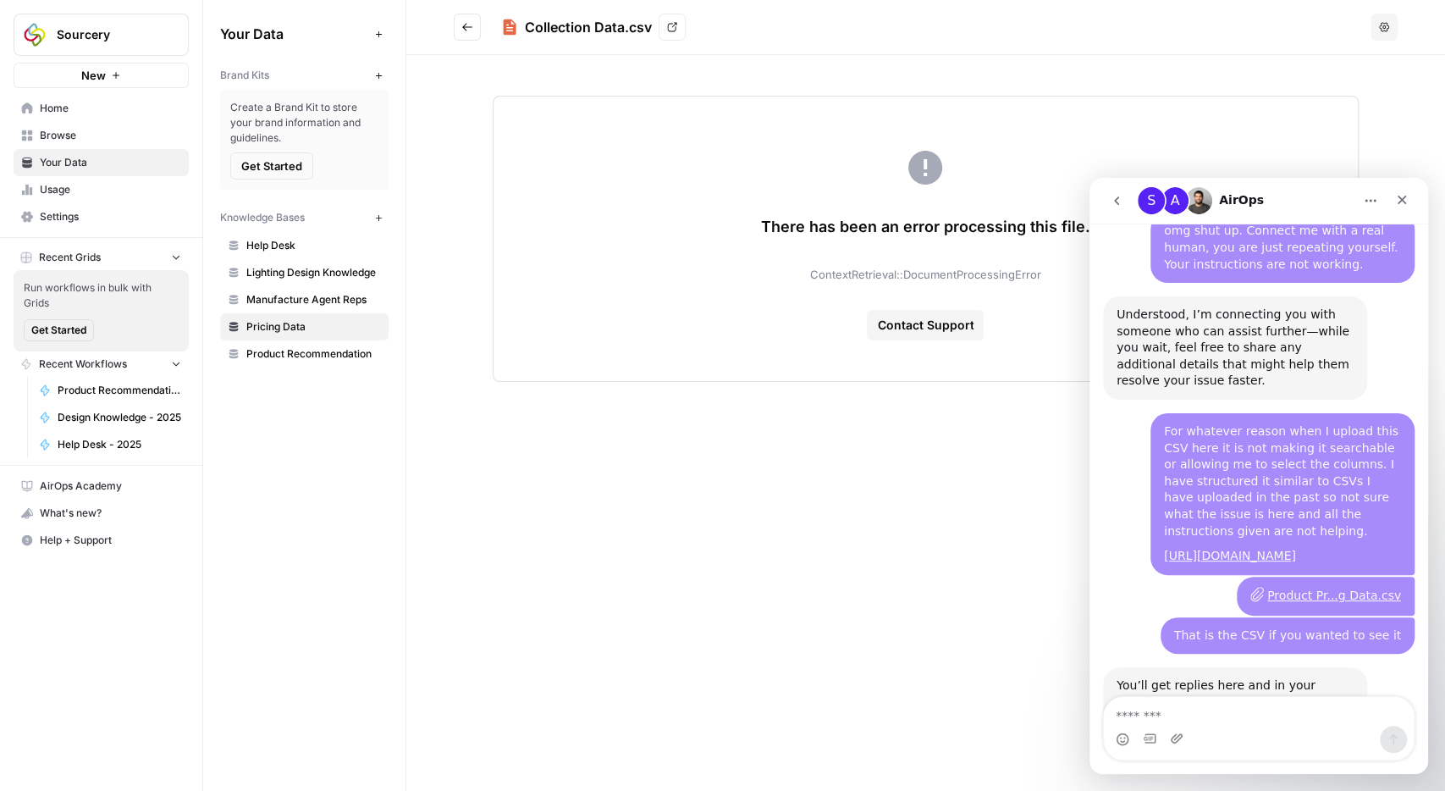
click at [467, 26] on icon "Go back" at bounding box center [467, 27] width 12 height 12
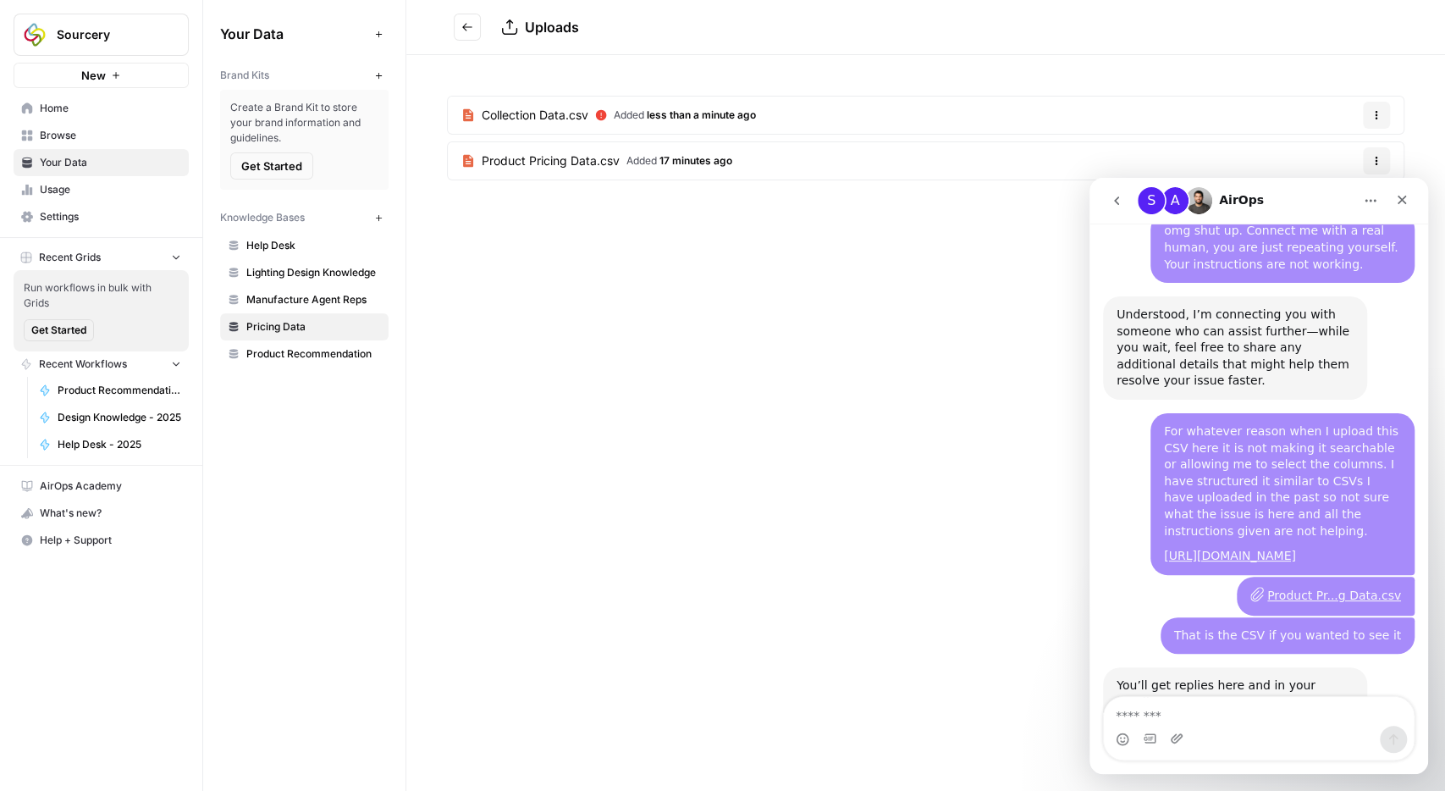
click at [655, 119] on span "less than a minute ago" at bounding box center [701, 114] width 109 height 13
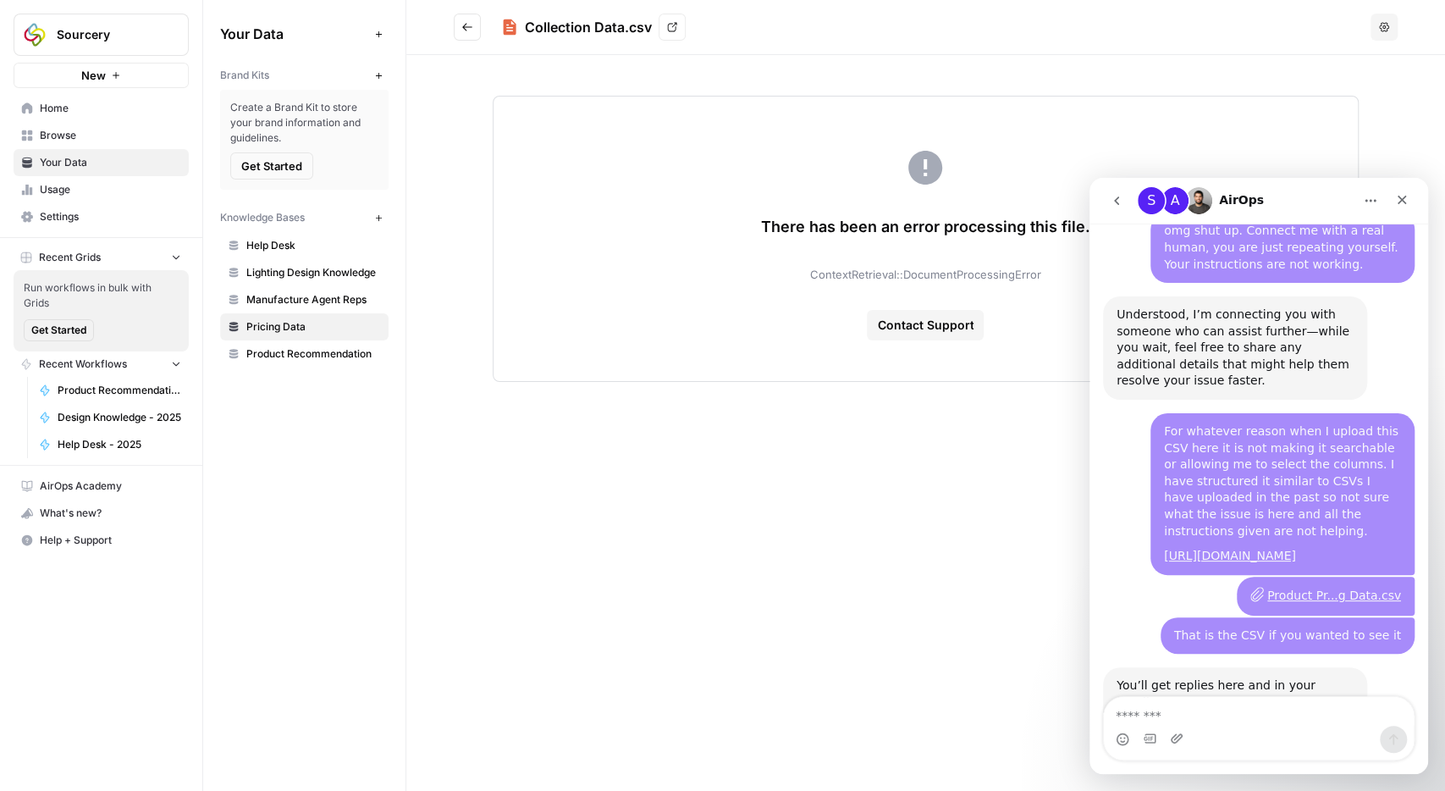
click at [468, 30] on icon "Go back" at bounding box center [467, 27] width 12 height 12
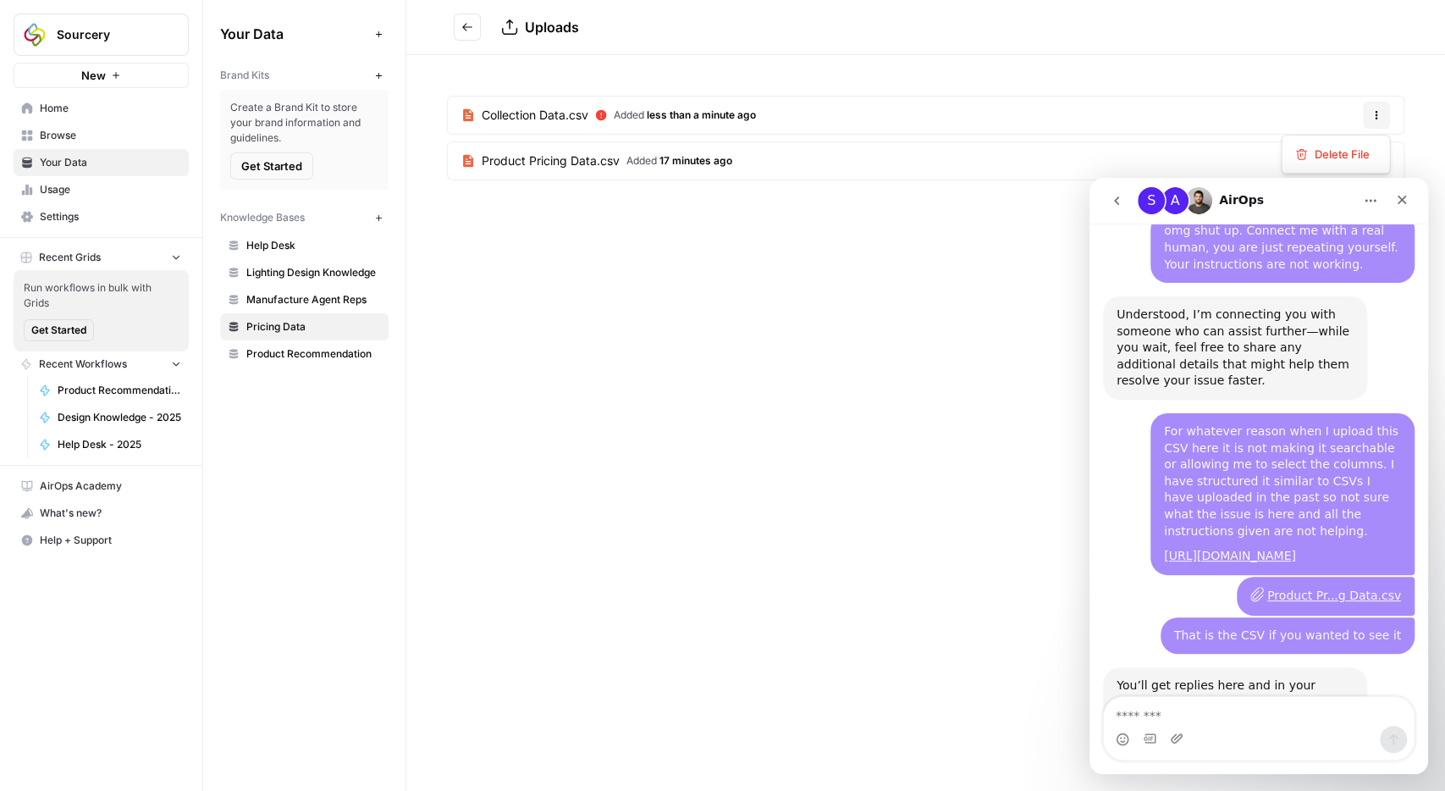
click at [1373, 113] on icon "button" at bounding box center [1377, 115] width 10 height 10
click at [1334, 150] on span "Delete File" at bounding box center [1341, 154] width 55 height 17
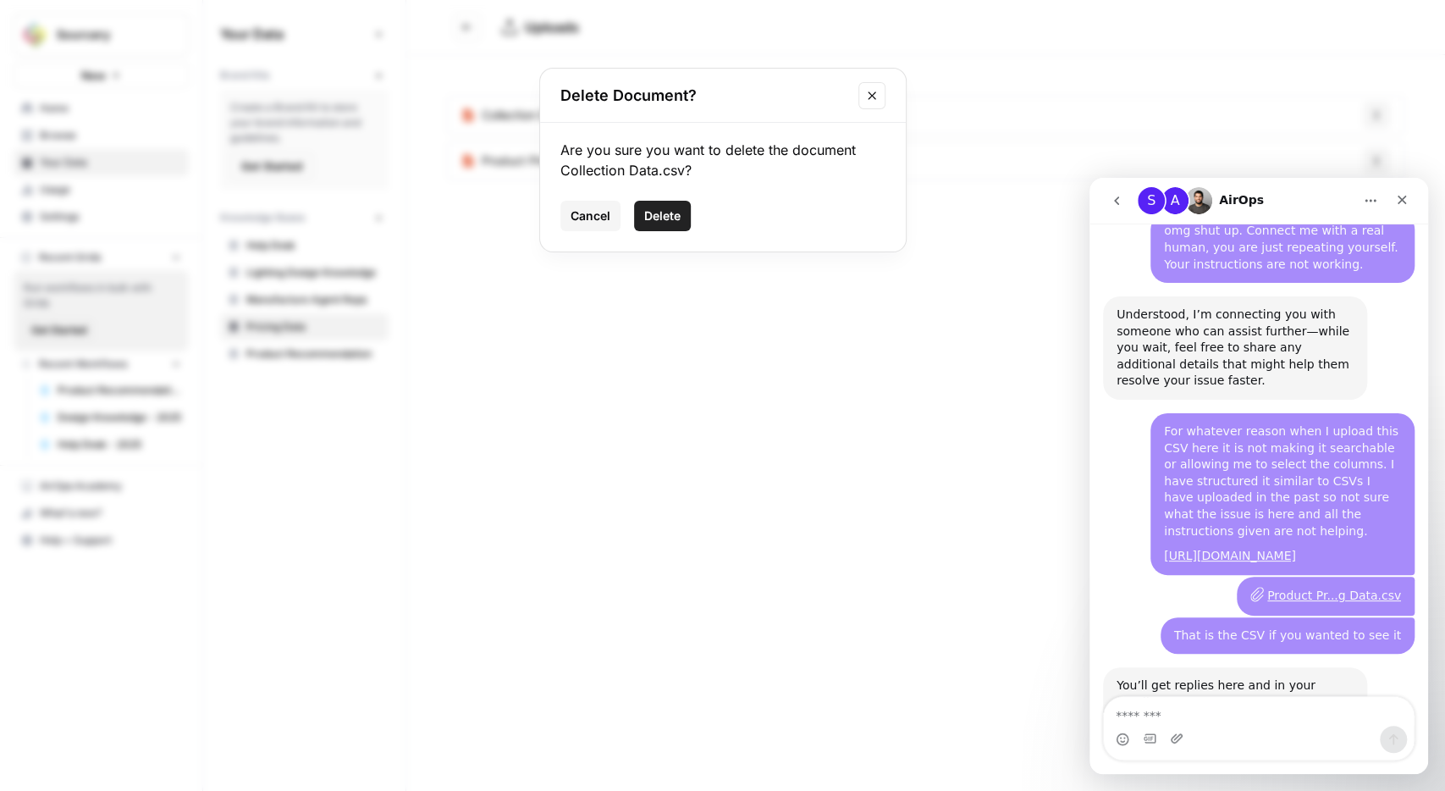
click at [679, 222] on span "Delete" at bounding box center [662, 215] width 36 height 17
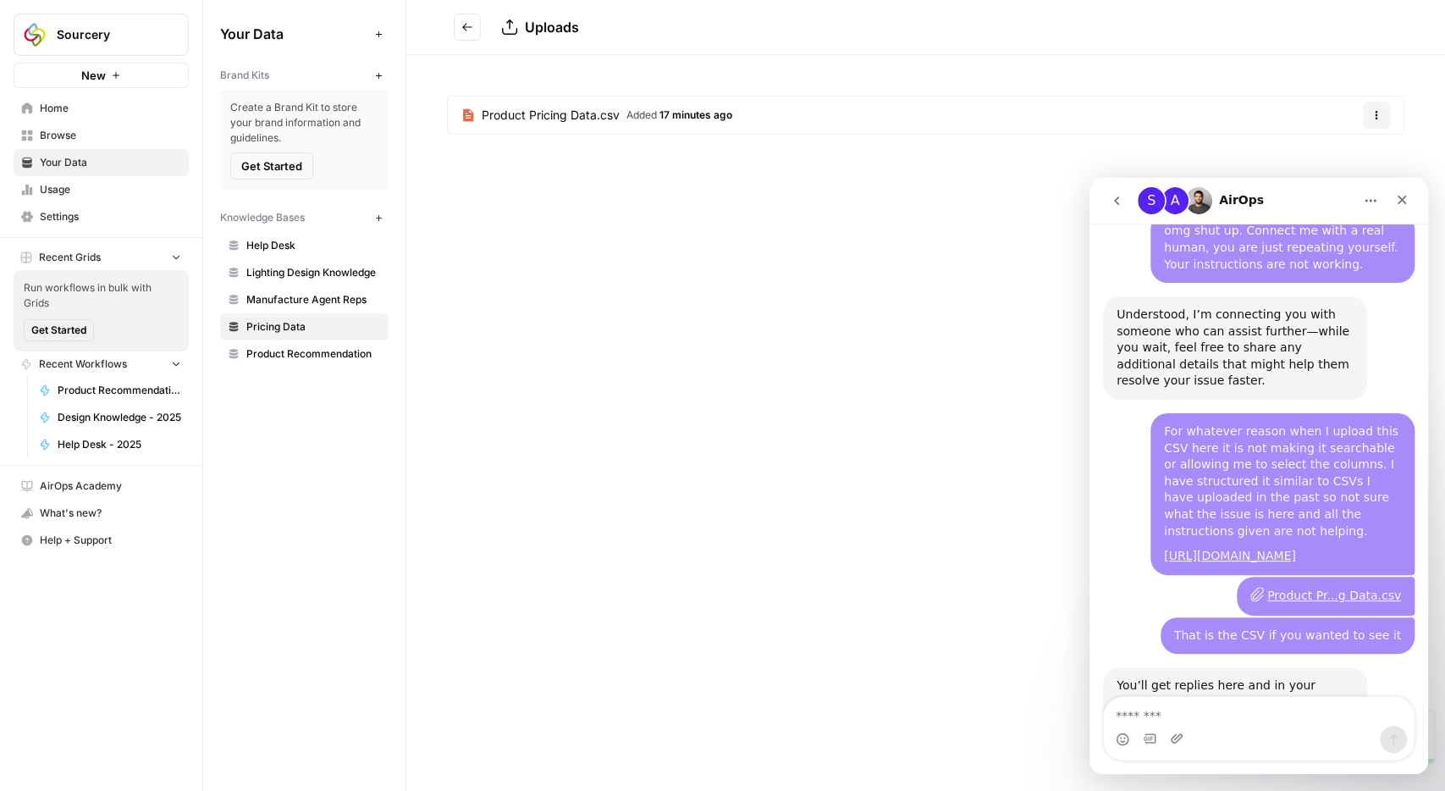
click at [303, 353] on span "Product Recommendation" at bounding box center [313, 353] width 135 height 15
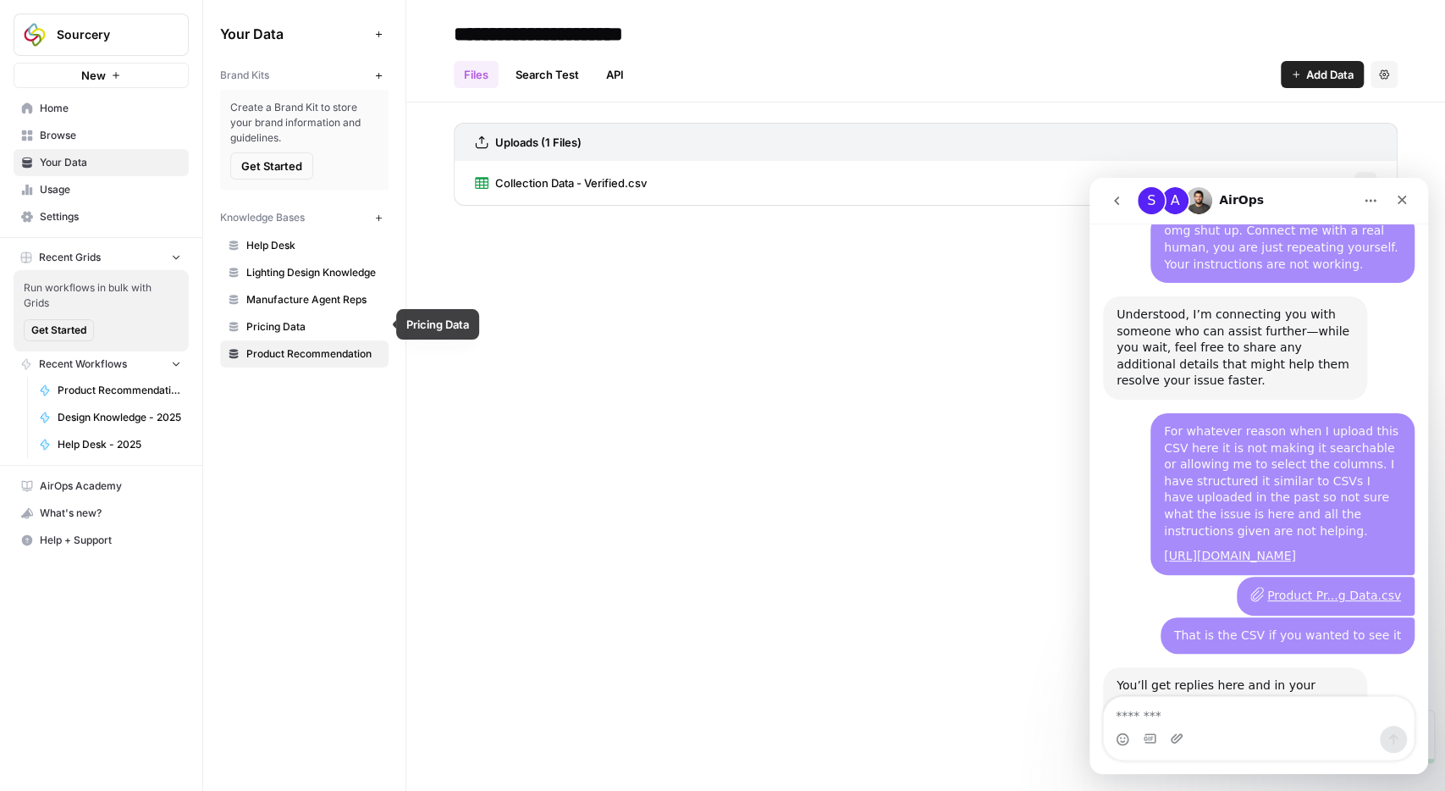
click at [302, 329] on span "Pricing Data" at bounding box center [313, 326] width 135 height 15
